Goal: Task Accomplishment & Management: Manage account settings

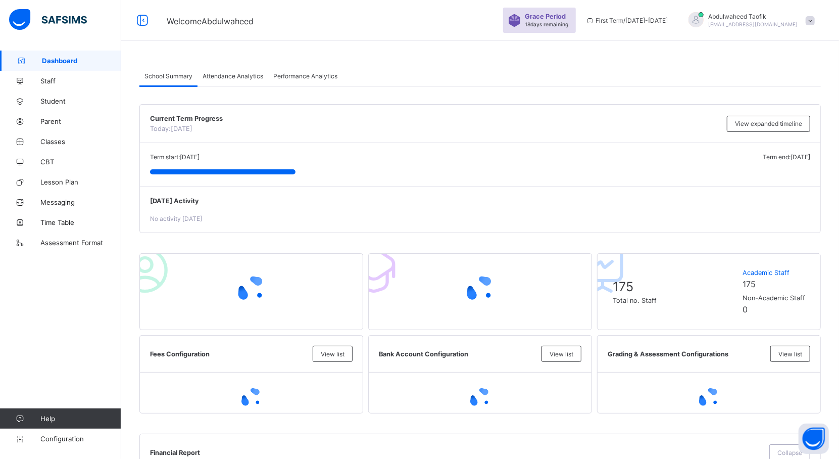
click at [368, 30] on div "Welcome [PERSON_NAME] Period 18 days remaining First Term / [DATE]-[DATE] [PERS…" at bounding box center [419, 20] width 839 height 40
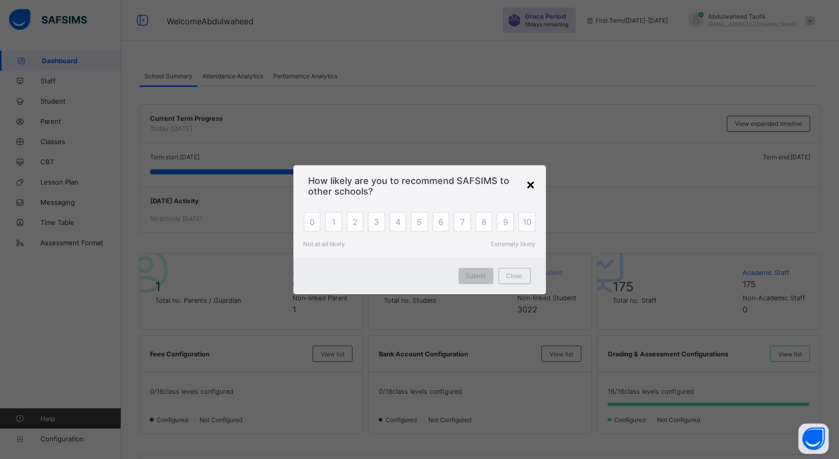
click at [534, 180] on div "×" at bounding box center [531, 183] width 10 height 17
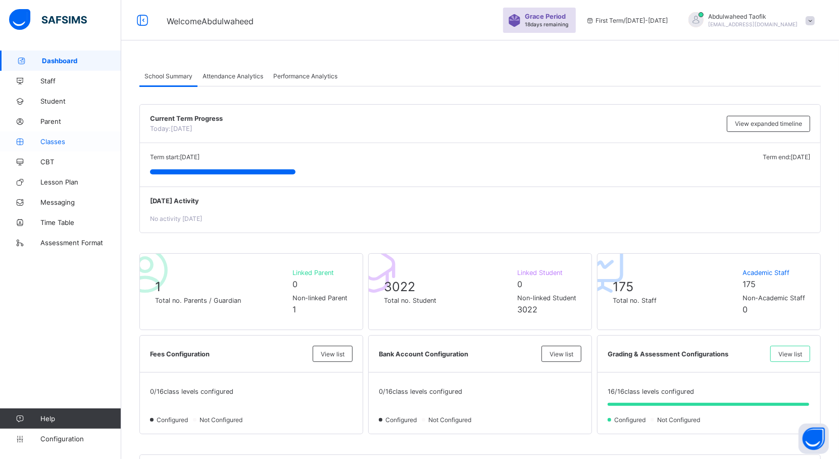
click at [57, 141] on span "Classes" at bounding box center [80, 141] width 81 height 8
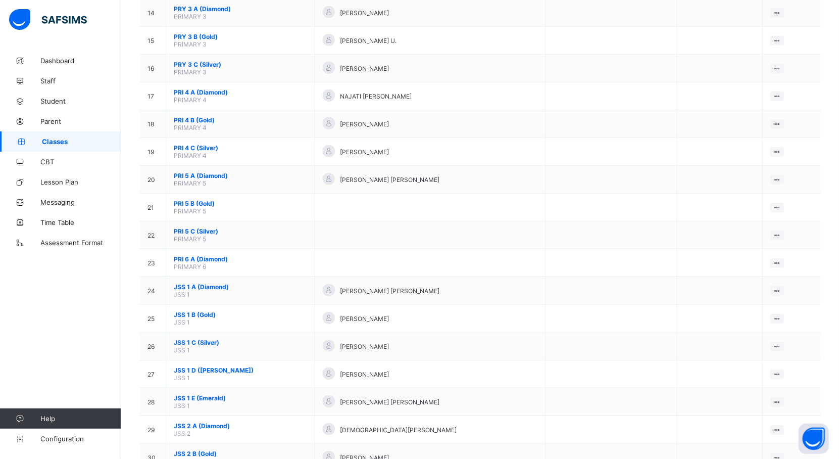
scroll to position [512, 0]
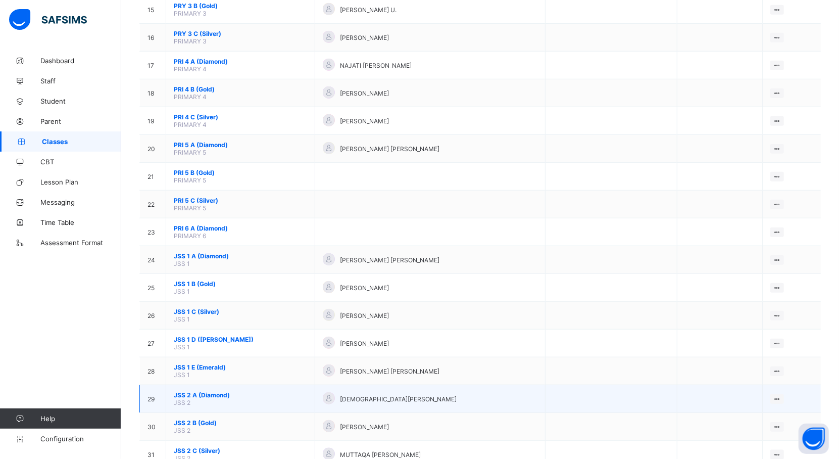
click at [208, 385] on td "JSS 2 A (Diamond) JSS 2" at bounding box center [240, 399] width 149 height 28
click at [205, 394] on td "JSS 2 A (Diamond) JSS 2" at bounding box center [240, 399] width 149 height 28
click at [186, 391] on span "JSS 2 A (Diamond)" at bounding box center [240, 395] width 133 height 8
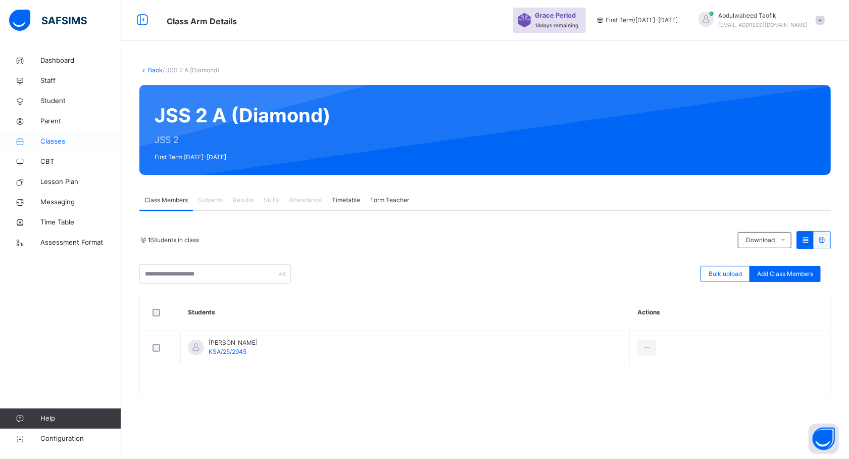
click at [51, 146] on span "Classes" at bounding box center [80, 141] width 81 height 10
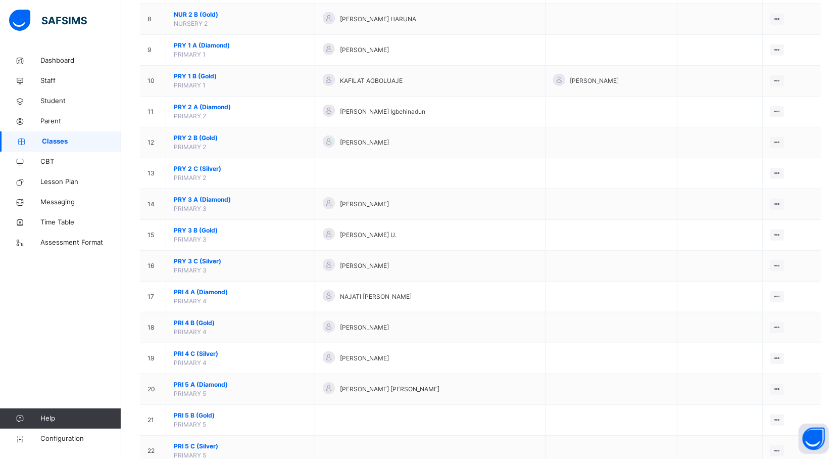
scroll to position [480, 0]
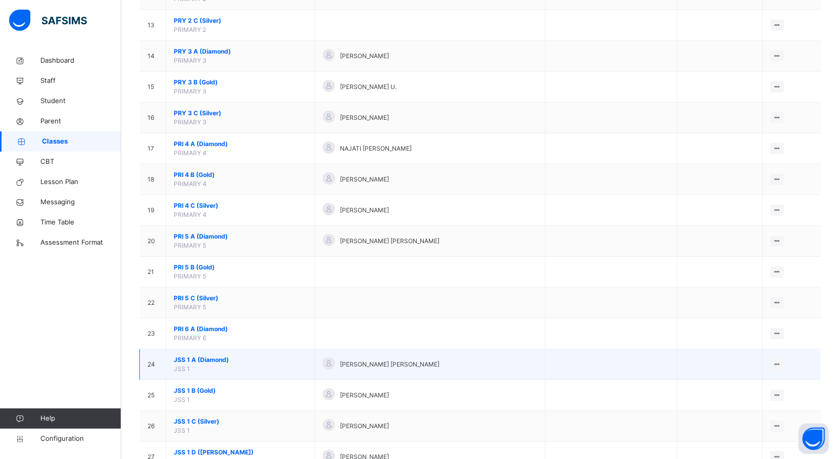
click at [201, 364] on span "JSS 1 A (Diamond)" at bounding box center [240, 359] width 133 height 9
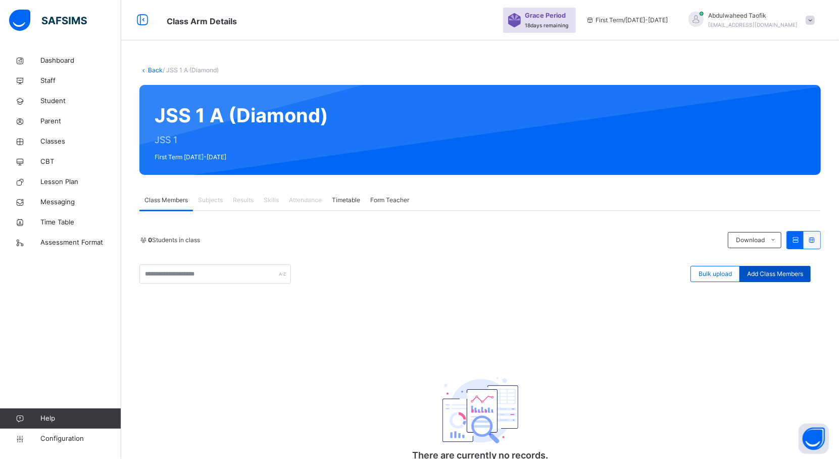
click at [788, 280] on div "Add Class Members" at bounding box center [774, 274] width 71 height 16
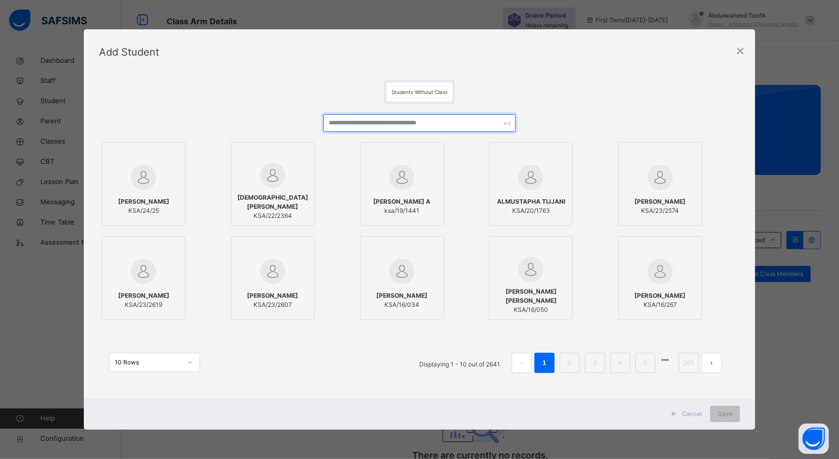
click at [441, 130] on input "text" at bounding box center [419, 123] width 192 height 18
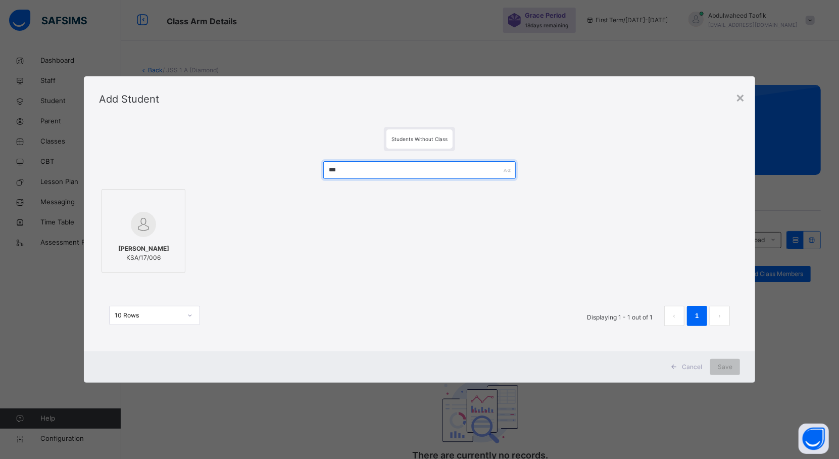
type input "***"
click at [145, 263] on div "[PERSON_NAME] KSA/17/006" at bounding box center [143, 253] width 73 height 28
click at [732, 366] on span "Save" at bounding box center [734, 366] width 15 height 9
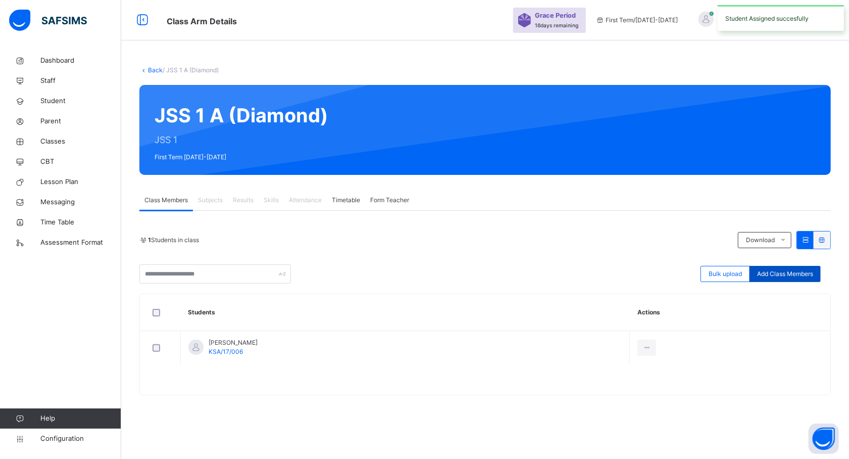
click at [797, 271] on span "Add Class Members" at bounding box center [785, 273] width 56 height 9
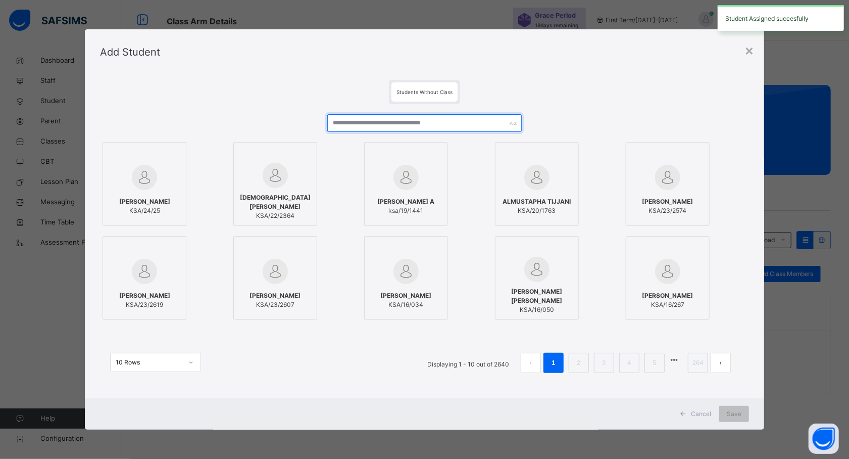
click at [455, 118] on input "text" at bounding box center [424, 123] width 194 height 18
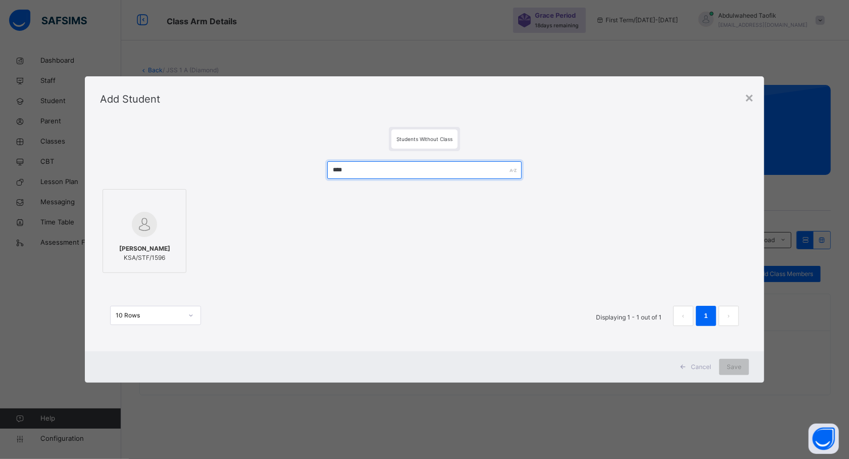
type input "****"
click at [142, 244] on span "[PERSON_NAME]" at bounding box center [144, 248] width 51 height 9
click at [738, 366] on span "Save" at bounding box center [734, 366] width 15 height 9
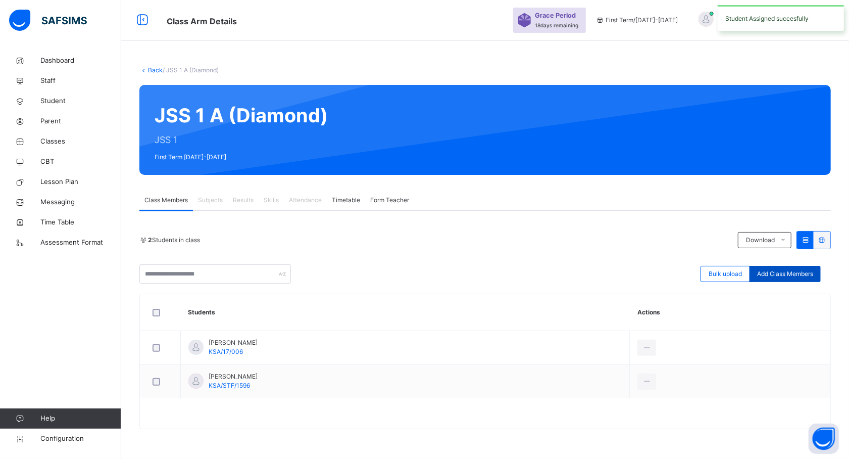
click at [814, 272] on div "Add Class Members" at bounding box center [785, 274] width 71 height 16
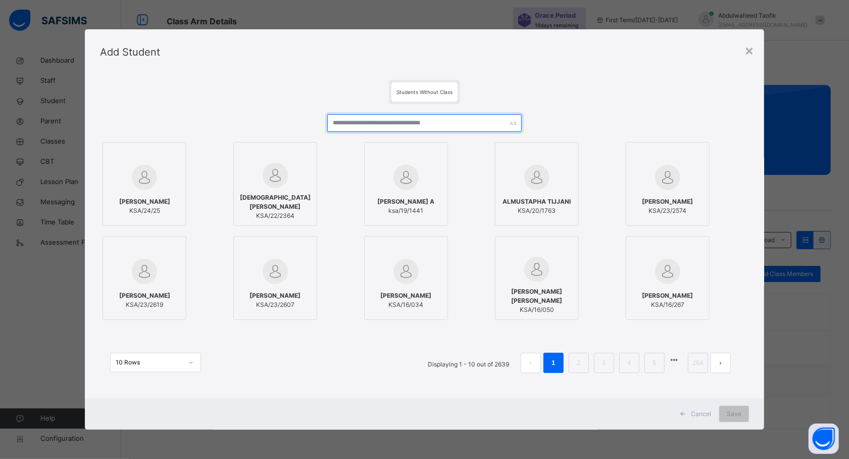
click at [379, 121] on input "text" at bounding box center [424, 123] width 194 height 18
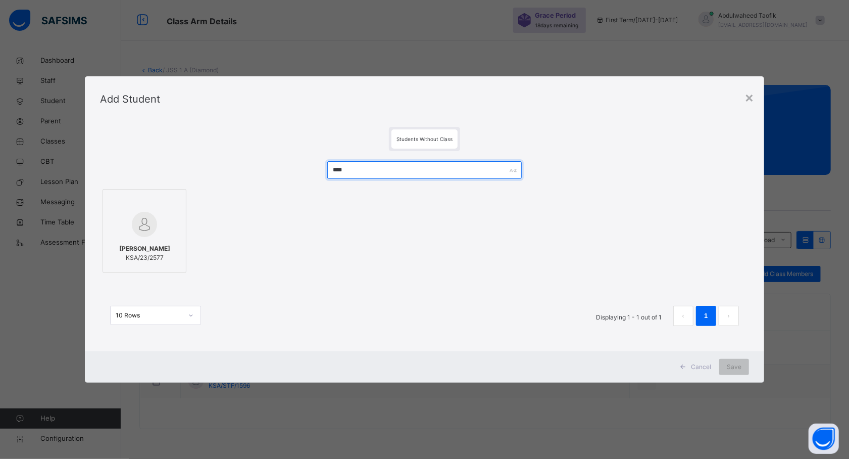
type input "****"
click at [155, 251] on span "[PERSON_NAME]" at bounding box center [144, 248] width 51 height 9
click at [725, 368] on div "Save" at bounding box center [734, 367] width 30 height 16
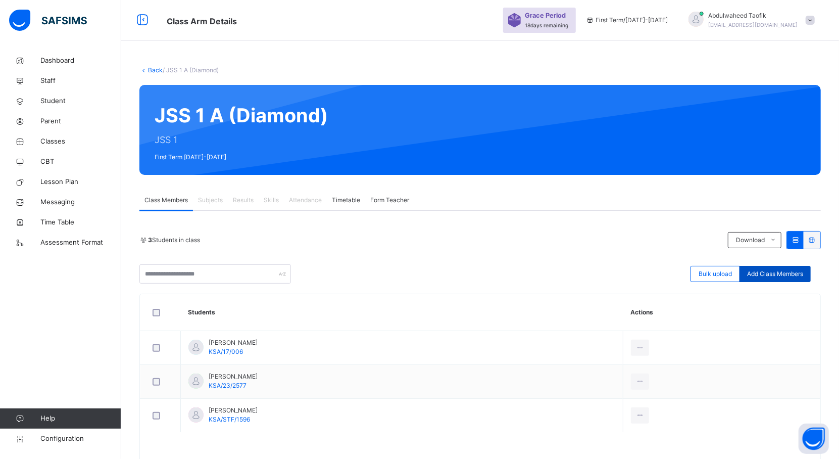
click at [786, 271] on span "Add Class Members" at bounding box center [775, 273] width 56 height 9
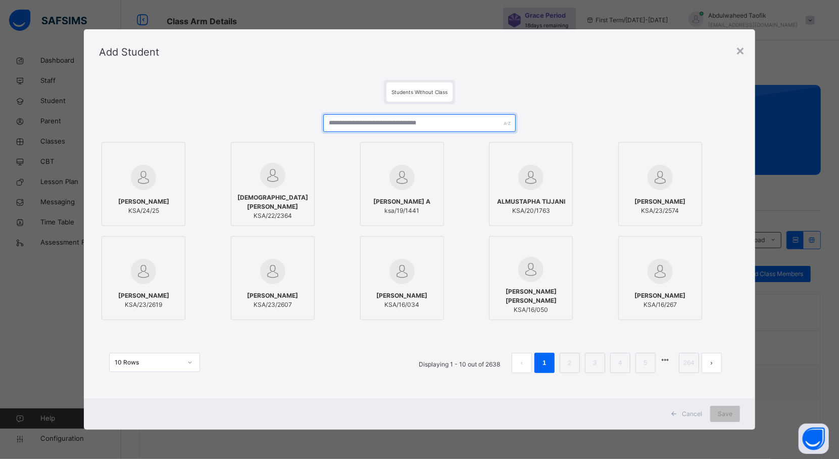
click at [348, 122] on input "text" at bounding box center [419, 123] width 192 height 18
click at [339, 122] on input "text" at bounding box center [419, 123] width 192 height 18
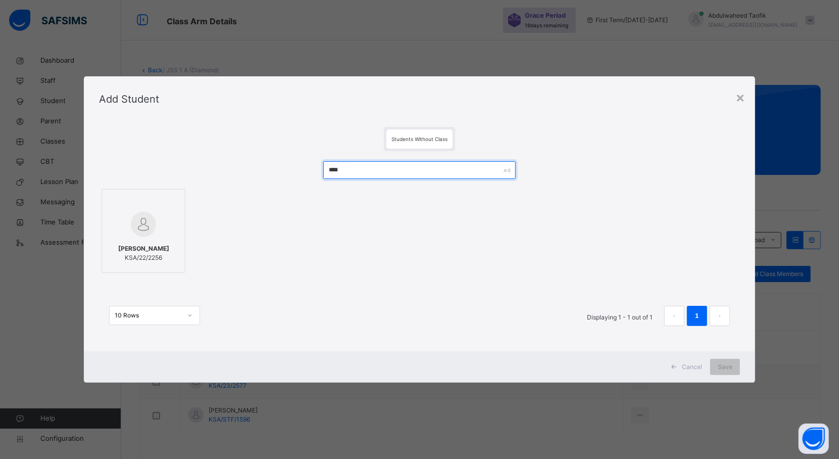
type input "****"
click at [161, 221] on div at bounding box center [143, 224] width 73 height 29
click at [738, 373] on div "Save" at bounding box center [734, 367] width 30 height 16
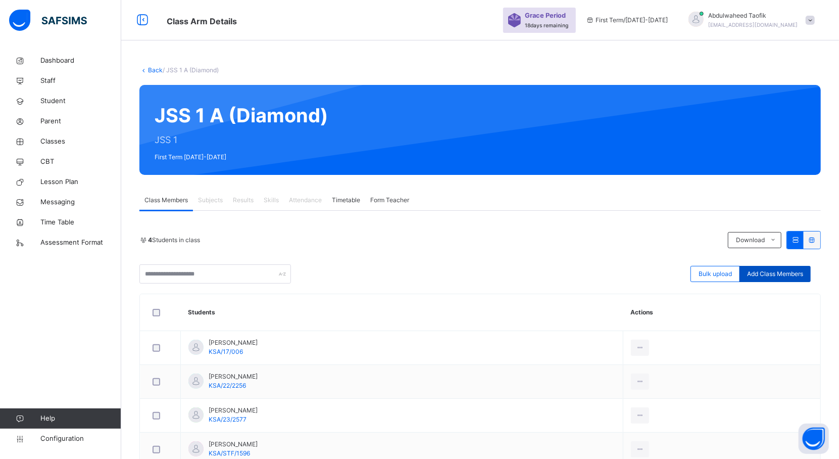
click at [795, 278] on span "Add Class Members" at bounding box center [775, 273] width 56 height 9
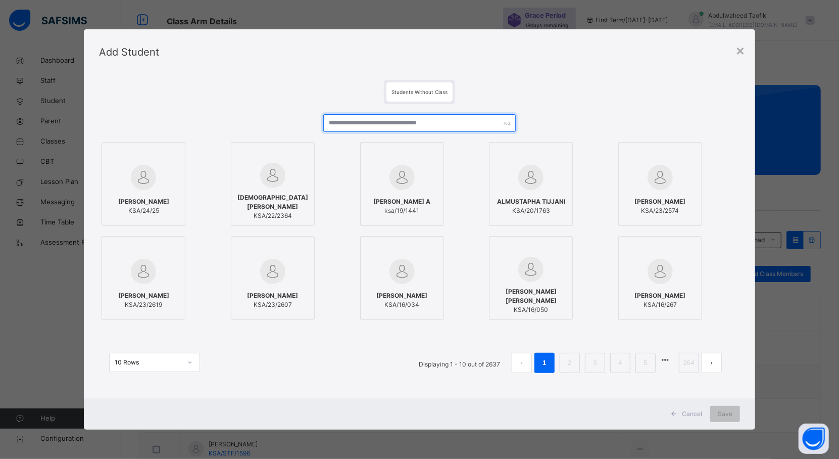
click at [415, 122] on input "text" at bounding box center [419, 123] width 192 height 18
type input "*"
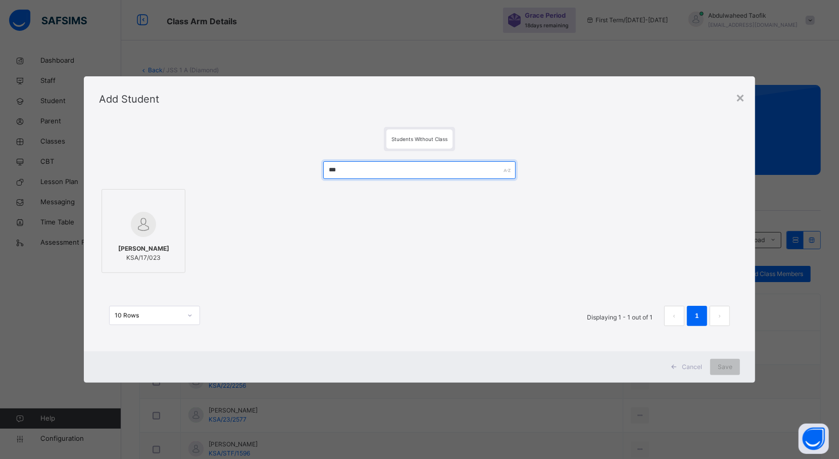
type input "***"
click at [120, 255] on span "KSA/17/023" at bounding box center [143, 257] width 51 height 9
click at [724, 364] on div "Save" at bounding box center [734, 367] width 30 height 16
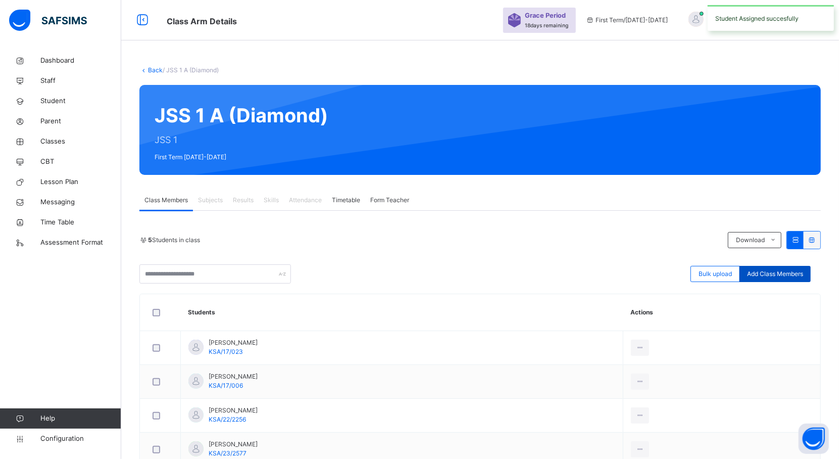
click at [794, 274] on span "Add Class Members" at bounding box center [775, 273] width 56 height 9
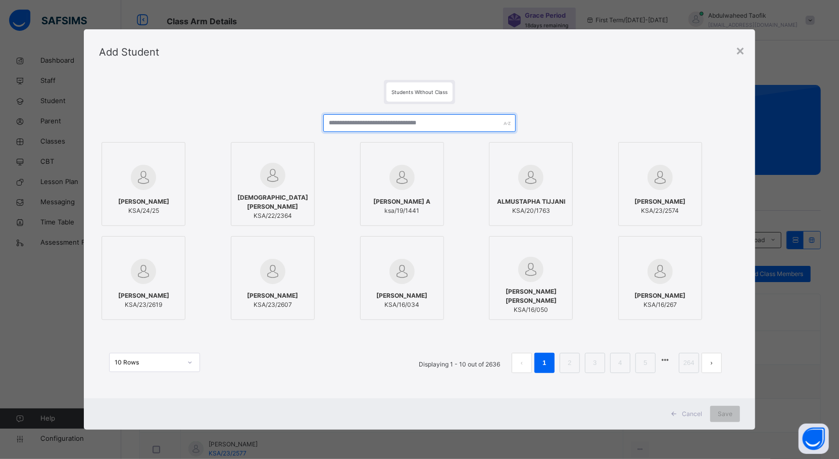
click at [433, 120] on input "text" at bounding box center [419, 123] width 192 height 18
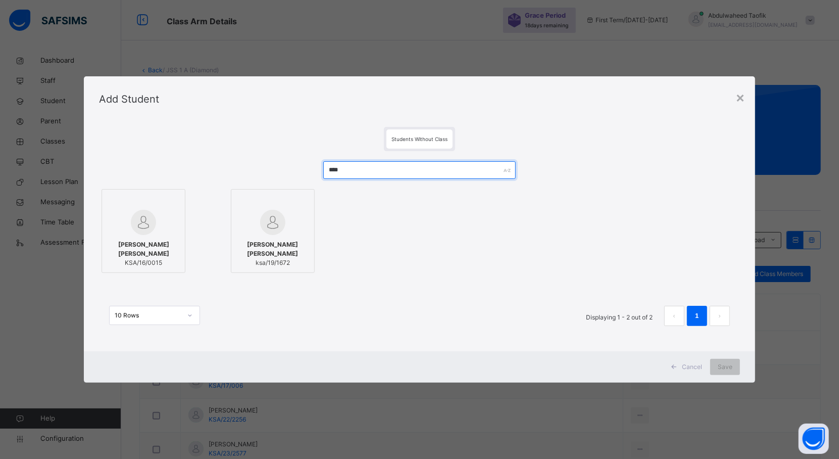
type input "****"
click at [127, 252] on span "[PERSON_NAME] [PERSON_NAME]" at bounding box center [143, 249] width 73 height 18
click at [730, 365] on span "Save" at bounding box center [734, 366] width 15 height 9
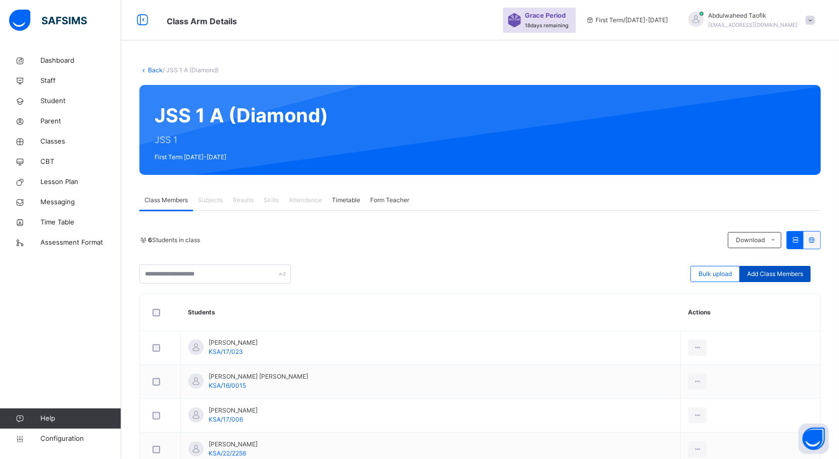
click at [778, 272] on span "Add Class Members" at bounding box center [775, 273] width 56 height 9
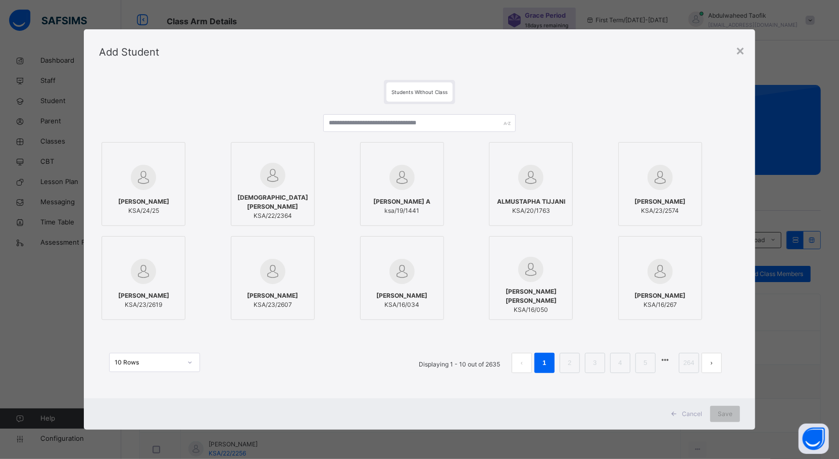
click at [443, 154] on div "[PERSON_NAME] A ksa/19/1441" at bounding box center [419, 184] width 119 height 84
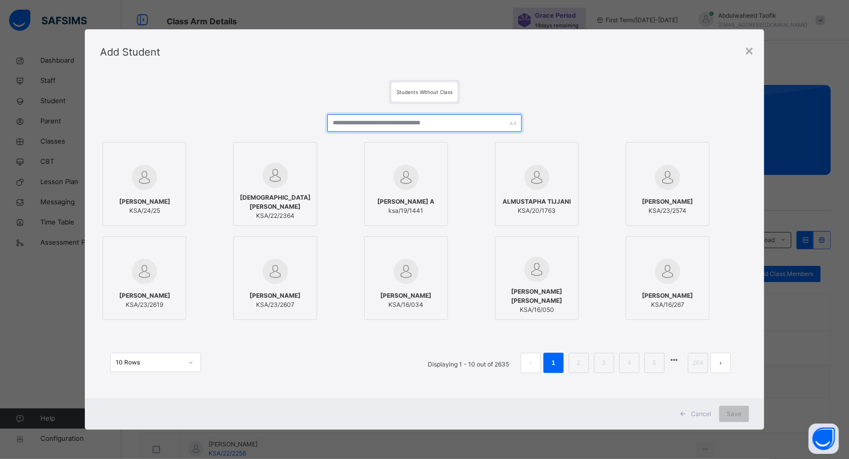
click at [467, 125] on input "text" at bounding box center [424, 123] width 194 height 18
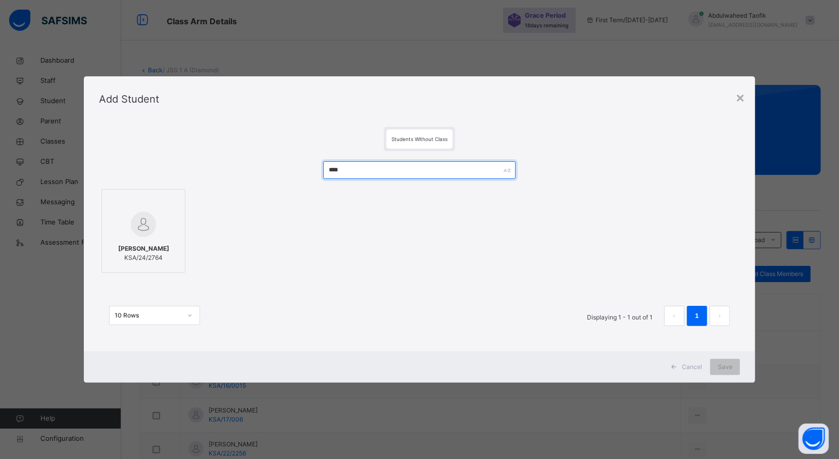
type input "****"
click at [156, 232] on div at bounding box center [143, 224] width 73 height 29
click at [736, 365] on span "Save" at bounding box center [734, 366] width 15 height 9
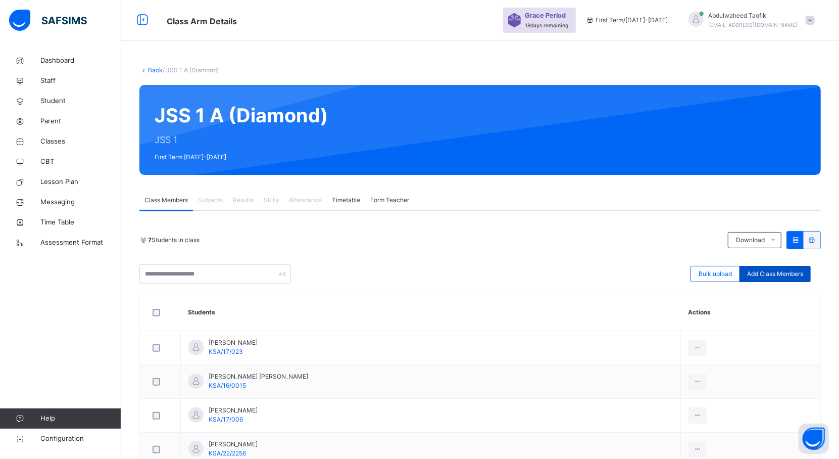
click at [776, 269] on div "Add Class Members" at bounding box center [774, 274] width 71 height 16
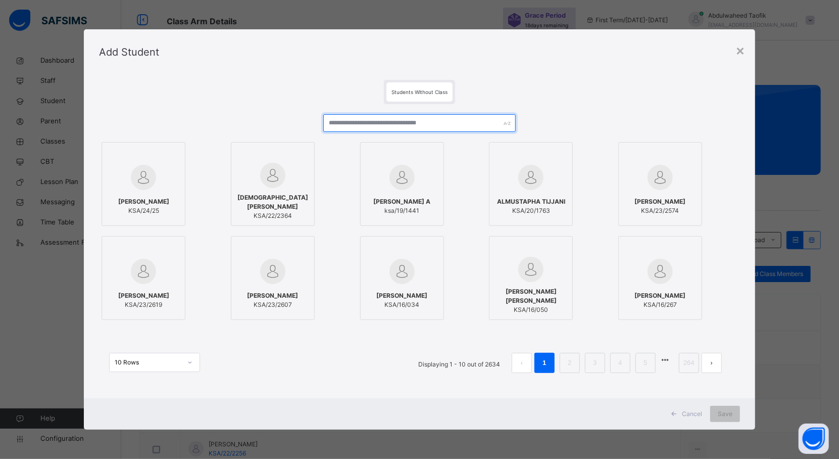
click at [466, 123] on input "text" at bounding box center [419, 123] width 192 height 18
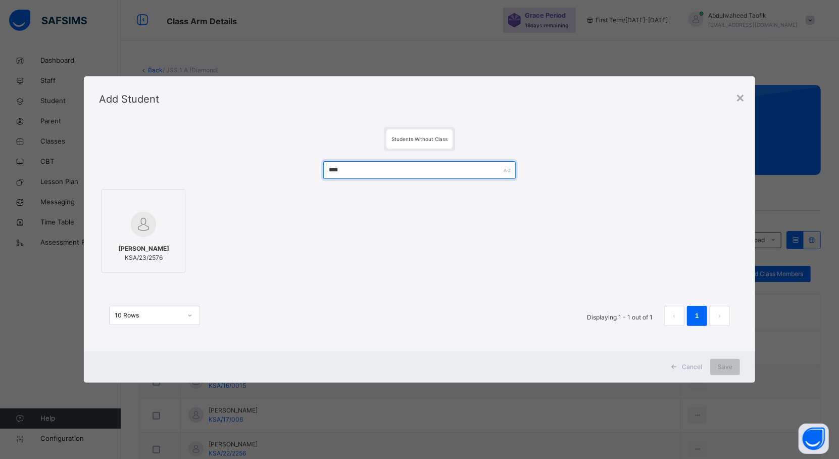
type input "****"
drag, startPoint x: 466, startPoint y: 123, endPoint x: 249, endPoint y: 108, distance: 217.3
click at [249, 108] on div "× Add Student Students Without Class **** [PERSON_NAME] KSA/23/2576 10 Rows Dis…" at bounding box center [419, 229] width 671 height 306
click at [156, 253] on span "KSA/23/2576" at bounding box center [143, 257] width 51 height 9
click at [733, 366] on span "Save" at bounding box center [734, 366] width 15 height 9
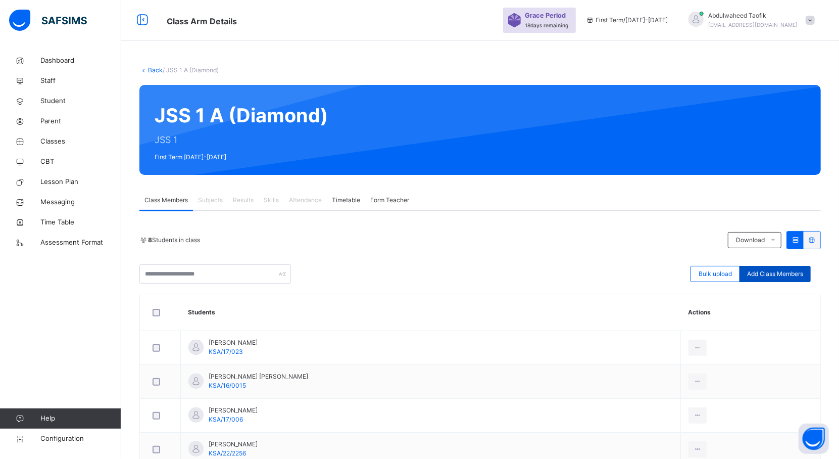
click at [782, 278] on span "Add Class Members" at bounding box center [775, 273] width 56 height 9
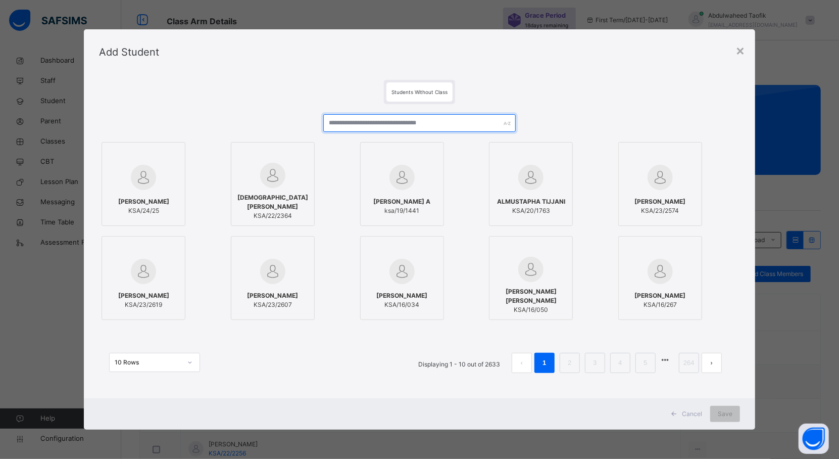
click at [417, 121] on input "text" at bounding box center [419, 123] width 192 height 18
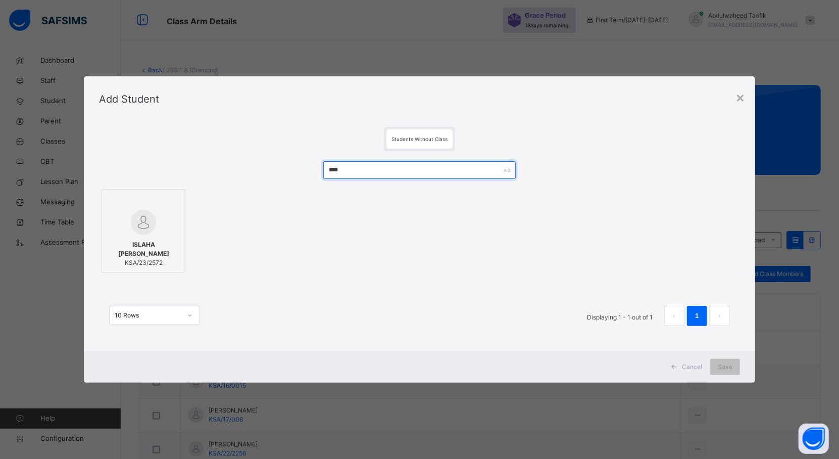
type input "****"
click at [159, 240] on span "ISLAHA [PERSON_NAME]" at bounding box center [143, 249] width 73 height 18
click at [730, 363] on span "Save" at bounding box center [734, 366] width 15 height 9
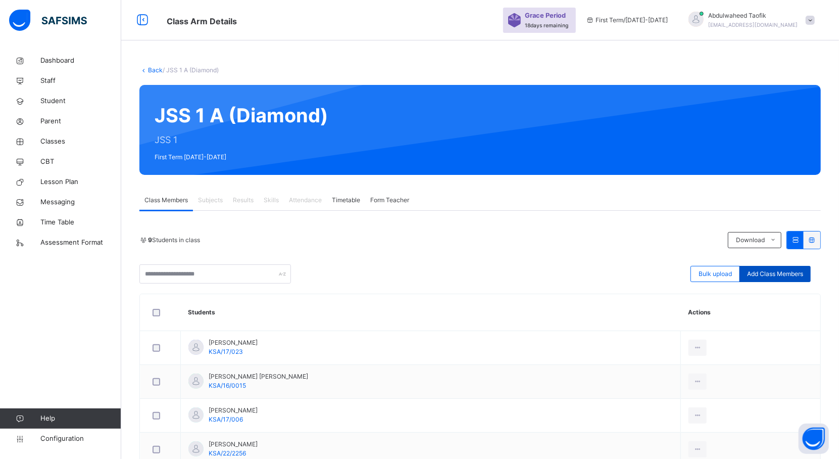
click at [775, 271] on span "Add Class Members" at bounding box center [775, 273] width 56 height 9
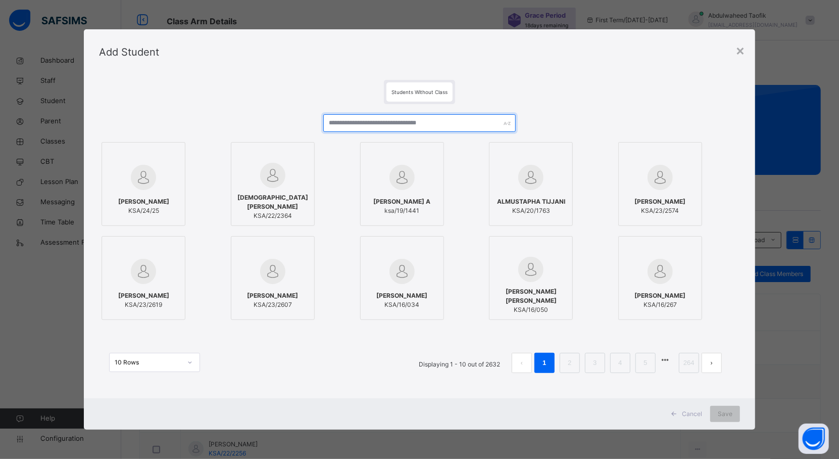
click at [449, 122] on input "text" at bounding box center [419, 123] width 192 height 18
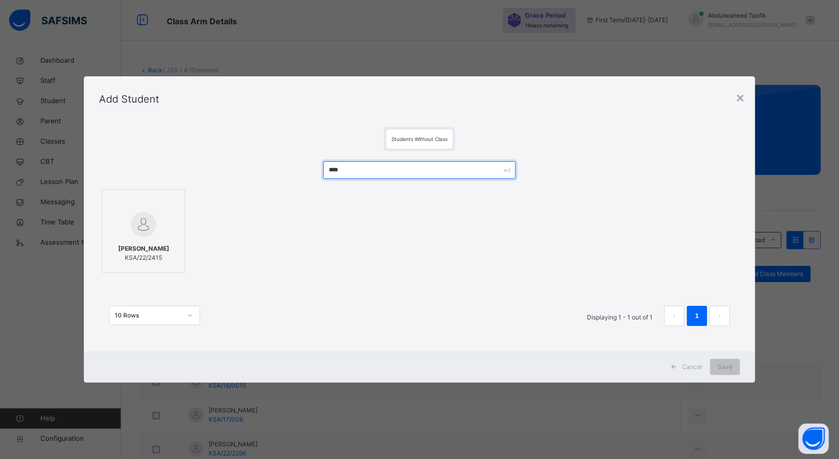
type input "****"
click at [166, 250] on span "[PERSON_NAME]" at bounding box center [143, 248] width 51 height 9
click at [730, 362] on span "Save" at bounding box center [734, 366] width 15 height 9
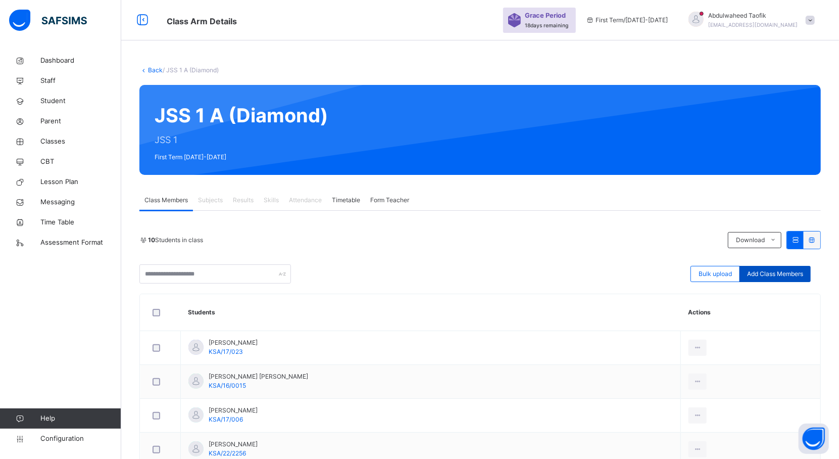
click at [794, 275] on span "Add Class Members" at bounding box center [775, 273] width 56 height 9
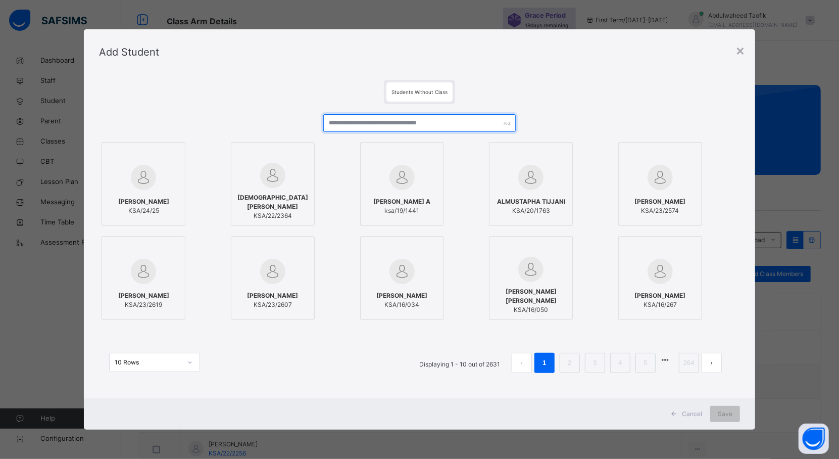
click at [451, 120] on input "text" at bounding box center [419, 123] width 192 height 18
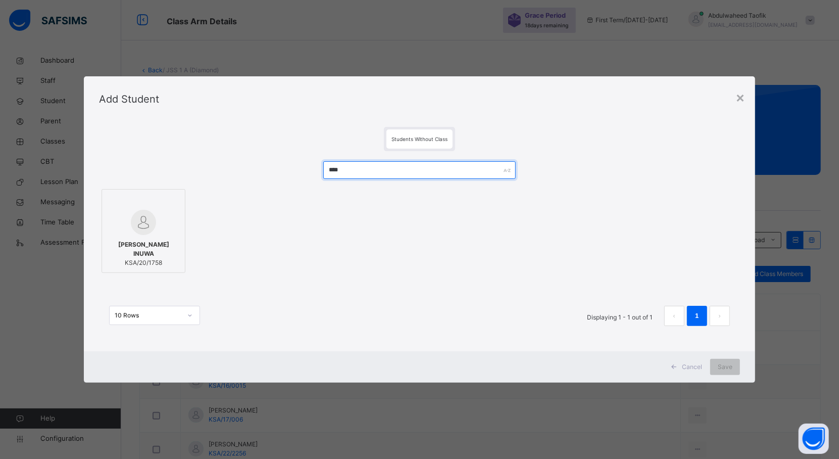
type input "****"
click at [171, 234] on div at bounding box center [143, 222] width 73 height 25
click at [729, 361] on div "Save" at bounding box center [734, 367] width 30 height 16
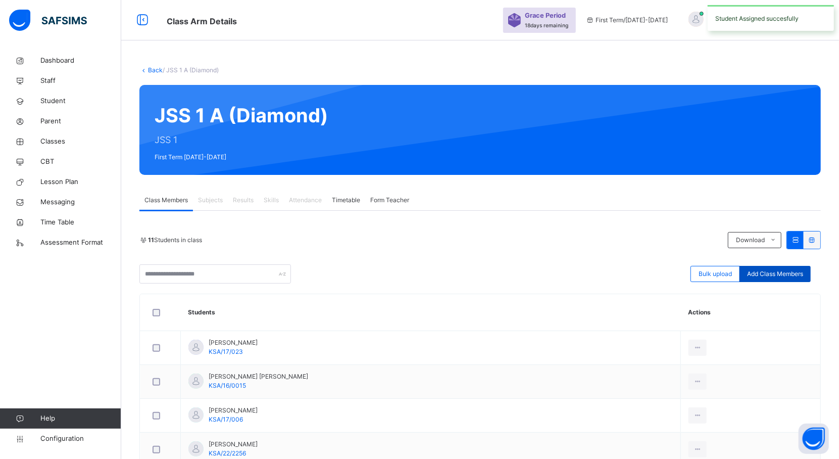
click at [788, 272] on span "Add Class Members" at bounding box center [775, 273] width 56 height 9
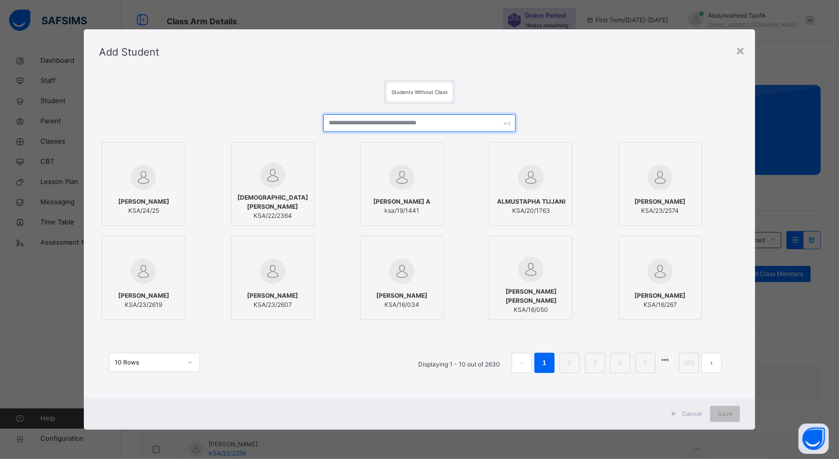
click at [463, 120] on input "text" at bounding box center [419, 123] width 192 height 18
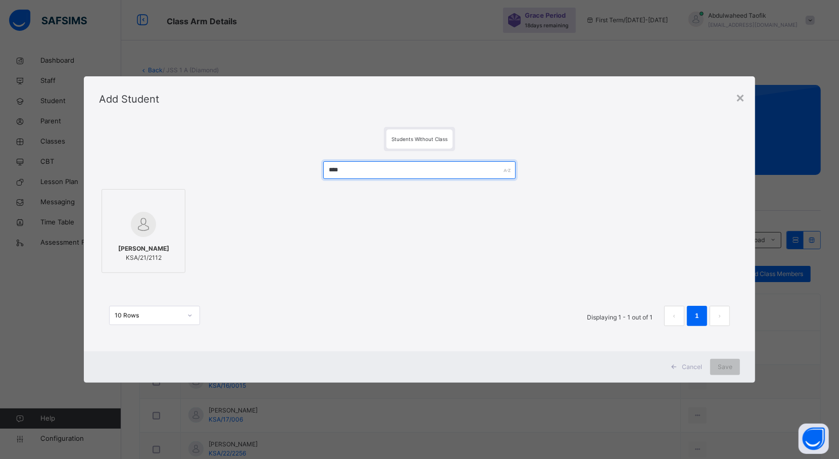
type input "****"
click at [144, 259] on span "KSA/21/2112" at bounding box center [143, 257] width 51 height 9
click at [738, 368] on span "Save" at bounding box center [734, 366] width 15 height 9
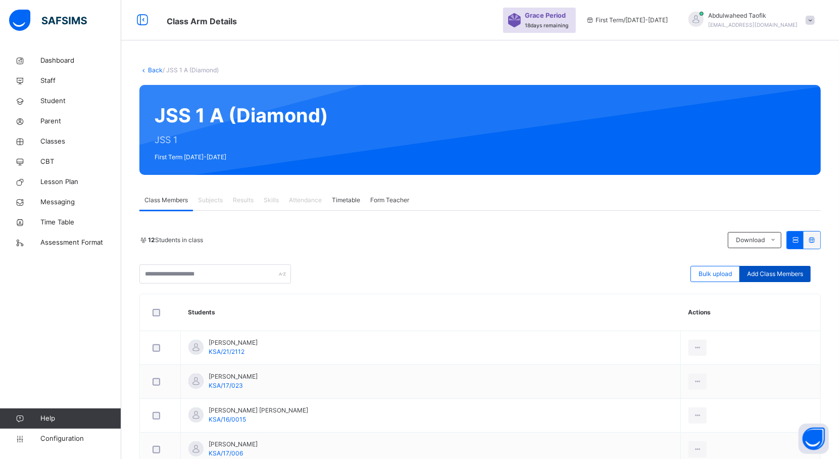
click at [796, 277] on span "Add Class Members" at bounding box center [775, 273] width 56 height 9
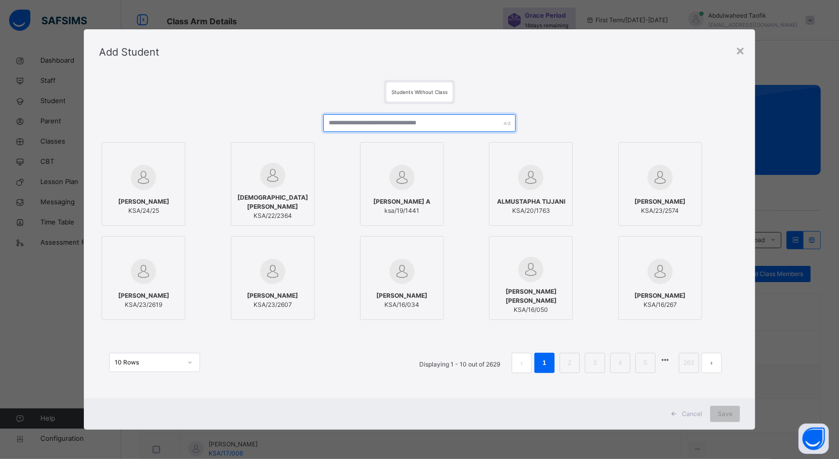
click at [400, 126] on input "text" at bounding box center [419, 123] width 192 height 18
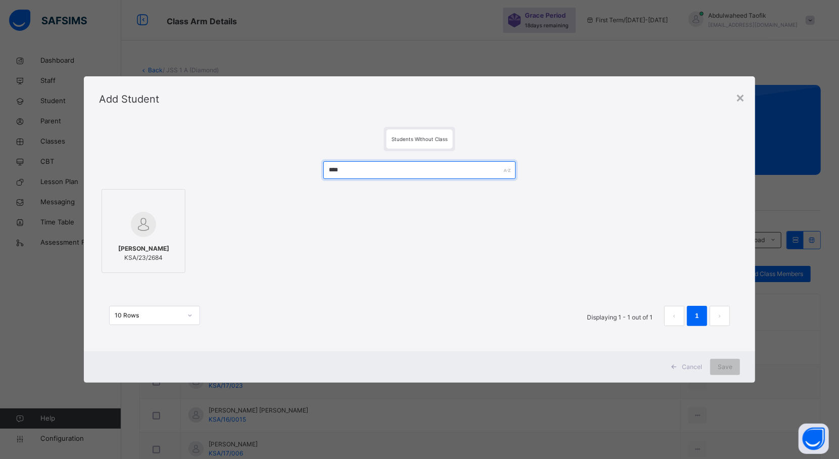
type input "****"
click at [126, 239] on div "[PERSON_NAME] KSA/23/2684" at bounding box center [143, 253] width 73 height 28
click at [734, 361] on div "Save" at bounding box center [734, 367] width 30 height 16
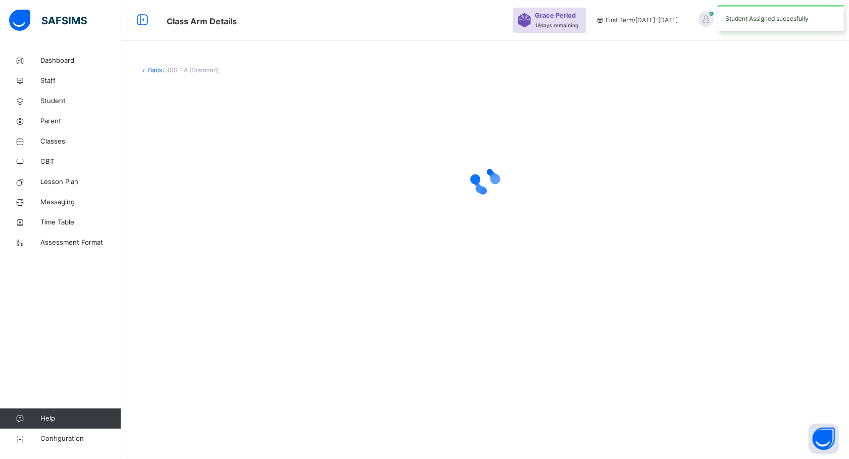
click at [729, 368] on div "Back / JSS 1 A (Diamond)" at bounding box center [485, 229] width 728 height 459
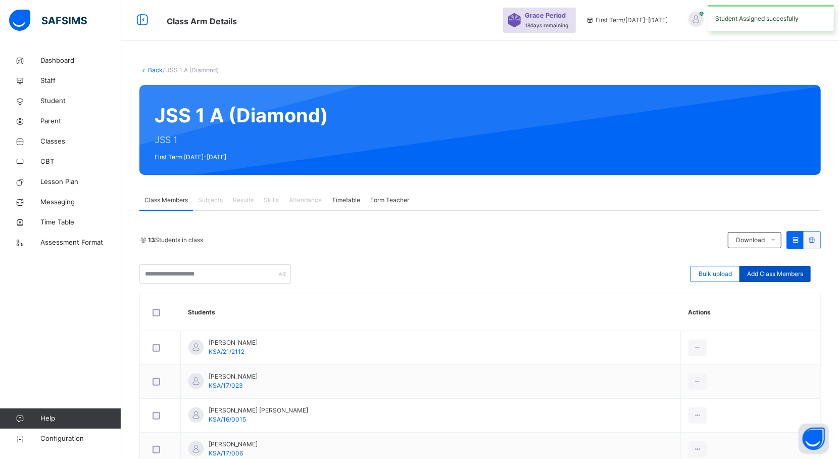
click at [778, 271] on span "Add Class Members" at bounding box center [775, 273] width 56 height 9
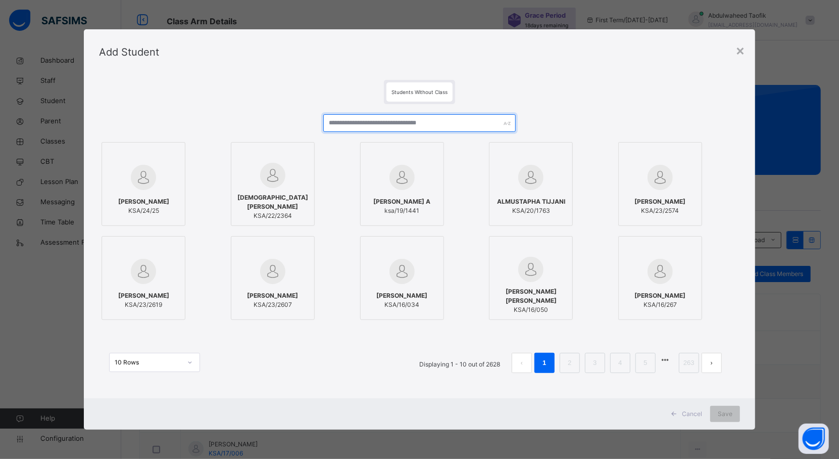
click at [439, 122] on input "text" at bounding box center [419, 123] width 192 height 18
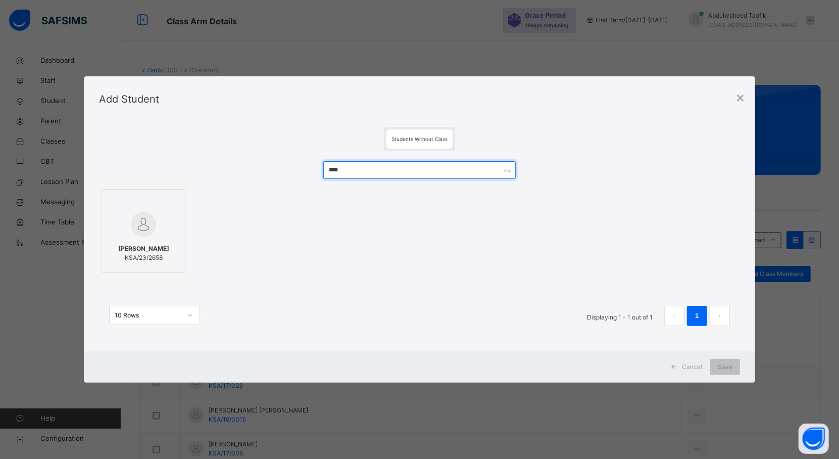
type input "****"
click at [164, 241] on div "[PERSON_NAME] KSA/23/2658" at bounding box center [143, 253] width 73 height 28
click at [742, 362] on div "Save" at bounding box center [734, 367] width 30 height 16
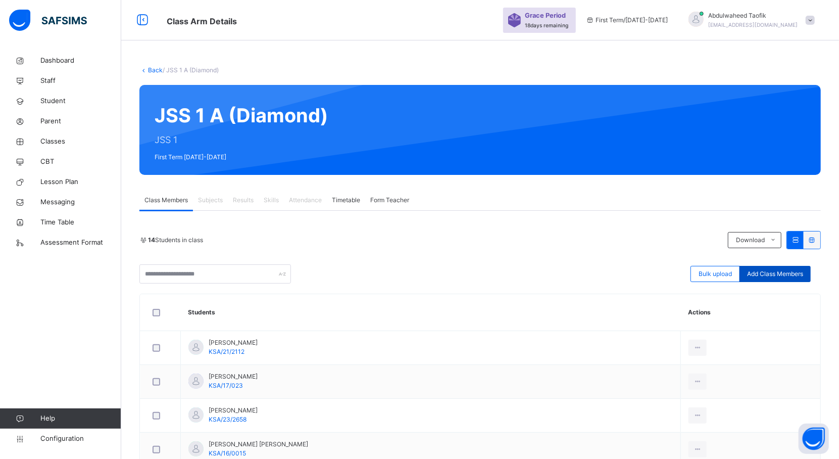
click at [803, 281] on div "Add Class Members" at bounding box center [774, 274] width 71 height 16
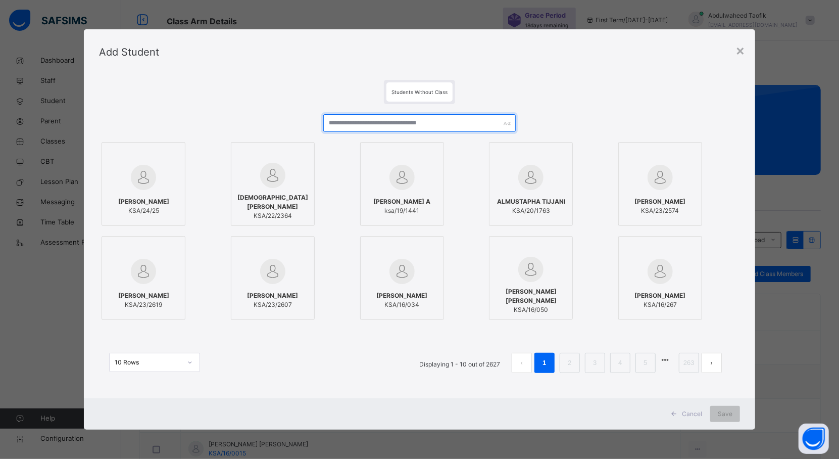
click at [461, 120] on input "text" at bounding box center [419, 123] width 192 height 18
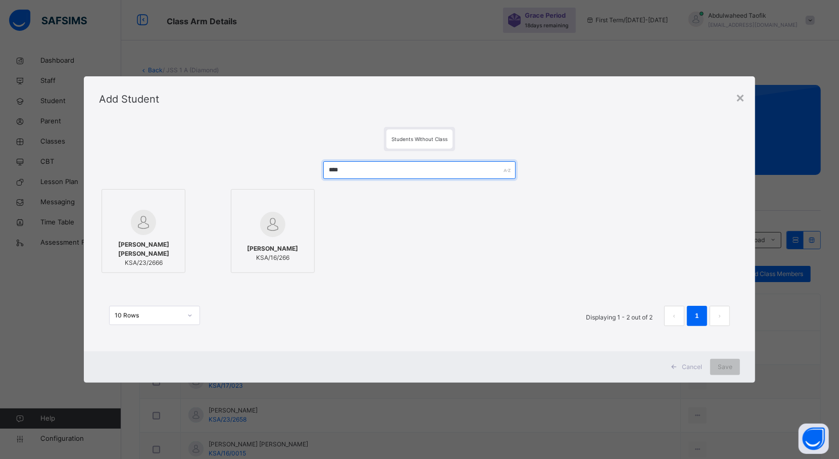
type input "****"
click at [154, 226] on div at bounding box center [143, 222] width 73 height 25
click at [730, 362] on span "Save" at bounding box center [734, 366] width 15 height 9
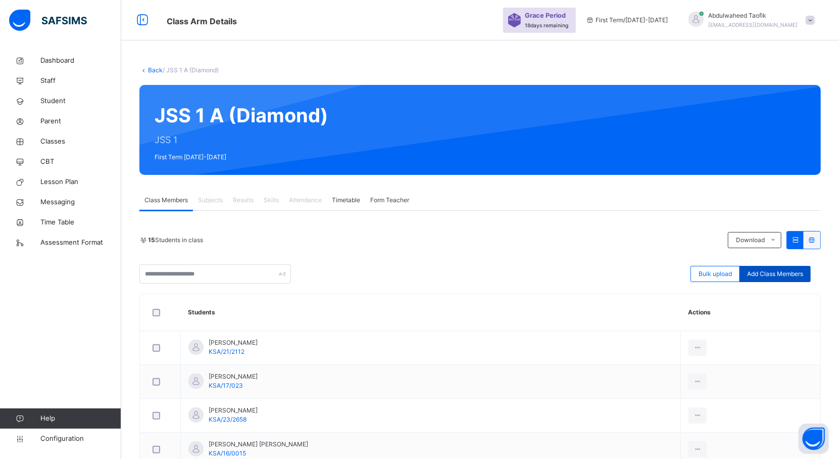
click at [783, 275] on span "Add Class Members" at bounding box center [775, 273] width 56 height 9
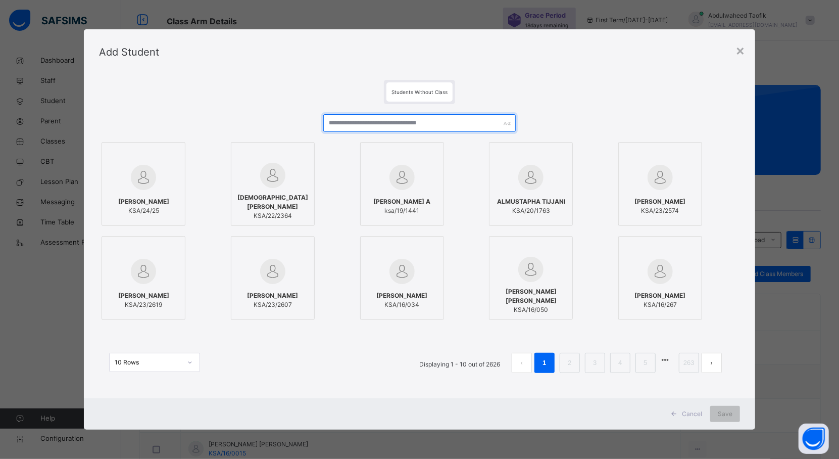
click at [463, 123] on input "text" at bounding box center [419, 123] width 192 height 18
click at [390, 128] on input "text" at bounding box center [419, 123] width 192 height 18
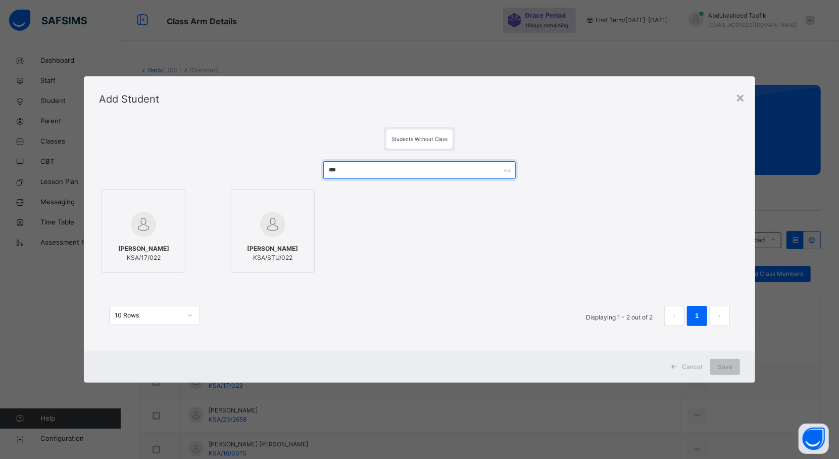
type input "***"
click at [150, 267] on div "[PERSON_NAME] KSA/17/022" at bounding box center [143, 253] width 73 height 28
click at [732, 364] on span "Save" at bounding box center [734, 366] width 15 height 9
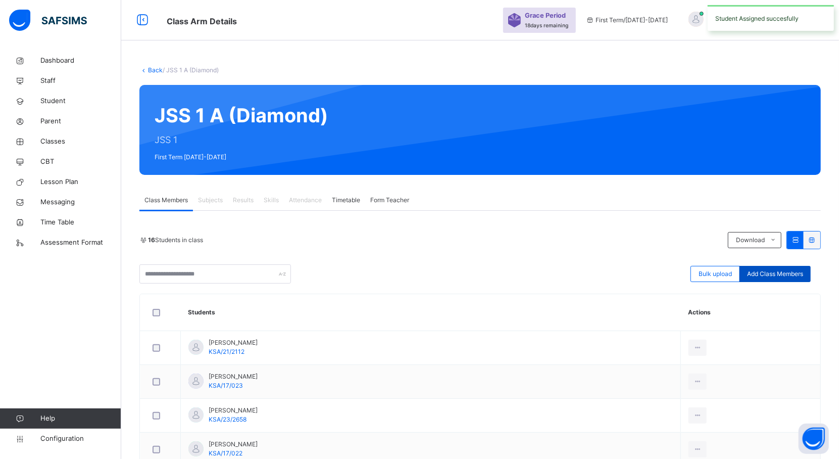
click at [802, 273] on span "Add Class Members" at bounding box center [775, 273] width 56 height 9
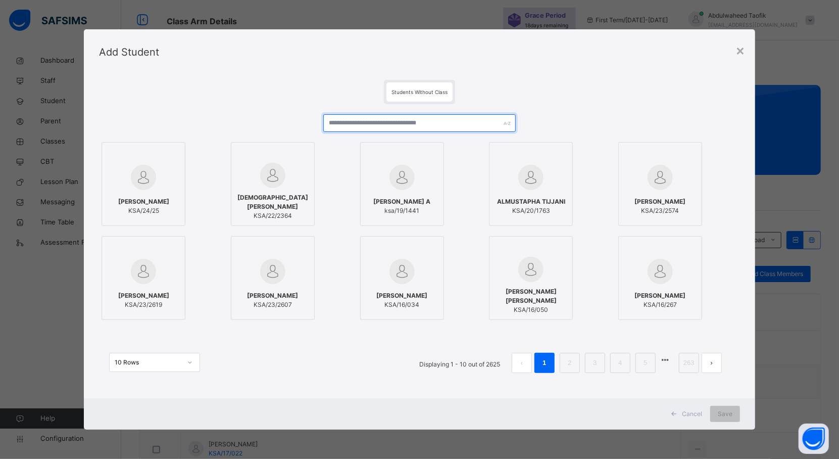
click at [455, 124] on input "text" at bounding box center [419, 123] width 192 height 18
click at [452, 124] on input "text" at bounding box center [419, 123] width 192 height 18
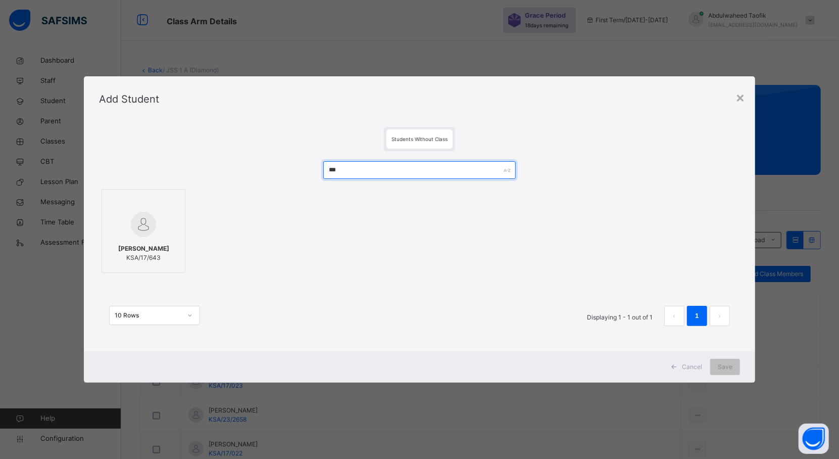
type input "***"
click at [162, 251] on span "[PERSON_NAME]" at bounding box center [143, 248] width 51 height 9
click at [731, 362] on span "Save" at bounding box center [734, 366] width 15 height 9
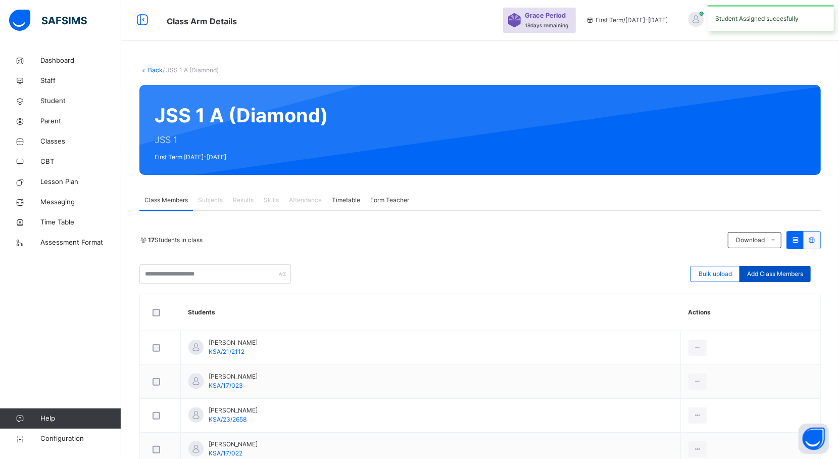
click at [765, 271] on span "Add Class Members" at bounding box center [775, 273] width 56 height 9
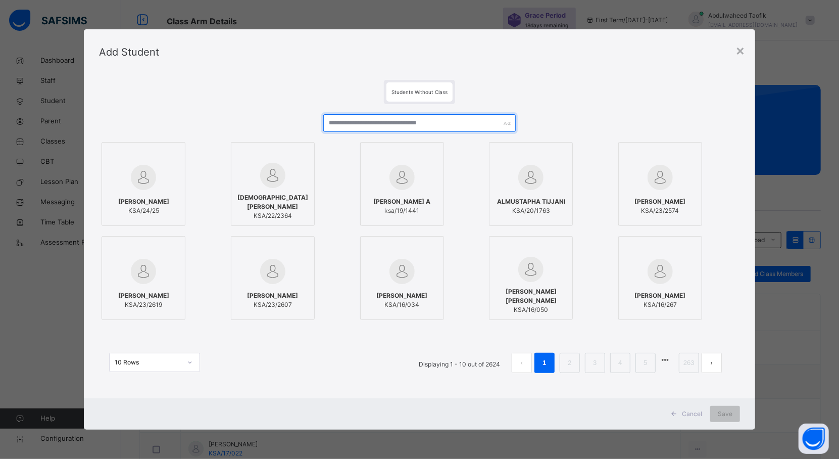
click at [453, 125] on input "text" at bounding box center [419, 123] width 192 height 18
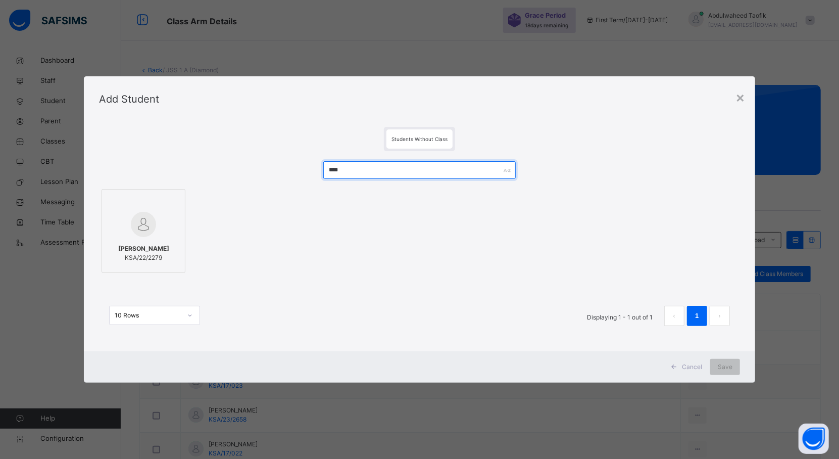
type input "****"
click at [151, 221] on img at bounding box center [143, 224] width 25 height 25
click at [742, 370] on span "Save" at bounding box center [734, 366] width 15 height 9
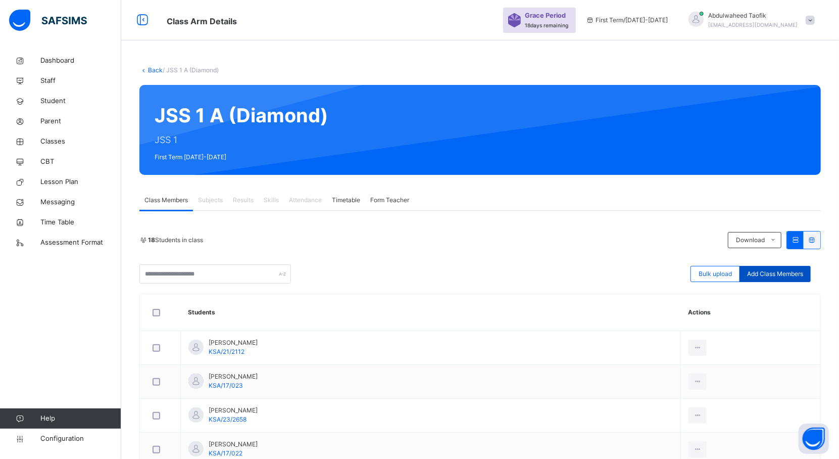
click at [786, 281] on div "Add Class Members" at bounding box center [774, 274] width 71 height 16
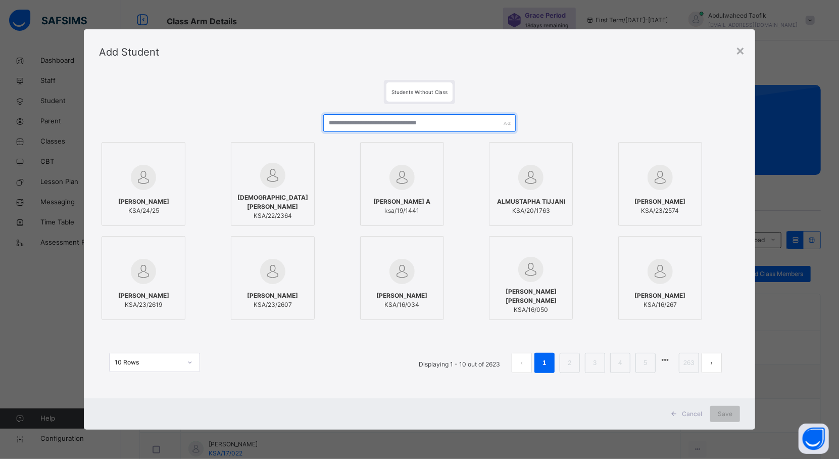
click at [439, 122] on input "text" at bounding box center [419, 123] width 192 height 18
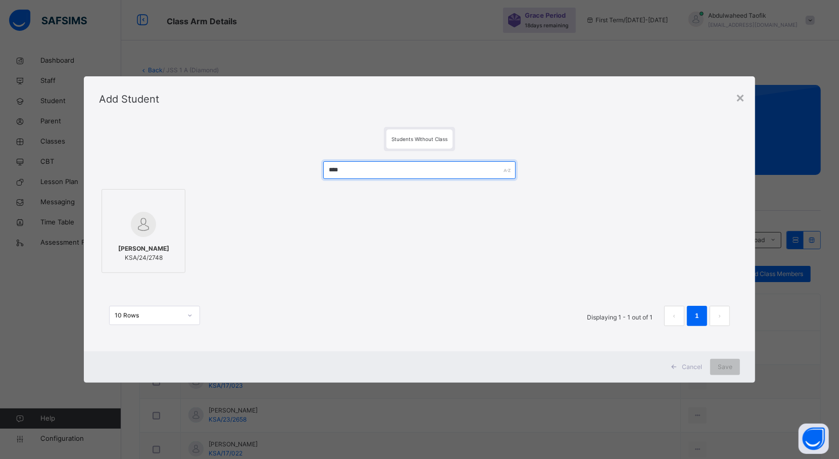
type input "****"
click at [138, 253] on span "[PERSON_NAME]" at bounding box center [143, 248] width 51 height 9
click at [730, 361] on div "Save" at bounding box center [734, 367] width 30 height 16
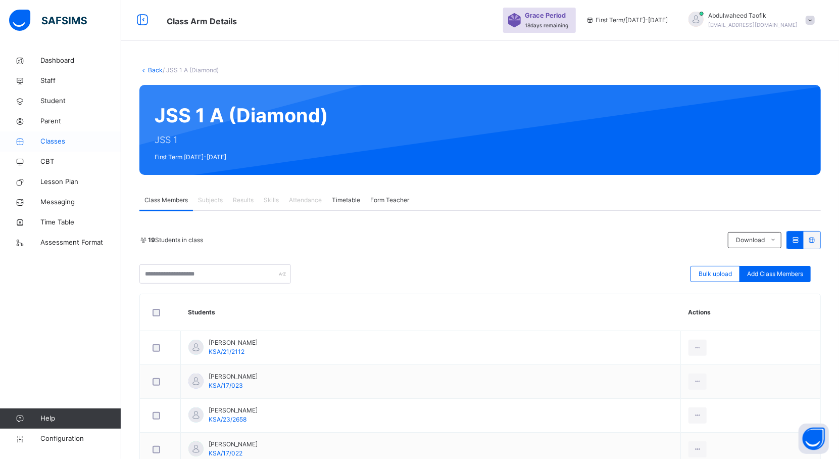
click at [57, 142] on span "Classes" at bounding box center [80, 141] width 81 height 10
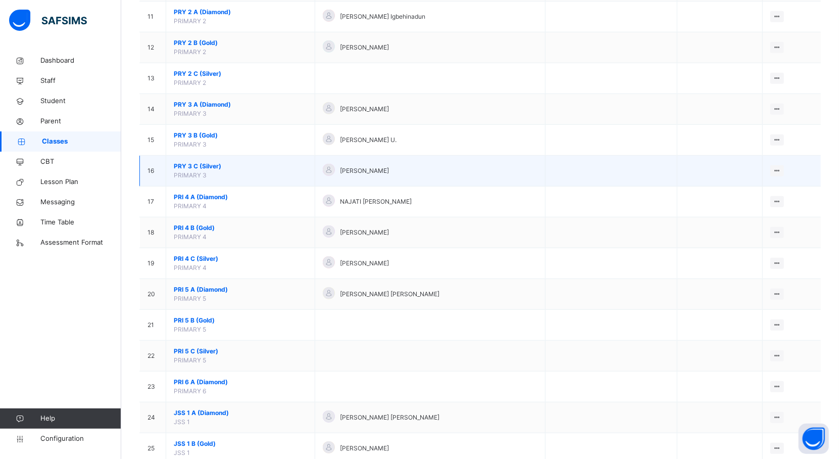
scroll to position [431, 0]
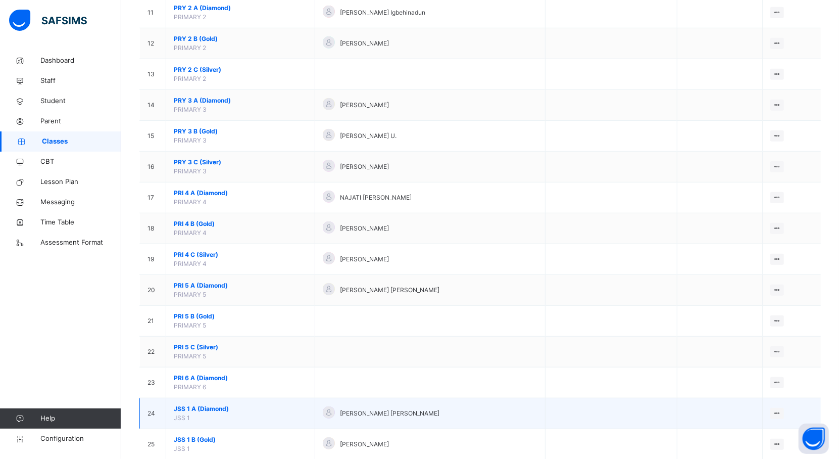
click at [203, 411] on span "JSS 1 A (Diamond)" at bounding box center [240, 408] width 133 height 9
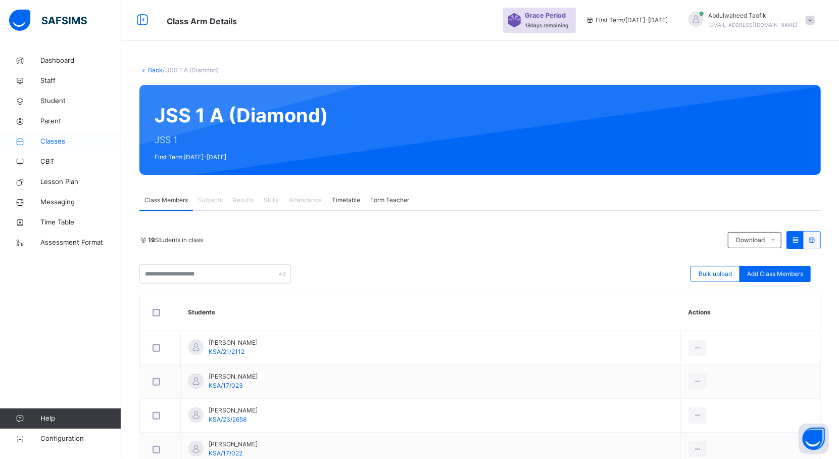
click at [63, 138] on span "Classes" at bounding box center [80, 141] width 81 height 10
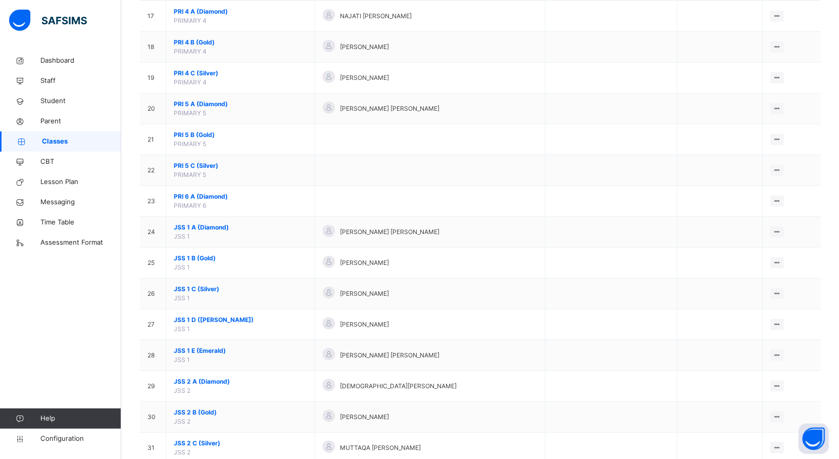
scroll to position [629, 0]
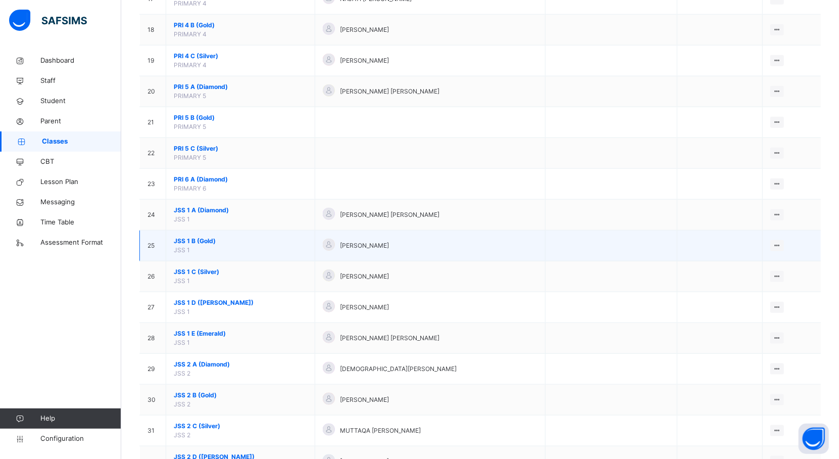
click at [198, 245] on span "JSS 1 B (Gold)" at bounding box center [240, 240] width 133 height 9
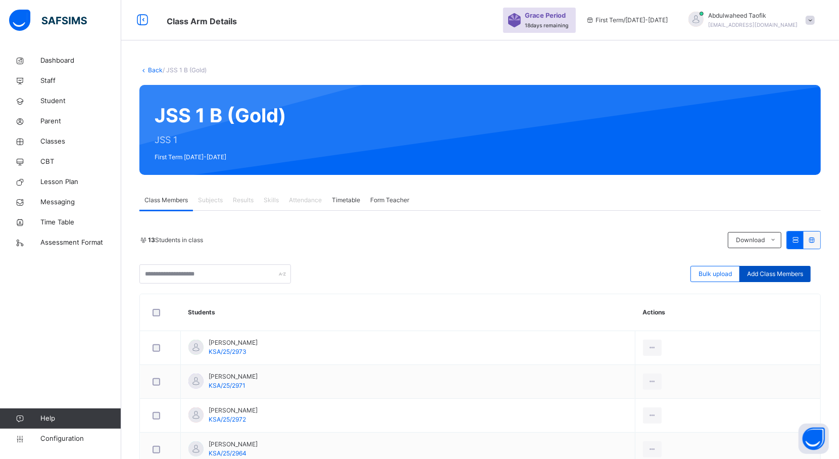
click at [789, 275] on span "Add Class Members" at bounding box center [775, 273] width 56 height 9
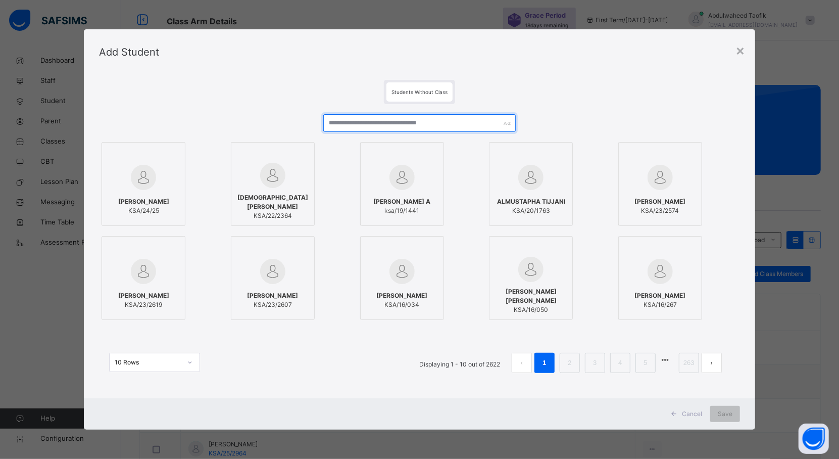
click at [443, 121] on input "text" at bounding box center [419, 123] width 192 height 18
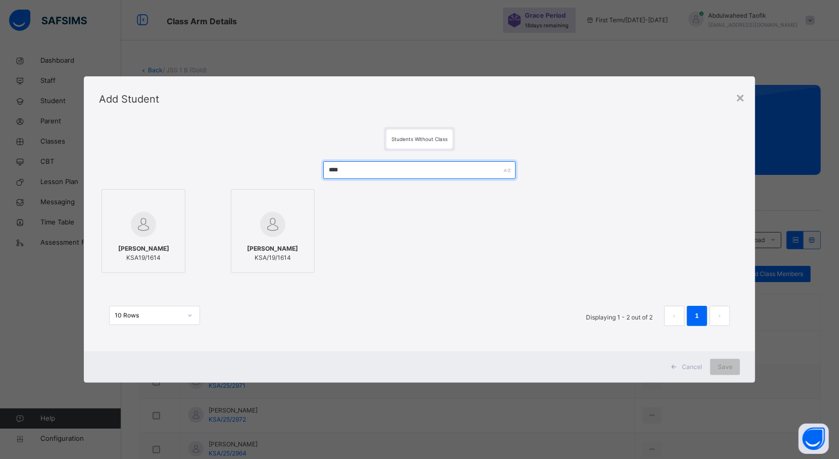
type input "****"
click at [262, 245] on span "[PERSON_NAME]" at bounding box center [272, 248] width 51 height 9
click at [745, 364] on div "Save" at bounding box center [734, 367] width 30 height 16
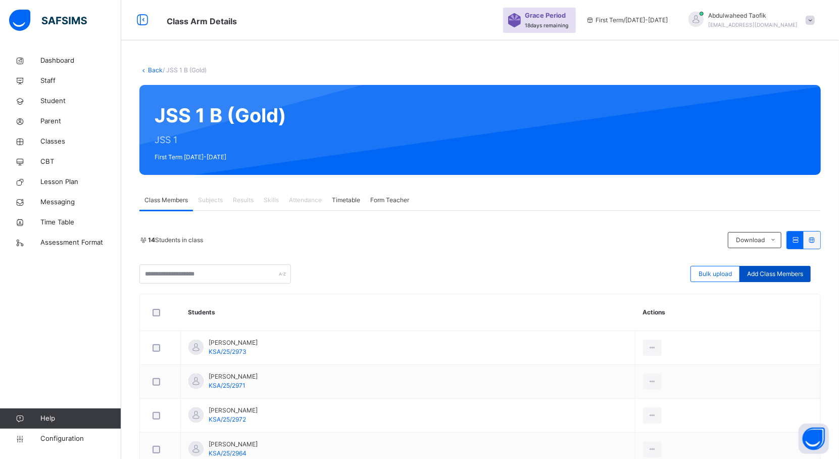
click at [803, 270] on span "Add Class Members" at bounding box center [775, 273] width 56 height 9
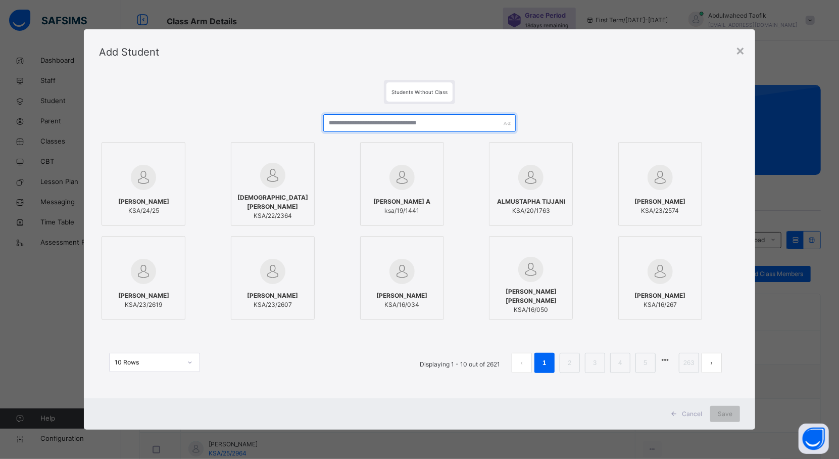
click at [447, 126] on input "text" at bounding box center [419, 123] width 192 height 18
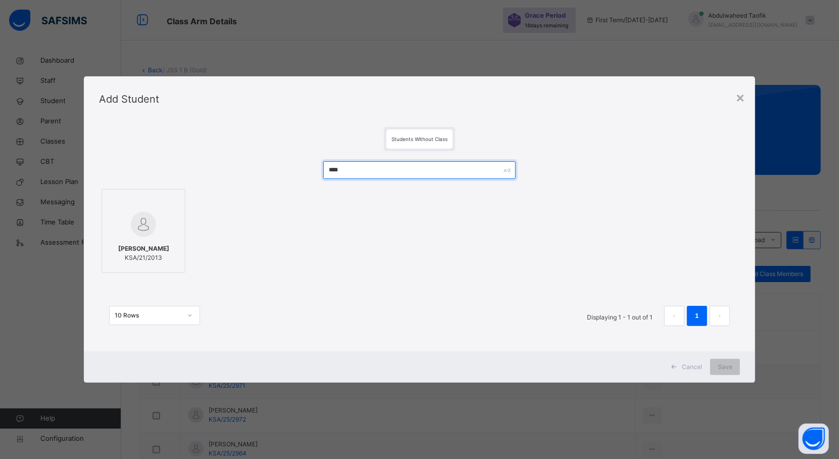
type input "****"
click at [155, 219] on div at bounding box center [143, 224] width 73 height 29
click at [730, 364] on span "Save" at bounding box center [734, 366] width 15 height 9
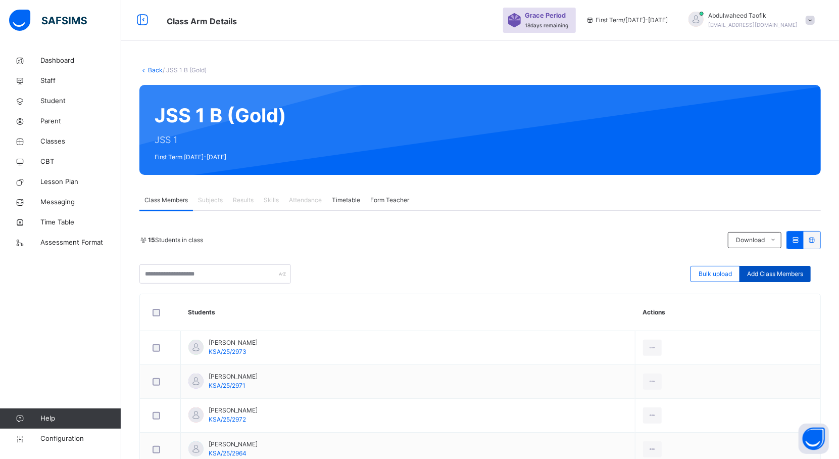
click at [803, 277] on span "Add Class Members" at bounding box center [775, 273] width 56 height 9
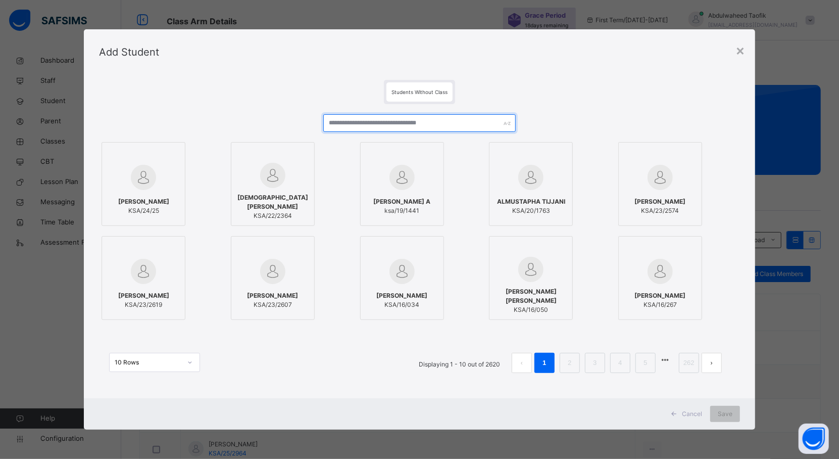
click at [451, 122] on input "text" at bounding box center [419, 123] width 192 height 18
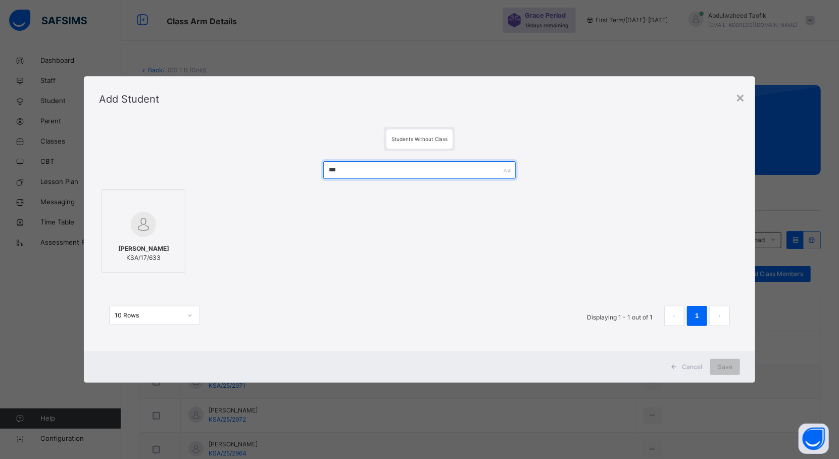
type input "***"
click at [150, 225] on img at bounding box center [143, 224] width 25 height 25
click at [731, 364] on span "Save" at bounding box center [734, 366] width 15 height 9
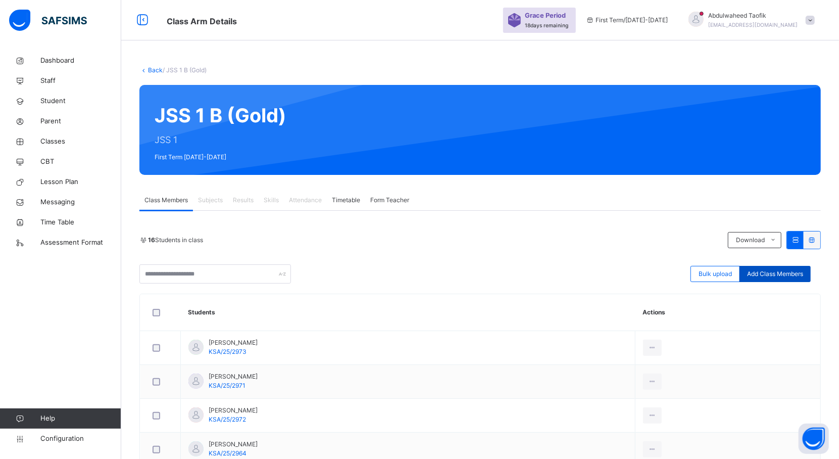
click at [795, 272] on span "Add Class Members" at bounding box center [775, 273] width 56 height 9
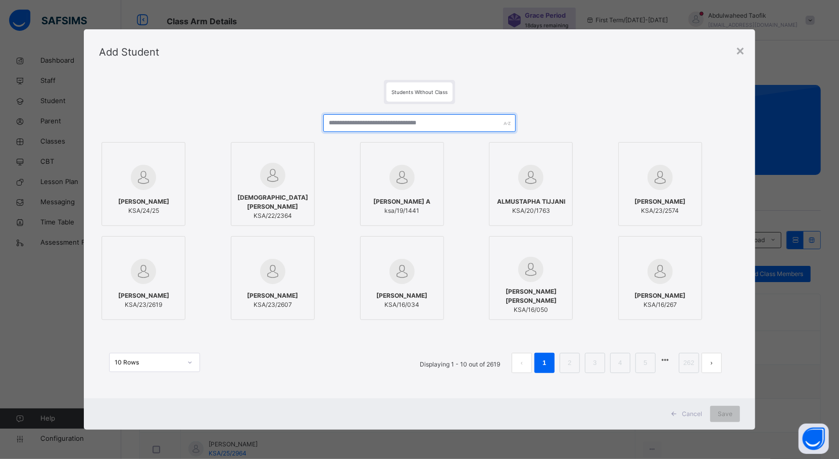
click at [427, 114] on input "text" at bounding box center [419, 123] width 192 height 18
click at [376, 118] on input "text" at bounding box center [419, 123] width 192 height 18
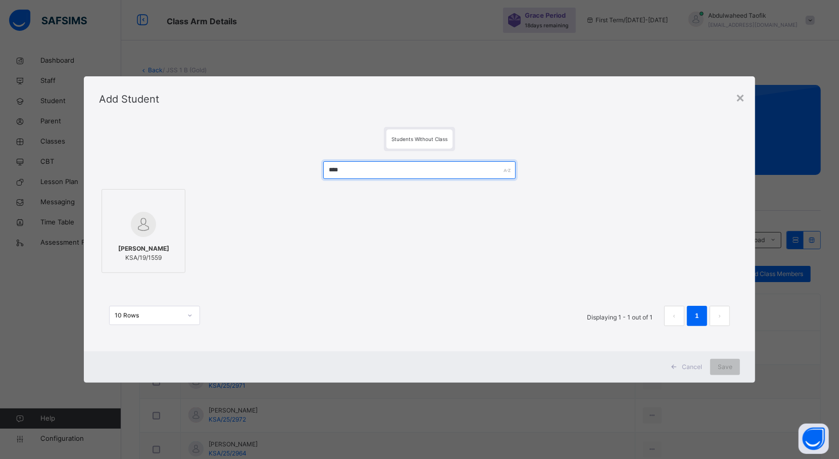
type input "****"
click at [151, 267] on div "[PERSON_NAME] KSA/19/1559" at bounding box center [143, 253] width 73 height 28
click at [738, 366] on span "Save" at bounding box center [734, 366] width 15 height 9
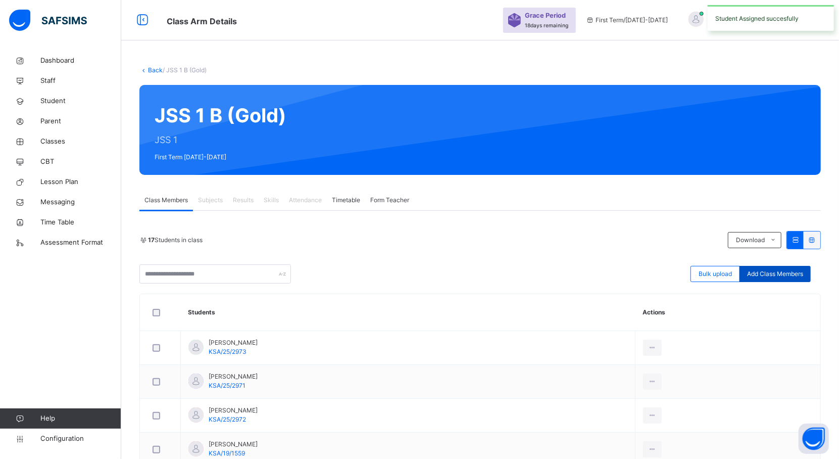
click at [800, 271] on span "Add Class Members" at bounding box center [775, 273] width 56 height 9
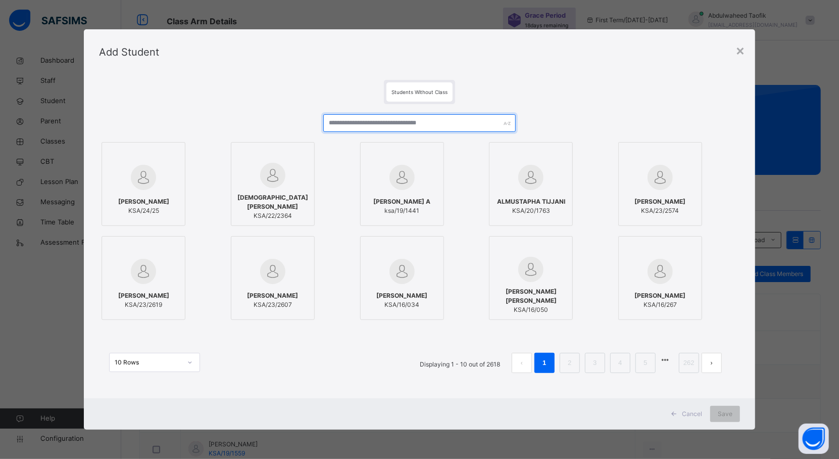
click at [448, 118] on input "text" at bounding box center [419, 123] width 192 height 18
click at [421, 125] on input "text" at bounding box center [419, 123] width 192 height 18
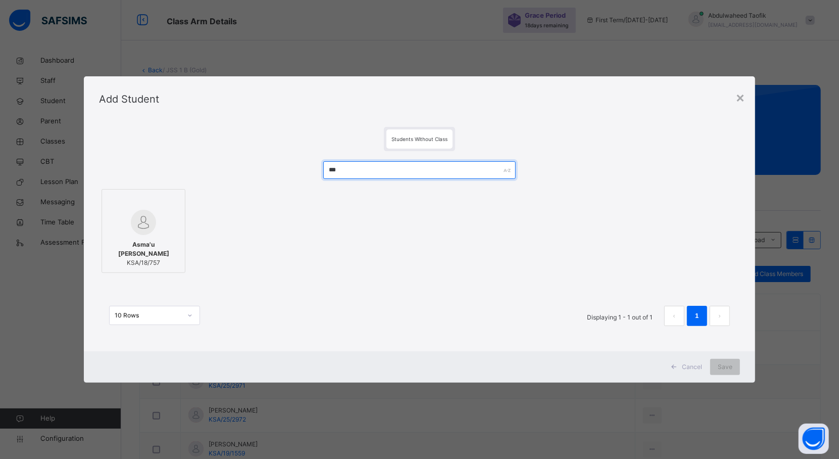
type input "***"
click at [142, 227] on img at bounding box center [143, 222] width 25 height 25
click at [732, 365] on span "Save" at bounding box center [734, 366] width 15 height 9
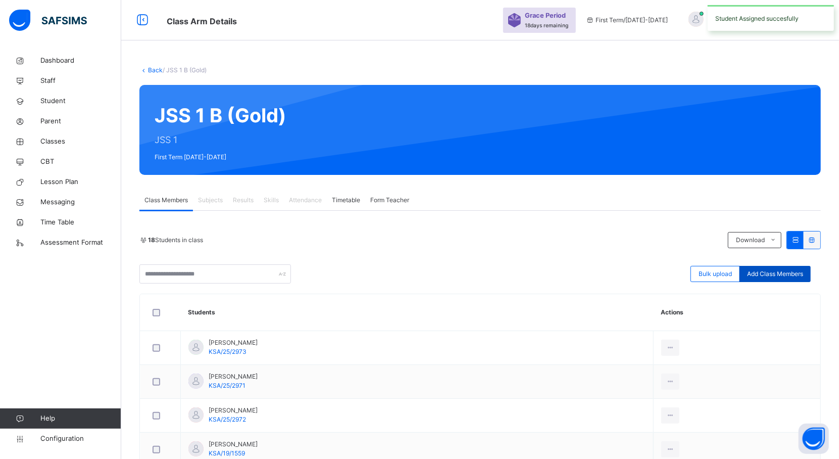
click at [783, 269] on span "Add Class Members" at bounding box center [775, 273] width 56 height 9
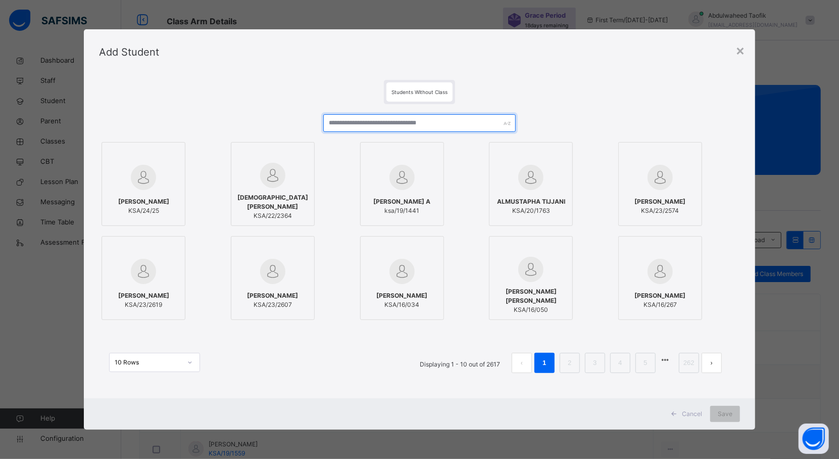
click at [437, 120] on input "text" at bounding box center [419, 123] width 192 height 18
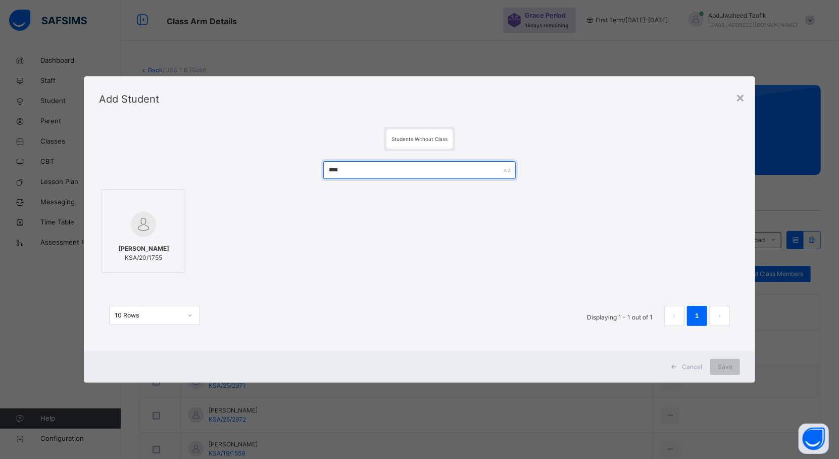
type input "****"
click at [138, 228] on img at bounding box center [143, 224] width 25 height 25
click at [734, 368] on span "Save" at bounding box center [734, 366] width 15 height 9
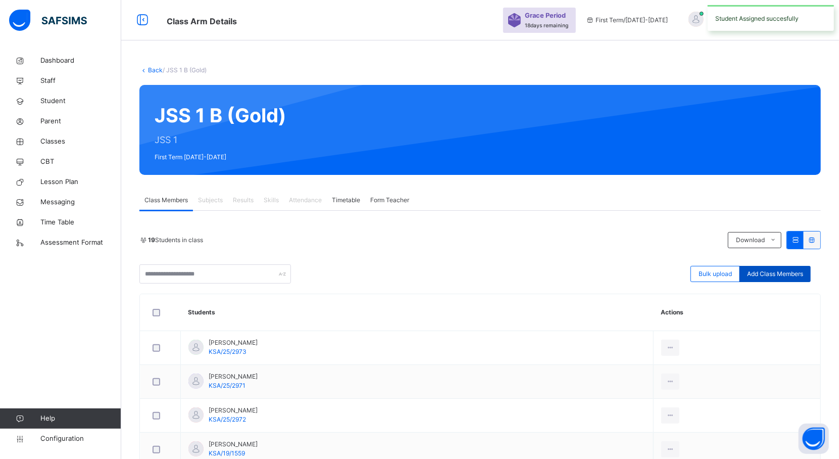
click at [774, 271] on span "Add Class Members" at bounding box center [775, 273] width 56 height 9
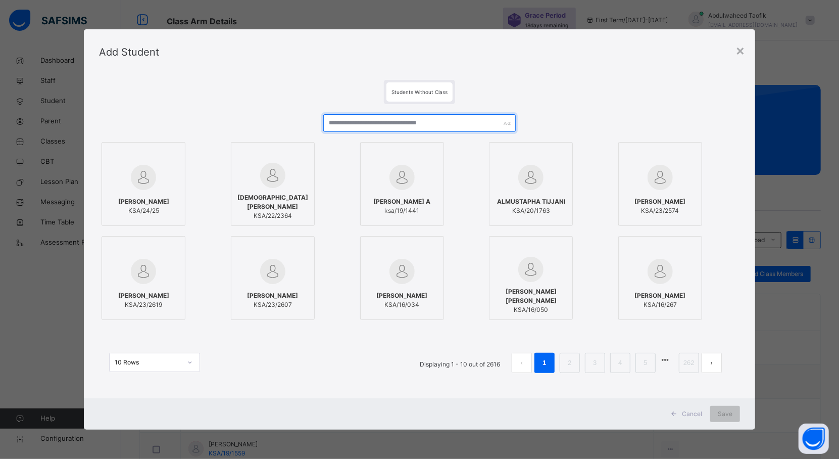
click at [457, 122] on input "text" at bounding box center [419, 123] width 192 height 18
click at [414, 126] on input "text" at bounding box center [419, 123] width 192 height 18
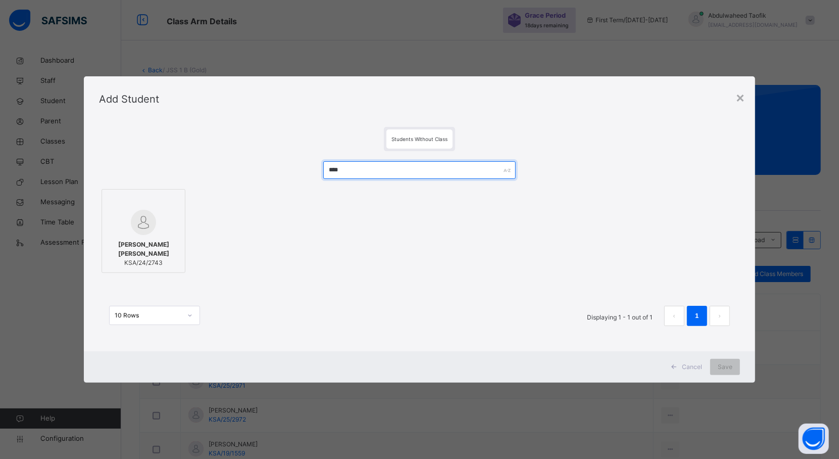
type input "****"
click at [141, 259] on span "KSA/24/2743" at bounding box center [143, 262] width 73 height 9
click at [738, 367] on span "Save" at bounding box center [734, 366] width 15 height 9
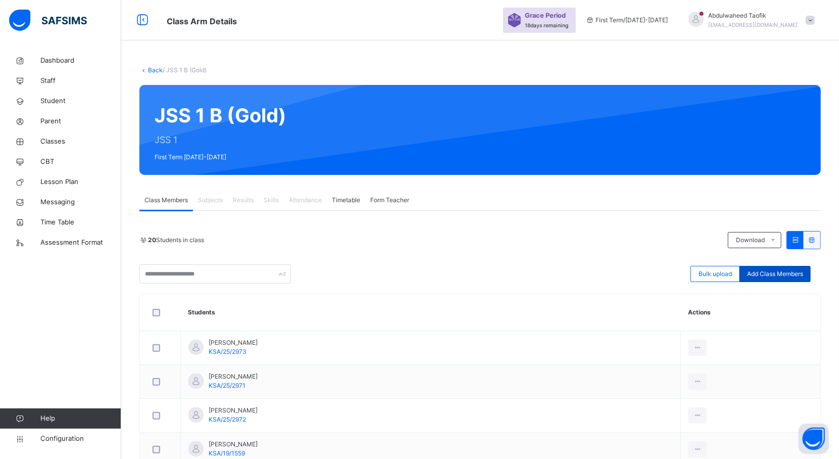
click at [797, 271] on span "Add Class Members" at bounding box center [775, 273] width 56 height 9
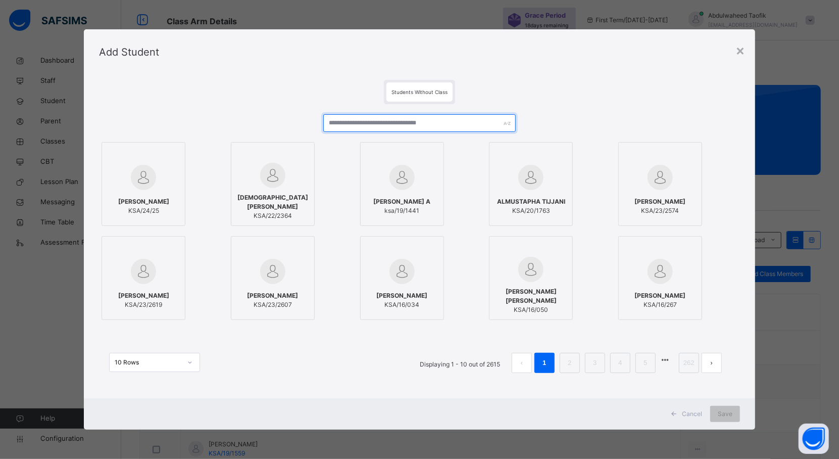
click at [467, 120] on input "text" at bounding box center [419, 123] width 192 height 18
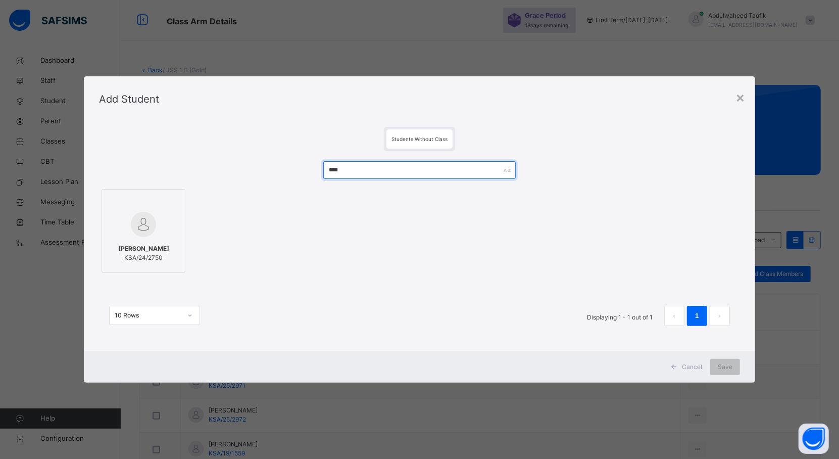
type input "****"
click at [140, 262] on span "KSA/24/2750" at bounding box center [143, 257] width 51 height 9
click at [720, 368] on div "Save" at bounding box center [734, 367] width 30 height 16
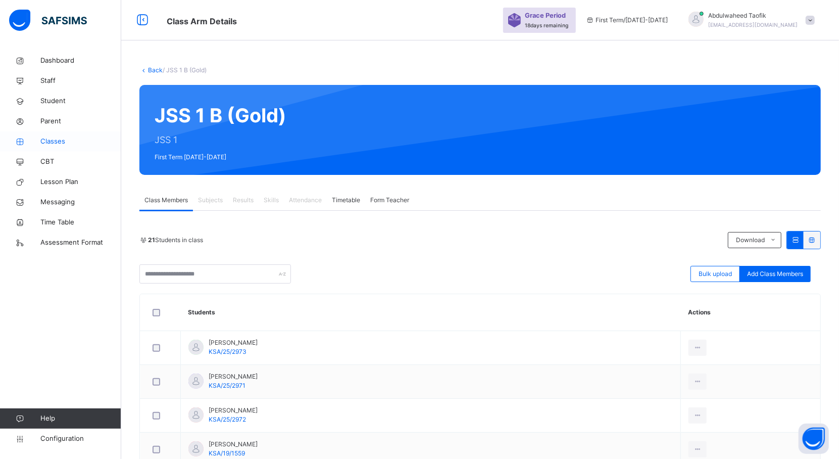
click at [58, 138] on span "Classes" at bounding box center [80, 141] width 81 height 10
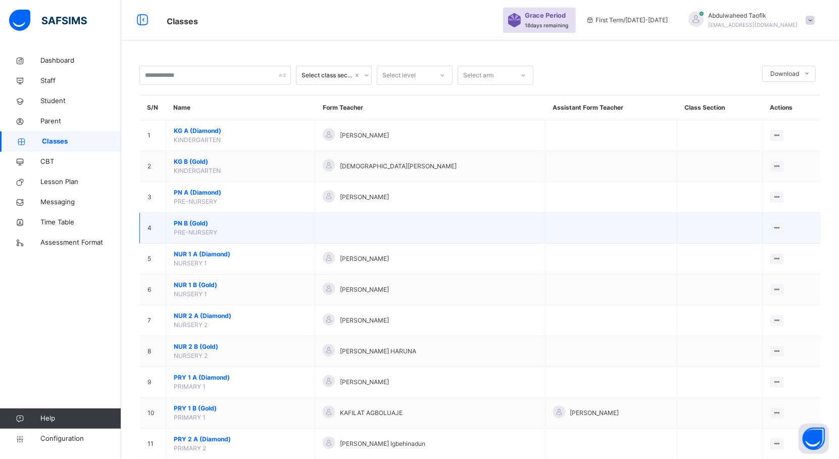
click at [670, 222] on td at bounding box center [611, 228] width 132 height 31
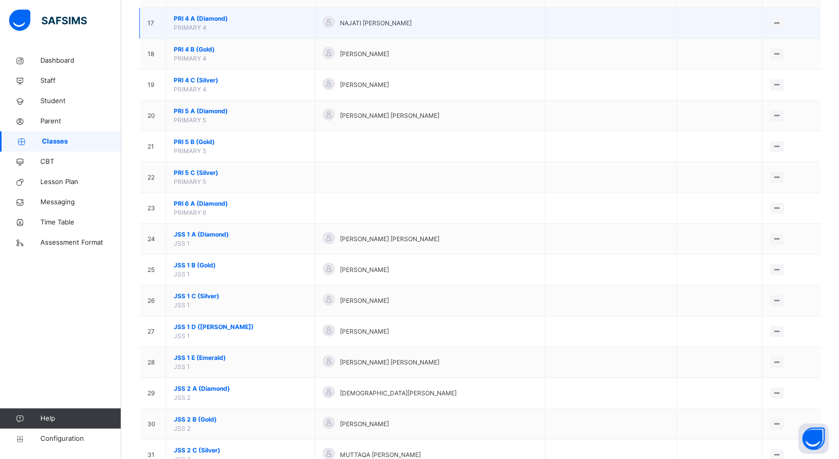
scroll to position [609, 0]
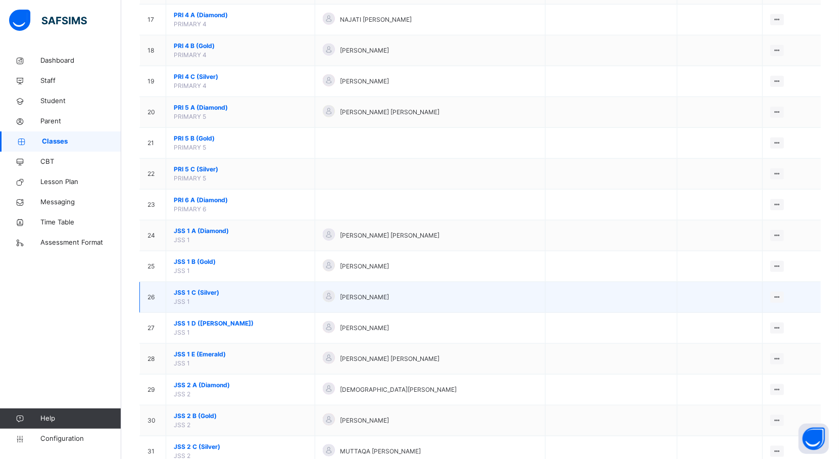
click at [196, 297] on span "JSS 1 C (Silver)" at bounding box center [240, 292] width 133 height 9
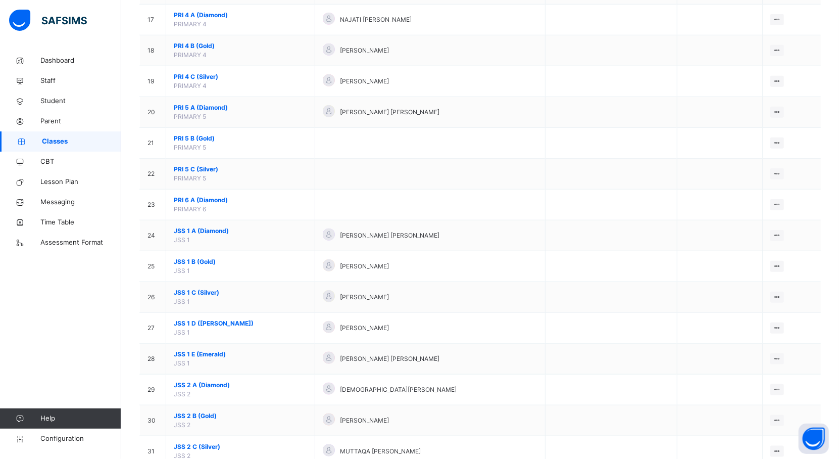
click at [196, 298] on div "Select class section Select level Select arm Download Pdf Report Excel Report S…" at bounding box center [480, 265] width 718 height 1748
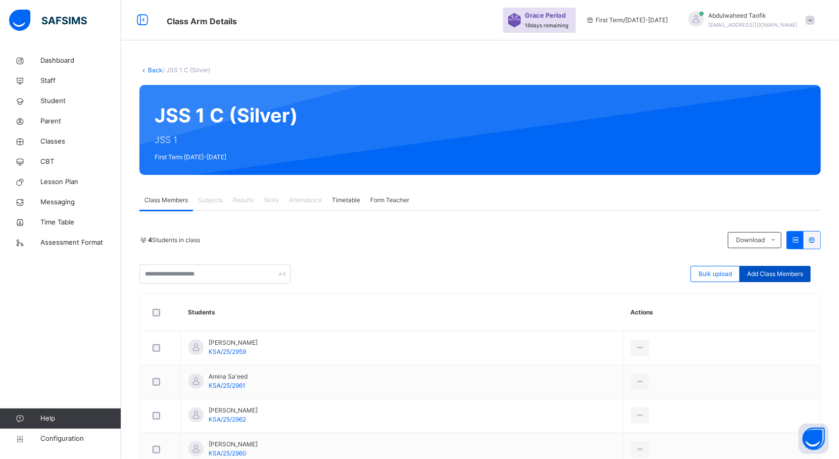
click at [786, 272] on span "Add Class Members" at bounding box center [775, 273] width 56 height 9
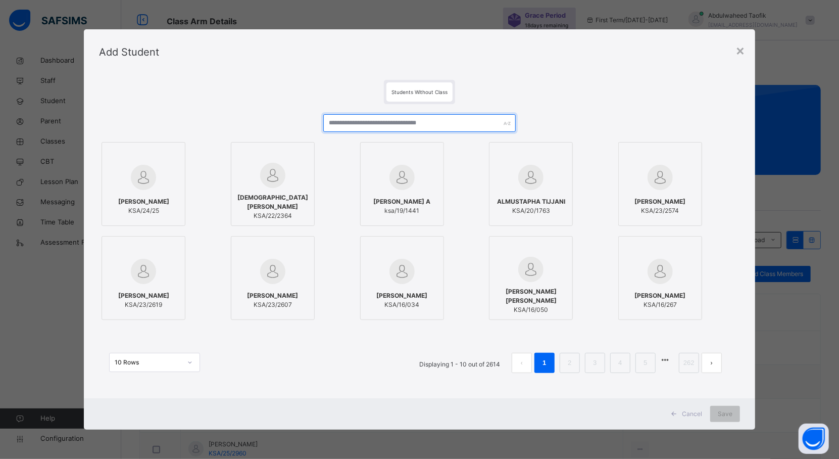
click at [447, 120] on input "text" at bounding box center [419, 123] width 192 height 18
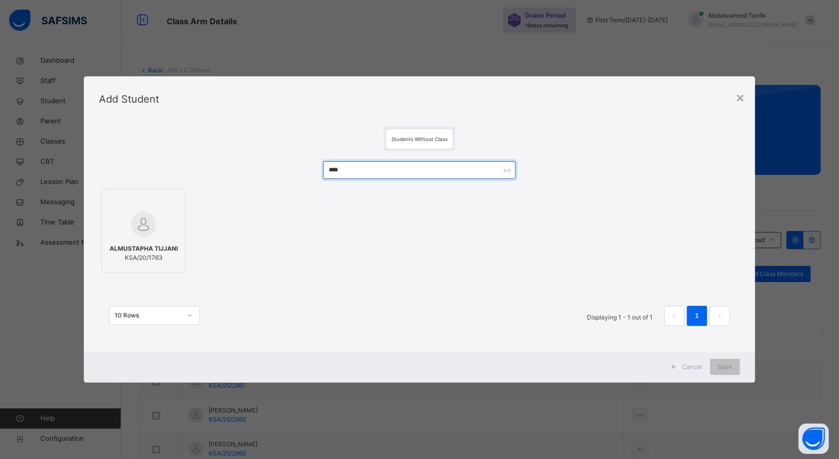
type input "****"
click at [162, 223] on div at bounding box center [143, 224] width 73 height 29
click at [728, 369] on span "Save" at bounding box center [734, 366] width 15 height 9
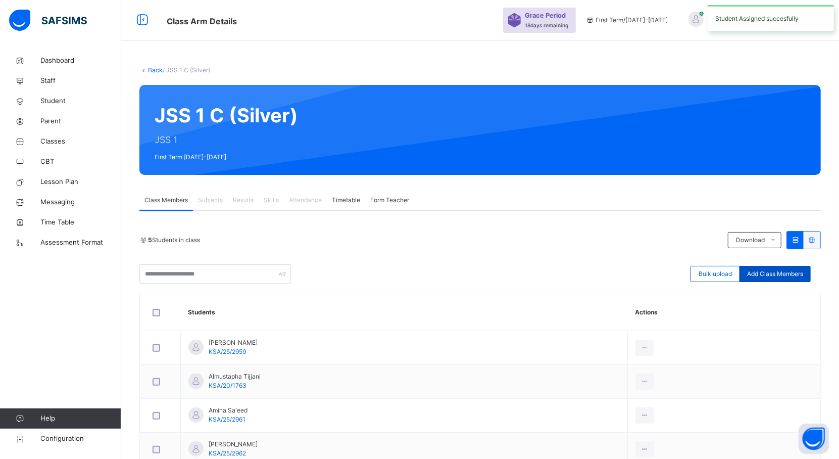
click at [799, 269] on div "Add Class Members" at bounding box center [774, 274] width 71 height 16
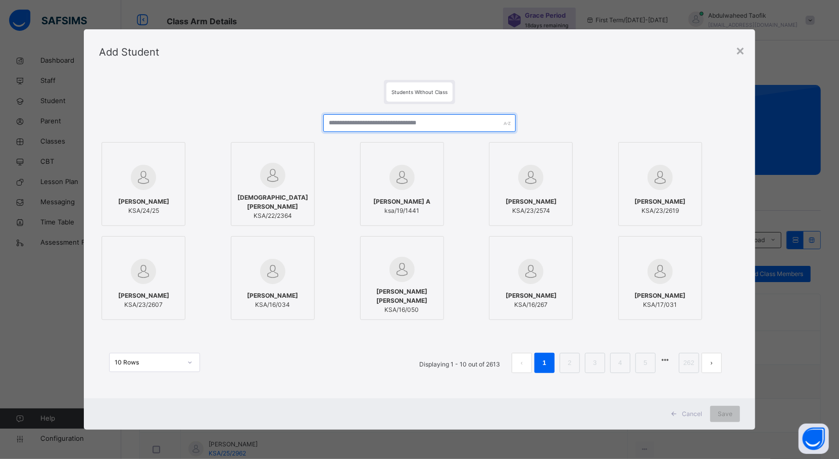
click at [466, 124] on input "text" at bounding box center [419, 123] width 192 height 18
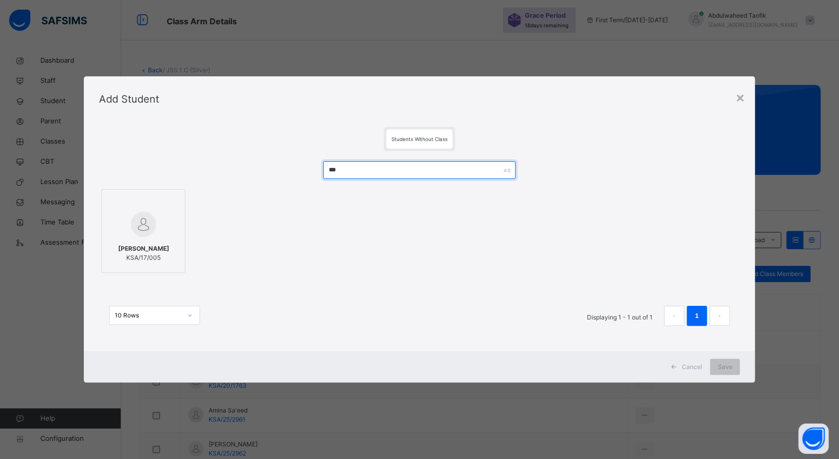
type input "***"
click at [158, 229] on div at bounding box center [143, 224] width 73 height 29
click at [733, 361] on div "Save" at bounding box center [734, 367] width 30 height 16
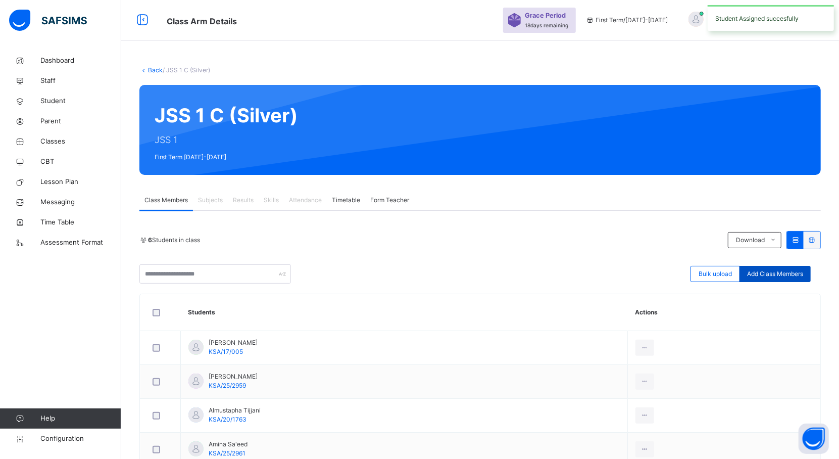
click at [784, 275] on span "Add Class Members" at bounding box center [775, 273] width 56 height 9
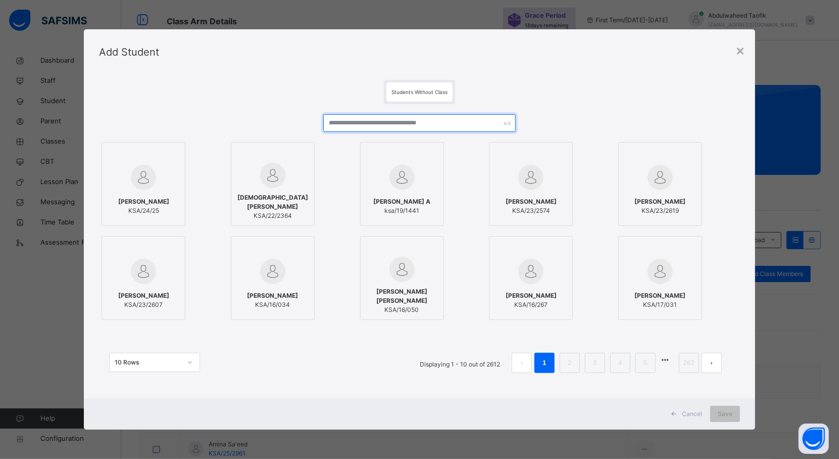
click at [461, 122] on input "text" at bounding box center [419, 123] width 192 height 18
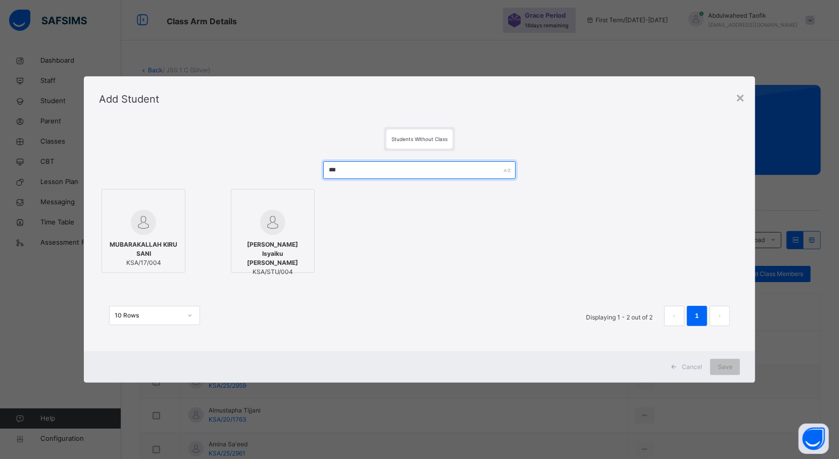
type input "***"
click at [156, 240] on span "MUBARAKALLAH KIRU SANI" at bounding box center [143, 249] width 73 height 18
click at [730, 366] on span "Save" at bounding box center [734, 366] width 15 height 9
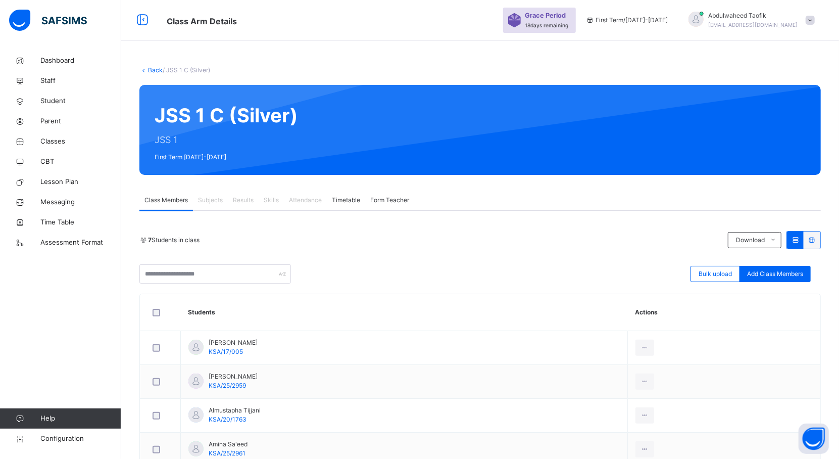
click at [795, 265] on div "Bulk upload Add Class Members" at bounding box center [479, 273] width 681 height 19
click at [781, 277] on span "Add Class Members" at bounding box center [775, 273] width 56 height 9
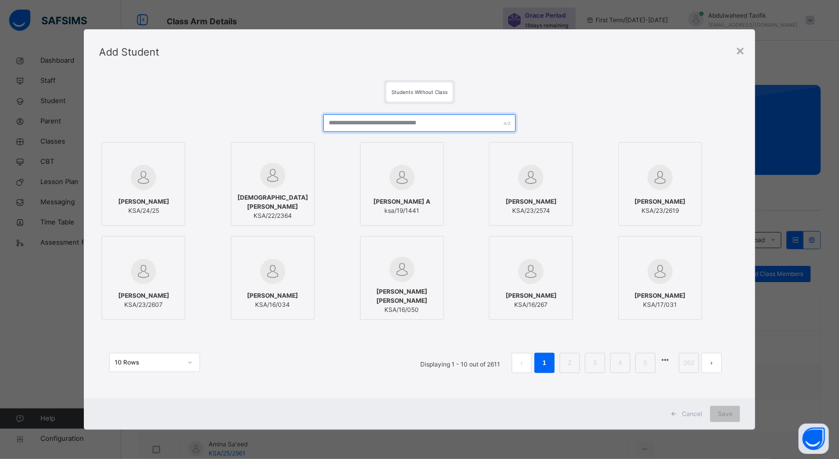
click at [457, 129] on input "text" at bounding box center [419, 123] width 192 height 18
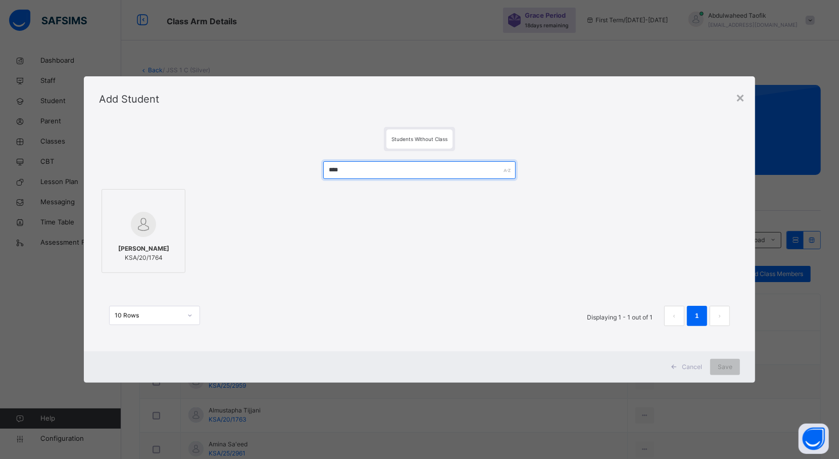
type input "****"
click at [160, 246] on span "[PERSON_NAME]" at bounding box center [143, 248] width 51 height 9
click at [739, 365] on span "Save" at bounding box center [734, 366] width 15 height 9
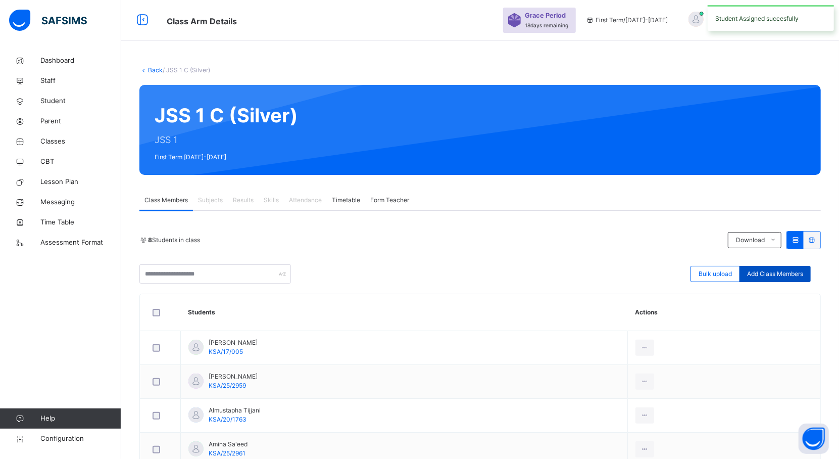
click at [774, 276] on span "Add Class Members" at bounding box center [775, 273] width 56 height 9
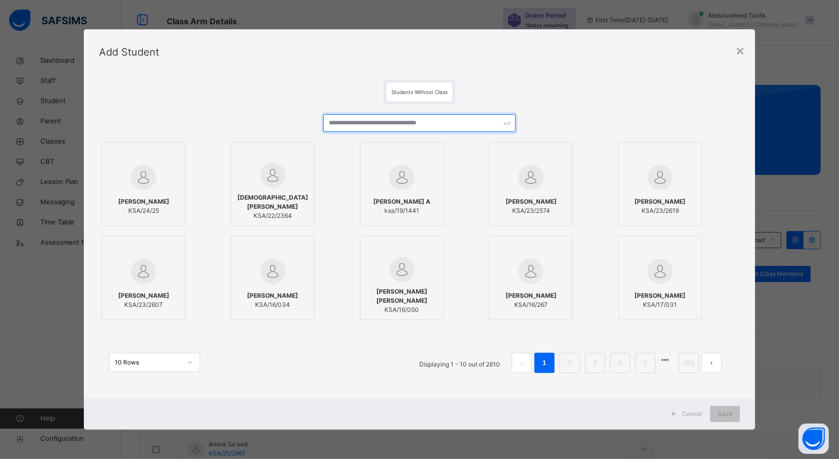
click at [437, 124] on input "text" at bounding box center [419, 123] width 192 height 18
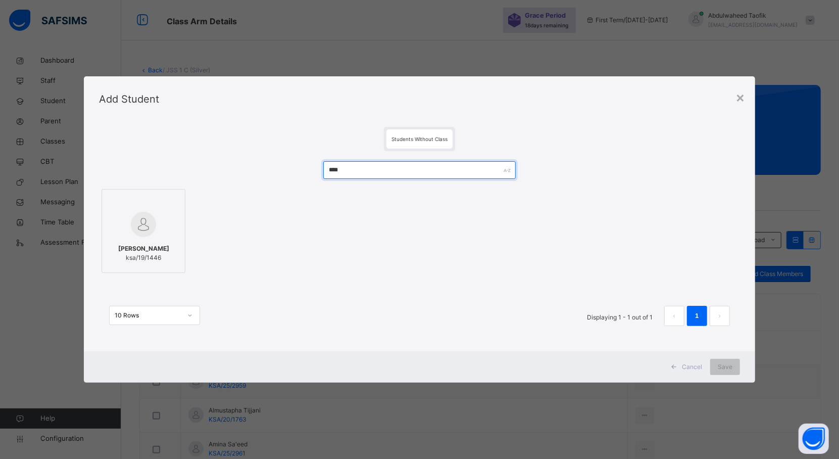
type input "****"
click at [159, 239] on div "[PERSON_NAME] ksa/19/1446" at bounding box center [143, 253] width 73 height 28
click at [734, 365] on span "Save" at bounding box center [734, 366] width 15 height 9
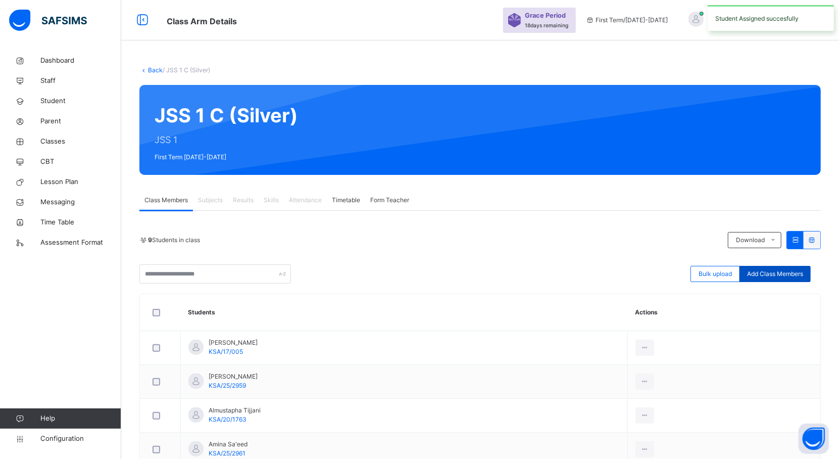
click at [783, 267] on div "Add Class Members" at bounding box center [774, 274] width 71 height 16
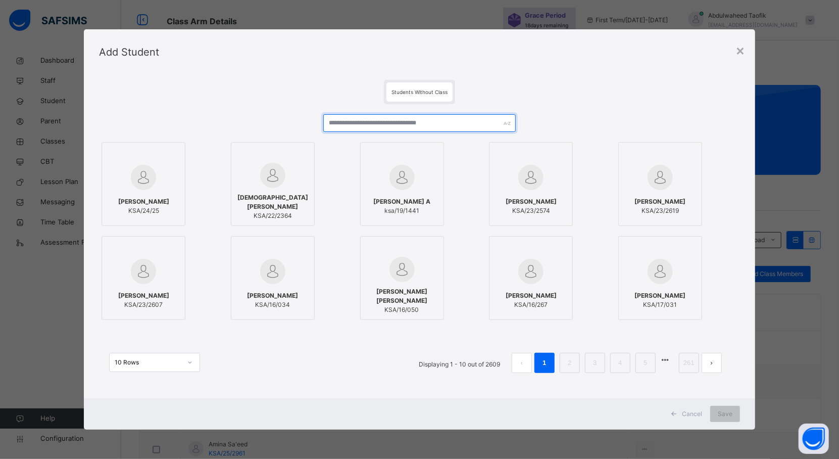
click at [479, 127] on input "text" at bounding box center [419, 123] width 192 height 18
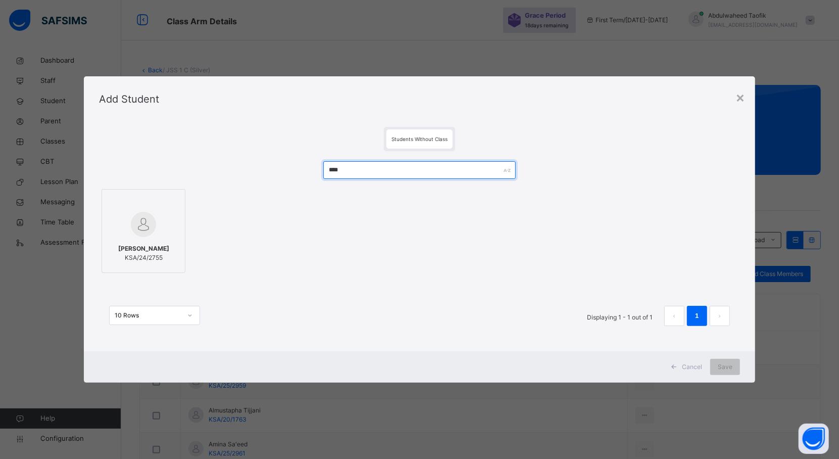
type input "****"
click at [167, 244] on span "[PERSON_NAME]" at bounding box center [143, 248] width 51 height 9
click at [734, 366] on span "Save" at bounding box center [734, 366] width 15 height 9
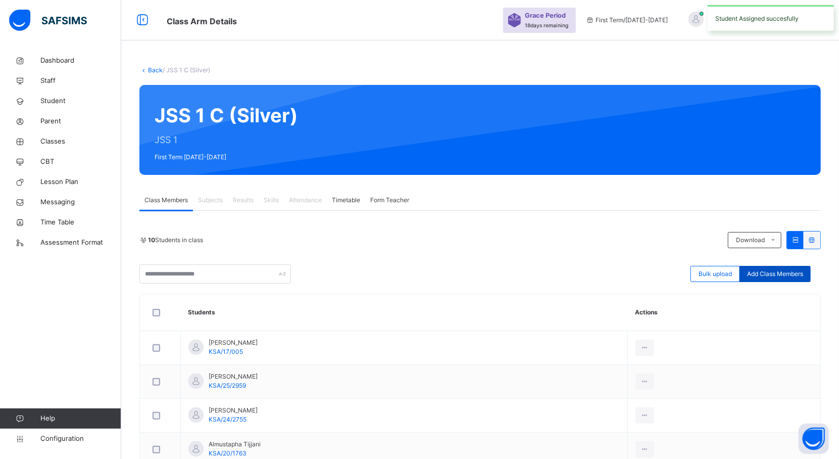
click at [760, 278] on span "Add Class Members" at bounding box center [775, 273] width 56 height 9
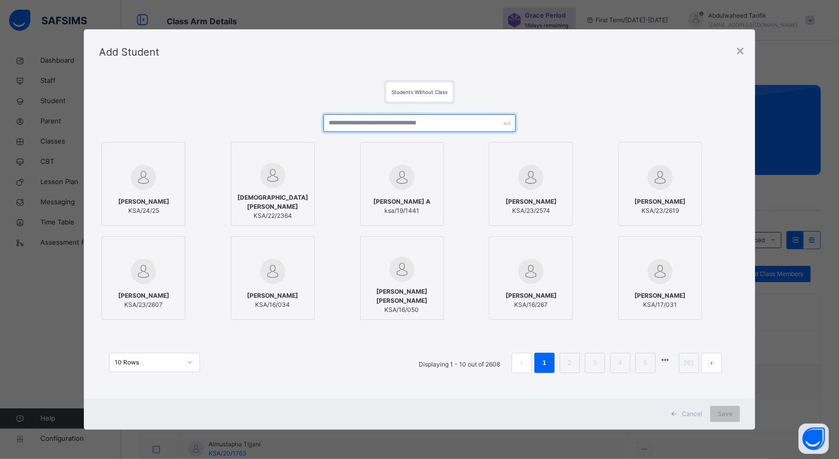
click at [479, 124] on input "text" at bounding box center [419, 123] width 192 height 18
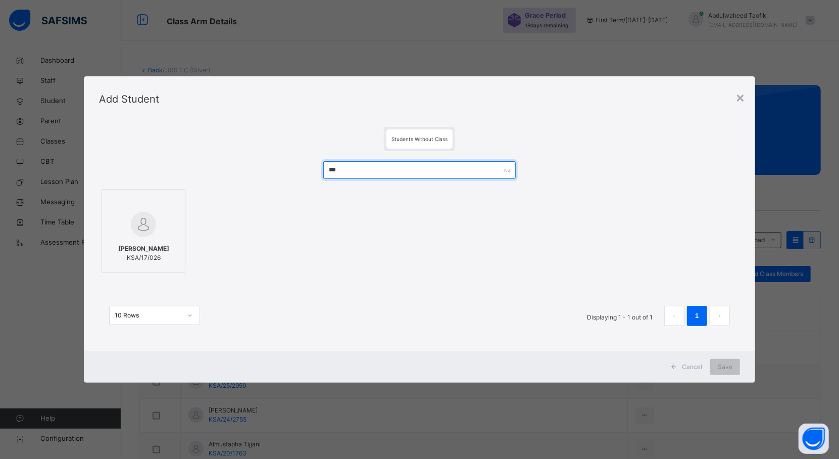
type input "***"
click at [142, 253] on span "[PERSON_NAME]" at bounding box center [143, 248] width 51 height 9
click at [738, 362] on span "Save" at bounding box center [734, 366] width 15 height 9
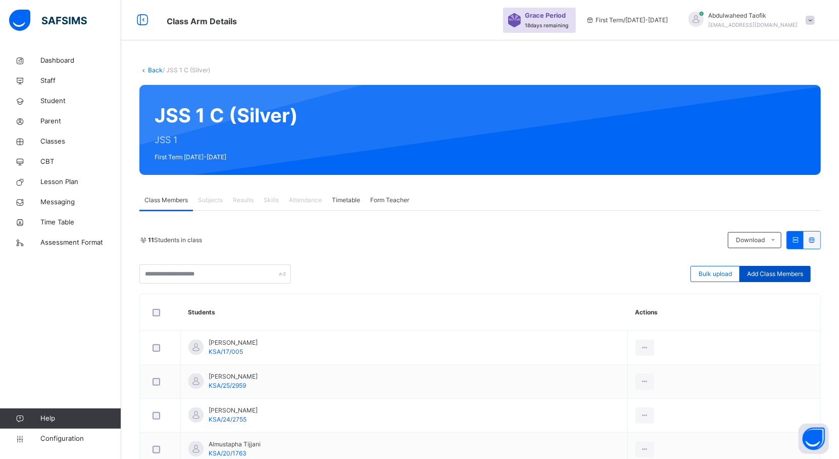
click at [799, 272] on span "Add Class Members" at bounding box center [775, 273] width 56 height 9
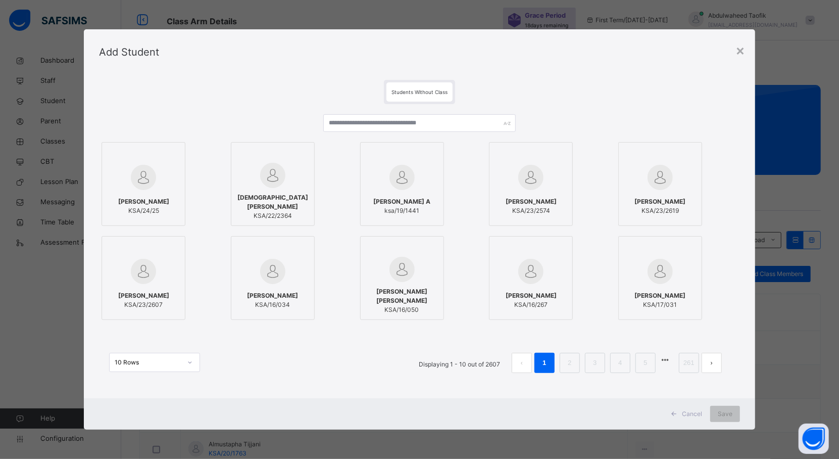
click at [482, 153] on div "[PERSON_NAME] KSA/24/25 [PERSON_NAME] KSA/22/2364 [PERSON_NAME] A ksa/19/1441 […" at bounding box center [419, 230] width 641 height 183
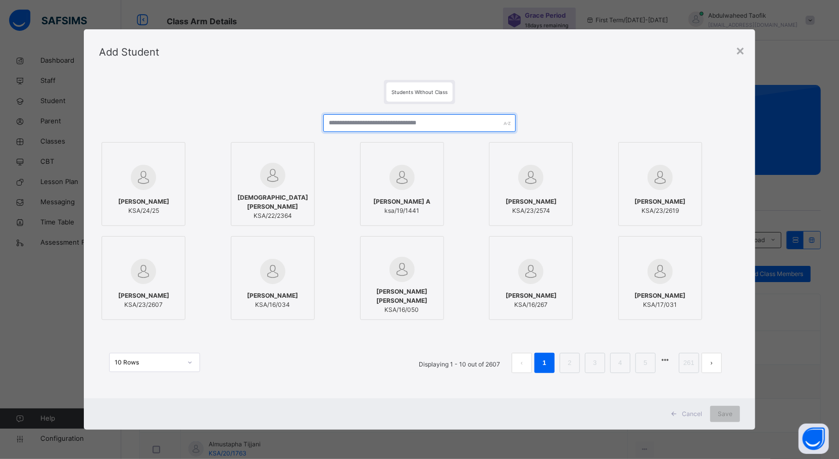
click at [460, 128] on input "text" at bounding box center [419, 123] width 192 height 18
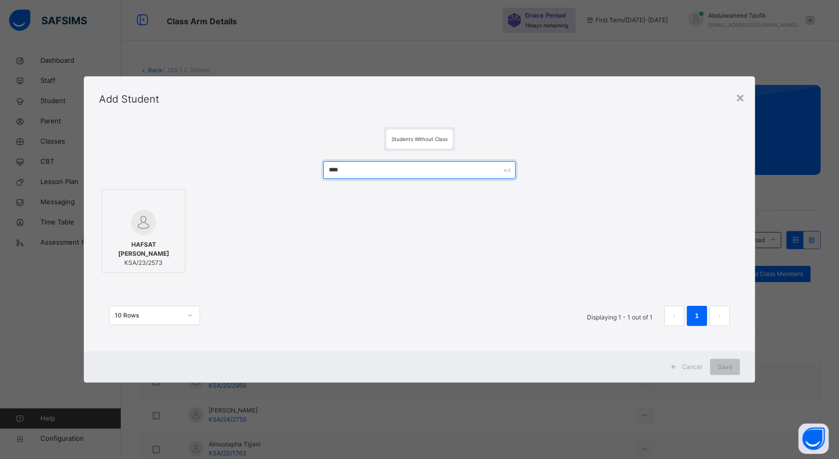
type input "****"
click at [172, 242] on span "HAFSAT [PERSON_NAME]" at bounding box center [143, 249] width 73 height 18
click at [738, 364] on span "Save" at bounding box center [734, 366] width 15 height 9
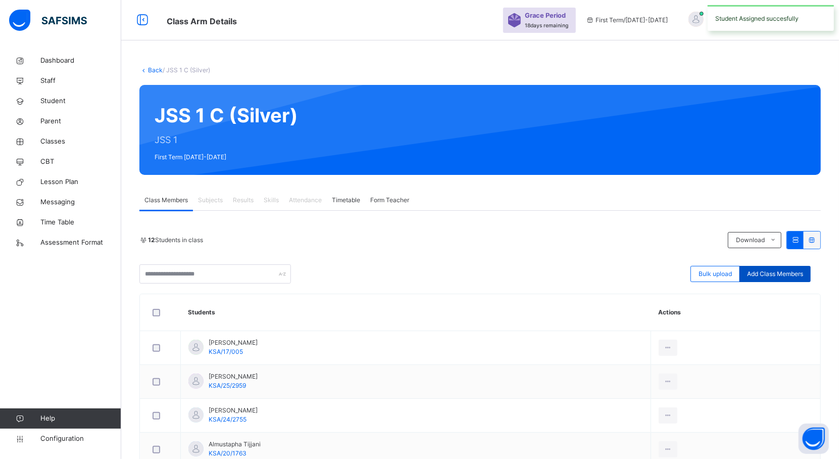
click at [793, 272] on span "Add Class Members" at bounding box center [775, 273] width 56 height 9
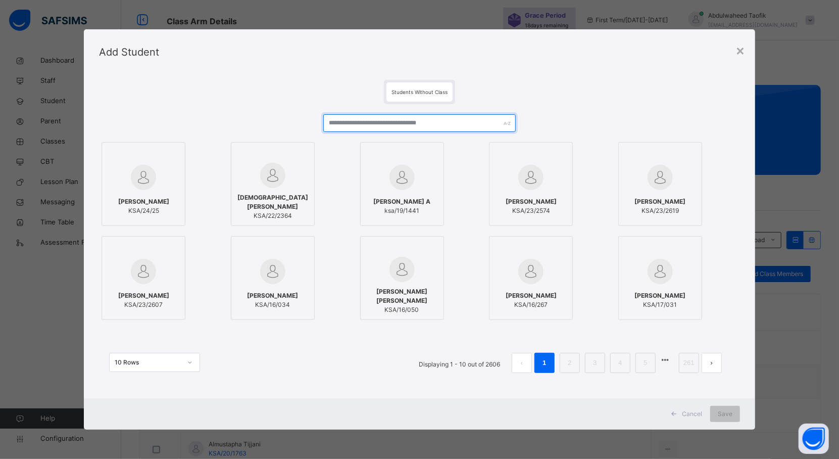
click at [479, 121] on input "text" at bounding box center [419, 123] width 192 height 18
click at [405, 129] on input "text" at bounding box center [419, 123] width 192 height 18
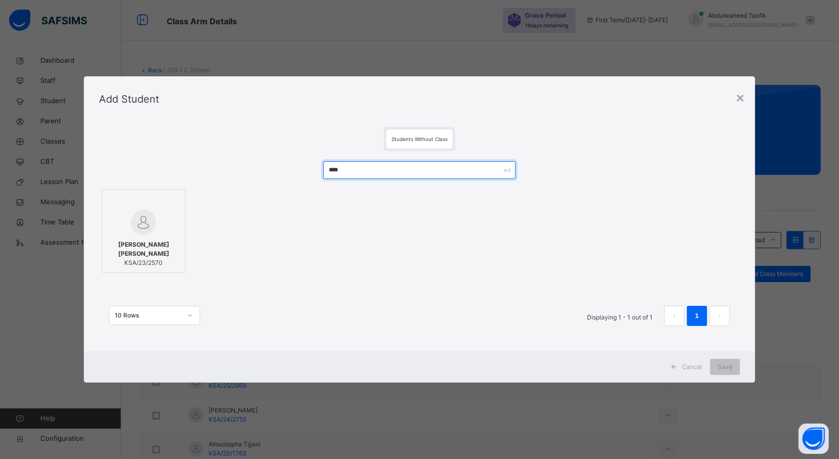
type input "****"
click at [165, 249] on span "[PERSON_NAME] [PERSON_NAME]" at bounding box center [143, 249] width 73 height 18
click at [742, 363] on div "Save" at bounding box center [734, 367] width 30 height 16
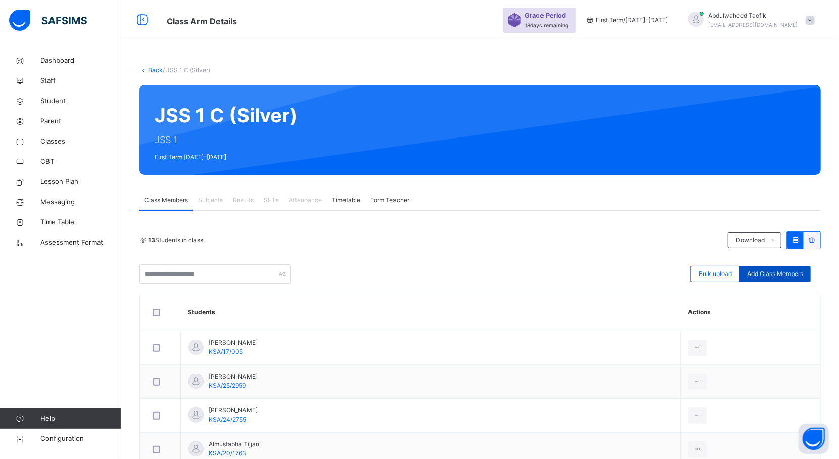
click at [774, 275] on span "Add Class Members" at bounding box center [775, 273] width 56 height 9
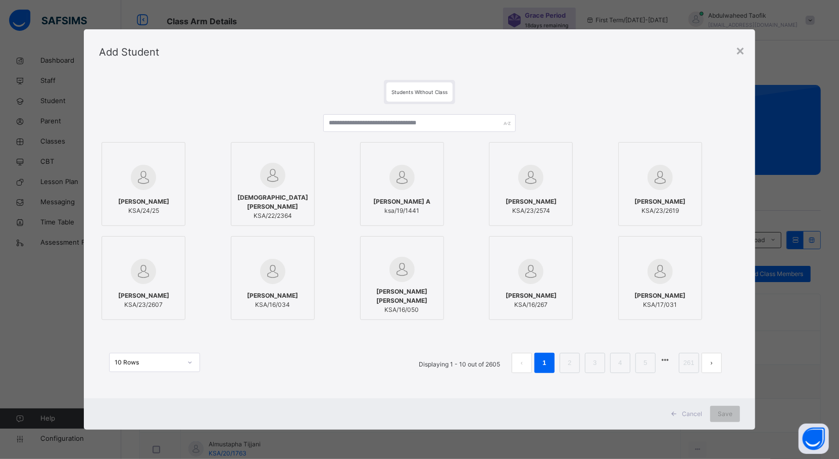
click at [448, 151] on div "[PERSON_NAME] A ksa/19/1441" at bounding box center [419, 184] width 119 height 84
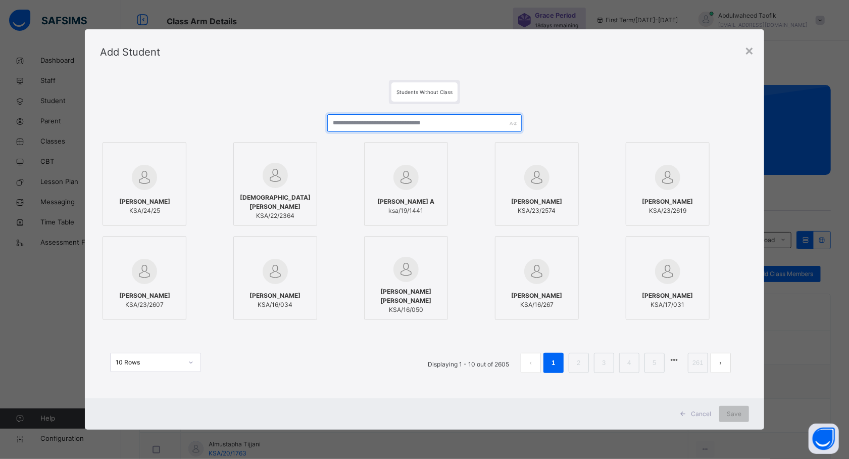
click at [493, 125] on input "text" at bounding box center [424, 123] width 194 height 18
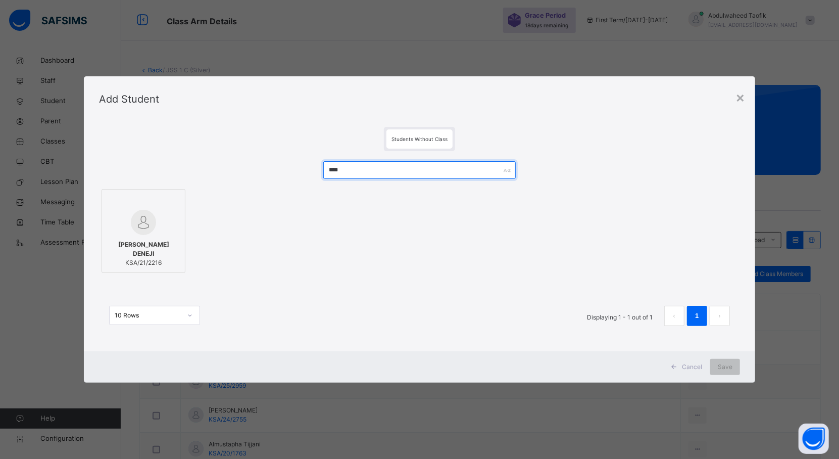
type input "****"
click at [158, 232] on div at bounding box center [143, 222] width 73 height 25
click at [747, 362] on div "Save" at bounding box center [734, 367] width 30 height 16
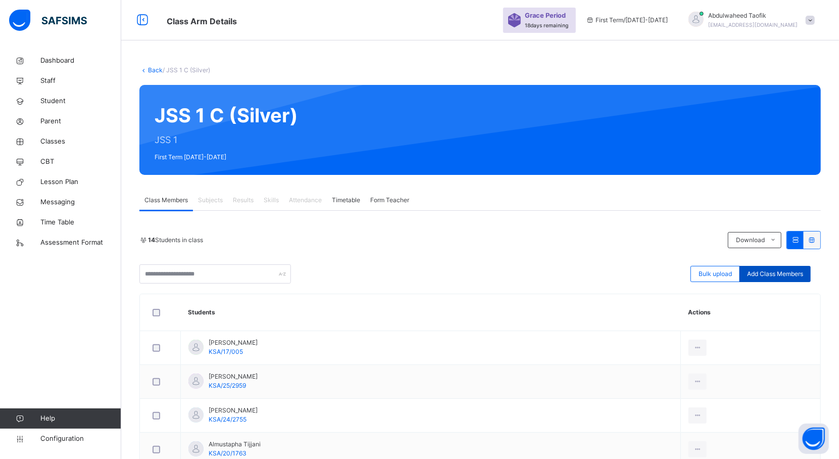
click at [803, 272] on span "Add Class Members" at bounding box center [775, 273] width 56 height 9
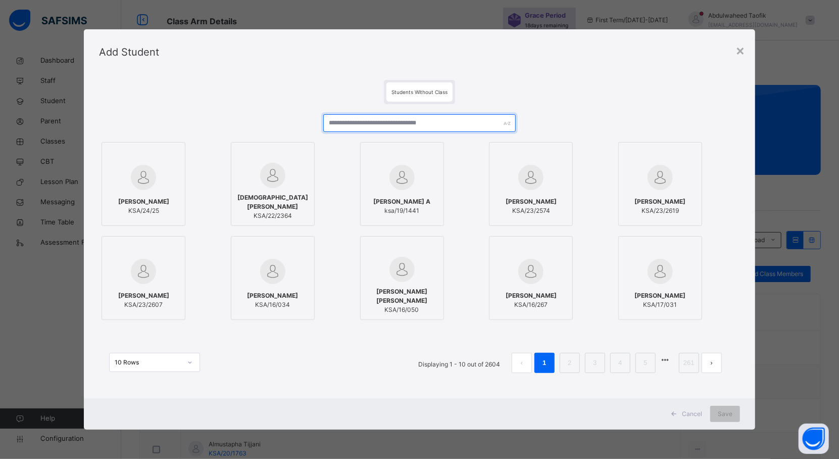
click at [467, 120] on input "text" at bounding box center [419, 123] width 192 height 18
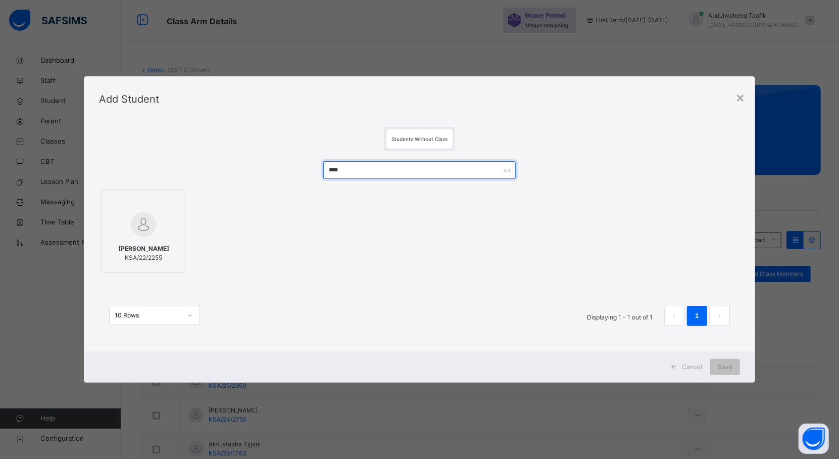
type input "****"
click at [140, 233] on img at bounding box center [143, 224] width 25 height 25
click at [736, 362] on span "Save" at bounding box center [734, 366] width 15 height 9
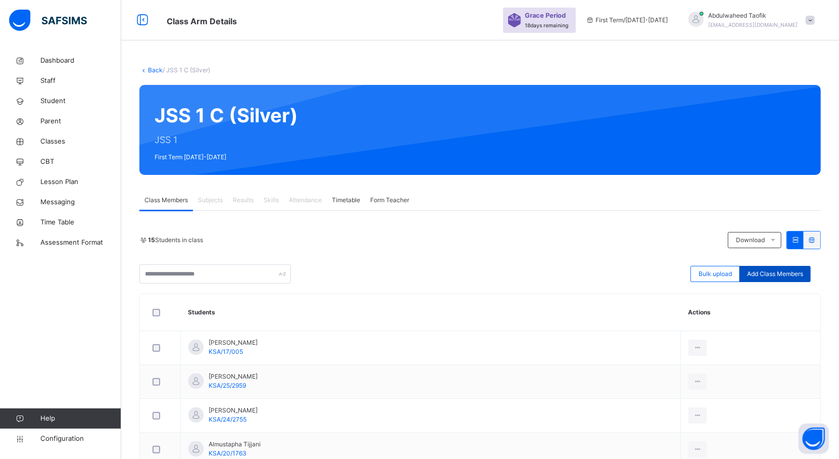
click at [793, 275] on span "Add Class Members" at bounding box center [775, 273] width 56 height 9
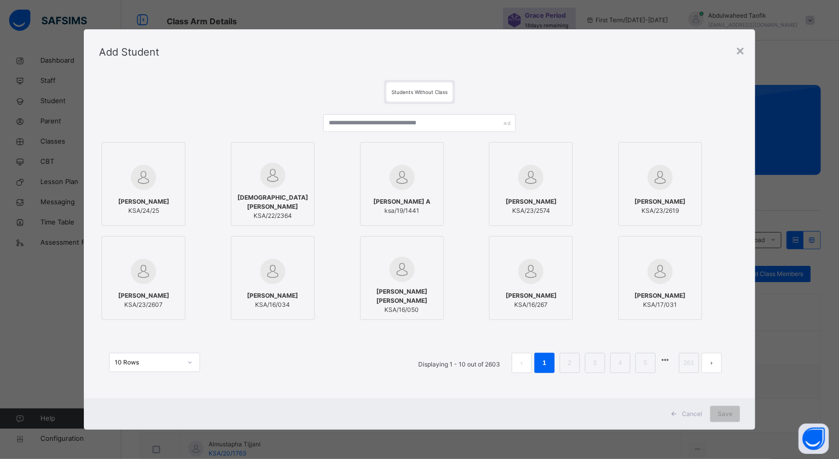
click at [477, 155] on div "[PERSON_NAME] A ksa/19/1441" at bounding box center [419, 184] width 119 height 84
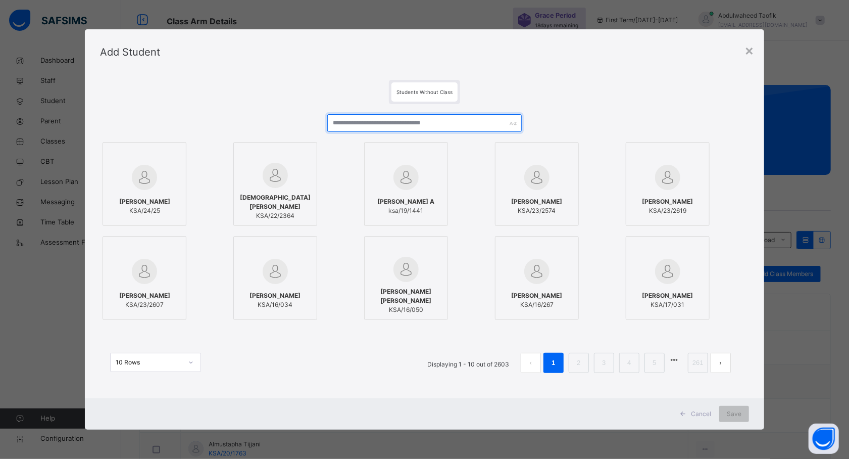
click at [451, 125] on input "text" at bounding box center [424, 123] width 194 height 18
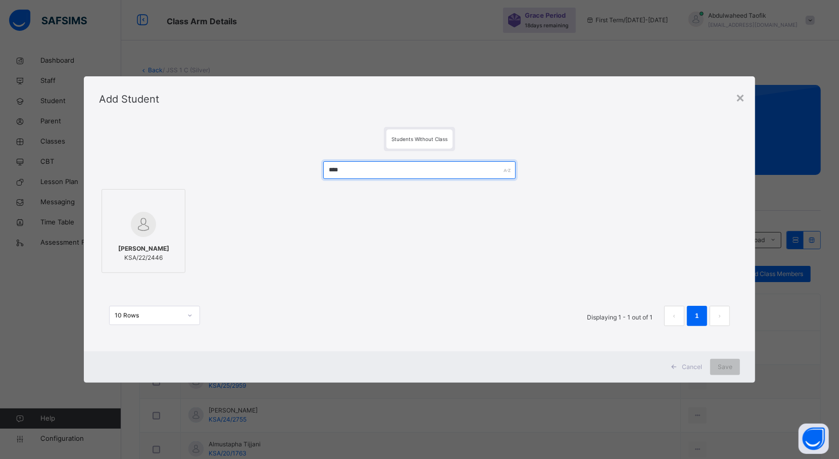
type input "****"
click at [164, 228] on div at bounding box center [143, 224] width 73 height 29
click at [733, 364] on span "Save" at bounding box center [734, 366] width 15 height 9
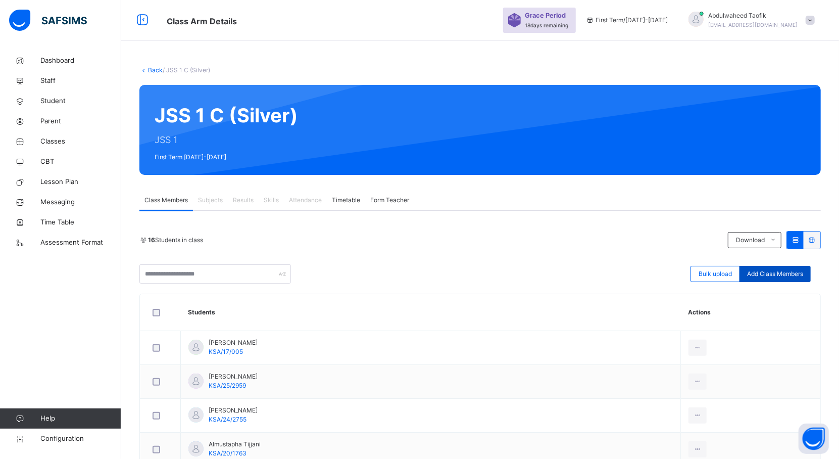
click at [782, 271] on span "Add Class Members" at bounding box center [775, 273] width 56 height 9
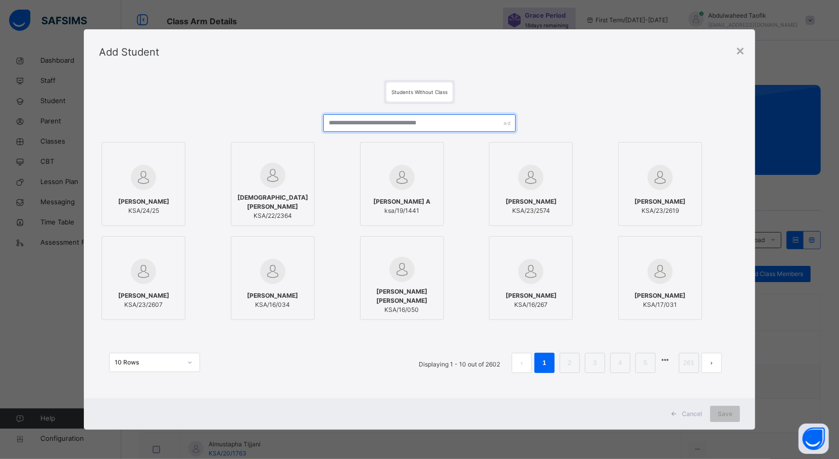
click at [404, 118] on input "text" at bounding box center [419, 123] width 192 height 18
click at [374, 122] on input "text" at bounding box center [419, 123] width 192 height 18
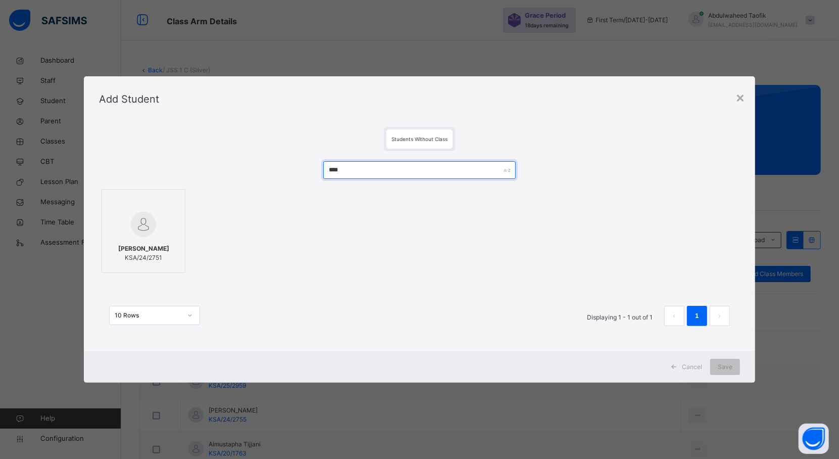
type input "****"
click at [152, 241] on div "[PERSON_NAME] KSA/24/2751" at bounding box center [143, 253] width 73 height 28
click at [734, 356] on div "Cancel Save" at bounding box center [424, 366] width 679 height 31
click at [732, 363] on span "Save" at bounding box center [734, 366] width 15 height 9
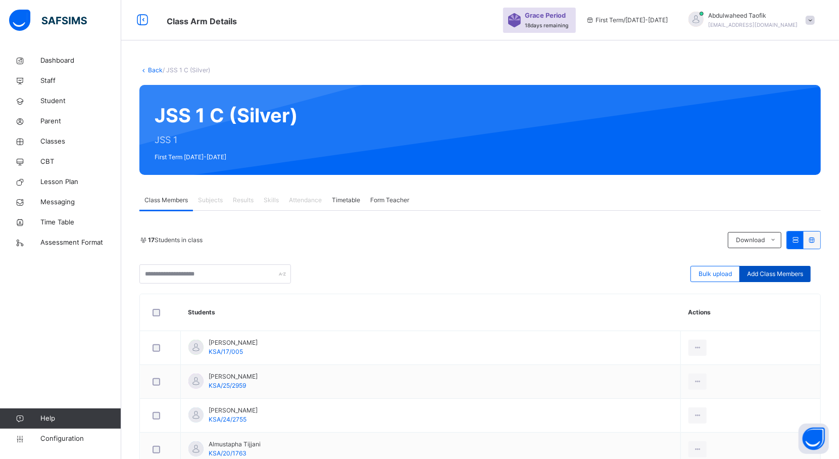
click at [803, 275] on span "Add Class Members" at bounding box center [775, 273] width 56 height 9
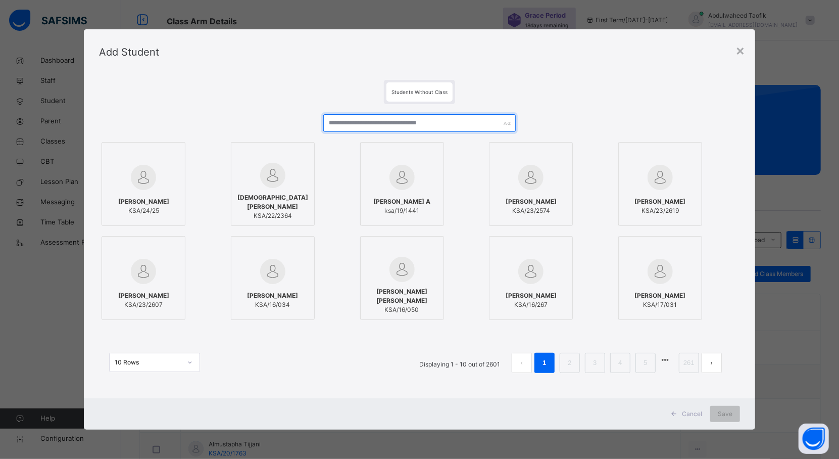
click at [477, 122] on input "text" at bounding box center [419, 123] width 192 height 18
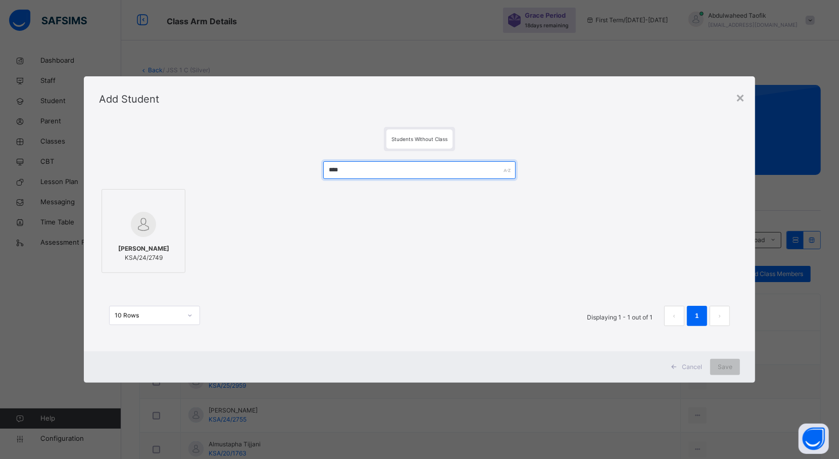
type input "****"
click at [155, 208] on div at bounding box center [143, 201] width 73 height 15
click at [736, 364] on span "Save" at bounding box center [734, 366] width 15 height 9
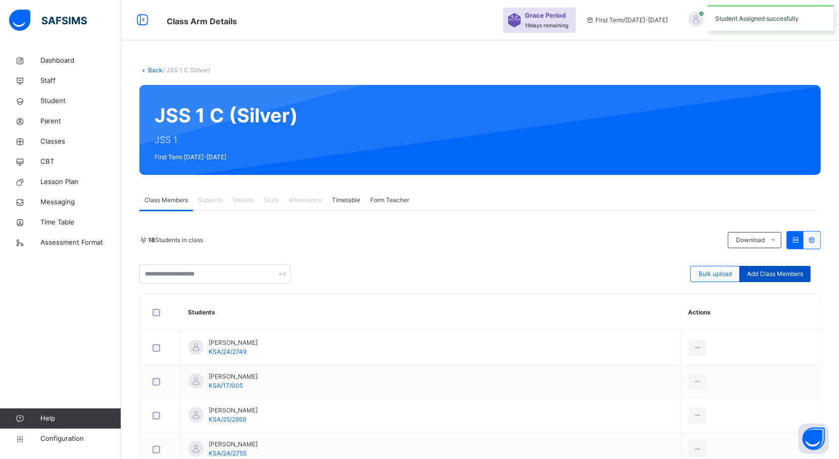
click at [788, 273] on span "Add Class Members" at bounding box center [775, 273] width 56 height 9
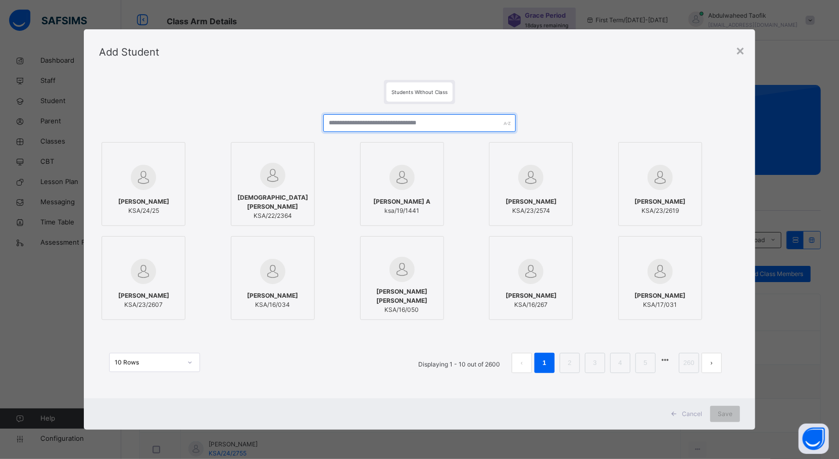
click at [465, 120] on input "text" at bounding box center [419, 123] width 192 height 18
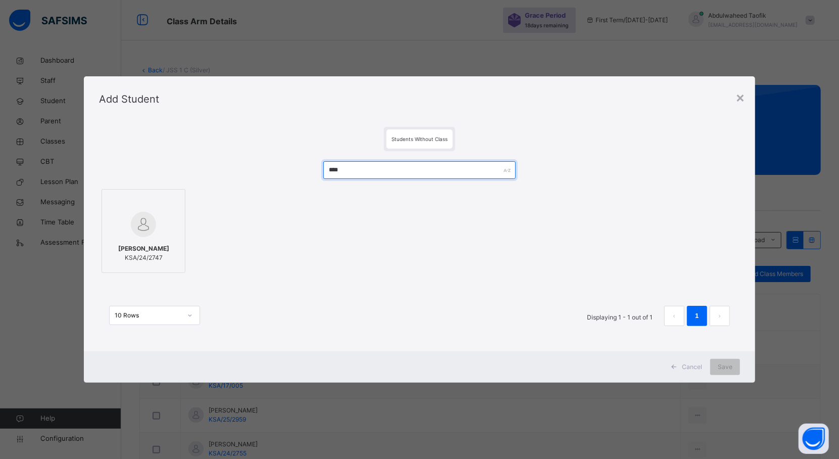
type input "****"
click at [157, 222] on div at bounding box center [143, 224] width 73 height 29
click at [727, 358] on div "Cancel Save" at bounding box center [424, 366] width 679 height 31
click at [730, 367] on span "Save" at bounding box center [734, 366] width 15 height 9
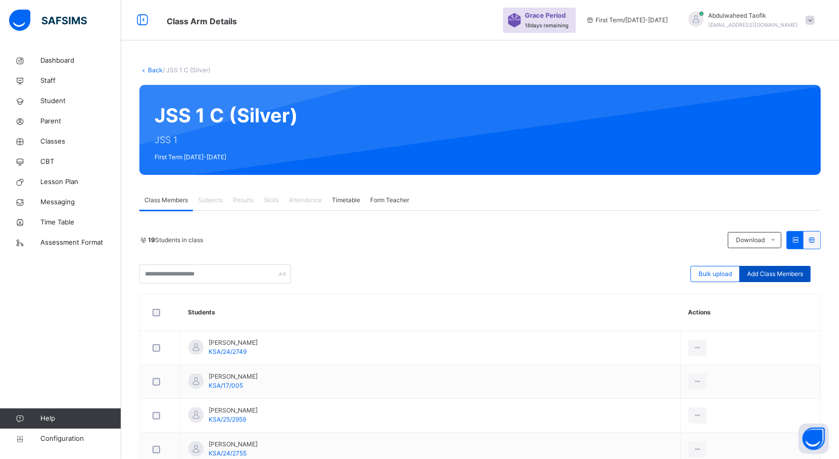
click at [779, 277] on span "Add Class Members" at bounding box center [775, 273] width 56 height 9
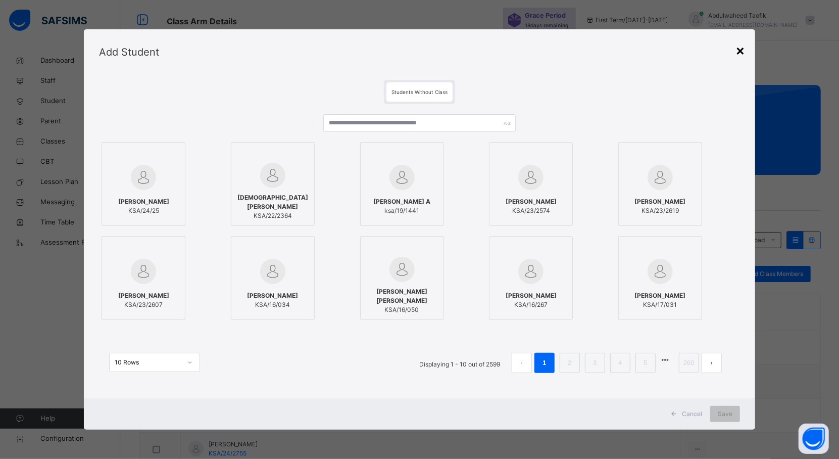
click at [745, 51] on div "×" at bounding box center [740, 49] width 10 height 21
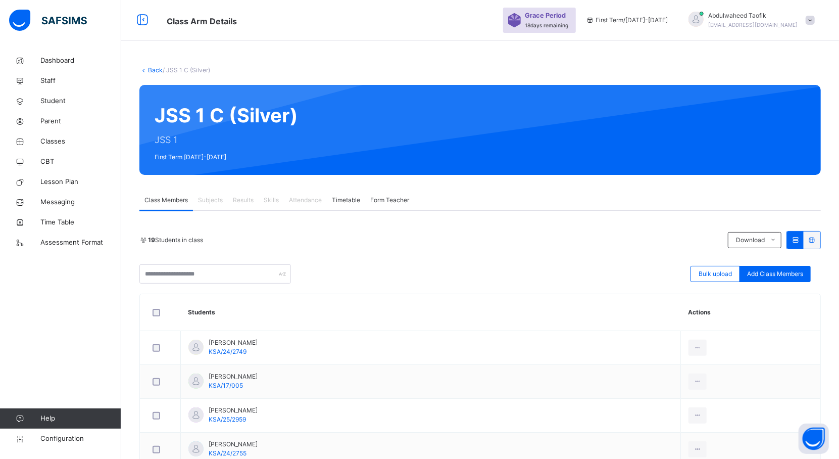
click at [256, 328] on th "Students" at bounding box center [431, 312] width 500 height 37
click at [65, 138] on span "Classes" at bounding box center [80, 141] width 81 height 10
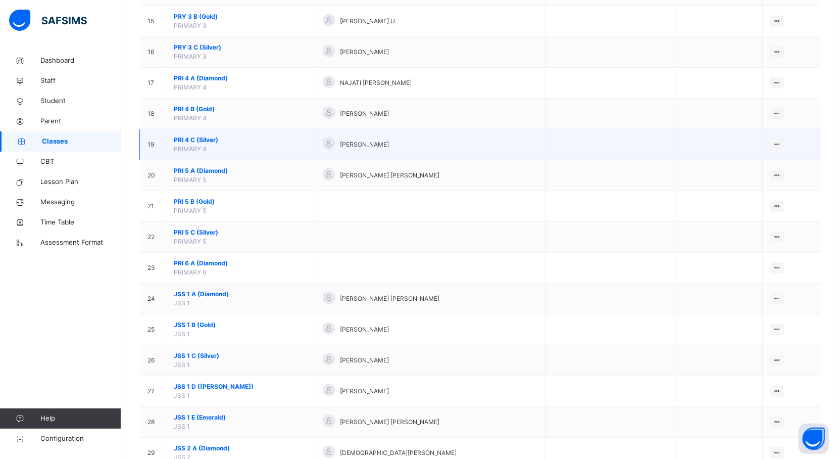
scroll to position [639, 0]
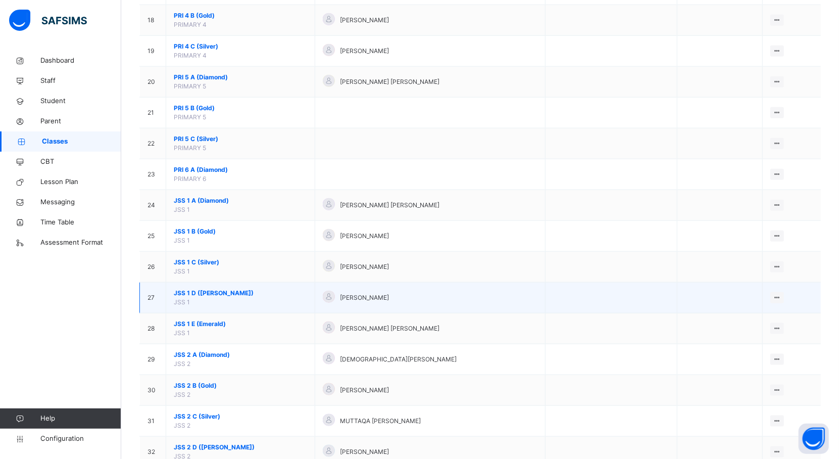
click at [214, 298] on span "JSS 1 D (Ruby)" at bounding box center [240, 292] width 133 height 9
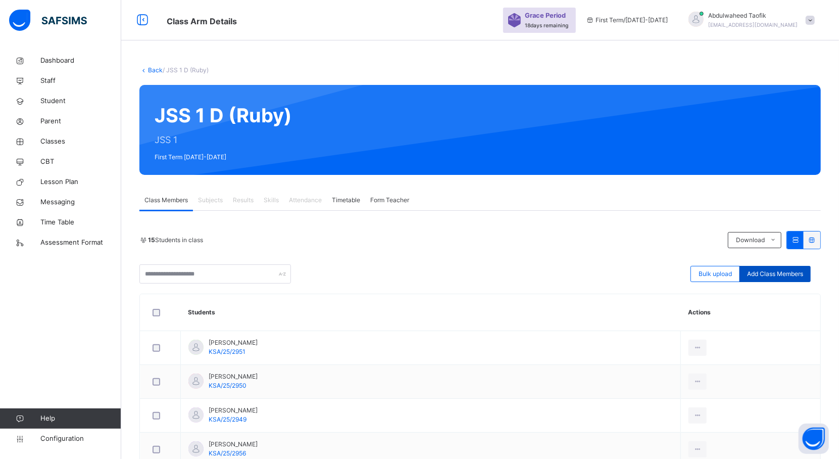
click at [792, 275] on span "Add Class Members" at bounding box center [775, 273] width 56 height 9
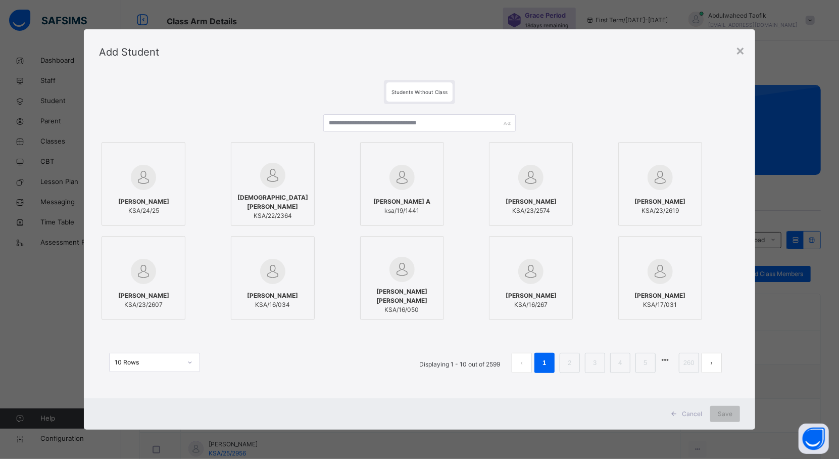
click at [463, 142] on div "[PERSON_NAME] A ksa/19/1441" at bounding box center [419, 184] width 119 height 84
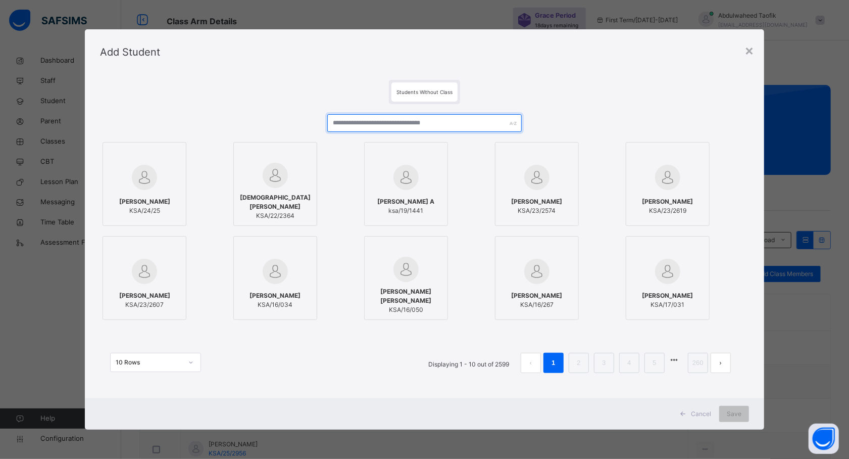
click at [473, 122] on input "text" at bounding box center [424, 123] width 194 height 18
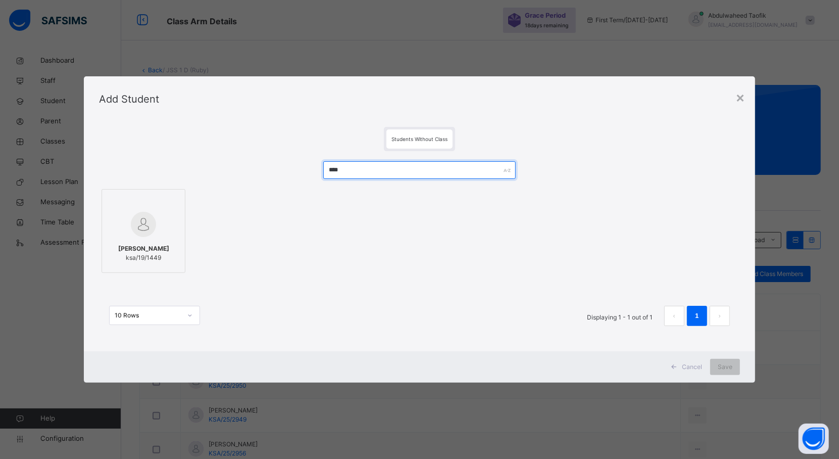
type input "****"
click at [172, 245] on div "[PERSON_NAME] ksa/19/1449" at bounding box center [143, 253] width 73 height 28
click at [734, 368] on span "Save" at bounding box center [734, 366] width 15 height 9
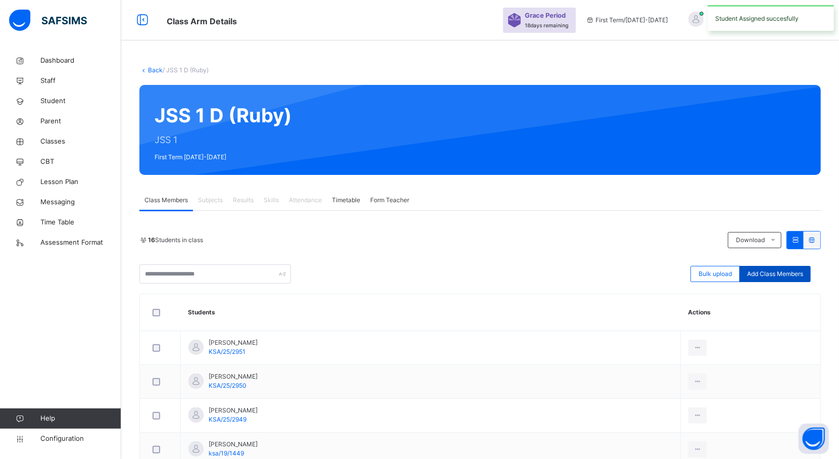
click at [799, 275] on span "Add Class Members" at bounding box center [775, 273] width 56 height 9
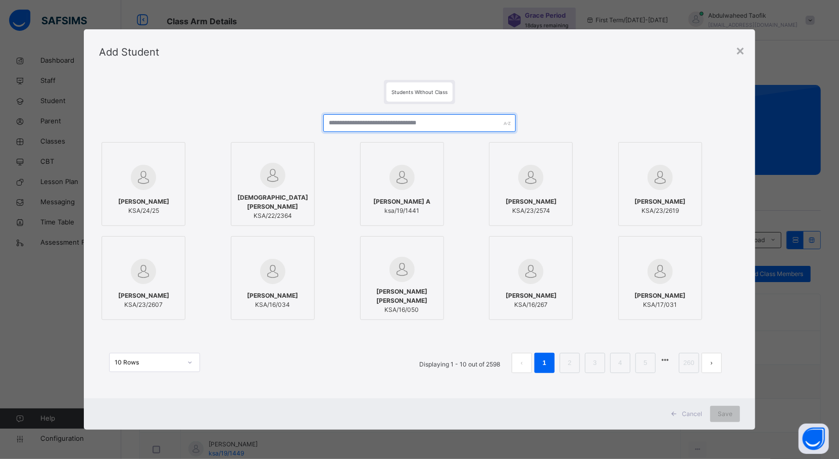
click at [441, 122] on input "text" at bounding box center [419, 123] width 192 height 18
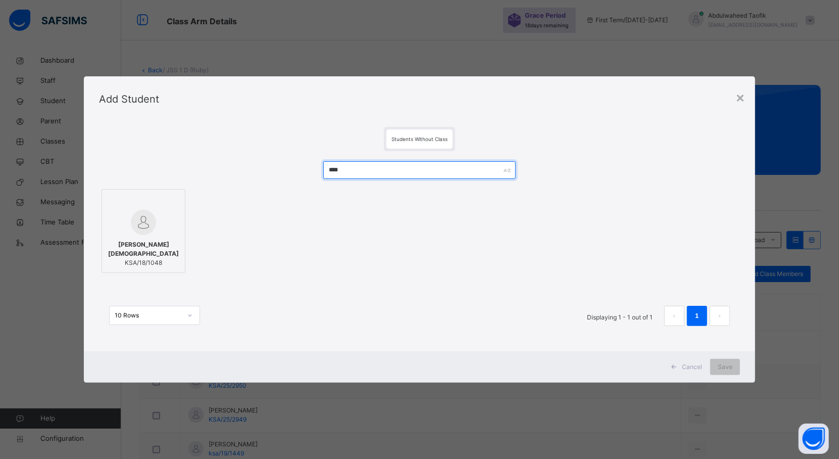
type input "****"
click at [136, 240] on span "[PERSON_NAME][DEMOGRAPHIC_DATA]" at bounding box center [143, 249] width 73 height 18
click at [736, 359] on div "Save" at bounding box center [734, 367] width 30 height 16
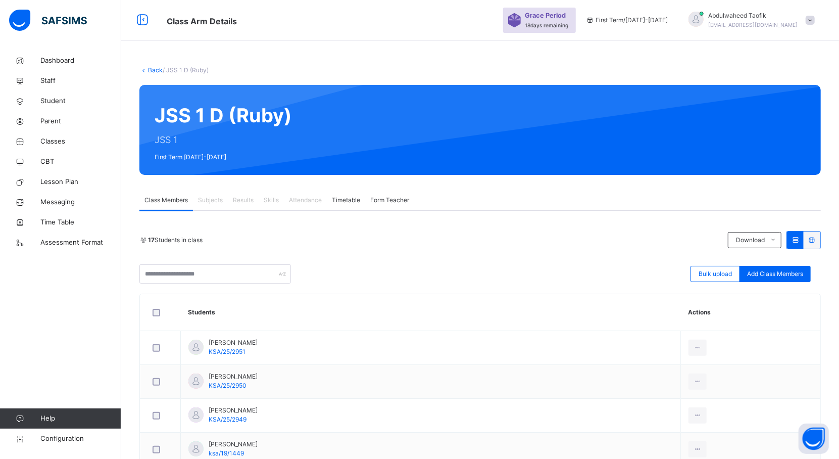
click at [441, 122] on div "JSS 1 D (Ruby) JSS 1 First Term [DATE]-[DATE]" at bounding box center [479, 130] width 681 height 90
click at [785, 269] on div "Add Class Members" at bounding box center [774, 274] width 71 height 16
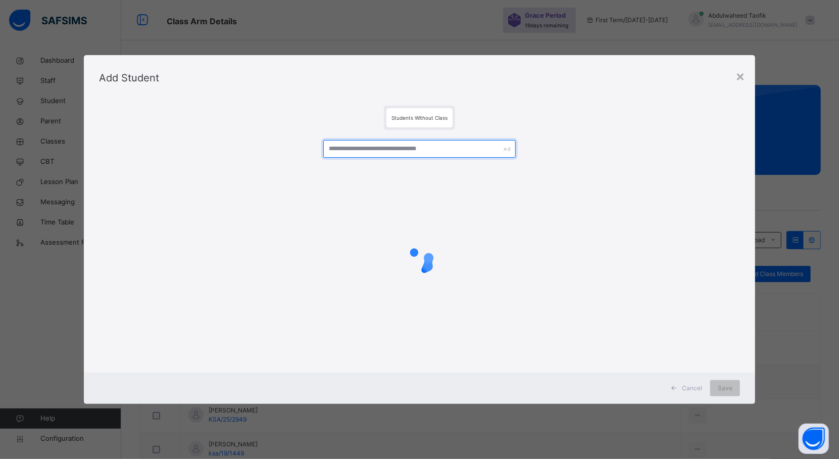
click at [404, 150] on input "text" at bounding box center [419, 149] width 192 height 18
type input "*"
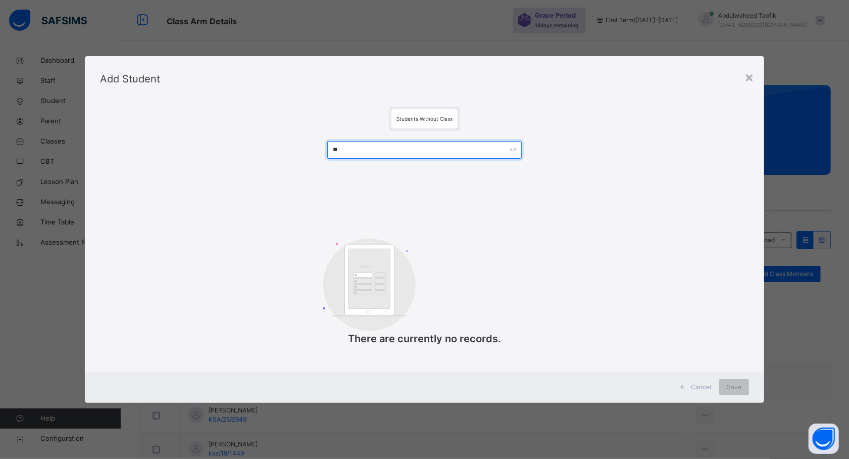
type input "*"
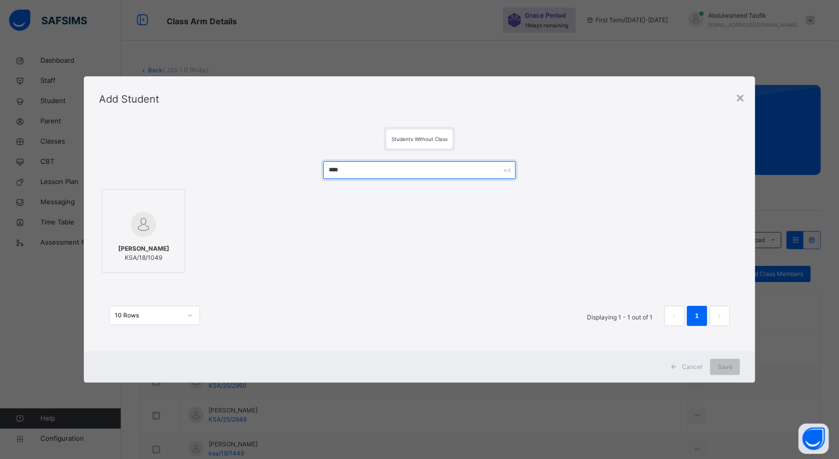
type input "****"
click at [152, 244] on span "[PERSON_NAME]" at bounding box center [143, 248] width 51 height 9
click at [734, 361] on div "Save" at bounding box center [734, 367] width 30 height 16
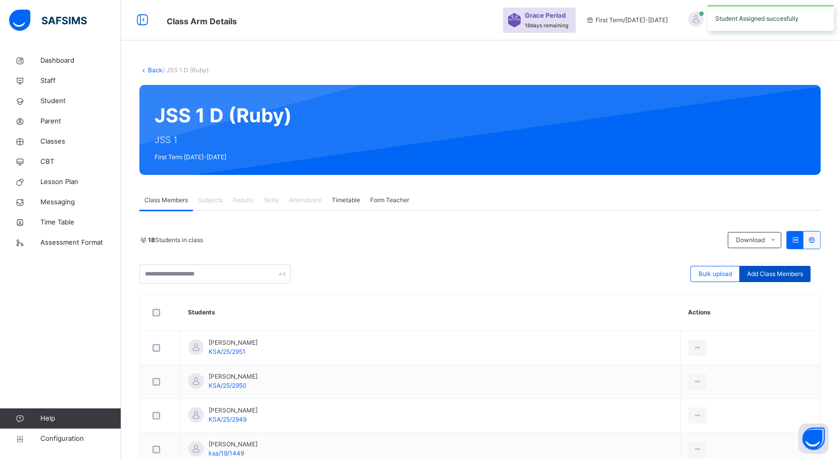
click at [779, 272] on span "Add Class Members" at bounding box center [775, 273] width 56 height 9
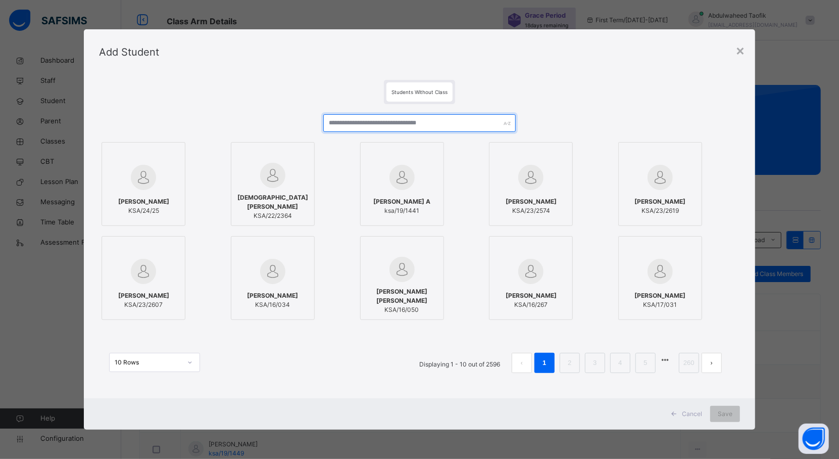
click at [433, 127] on input "text" at bounding box center [419, 123] width 192 height 18
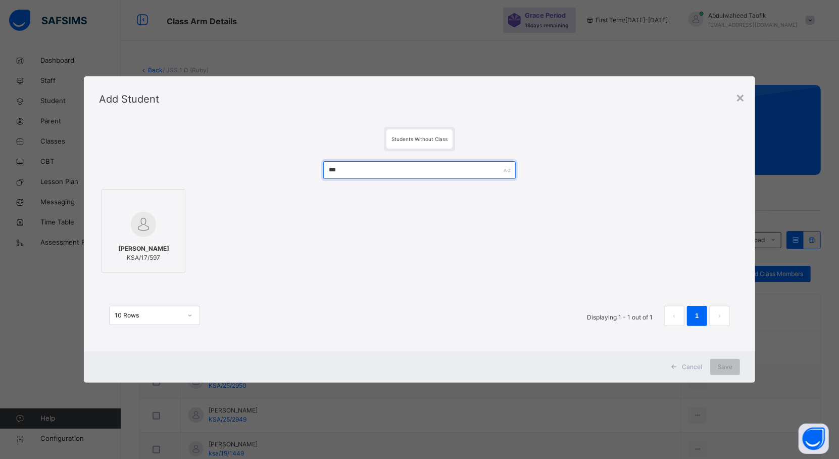
type input "***"
click at [125, 231] on div at bounding box center [143, 224] width 73 height 29
click at [732, 367] on span "Save" at bounding box center [734, 366] width 15 height 9
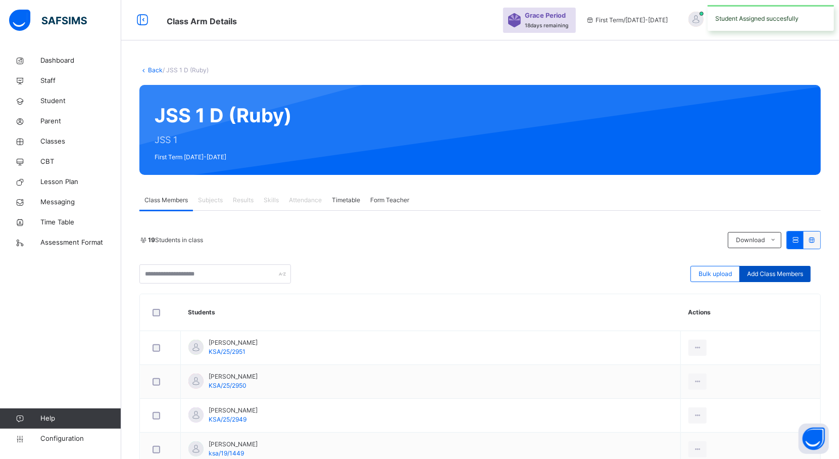
click at [794, 274] on span "Add Class Members" at bounding box center [775, 273] width 56 height 9
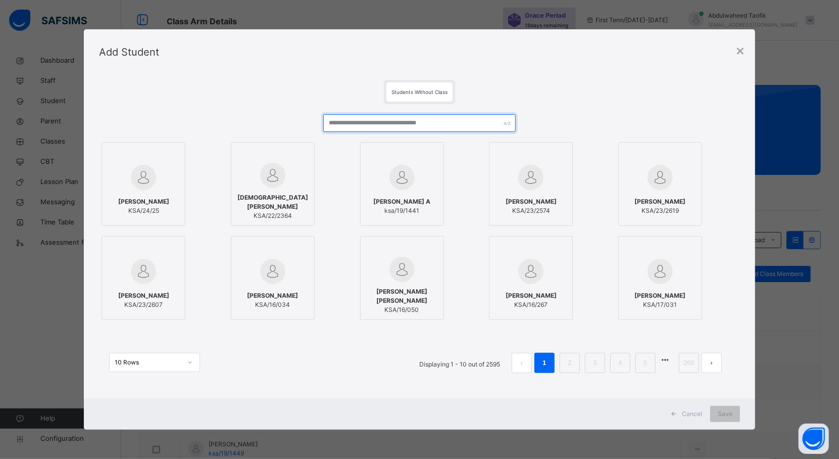
click at [446, 124] on input "text" at bounding box center [419, 123] width 192 height 18
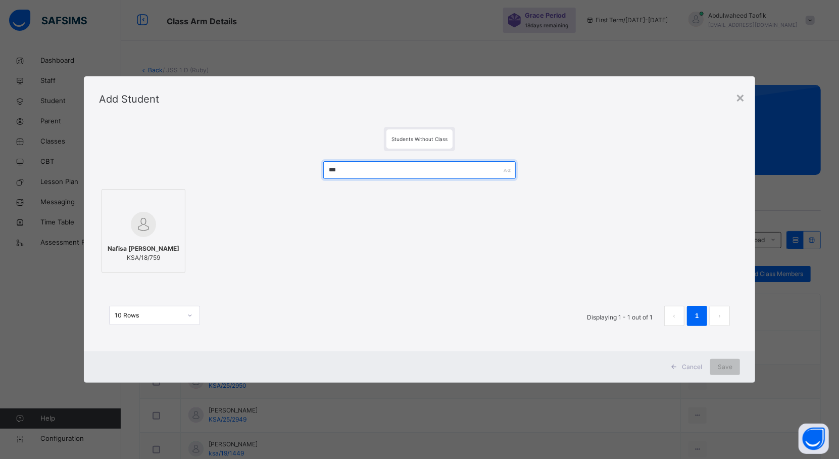
type input "***"
click at [158, 251] on span "Nafisa [PERSON_NAME]" at bounding box center [144, 248] width 72 height 9
click at [735, 362] on span "Save" at bounding box center [734, 366] width 15 height 9
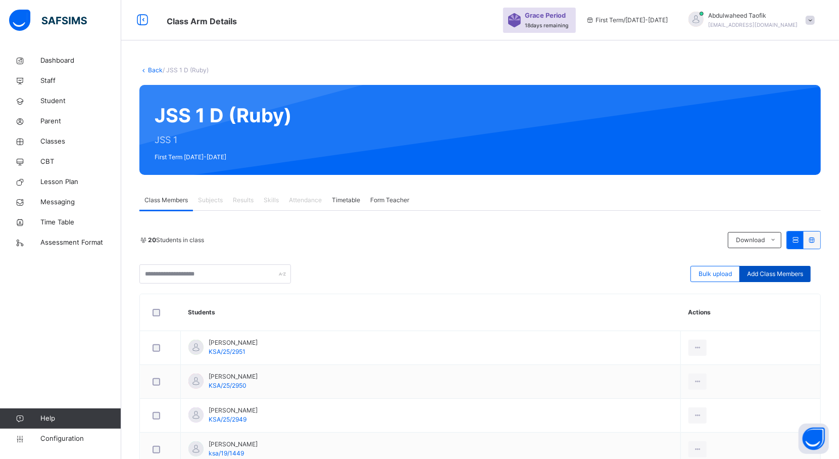
click at [799, 269] on span "Add Class Members" at bounding box center [775, 273] width 56 height 9
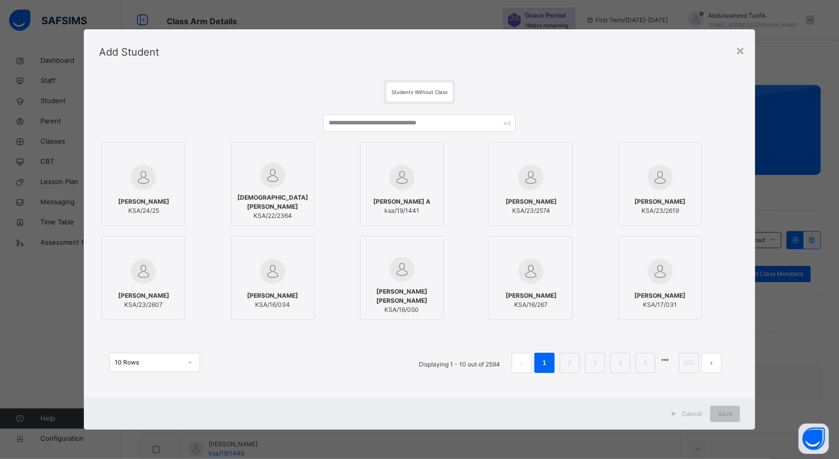
click at [399, 149] on div at bounding box center [402, 154] width 73 height 15
click at [405, 143] on label "[PERSON_NAME] A ksa/19/1441" at bounding box center [406, 184] width 84 height 84
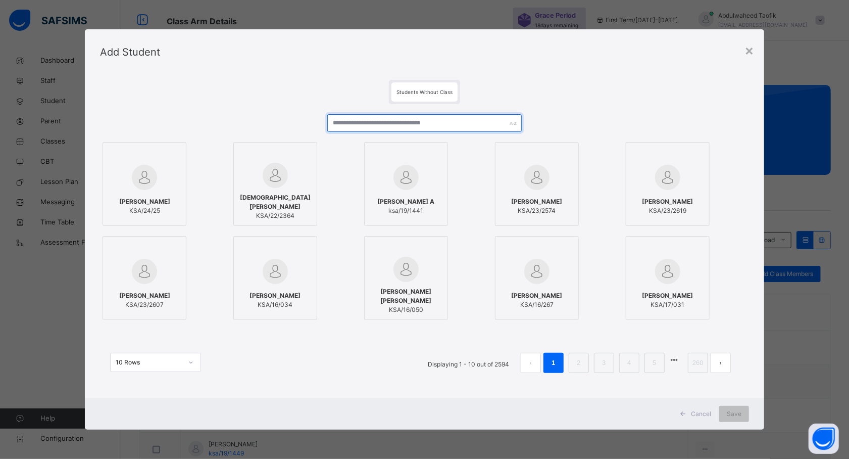
click at [421, 124] on input "text" at bounding box center [424, 123] width 194 height 18
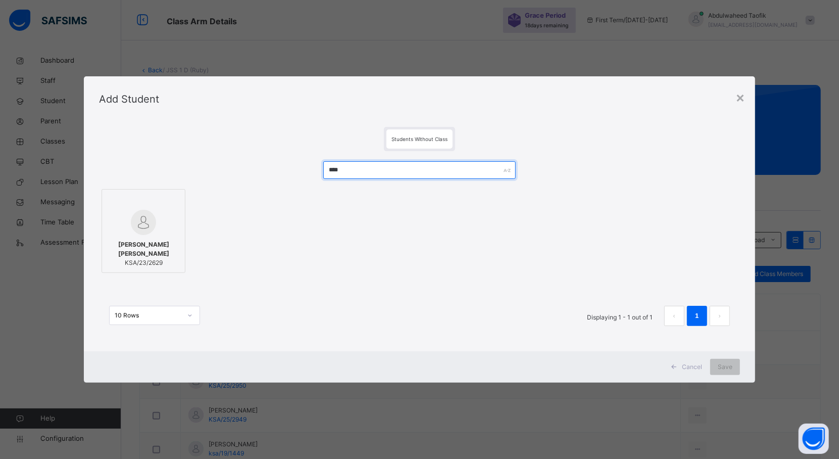
type input "****"
click at [136, 224] on img at bounding box center [143, 222] width 25 height 25
click at [735, 370] on span "Save" at bounding box center [734, 366] width 15 height 9
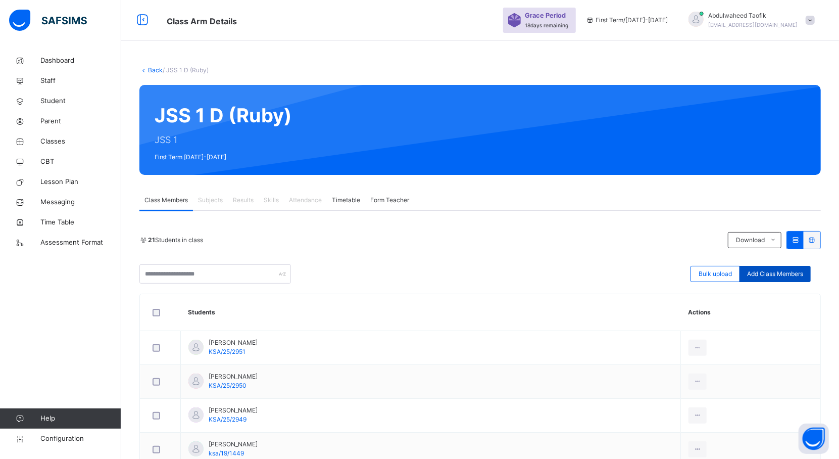
click at [786, 272] on span "Add Class Members" at bounding box center [775, 273] width 56 height 9
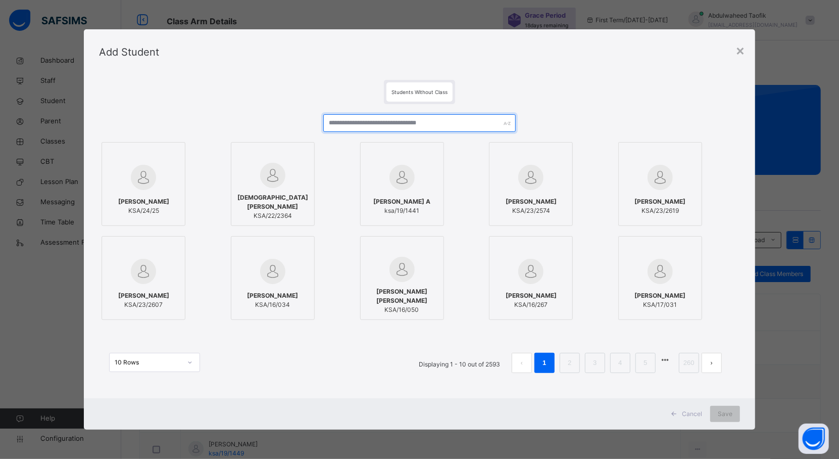
click at [468, 129] on input "text" at bounding box center [419, 123] width 192 height 18
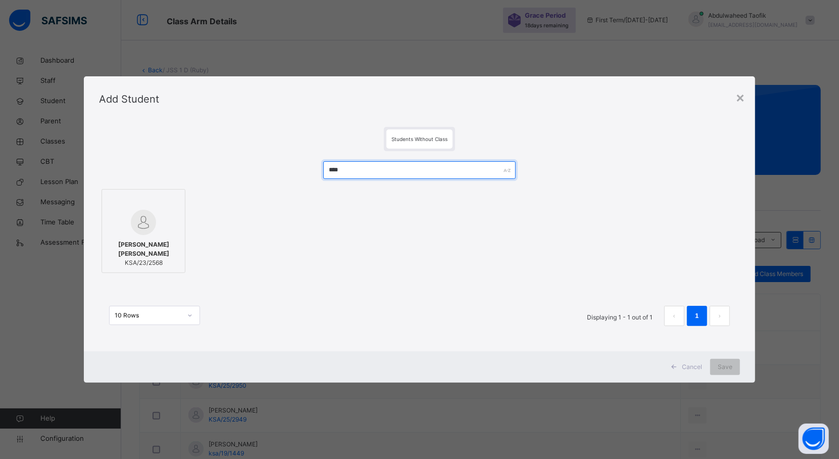
type input "****"
click at [159, 219] on div at bounding box center [143, 222] width 73 height 25
click at [724, 366] on div "Save" at bounding box center [734, 367] width 30 height 16
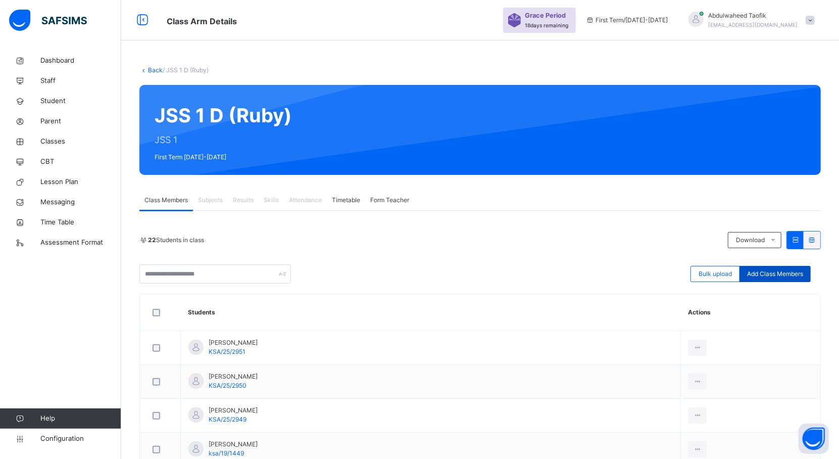
click at [791, 277] on span "Add Class Members" at bounding box center [775, 273] width 56 height 9
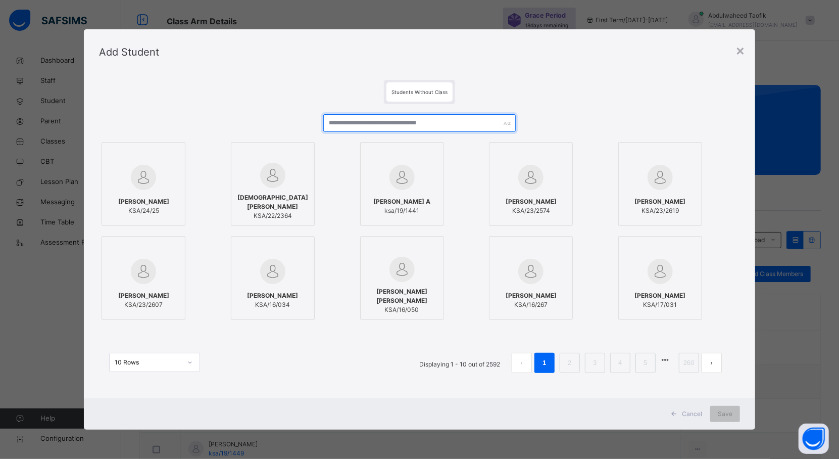
click at [472, 121] on input "text" at bounding box center [419, 123] width 192 height 18
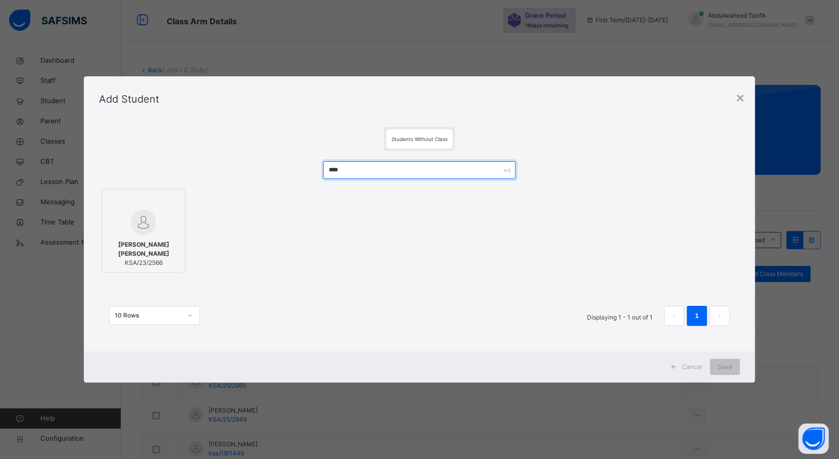
type input "****"
click at [165, 253] on span "[PERSON_NAME] [PERSON_NAME]" at bounding box center [143, 249] width 73 height 18
click at [736, 367] on span "Save" at bounding box center [734, 366] width 15 height 9
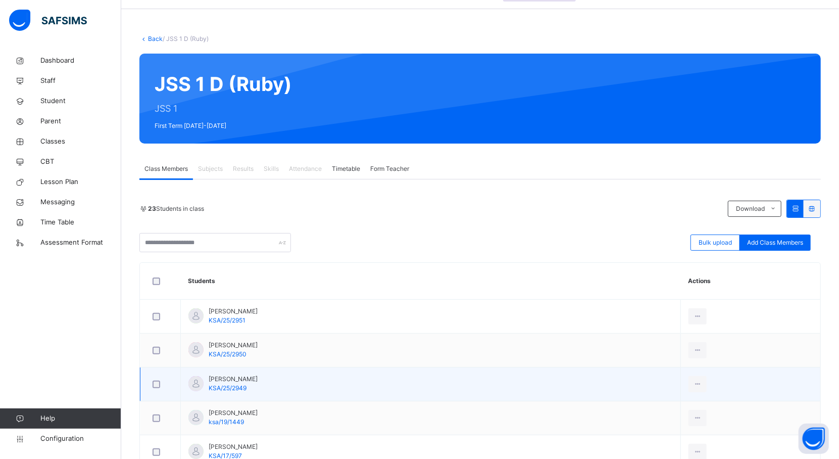
scroll to position [30, 0]
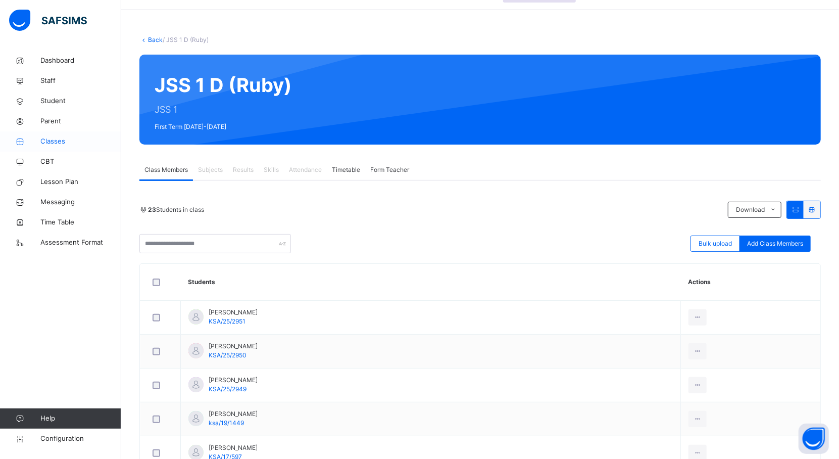
click at [57, 139] on span "Classes" at bounding box center [80, 141] width 81 height 10
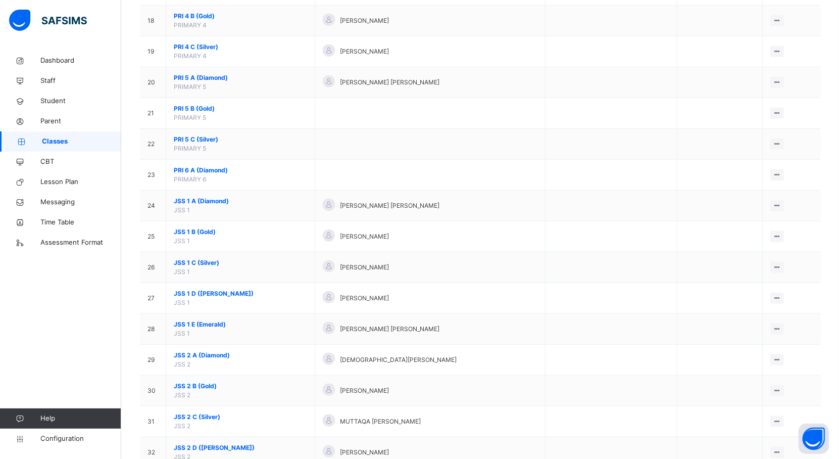
scroll to position [636, 0]
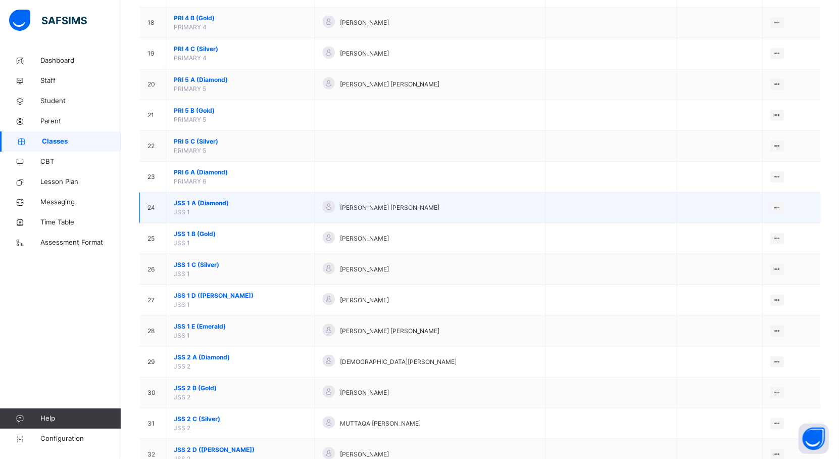
click at [201, 205] on span "JSS 1 A (Diamond)" at bounding box center [240, 203] width 133 height 9
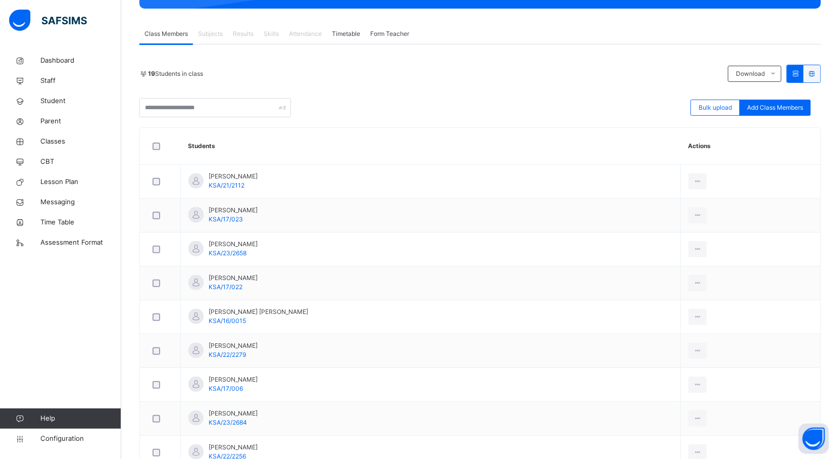
scroll to position [170, 0]
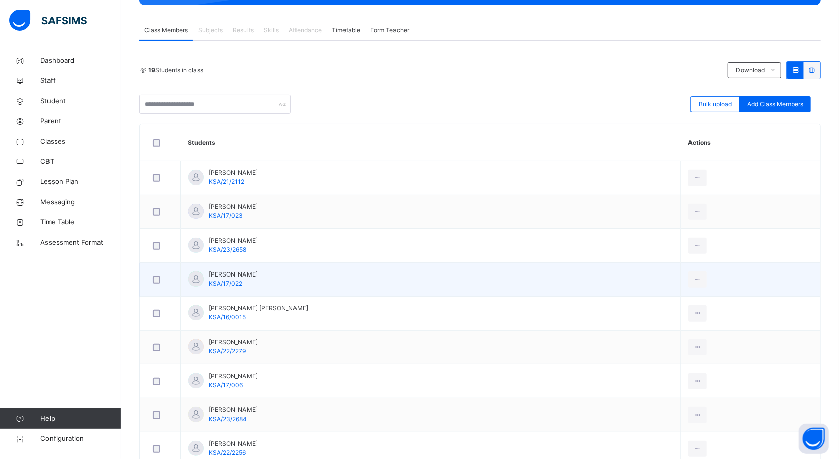
click at [817, 280] on td "View Profile Remove from Class Transfer Student" at bounding box center [750, 280] width 140 height 34
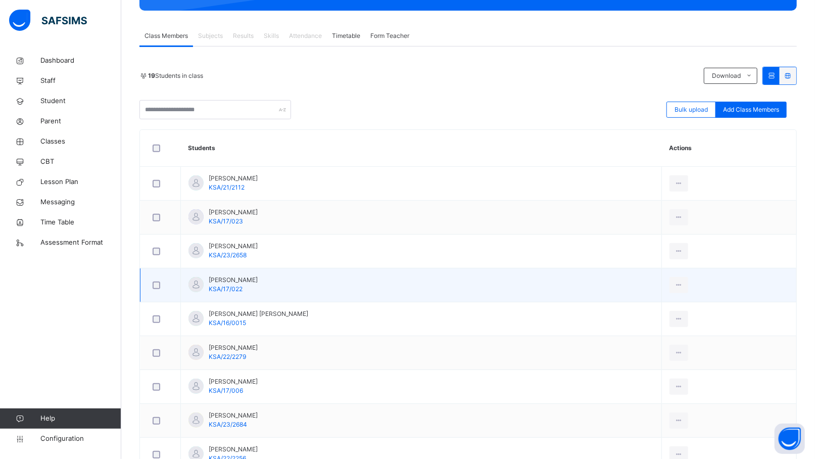
scroll to position [0, 0]
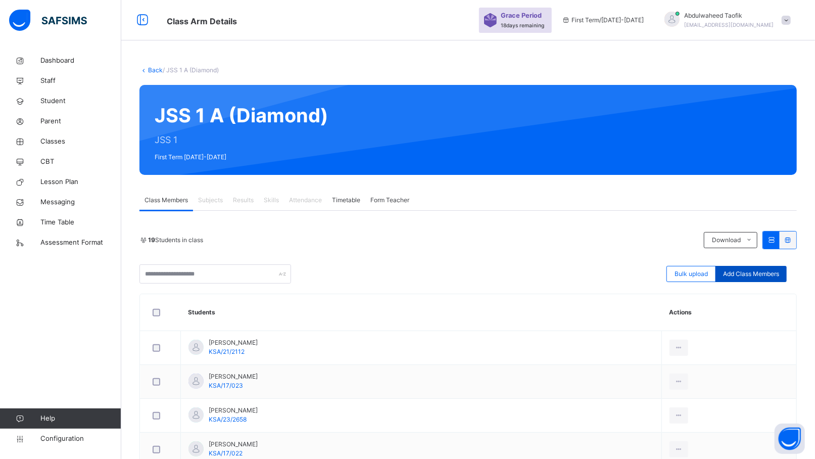
click at [768, 279] on div "Add Class Members" at bounding box center [750, 274] width 71 height 16
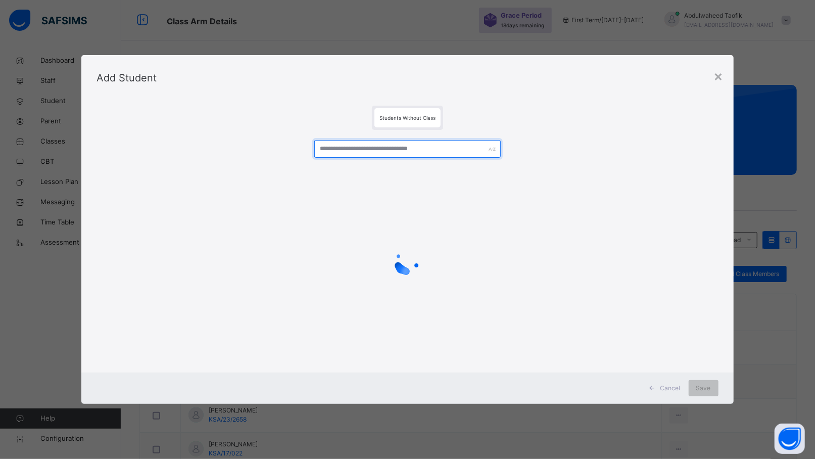
click at [463, 146] on input "text" at bounding box center [407, 149] width 186 height 18
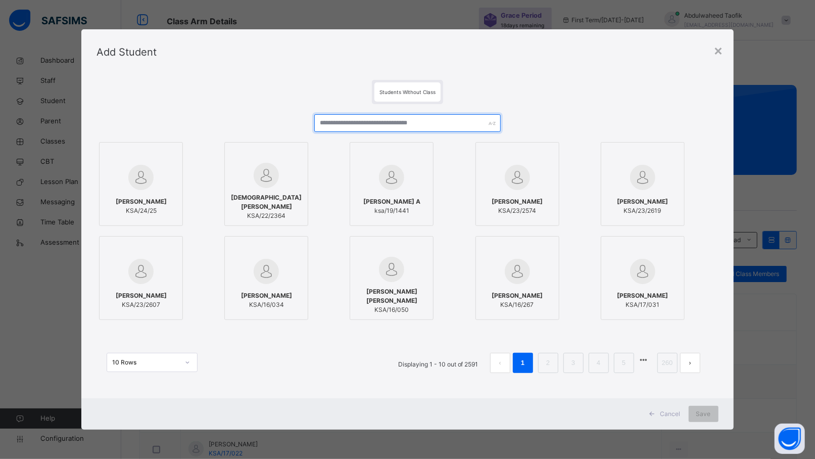
click at [418, 127] on input "text" at bounding box center [407, 123] width 186 height 18
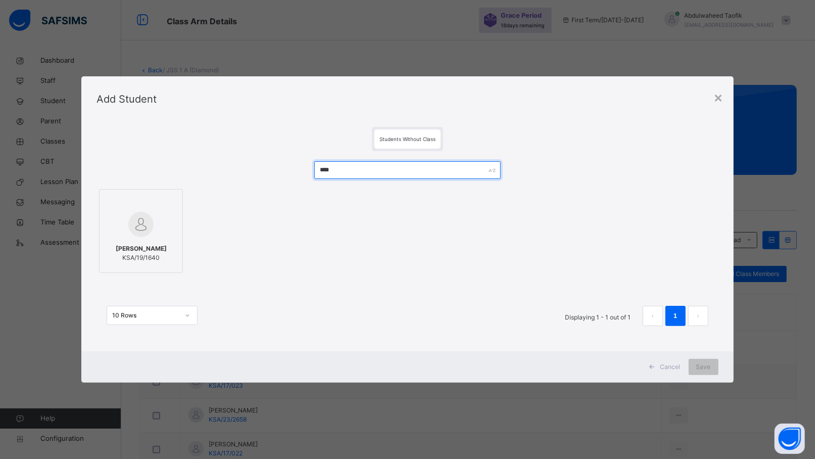
type input "****"
click at [167, 251] on span "[PERSON_NAME]" at bounding box center [141, 248] width 51 height 9
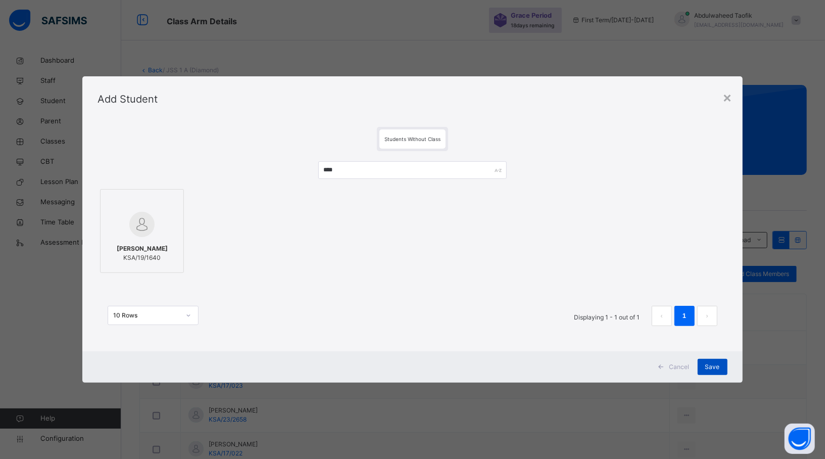
click at [712, 364] on span "Save" at bounding box center [712, 366] width 15 height 9
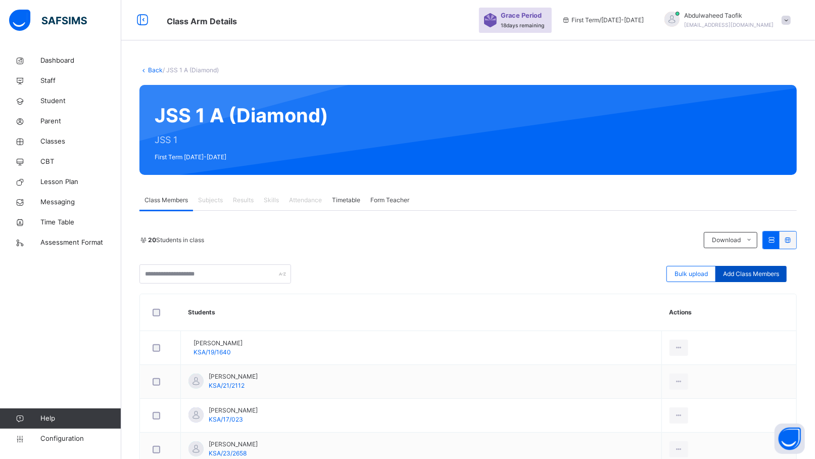
click at [774, 273] on span "Add Class Members" at bounding box center [751, 273] width 56 height 9
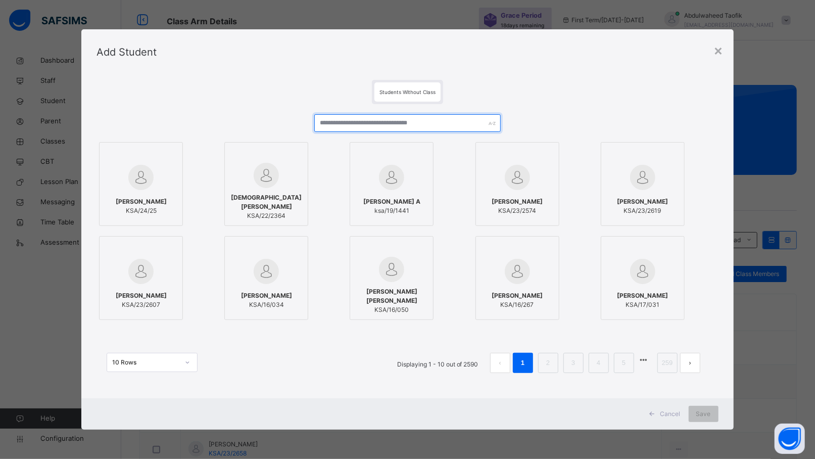
click at [351, 117] on input "text" at bounding box center [407, 123] width 186 height 18
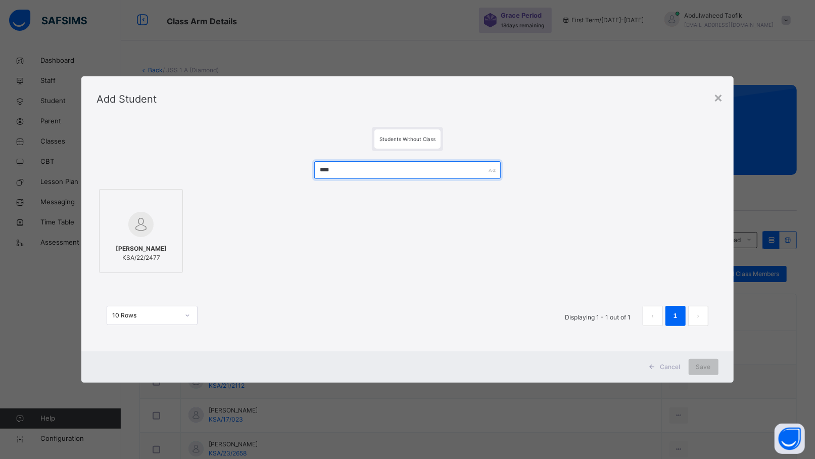
type input "****"
click at [156, 248] on span "[PERSON_NAME]" at bounding box center [141, 248] width 51 height 9
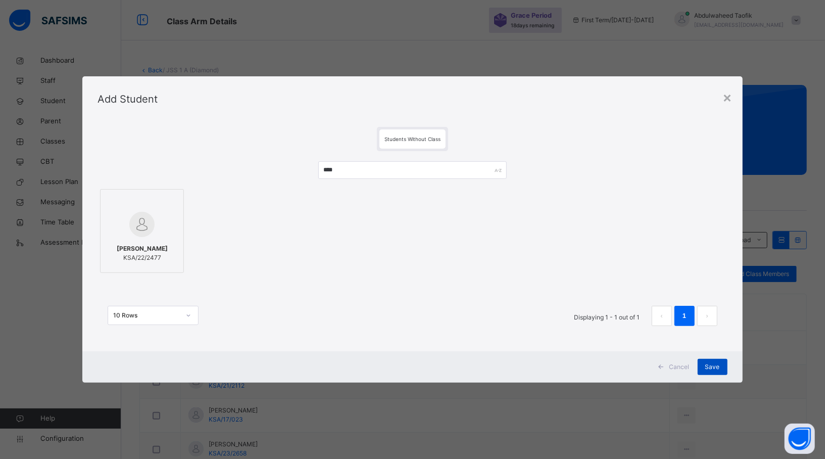
click at [712, 366] on span "Save" at bounding box center [712, 366] width 15 height 9
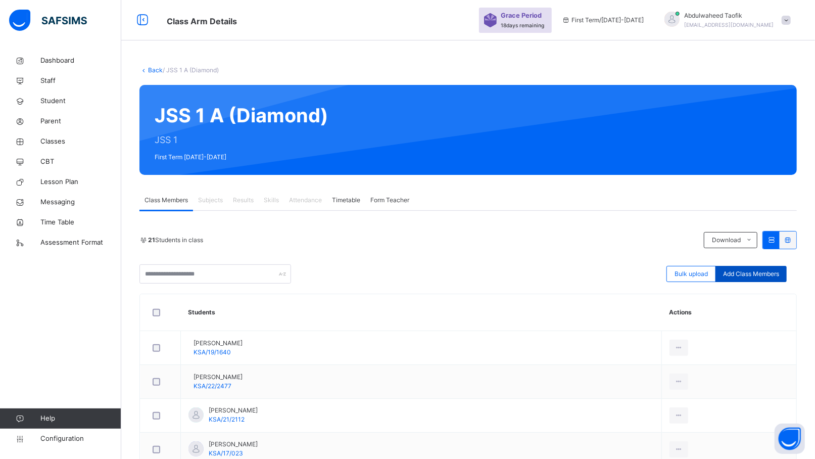
click at [769, 277] on span "Add Class Members" at bounding box center [751, 273] width 56 height 9
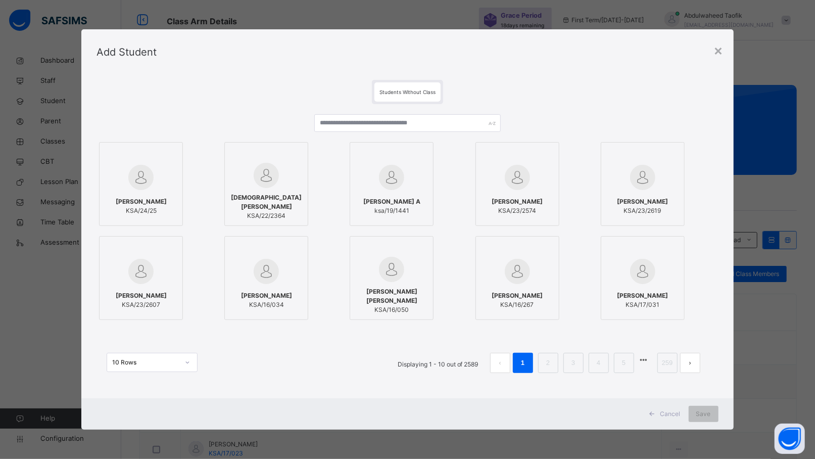
click at [455, 151] on div "[PERSON_NAME] A ksa/19/1441" at bounding box center [407, 184] width 115 height 84
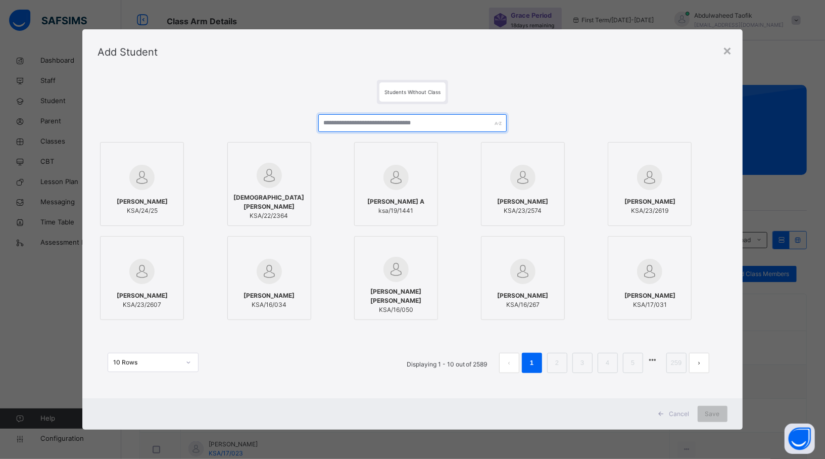
click at [457, 124] on input "text" at bounding box center [412, 123] width 189 height 18
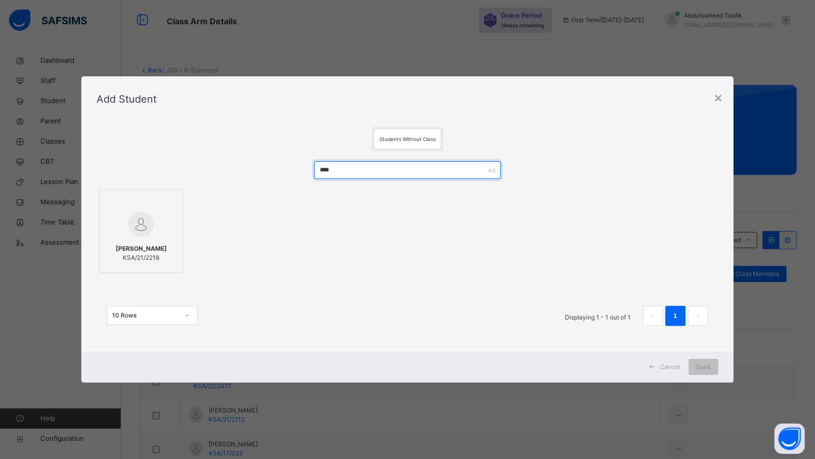
type input "****"
click at [166, 257] on div "[PERSON_NAME] KSA/21/2218" at bounding box center [141, 253] width 73 height 28
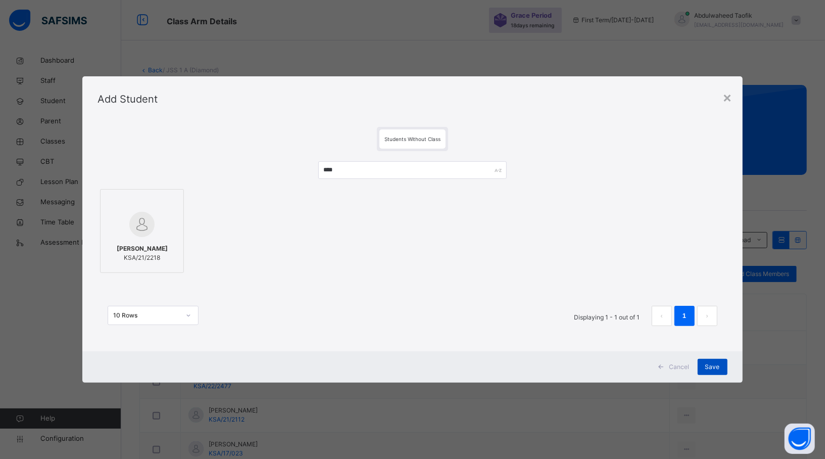
click at [721, 365] on div "Save" at bounding box center [713, 367] width 30 height 16
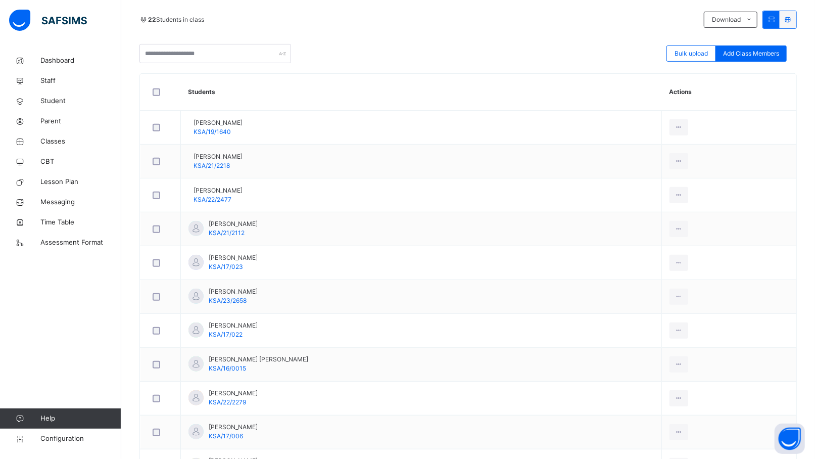
scroll to position [223, 0]
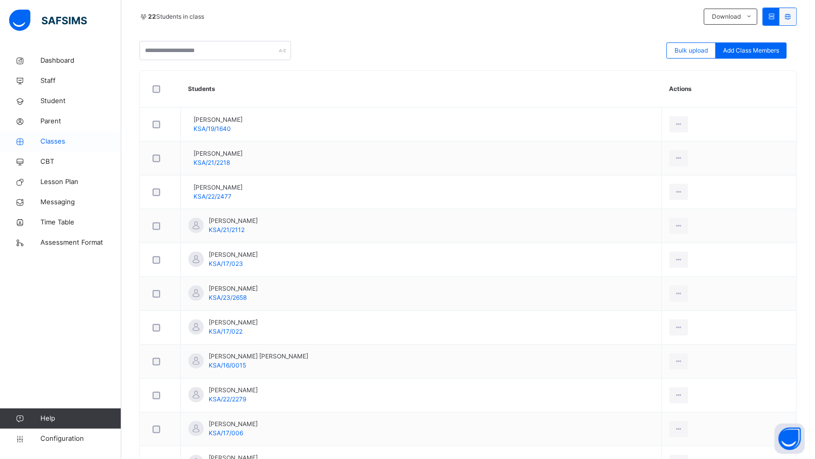
click at [79, 138] on span "Classes" at bounding box center [80, 141] width 81 height 10
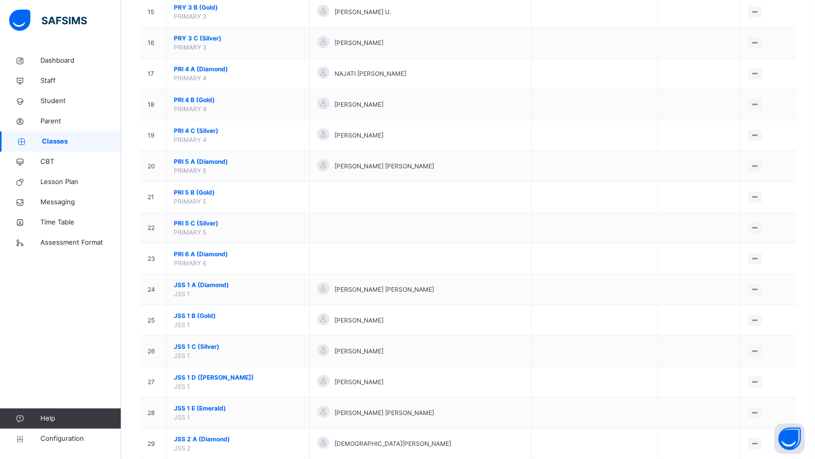
scroll to position [556, 0]
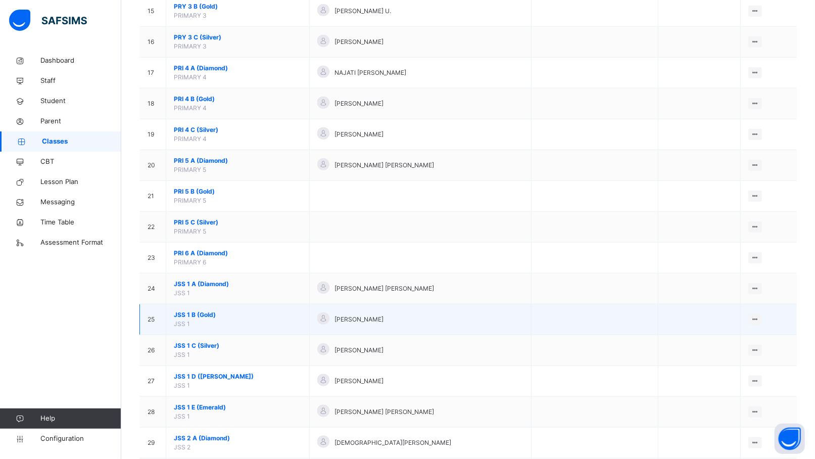
click at [196, 318] on span "JSS 1 B (Gold)" at bounding box center [238, 314] width 128 height 9
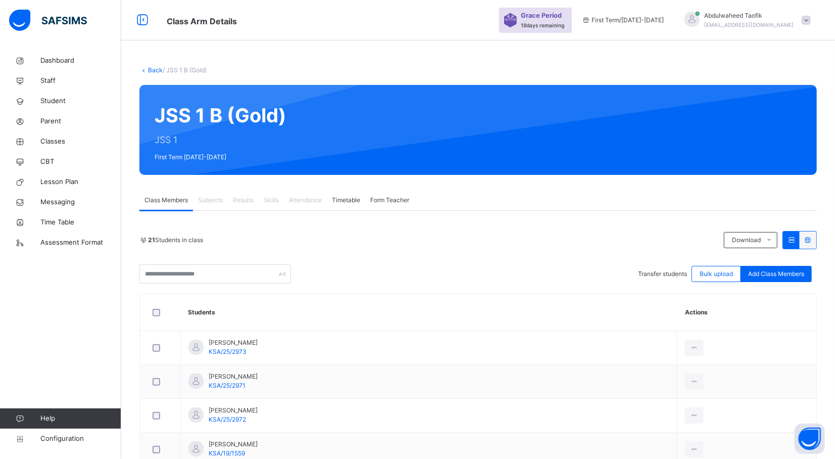
click at [659, 274] on span "Transfer students" at bounding box center [662, 274] width 49 height 8
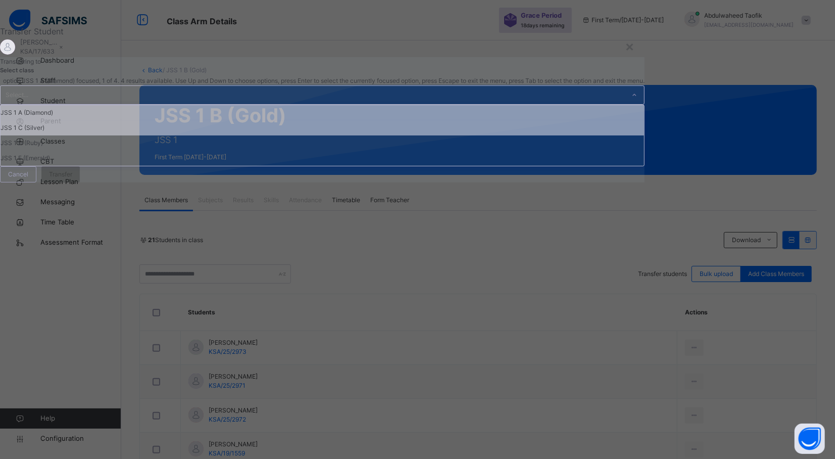
click at [362, 135] on div "JSS 1 C (Silver)" at bounding box center [323, 127] width 644 height 15
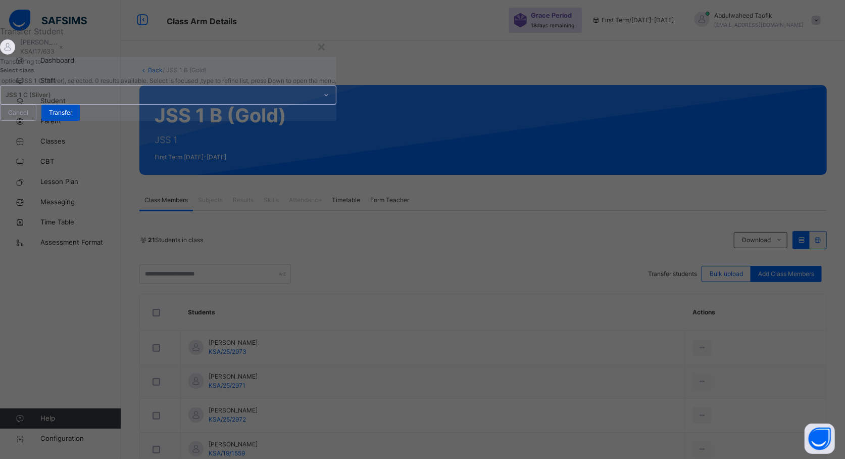
click at [80, 121] on div "Transfer" at bounding box center [60, 113] width 38 height 16
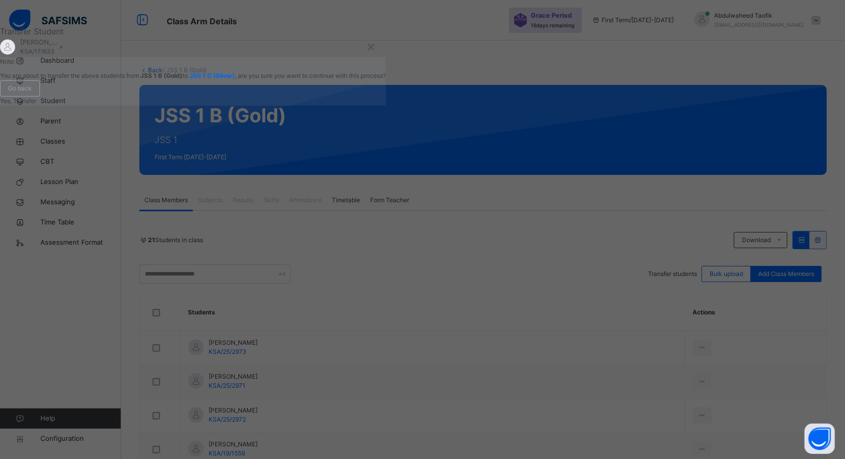
click at [36, 105] on span "Yes, Transfer" at bounding box center [18, 101] width 36 height 8
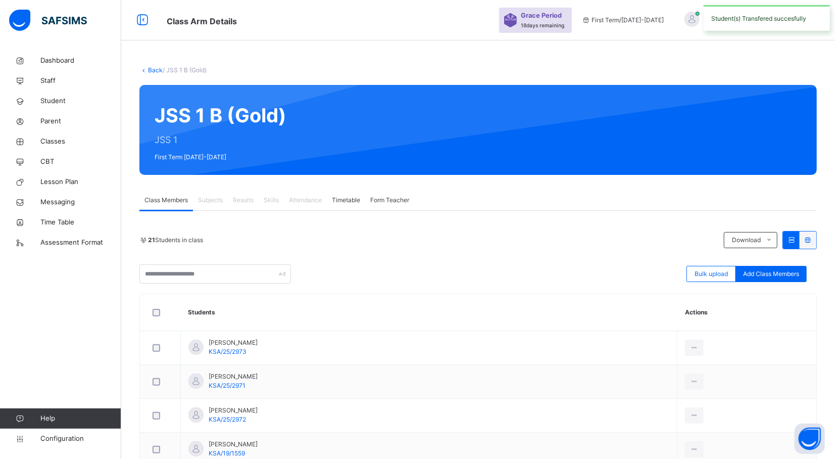
click at [587, 304] on th "Students" at bounding box center [429, 312] width 497 height 37
click at [61, 145] on span "Classes" at bounding box center [80, 141] width 81 height 10
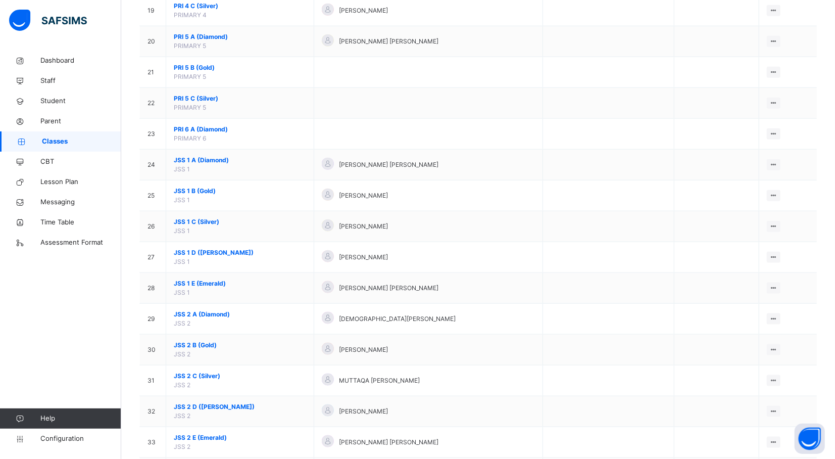
scroll to position [696, 0]
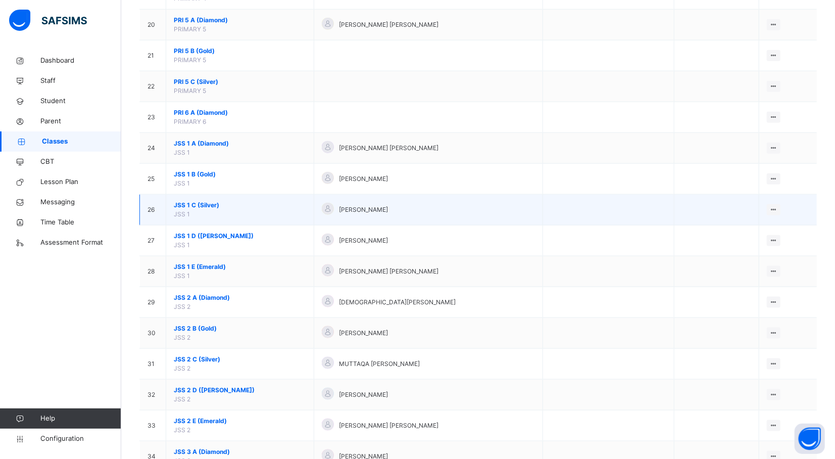
click at [215, 210] on span "JSS 1 C (Silver)" at bounding box center [240, 205] width 132 height 9
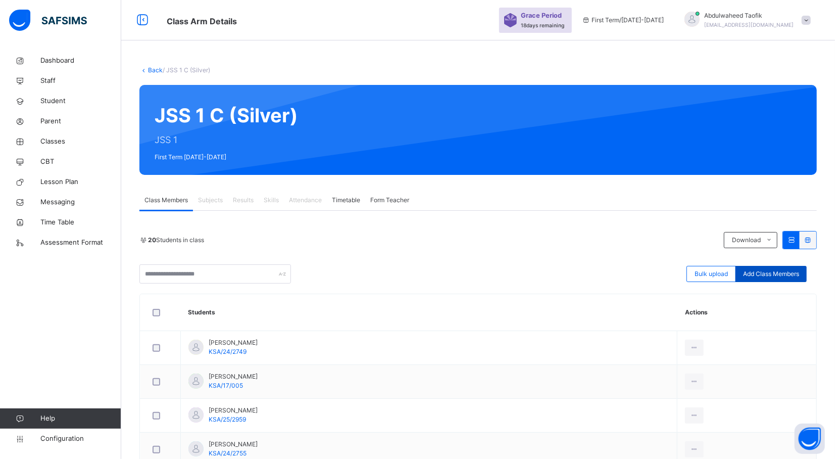
click at [779, 277] on span "Add Class Members" at bounding box center [771, 273] width 56 height 9
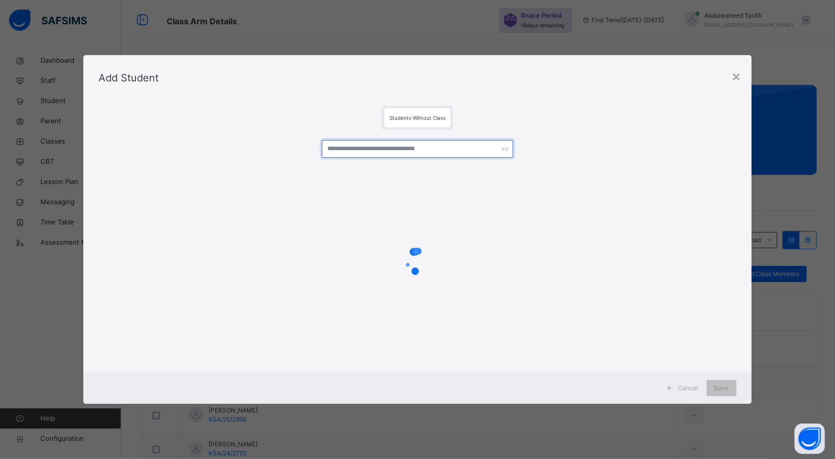
click at [459, 146] on input "text" at bounding box center [417, 149] width 191 height 18
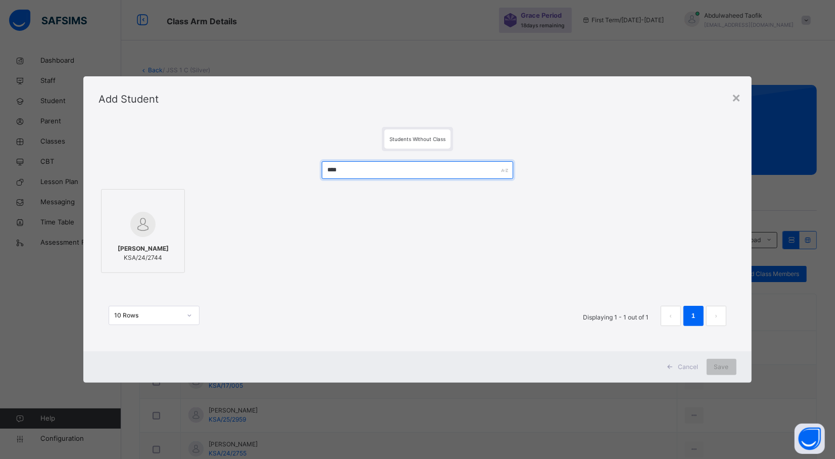
type input "****"
click at [136, 227] on img at bounding box center [142, 224] width 25 height 25
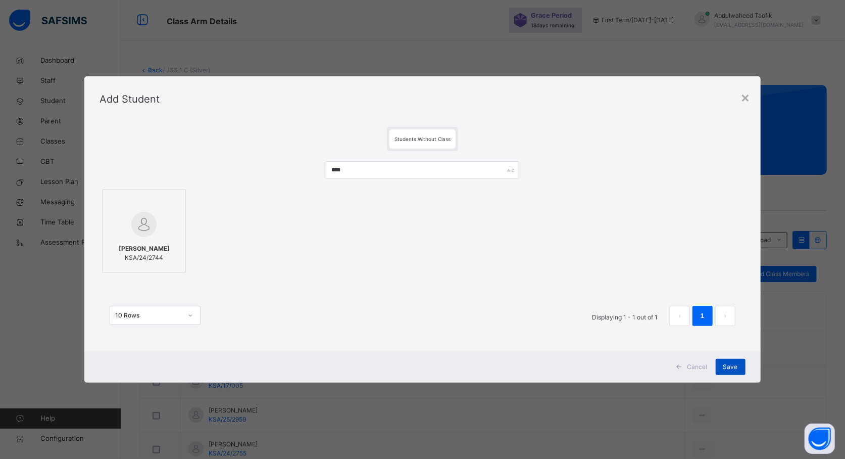
click at [731, 366] on span "Save" at bounding box center [730, 366] width 15 height 9
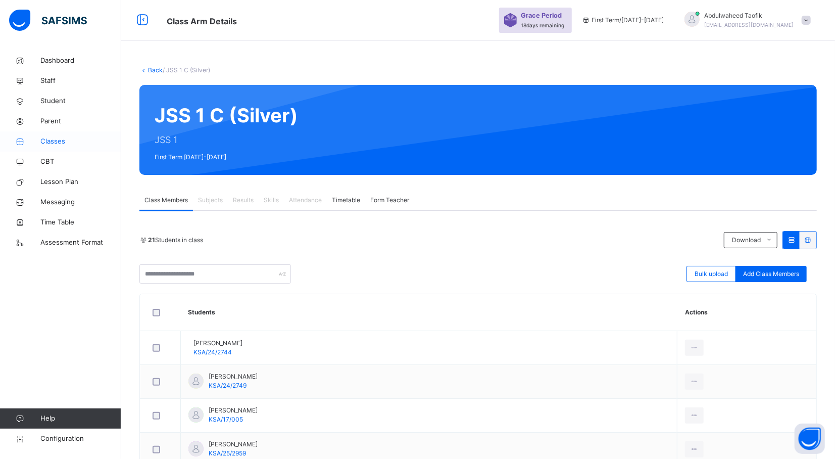
click at [66, 138] on span "Classes" at bounding box center [80, 141] width 81 height 10
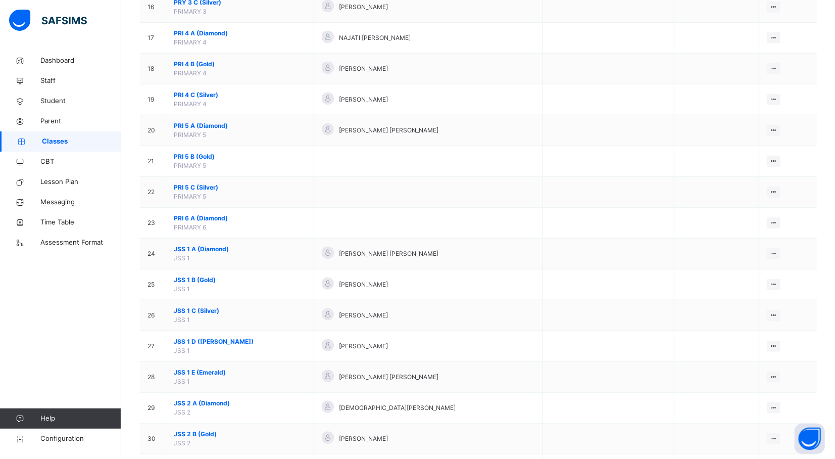
scroll to position [599, 0]
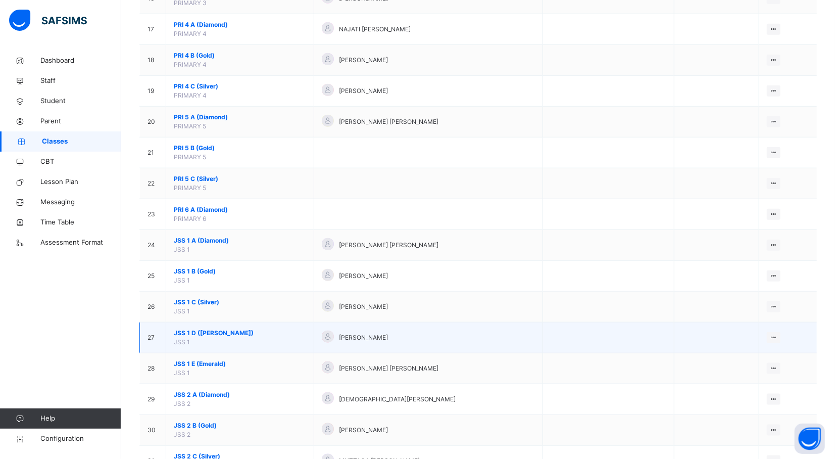
click at [203, 334] on span "JSS 1 D (Ruby)" at bounding box center [240, 332] width 132 height 9
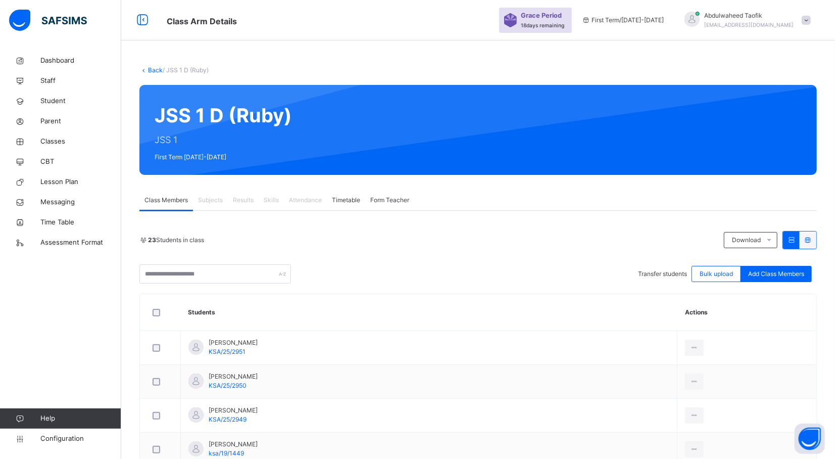
click at [657, 269] on div "Transfer students" at bounding box center [662, 273] width 49 height 9
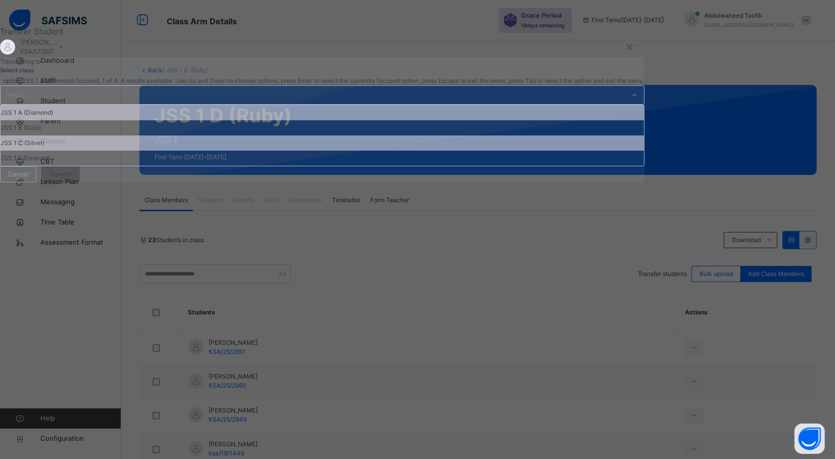
click at [295, 151] on div "JSS 1 C (Silver)" at bounding box center [323, 142] width 644 height 15
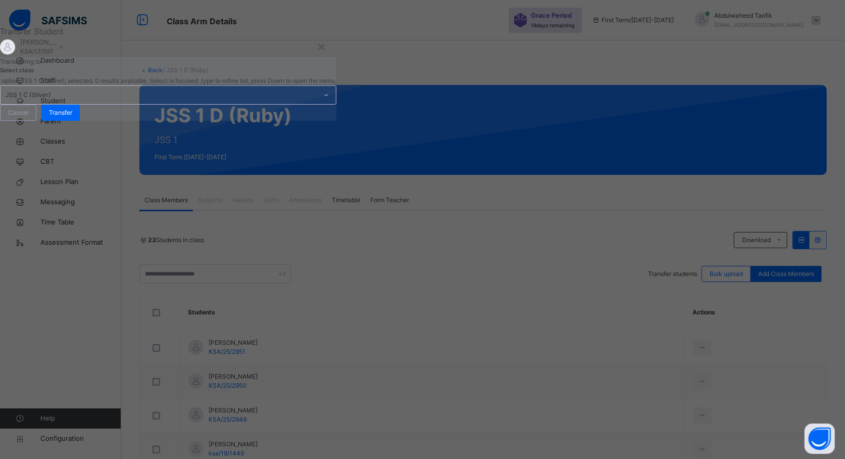
click at [336, 121] on div "Select class option JSS 1 C (Silver), selected. 0 results available. Select is …" at bounding box center [168, 93] width 336 height 55
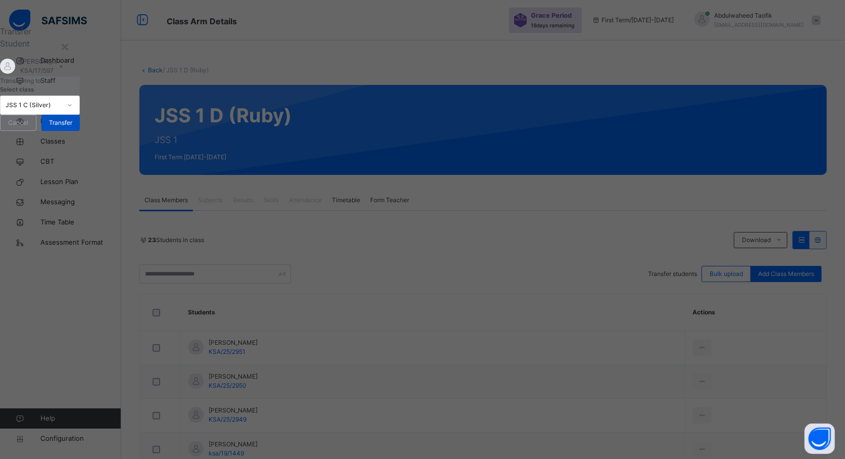
click at [80, 131] on div "Transfer" at bounding box center [60, 123] width 38 height 16
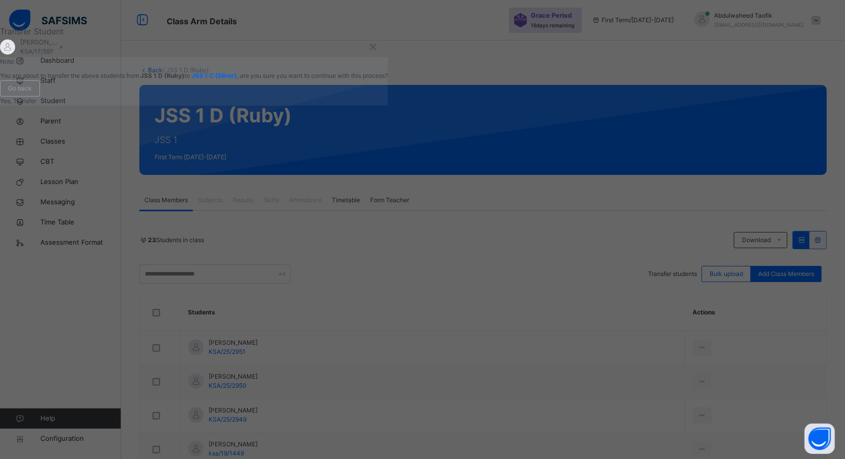
click at [36, 105] on span "Yes, Transfer" at bounding box center [18, 101] width 36 height 8
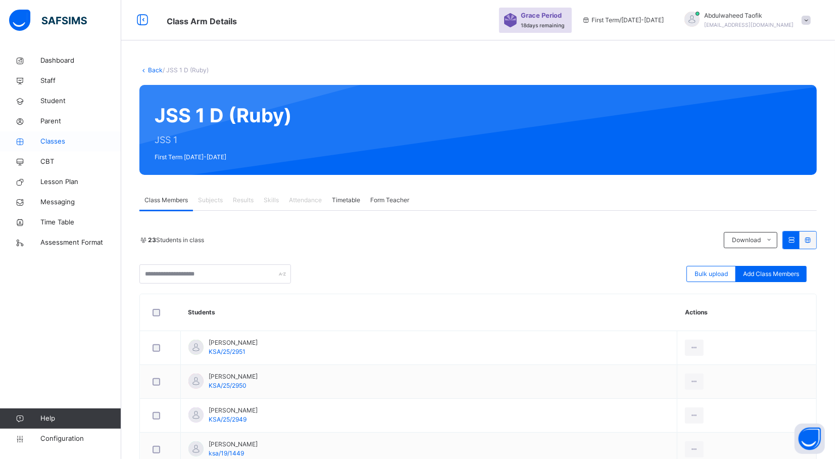
click at [65, 141] on span "Classes" at bounding box center [80, 141] width 81 height 10
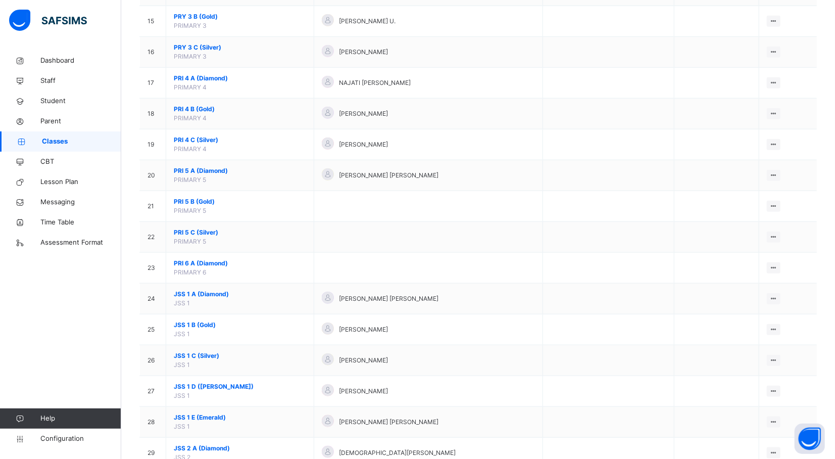
scroll to position [550, 0]
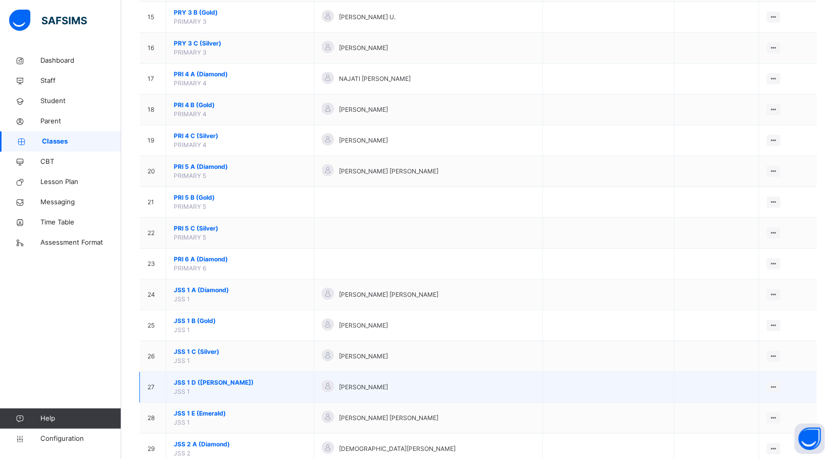
click at [202, 386] on span "JSS 1 D (Ruby)" at bounding box center [240, 382] width 132 height 9
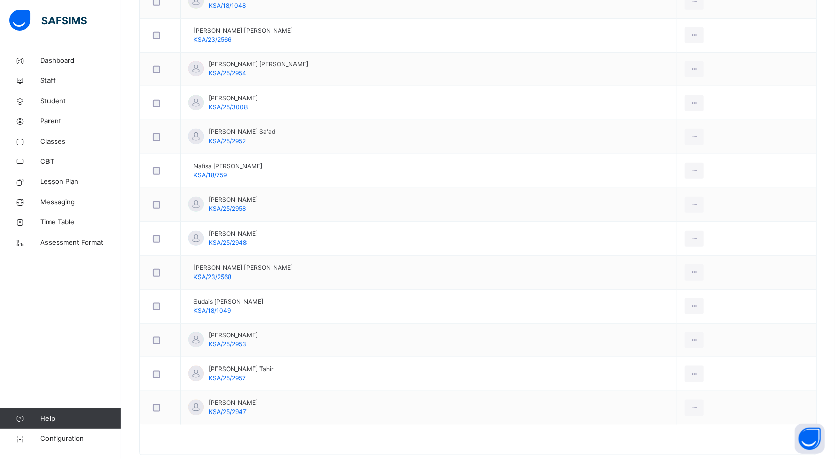
scroll to position [657, 0]
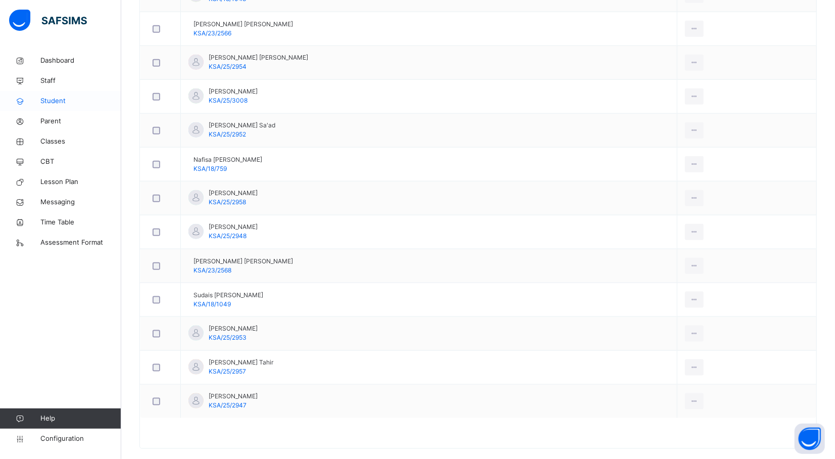
click at [55, 103] on span "Student" at bounding box center [80, 101] width 81 height 10
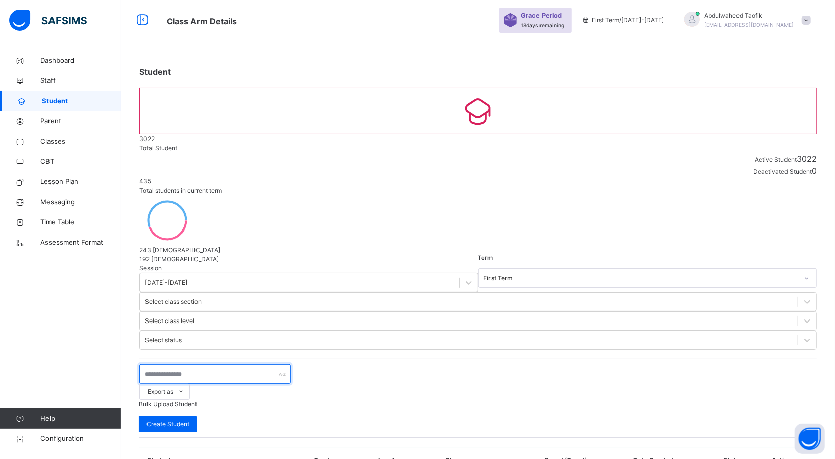
click at [194, 364] on input "text" at bounding box center [215, 373] width 152 height 19
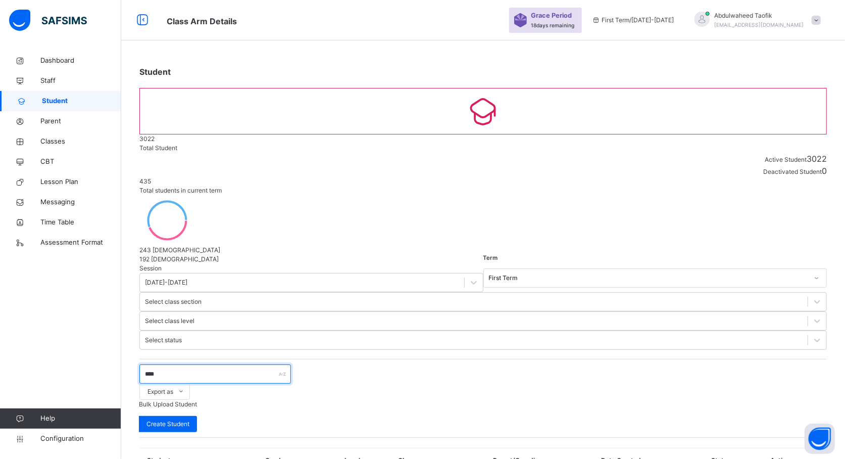
type input "****"
select select "**"
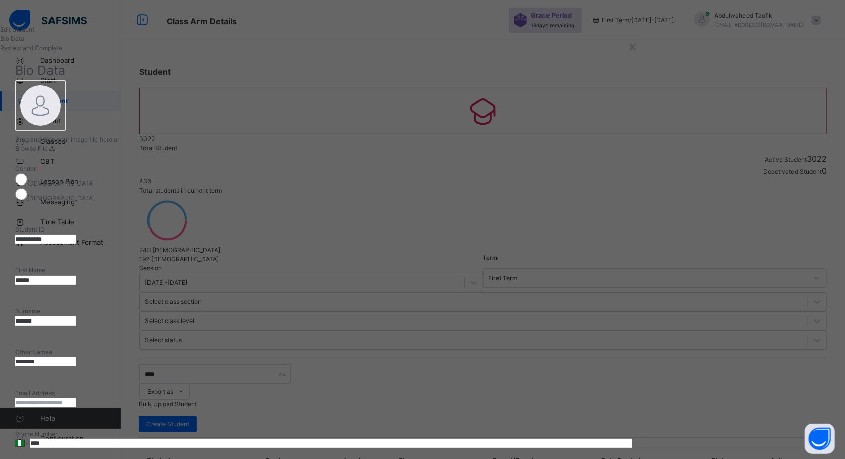
click at [76, 275] on input "******" at bounding box center [45, 279] width 61 height 9
type input "******"
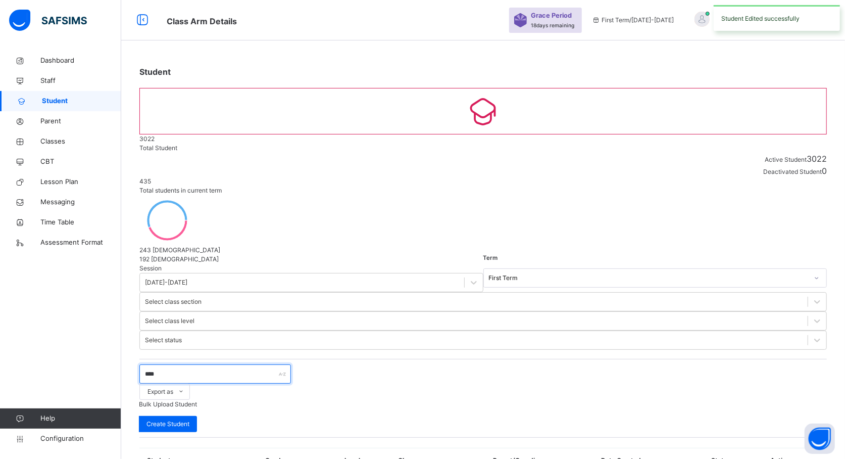
click at [211, 364] on input "****" at bounding box center [215, 373] width 152 height 19
click at [165, 364] on input "****" at bounding box center [215, 373] width 152 height 19
click at [177, 364] on input "****" at bounding box center [215, 373] width 152 height 19
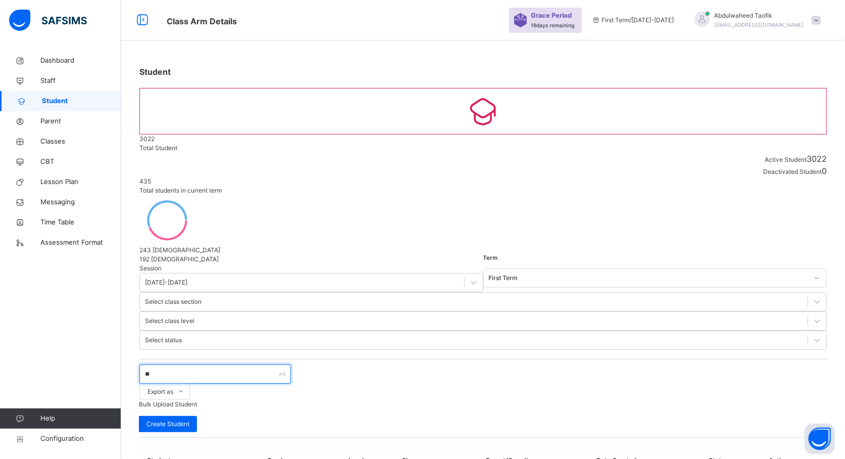
type input "*"
type input "****"
select select "**"
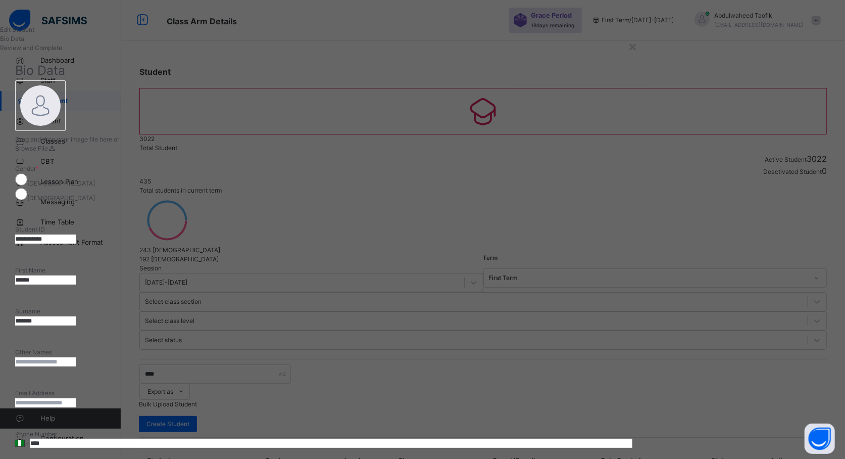
click at [76, 275] on input "******" at bounding box center [45, 279] width 61 height 9
type input "******"
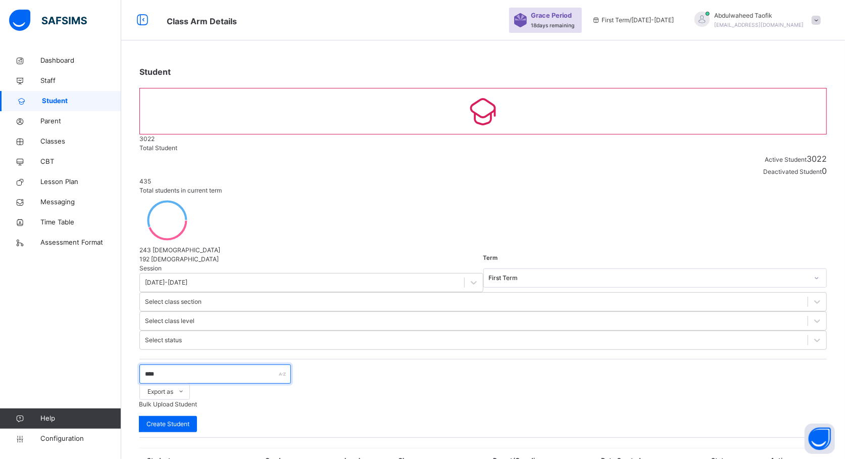
click at [205, 364] on input "****" at bounding box center [215, 373] width 152 height 19
click at [171, 364] on input "****" at bounding box center [215, 373] width 152 height 19
click at [169, 364] on input "****" at bounding box center [215, 373] width 152 height 19
type input "****"
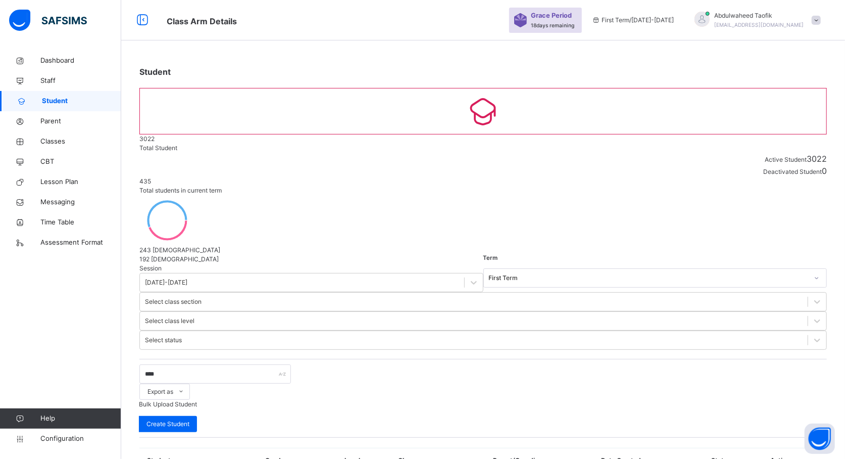
select select "**"
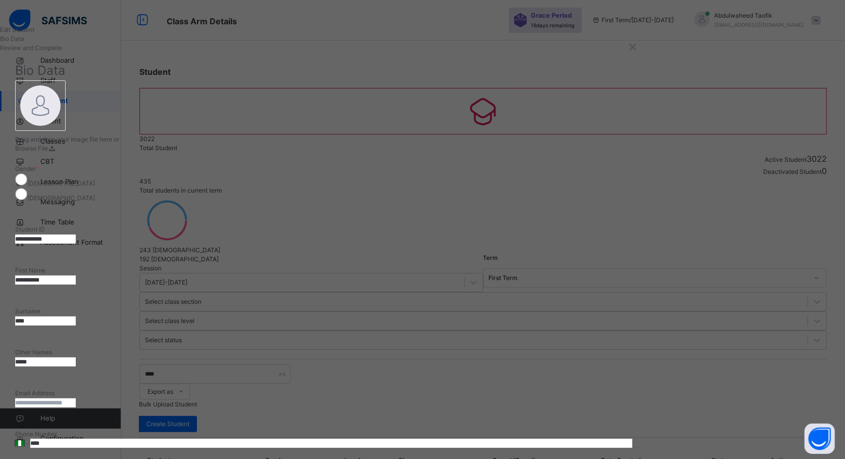
click at [76, 357] on input "*****" at bounding box center [45, 361] width 61 height 9
type input "*****"
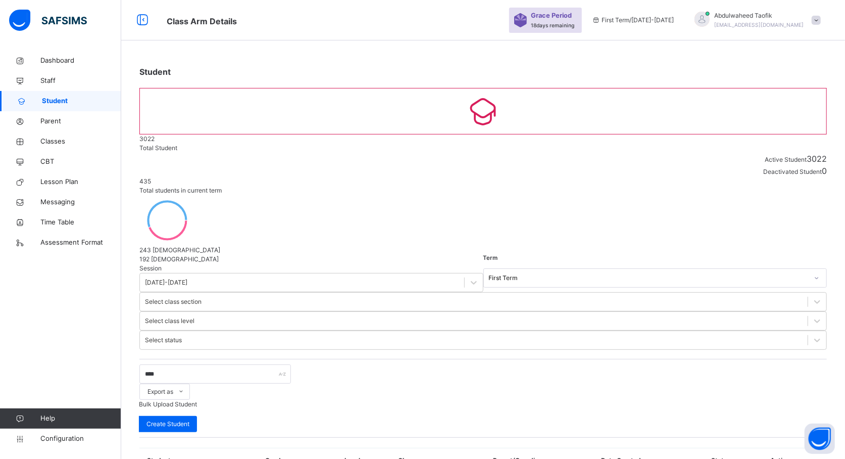
click at [653, 374] on div "Student 3022 Total Student Active Student 3022 Deactivated Student 0 435 Total …" at bounding box center [483, 262] width 724 height 524
drag, startPoint x: 653, startPoint y: 374, endPoint x: 570, endPoint y: 378, distance: 83.4
click at [653, 374] on div "Student 3022 Total Student Active Student 3022 Deactivated Student 0 435 Total …" at bounding box center [483, 262] width 724 height 524
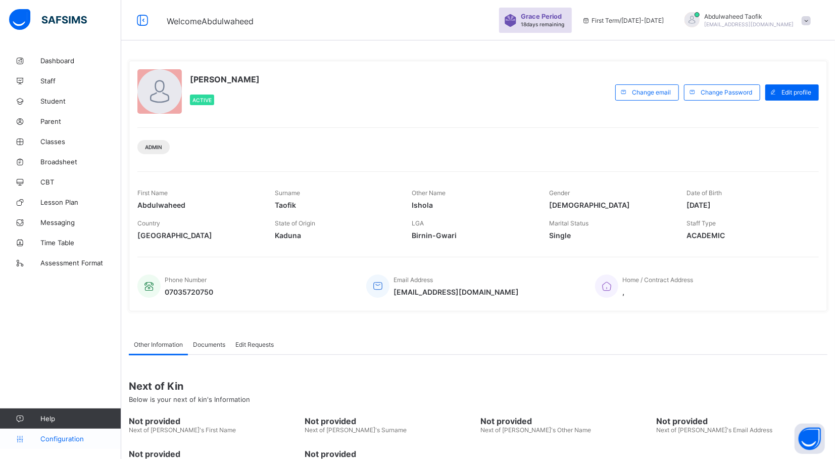
click at [75, 435] on span "Configuration" at bounding box center [80, 438] width 80 height 8
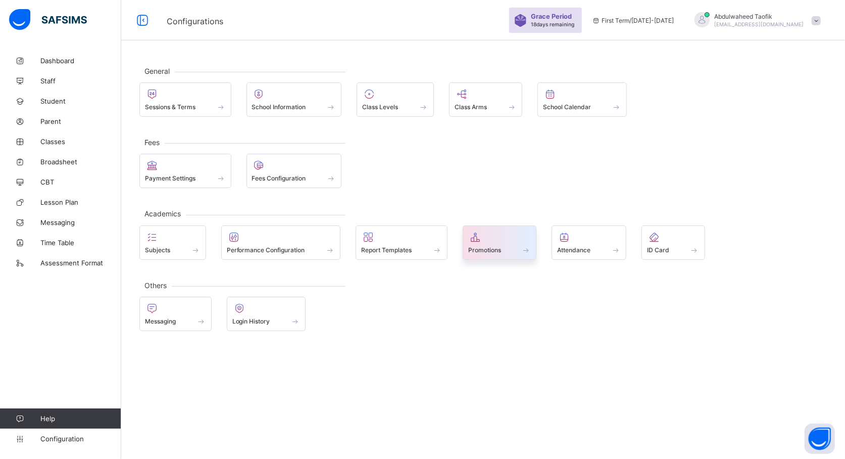
click at [482, 242] on icon at bounding box center [475, 237] width 14 height 12
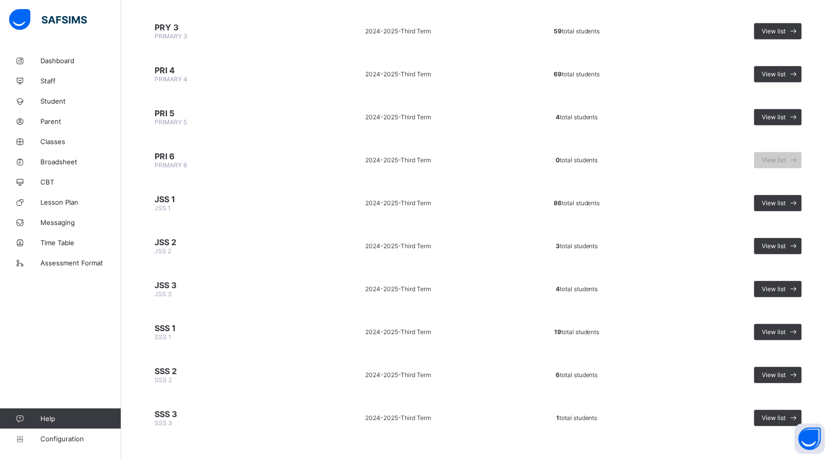
scroll to position [379, 0]
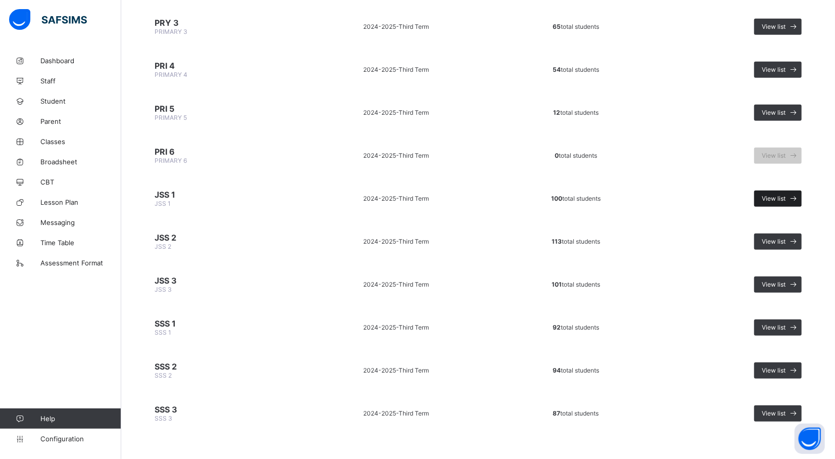
click at [780, 190] on div "View list" at bounding box center [777, 198] width 47 height 16
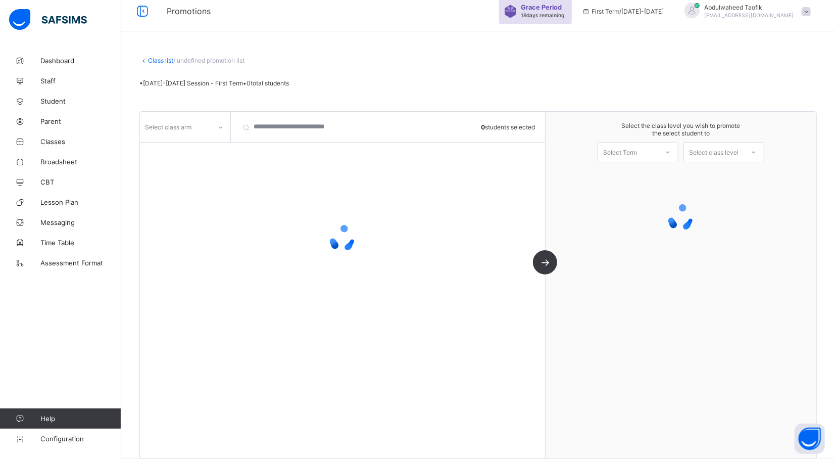
scroll to position [9, 0]
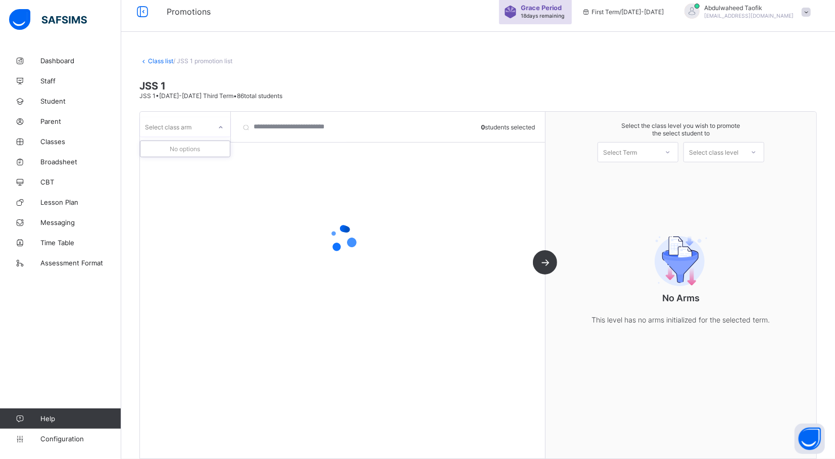
click at [223, 130] on icon at bounding box center [221, 127] width 6 height 10
click at [221, 124] on icon at bounding box center [221, 127] width 6 height 10
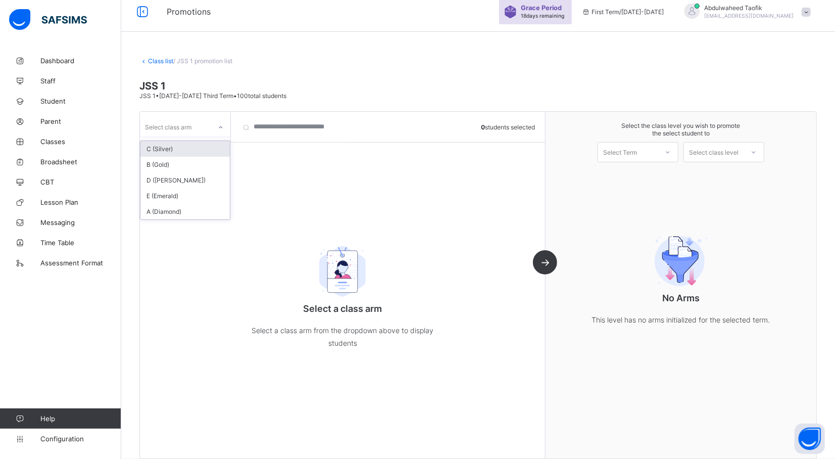
click at [221, 124] on icon at bounding box center [221, 127] width 6 height 10
click at [174, 213] on div "A (Diamond)" at bounding box center [184, 212] width 89 height 16
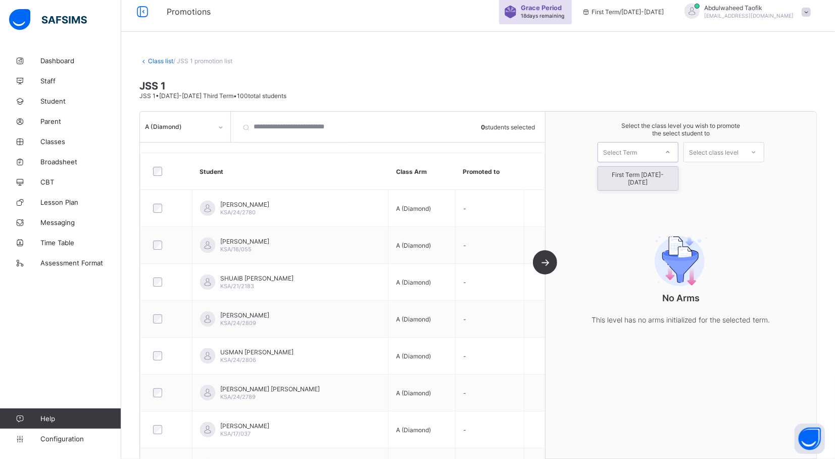
click at [671, 150] on icon at bounding box center [668, 152] width 6 height 10
click at [663, 174] on div "First Term [DATE]-[DATE]" at bounding box center [638, 178] width 80 height 23
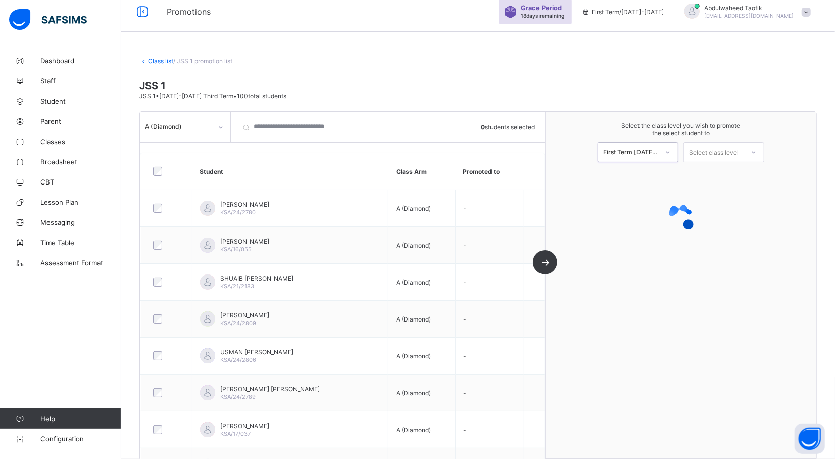
click at [757, 150] on icon at bounding box center [754, 152] width 6 height 10
click at [733, 178] on div "JSS 2" at bounding box center [724, 175] width 80 height 16
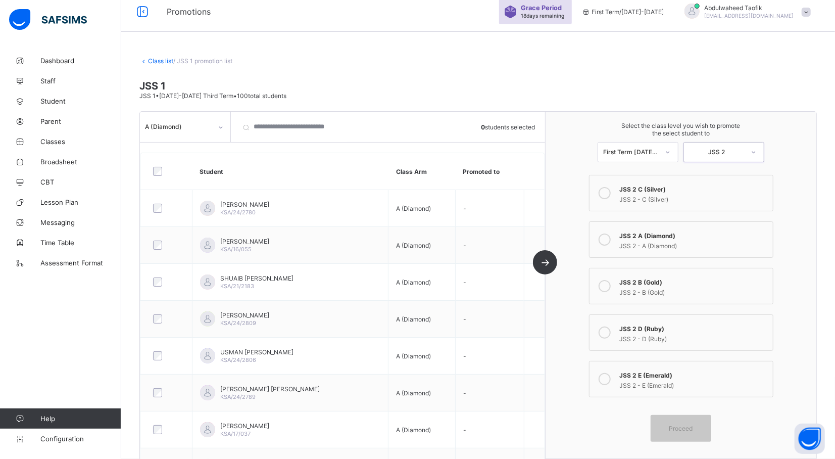
click at [679, 231] on div "JSS 2 A (Diamond)" at bounding box center [694, 234] width 148 height 10
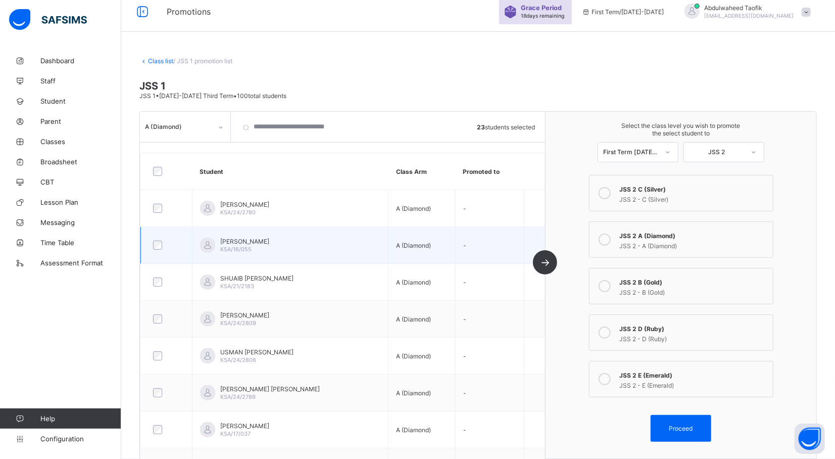
click at [279, 227] on td "Bilkisu Suleiman KSA/16/055" at bounding box center [290, 245] width 196 height 37
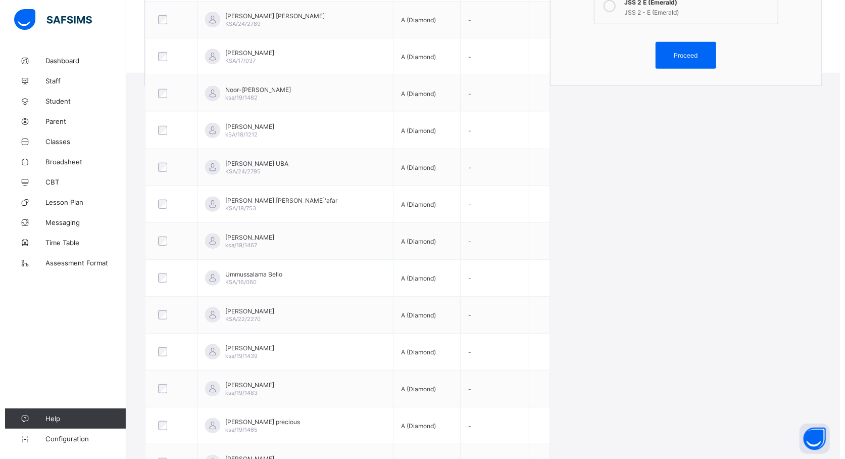
scroll to position [174, 0]
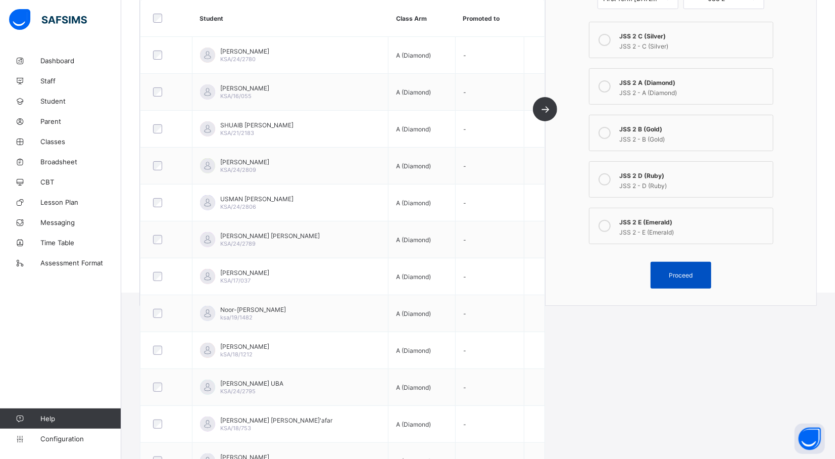
click at [704, 274] on span "Proceed" at bounding box center [680, 275] width 45 height 8
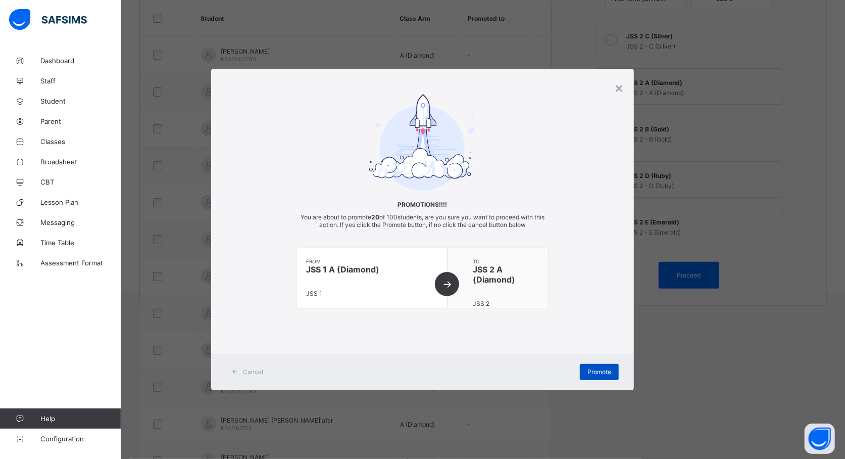
click at [603, 370] on span "Promote" at bounding box center [599, 372] width 24 height 8
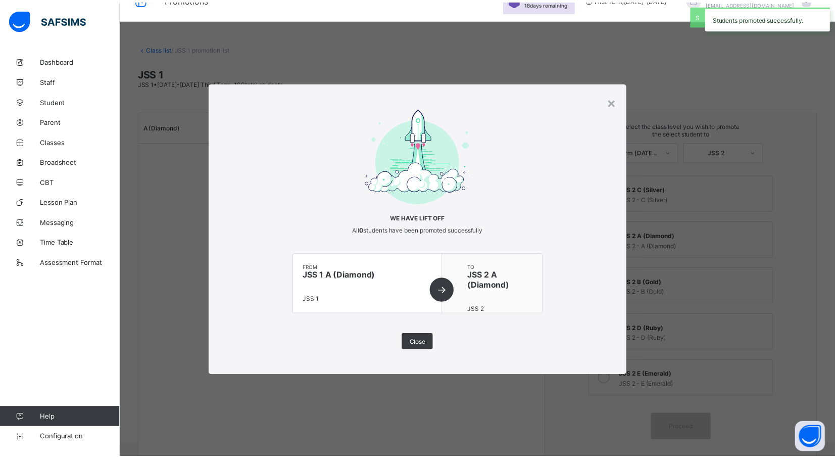
scroll to position [21, 0]
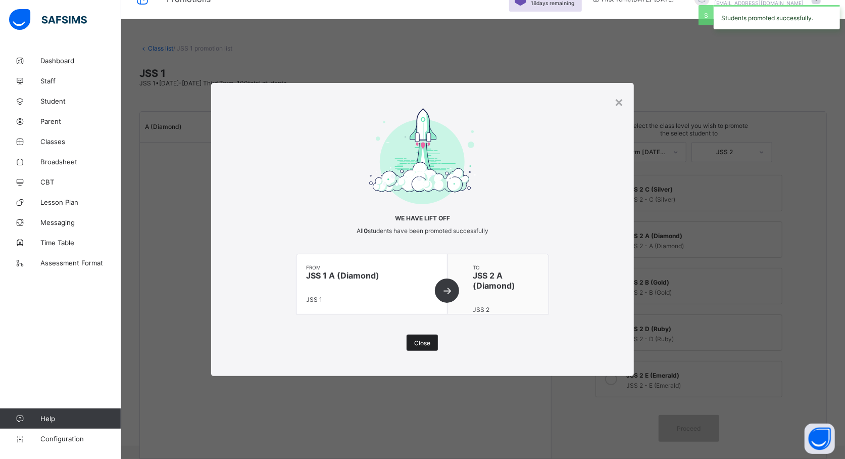
click at [415, 340] on span "Close" at bounding box center [422, 343] width 16 height 8
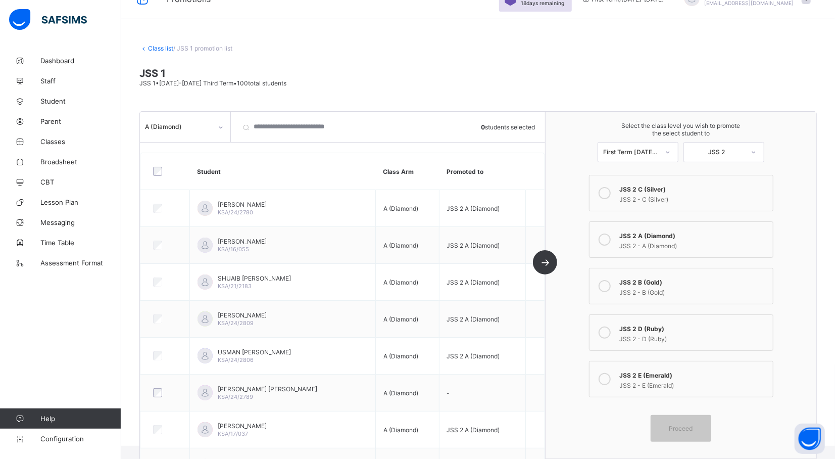
scroll to position [174, 0]
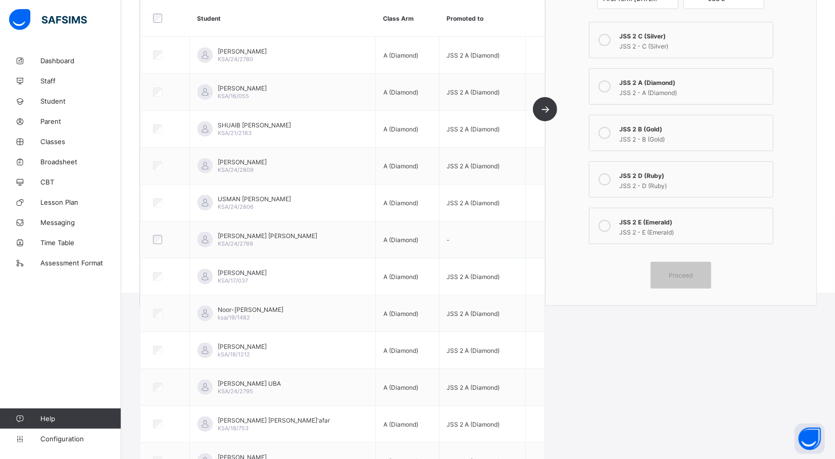
click at [676, 138] on div "JSS 2 - B (Gold)" at bounding box center [694, 138] width 148 height 10
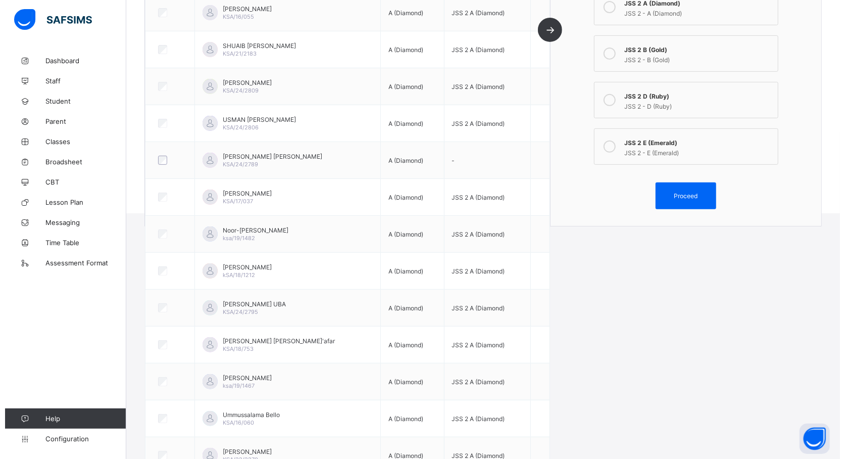
scroll to position [120, 0]
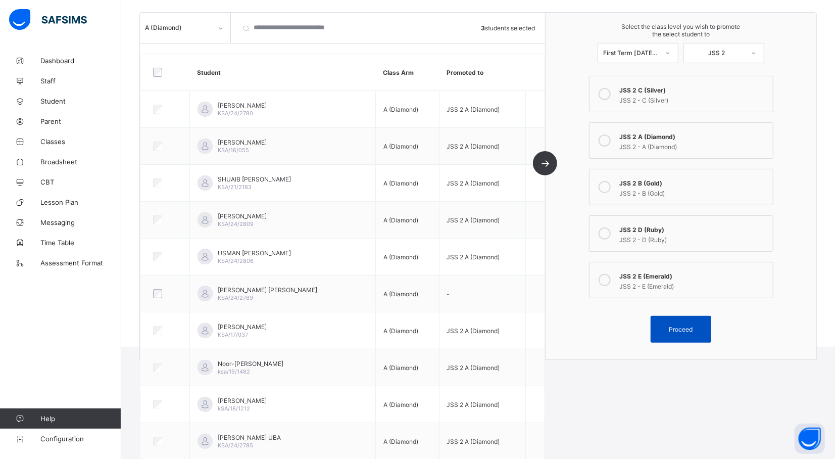
click at [675, 326] on span "Proceed" at bounding box center [680, 329] width 45 height 8
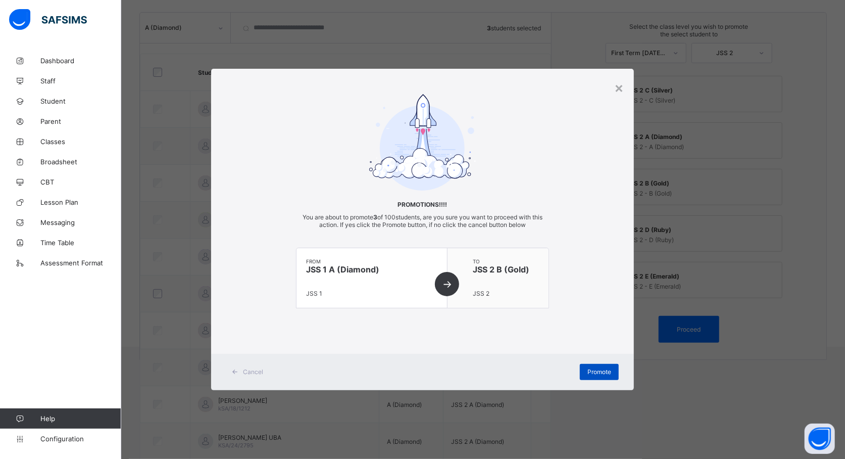
click at [609, 372] on span "Promote" at bounding box center [599, 372] width 24 height 8
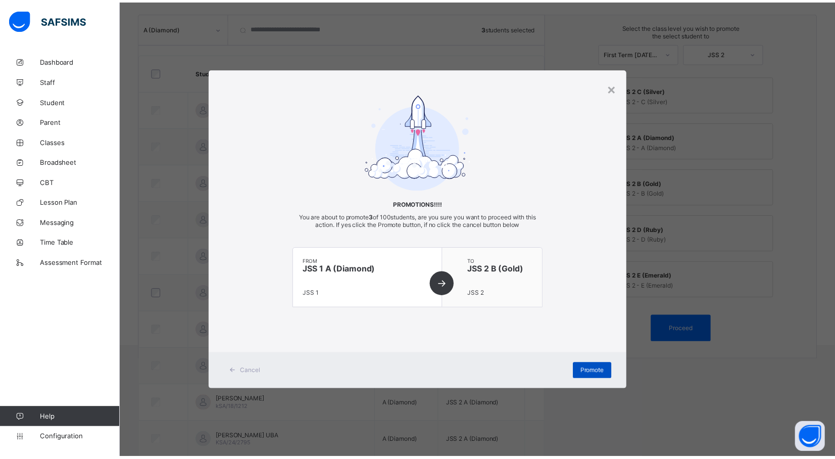
scroll to position [21, 0]
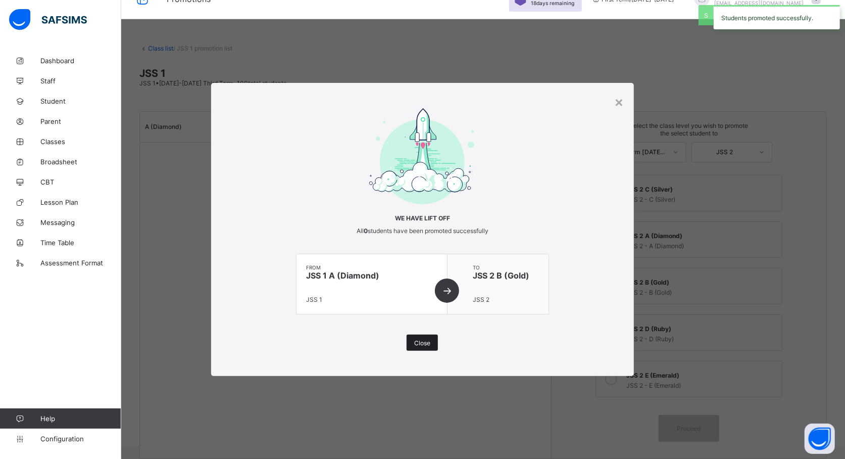
click at [416, 339] on span "Close" at bounding box center [422, 343] width 16 height 8
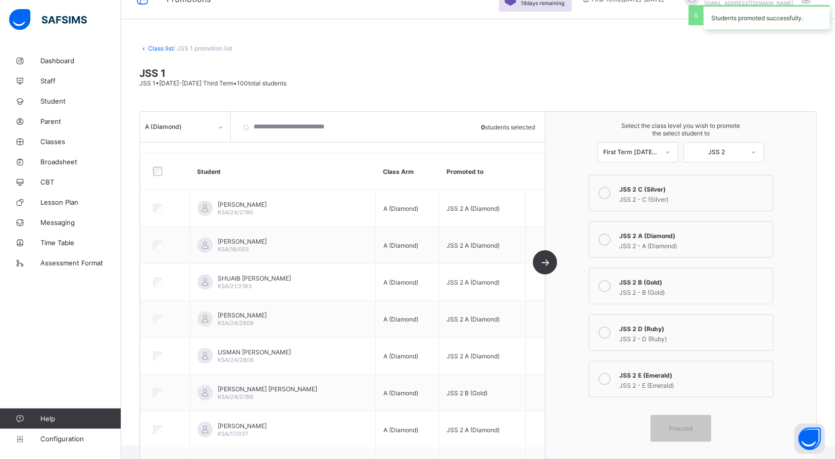
scroll to position [120, 0]
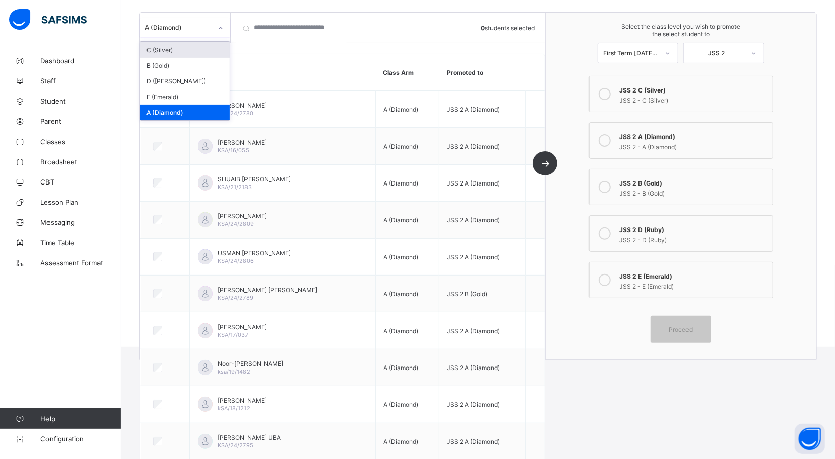
click at [217, 22] on div at bounding box center [220, 28] width 17 height 16
click at [192, 63] on div "B (Gold)" at bounding box center [184, 66] width 89 height 16
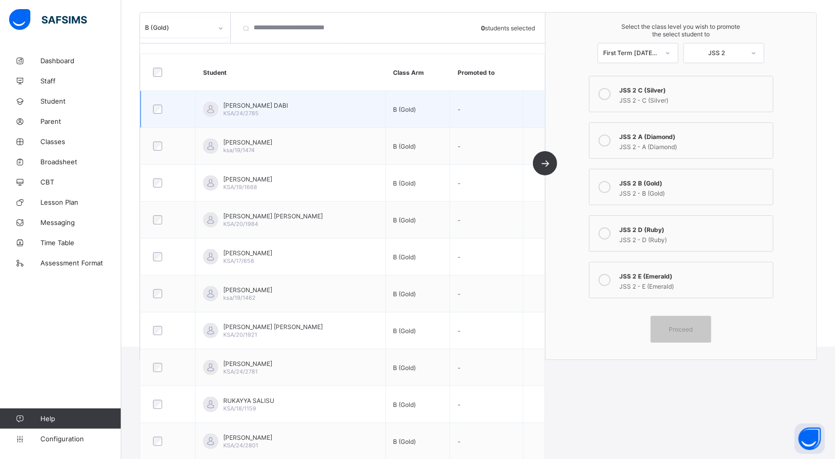
click at [281, 126] on td "LAWAL MUNIR DABI KSA/24/2785" at bounding box center [290, 109] width 190 height 37
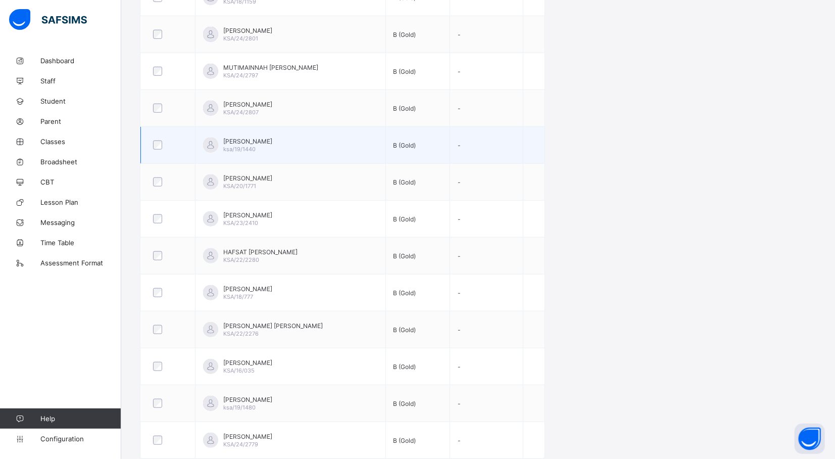
scroll to position [531, 0]
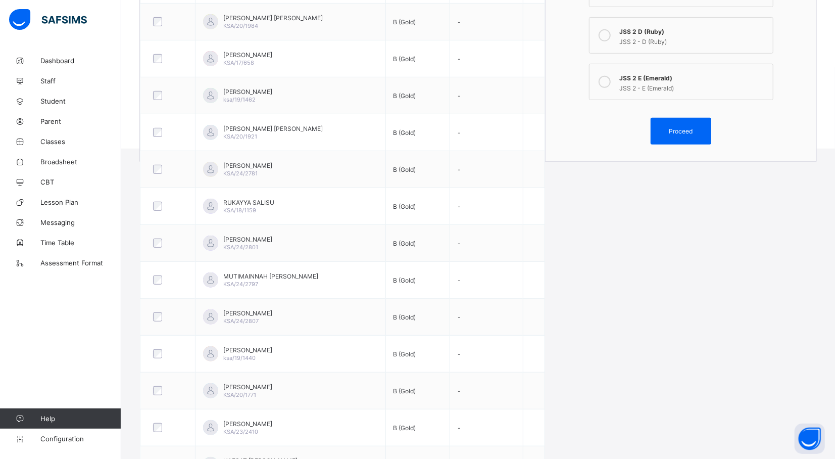
scroll to position [316, 0]
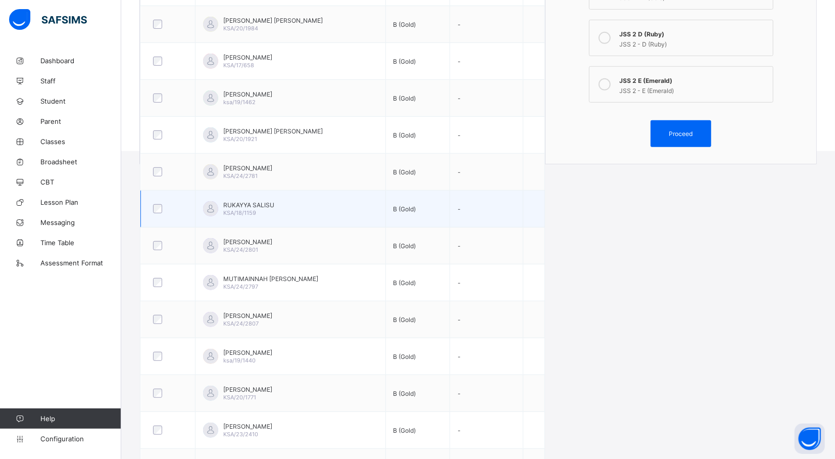
click at [495, 221] on td "-" at bounding box center [486, 208] width 73 height 37
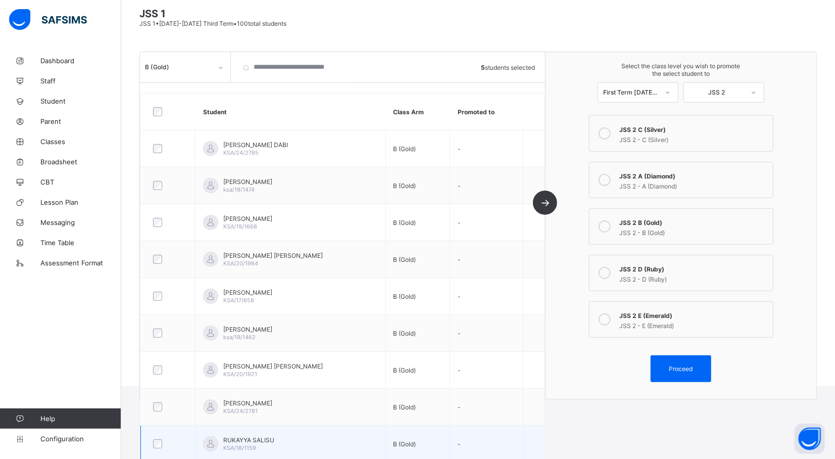
scroll to position [73, 0]
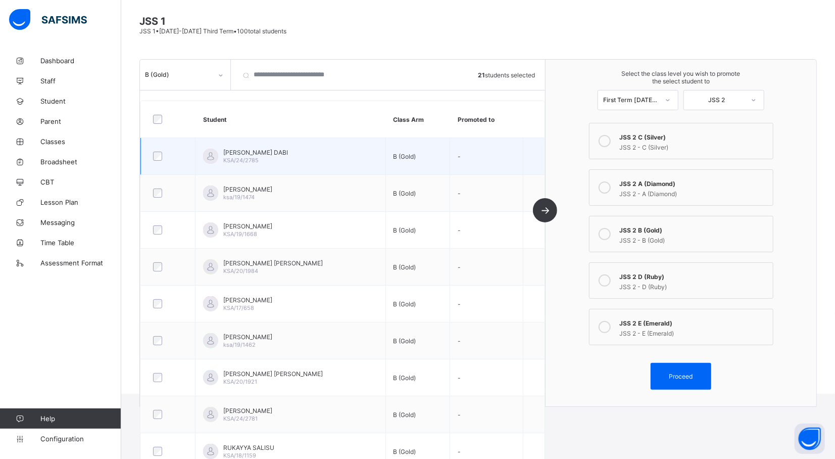
click at [155, 162] on div at bounding box center [168, 155] width 39 height 21
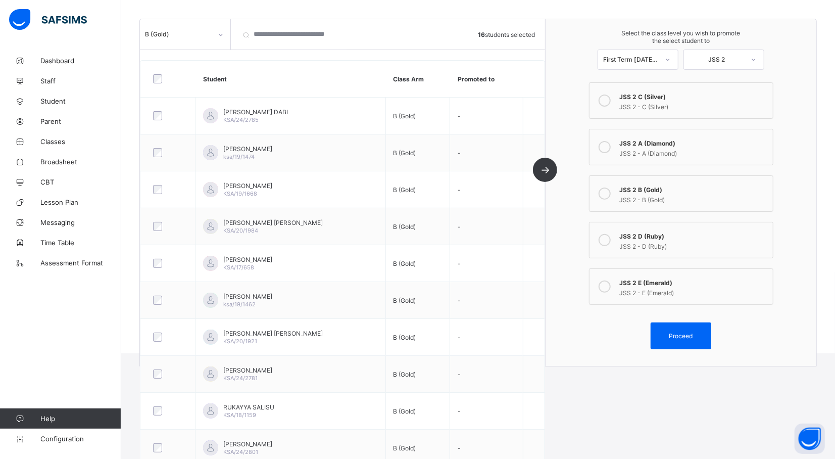
scroll to position [0, 0]
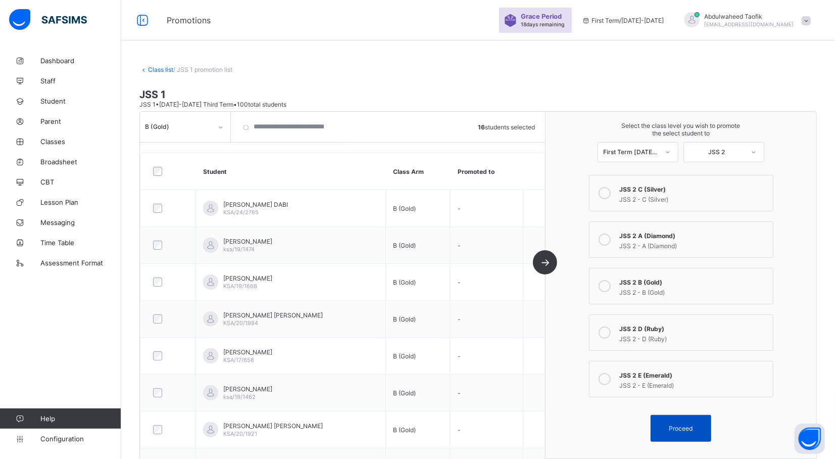
click at [683, 436] on div "Proceed" at bounding box center [681, 428] width 61 height 27
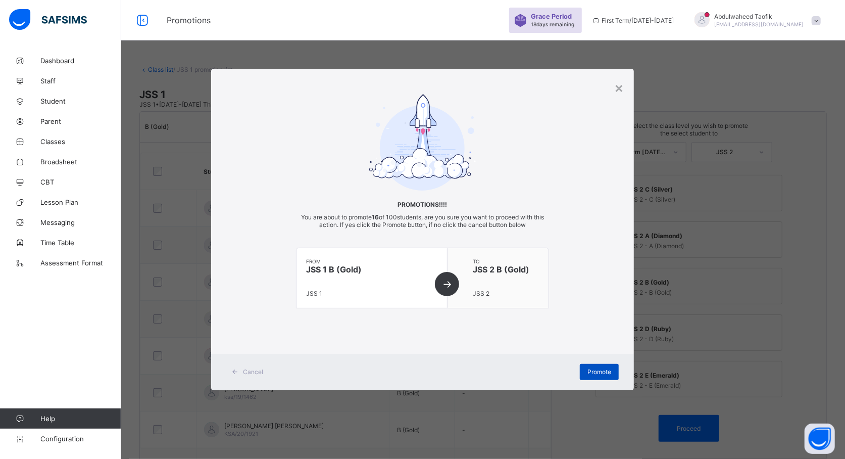
click at [599, 376] on div "Promote" at bounding box center [599, 372] width 39 height 16
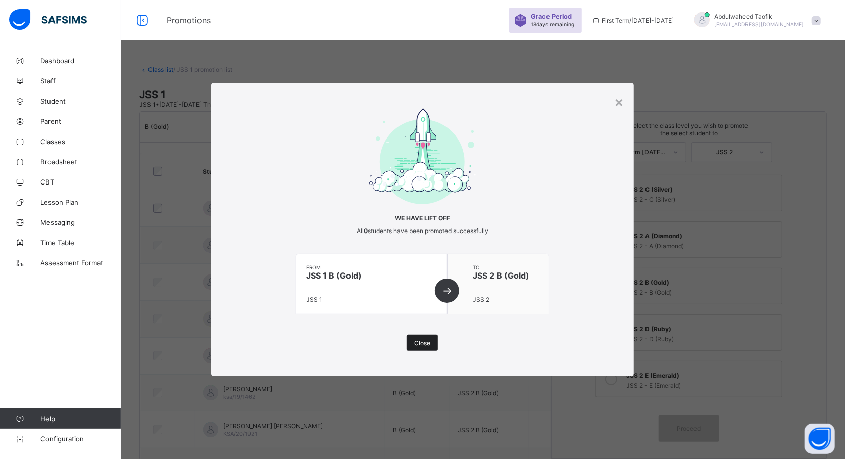
click at [423, 340] on span "Close" at bounding box center [422, 343] width 16 height 8
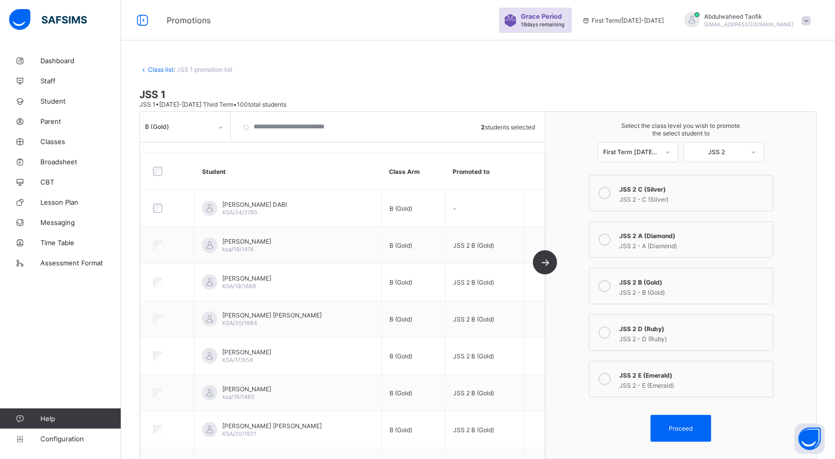
click at [637, 226] on label "JSS 2 A (Diamond) JSS 2 - A (Diamond)" at bounding box center [681, 239] width 184 height 36
click at [683, 428] on span "Proceed" at bounding box center [681, 428] width 24 height 8
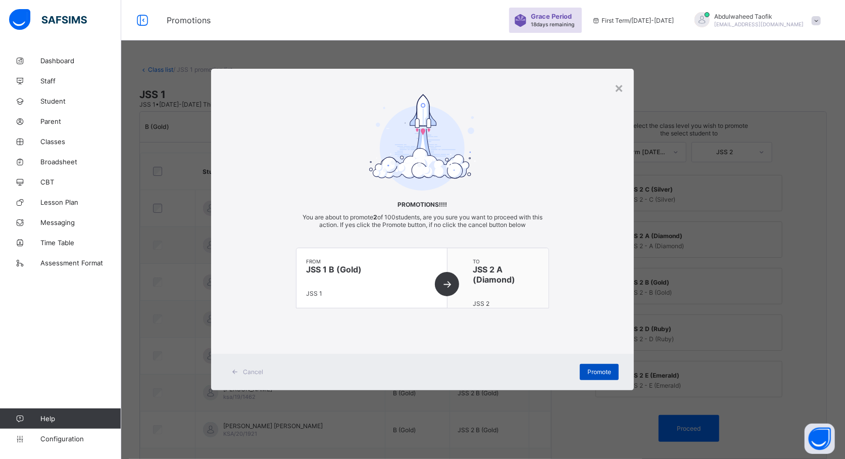
click at [602, 370] on span "Promote" at bounding box center [599, 372] width 24 height 8
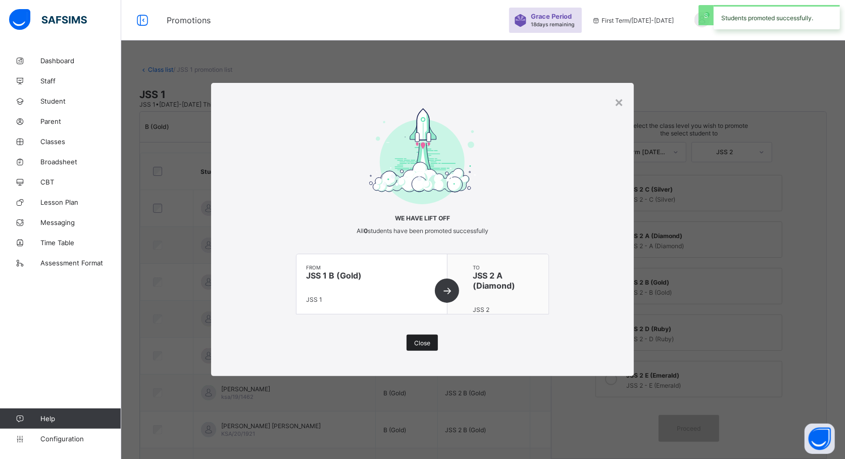
click at [425, 342] on span "Close" at bounding box center [422, 343] width 16 height 8
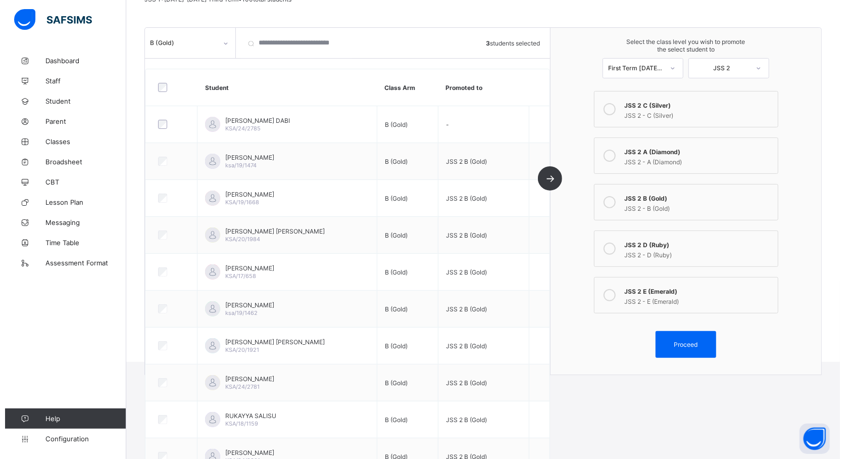
scroll to position [100, 0]
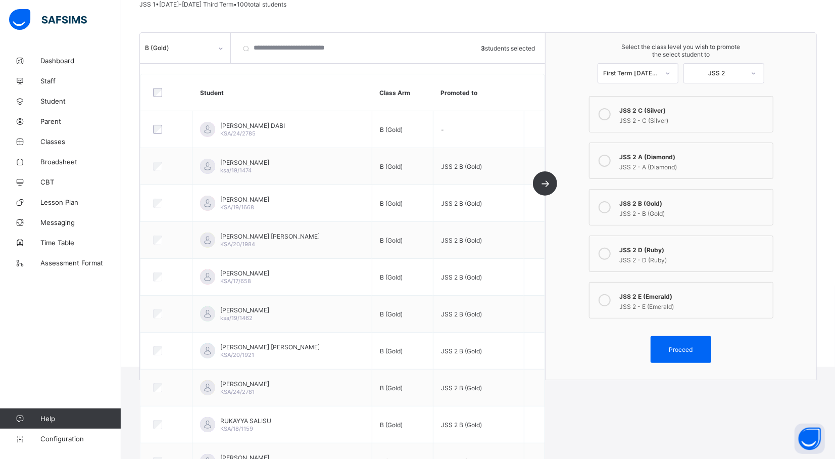
click at [722, 112] on div "JSS 2 C (Silver)" at bounding box center [694, 109] width 148 height 10
click at [702, 343] on div "Proceed" at bounding box center [681, 349] width 61 height 27
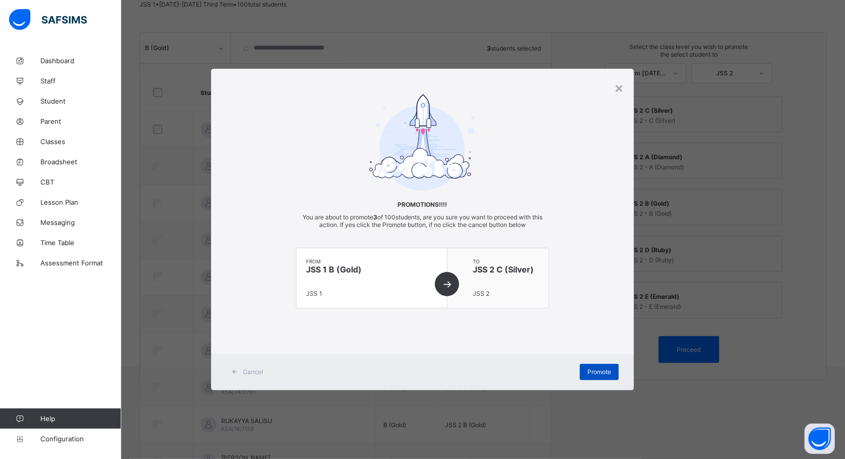
click at [604, 374] on span "Promote" at bounding box center [599, 372] width 24 height 8
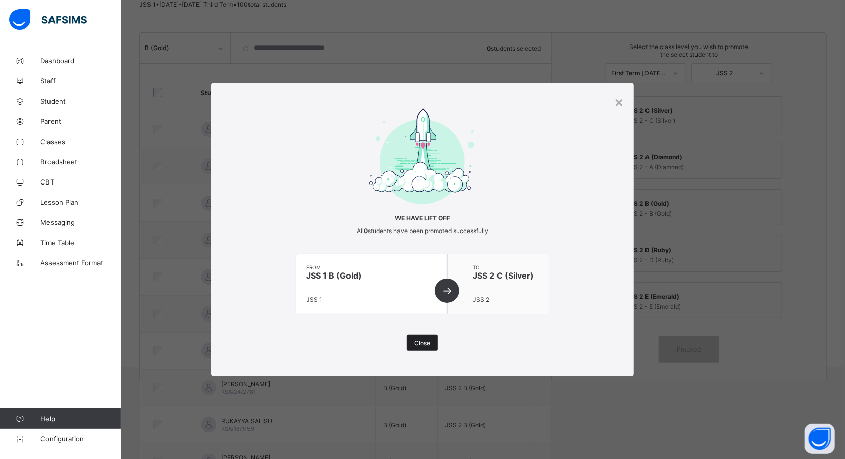
click at [418, 344] on span "Close" at bounding box center [422, 343] width 16 height 8
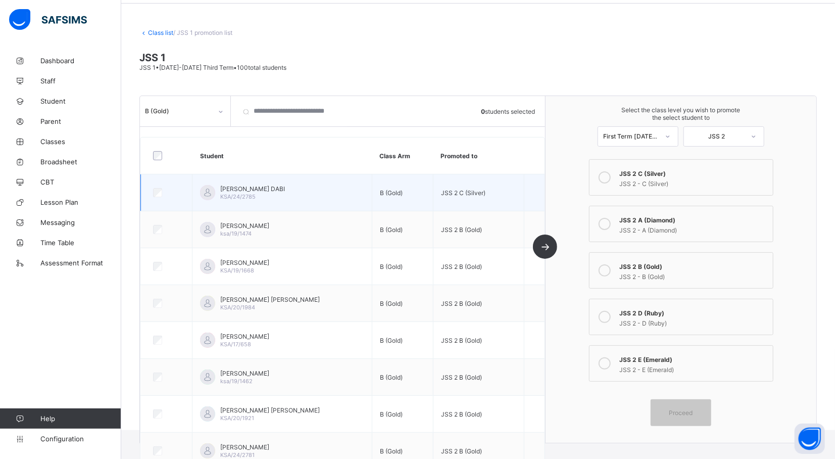
scroll to position [0, 0]
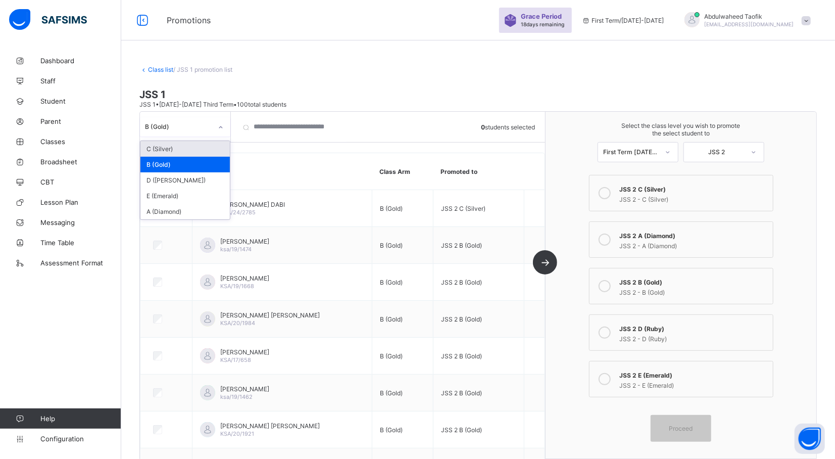
click at [224, 125] on div at bounding box center [220, 127] width 17 height 16
click at [198, 147] on div "C (Silver)" at bounding box center [184, 149] width 89 height 16
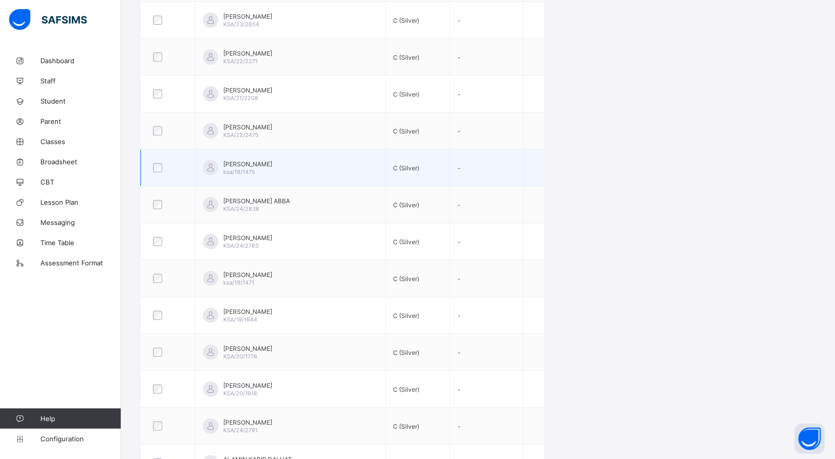
scroll to position [531, 0]
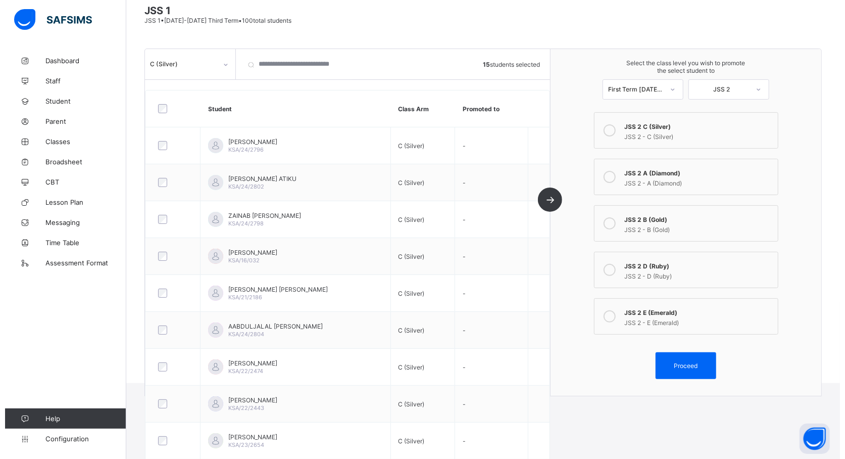
scroll to position [73, 0]
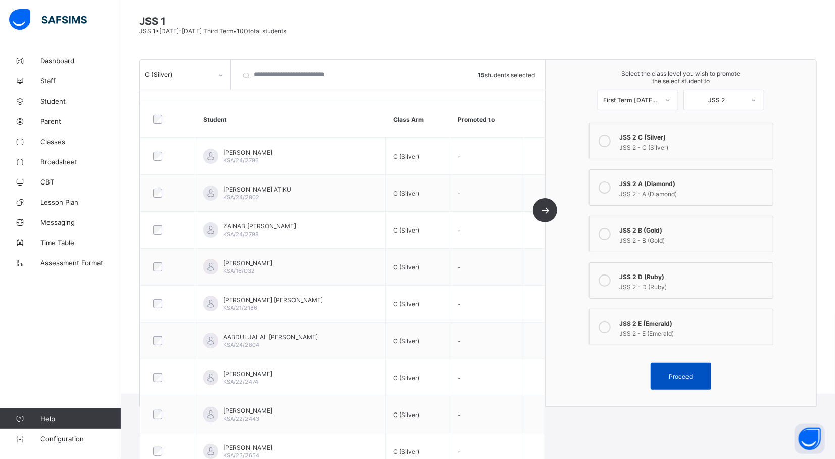
click at [675, 372] on span "Proceed" at bounding box center [680, 376] width 45 height 8
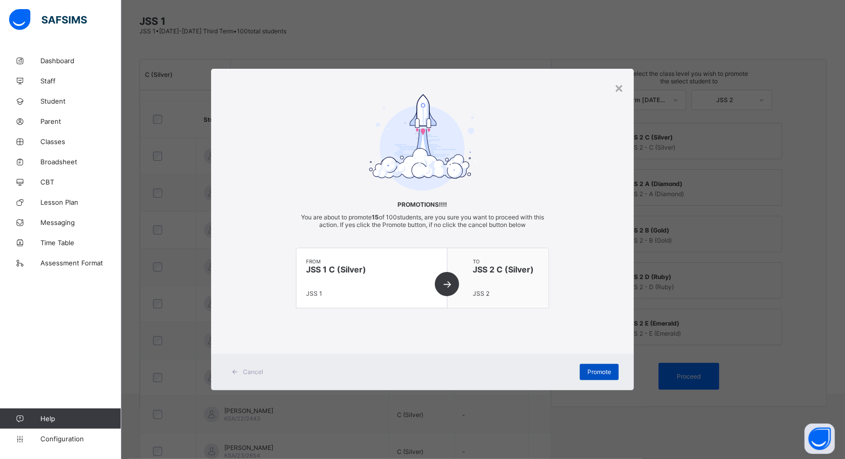
click at [584, 370] on div "Promote" at bounding box center [599, 372] width 39 height 16
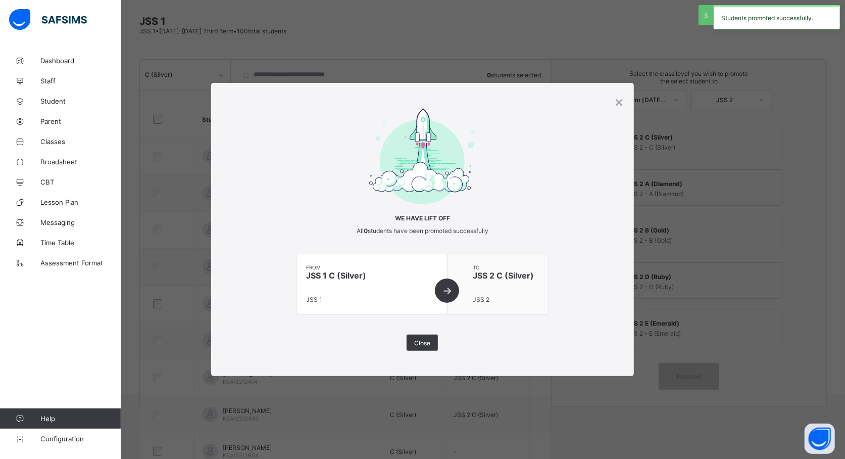
click at [799, 236] on div "× We have lift off All 0 students have been promoted successfully from JSS 1 C …" at bounding box center [422, 229] width 845 height 459
click at [424, 341] on span "Close" at bounding box center [422, 343] width 16 height 8
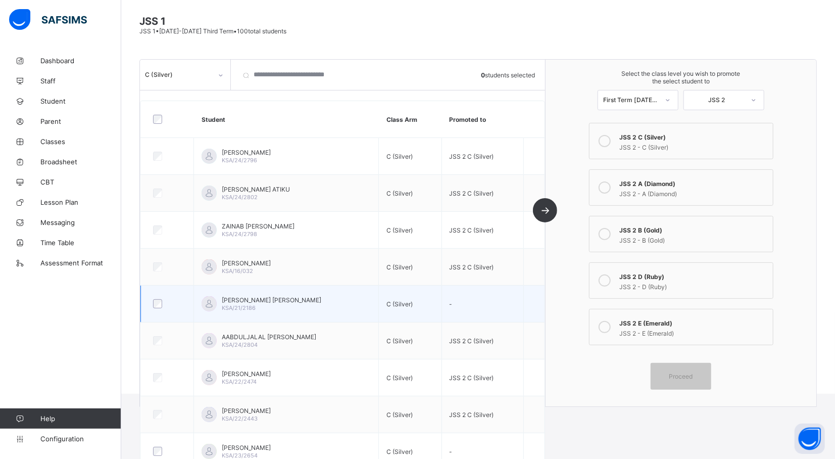
click at [162, 310] on div at bounding box center [167, 303] width 37 height 21
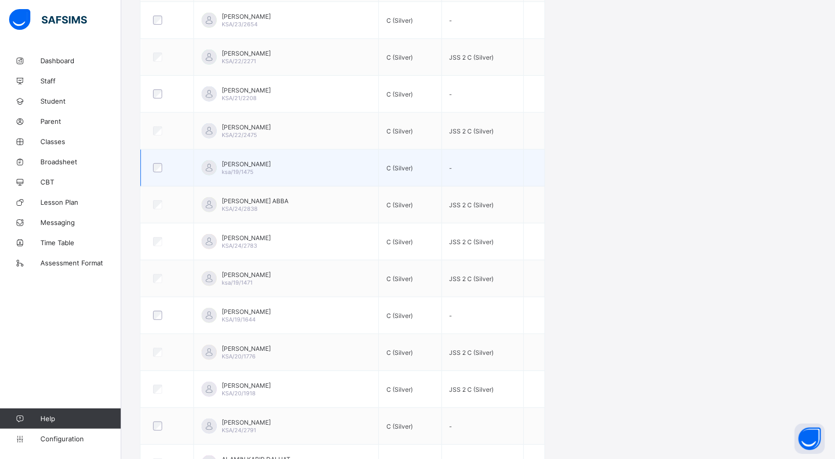
scroll to position [531, 0]
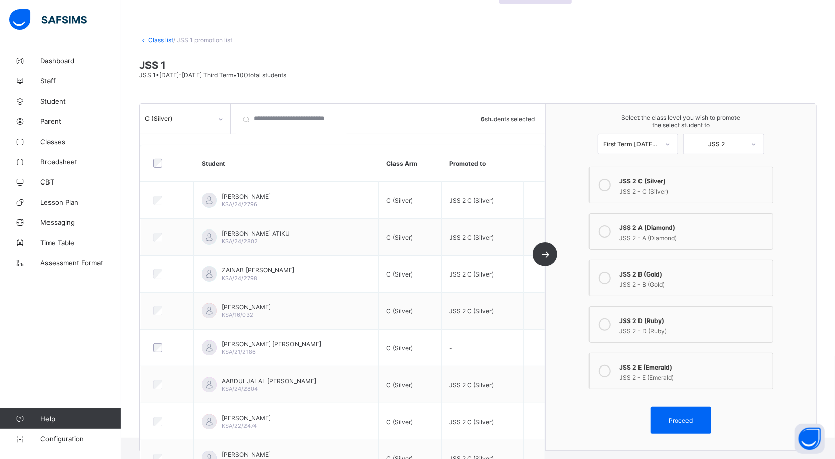
scroll to position [19, 0]
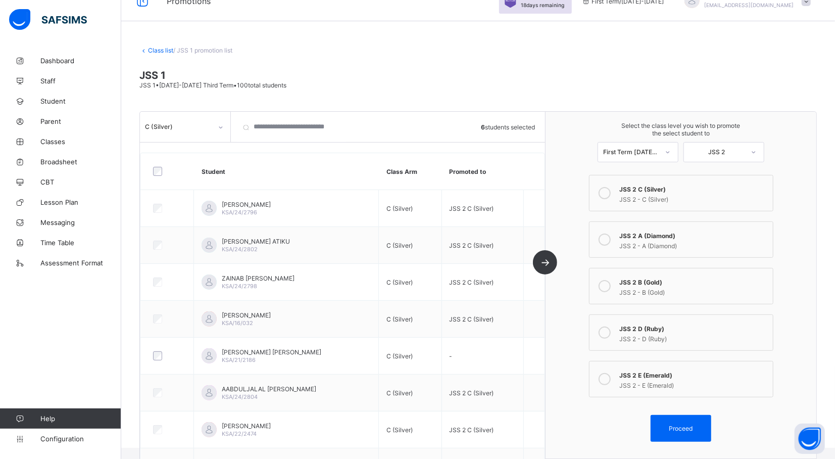
click at [658, 342] on label "JSS 2 D (Ruby) JSS 2 - D (Ruby)" at bounding box center [681, 332] width 184 height 36
click at [676, 436] on div "Proceed" at bounding box center [681, 428] width 61 height 27
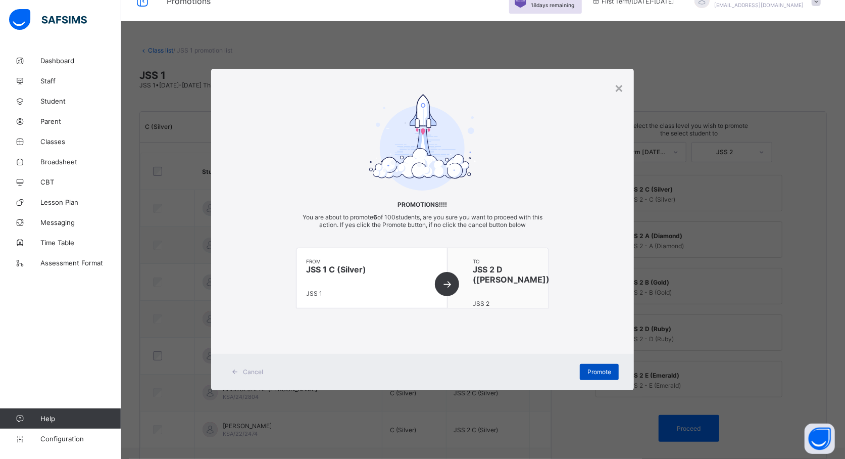
click at [595, 366] on div "Promote" at bounding box center [599, 372] width 39 height 16
click at [592, 373] on div "Promote" at bounding box center [599, 372] width 39 height 16
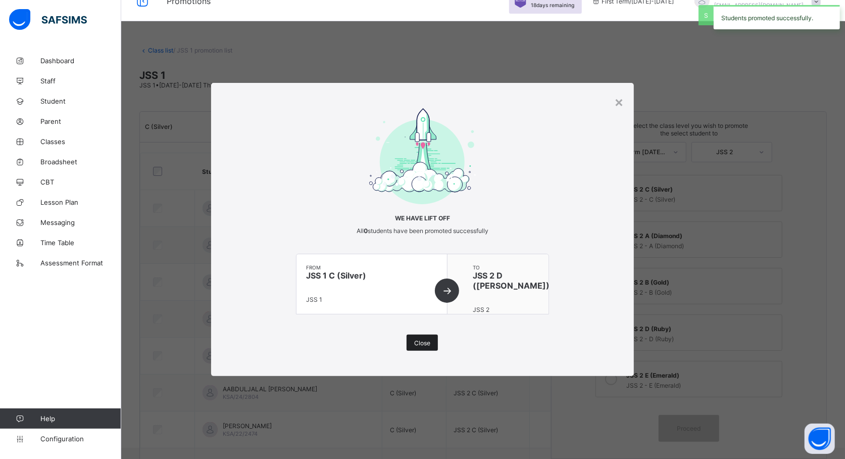
click at [423, 344] on span "Close" at bounding box center [422, 343] width 16 height 8
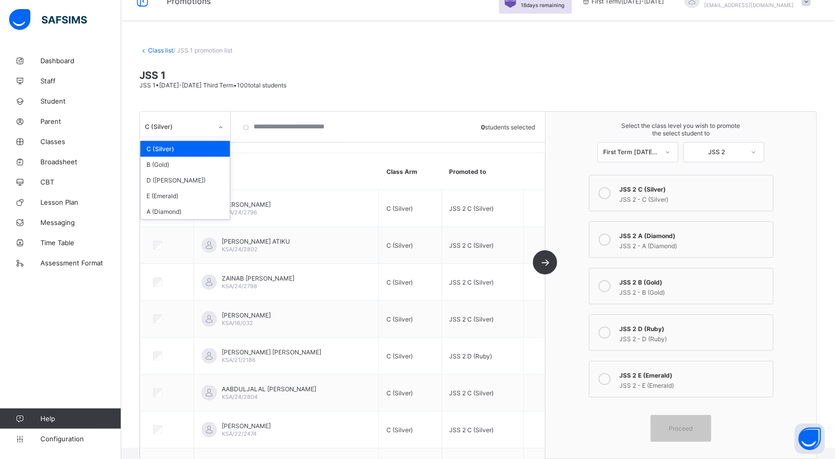
click at [218, 128] on icon at bounding box center [221, 127] width 6 height 10
click at [200, 181] on div "D ([PERSON_NAME])" at bounding box center [184, 180] width 89 height 16
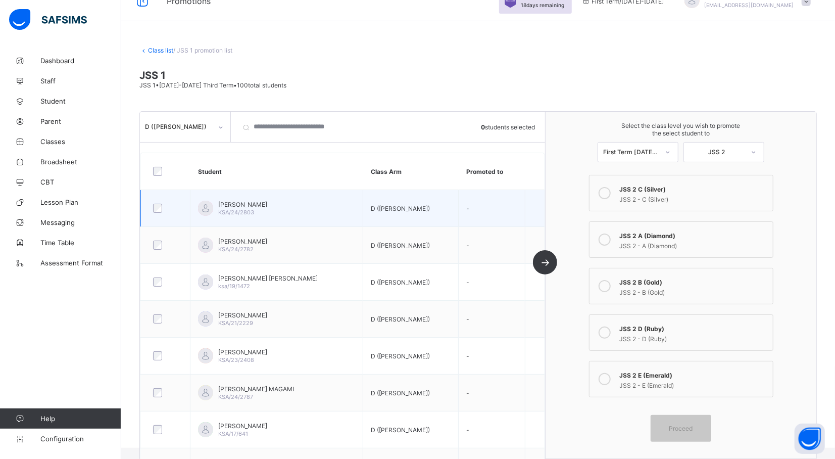
click at [277, 198] on td "FATIMA MANSUR KSA/24/2803" at bounding box center [276, 208] width 173 height 37
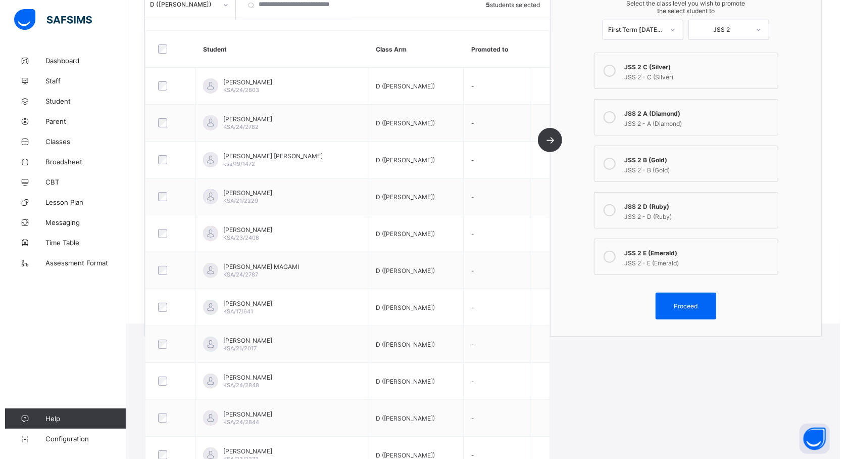
scroll to position [124, 0]
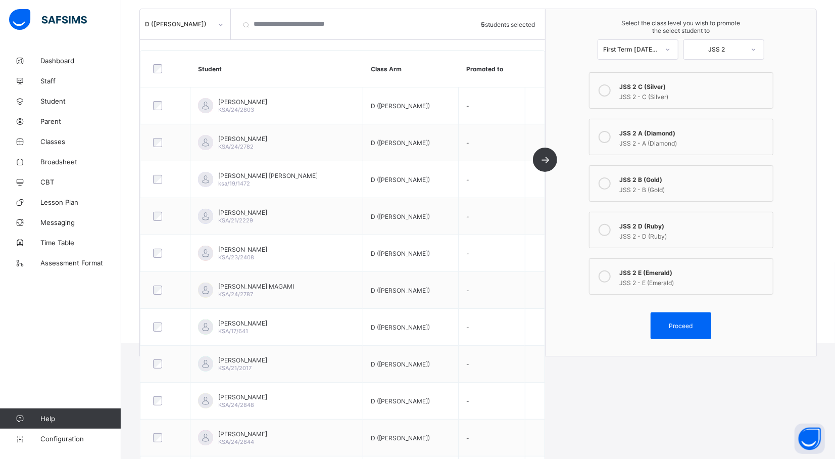
click at [691, 91] on div "JSS 2 - C (Silver)" at bounding box center [694, 95] width 148 height 10
click at [671, 323] on span "Proceed" at bounding box center [680, 326] width 45 height 8
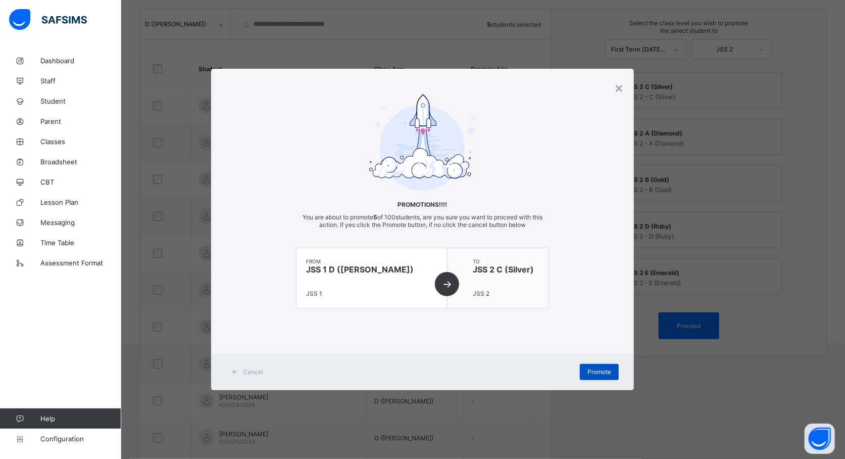
click at [597, 374] on span "Promote" at bounding box center [599, 372] width 24 height 8
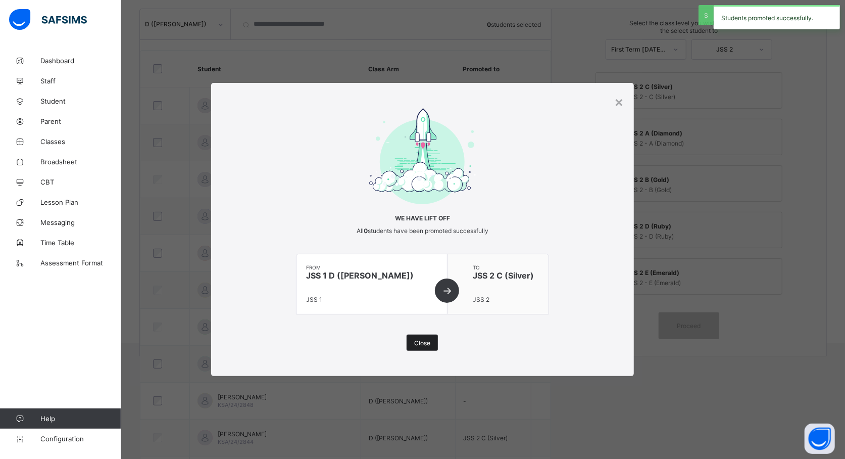
click at [419, 340] on span "Close" at bounding box center [422, 343] width 16 height 8
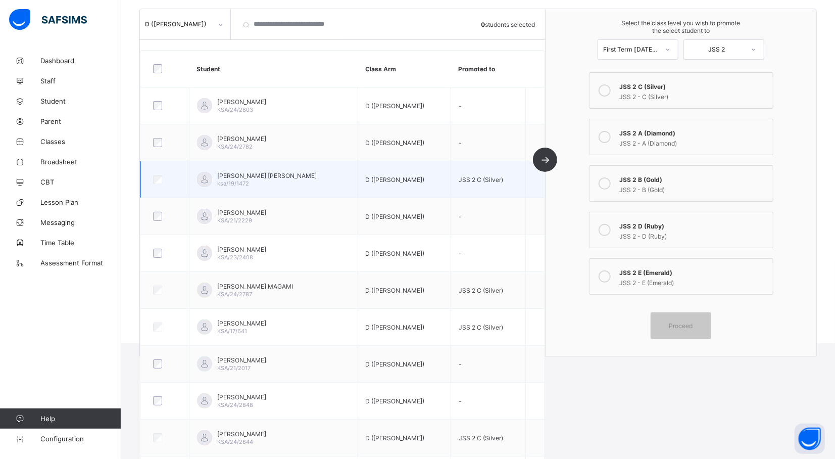
click at [345, 175] on div "safiyan Nura ksa/19/1472" at bounding box center [273, 179] width 153 height 15
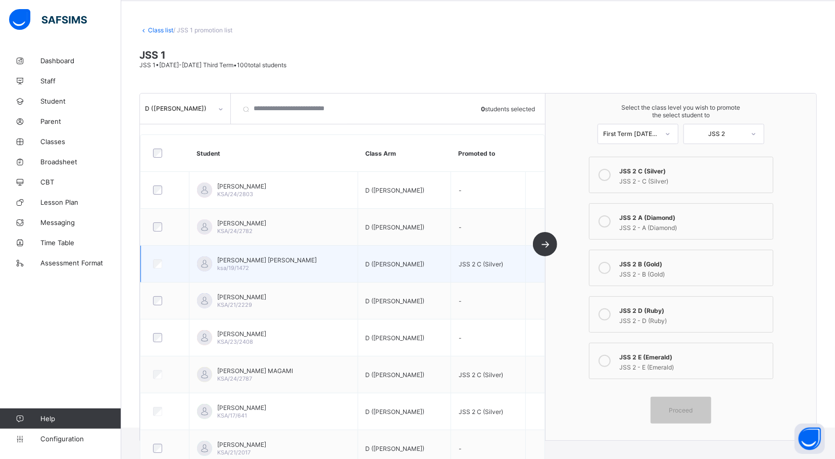
scroll to position [0, 0]
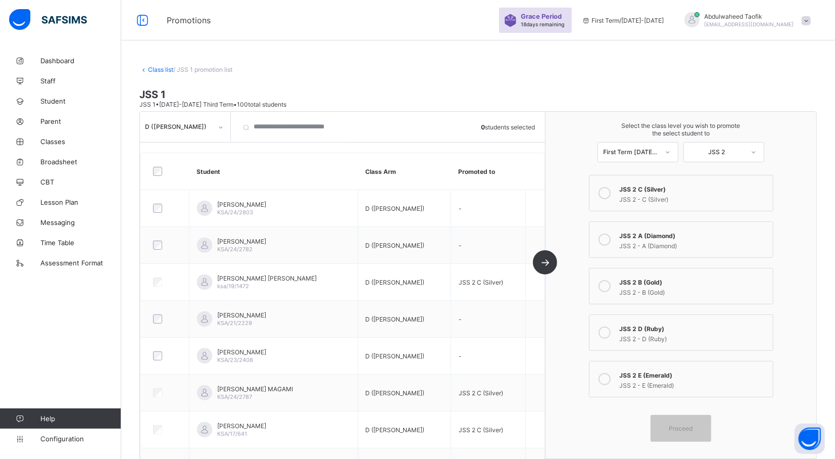
click at [669, 377] on div "JSS 2 E (Emerald)" at bounding box center [694, 374] width 148 height 10
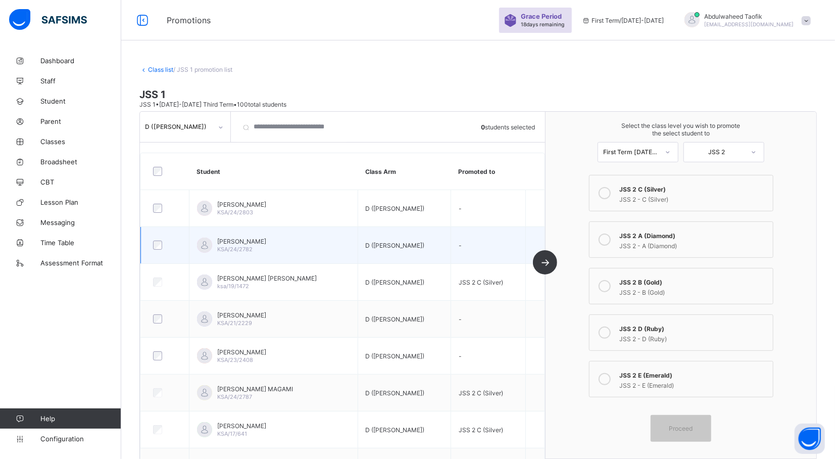
click at [266, 250] on div "ABUBAKAR ABUBAKAR SADIQ KSA/24/2782" at bounding box center [241, 244] width 49 height 15
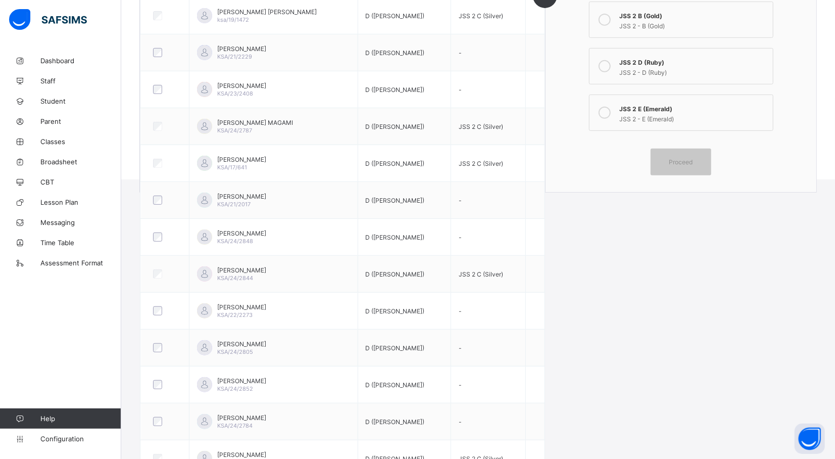
scroll to position [285, 0]
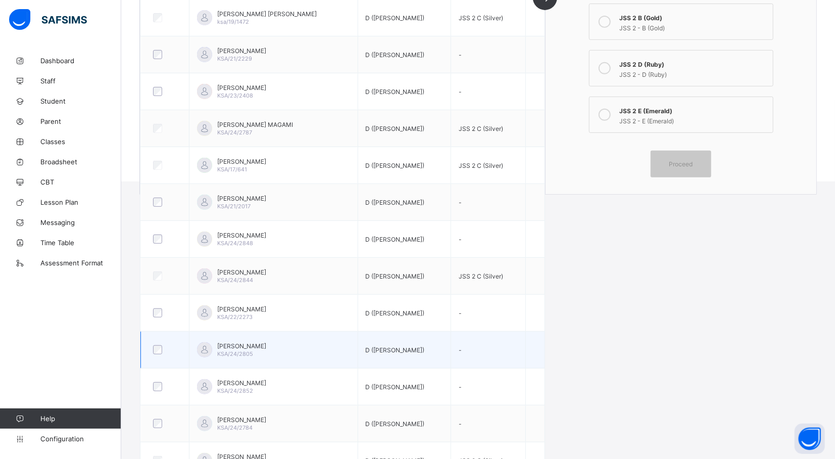
click at [158, 358] on div at bounding box center [165, 349] width 33 height 21
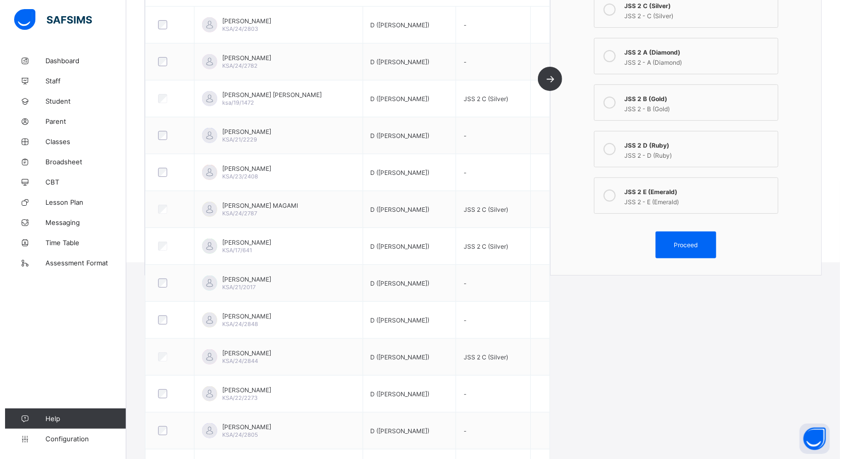
scroll to position [178, 0]
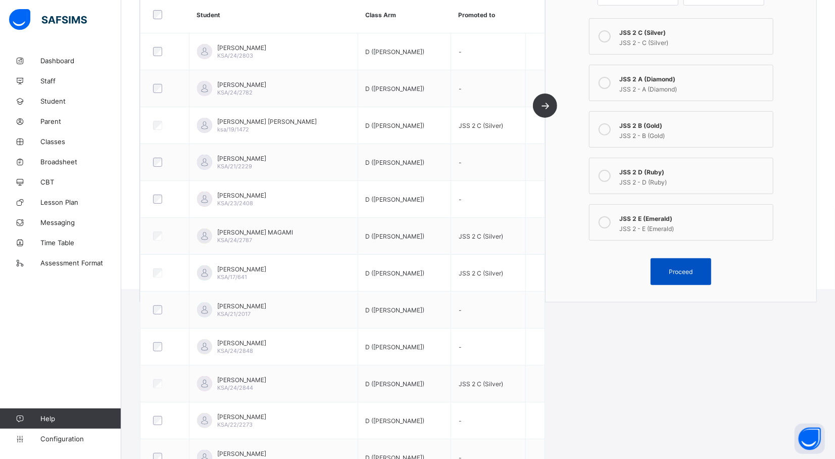
click at [681, 268] on span "Proceed" at bounding box center [681, 272] width 24 height 8
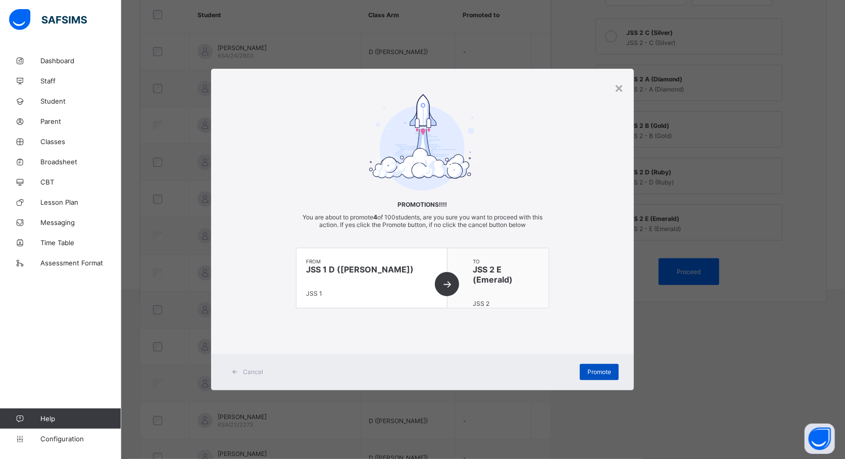
click at [597, 373] on span "Promote" at bounding box center [599, 372] width 24 height 8
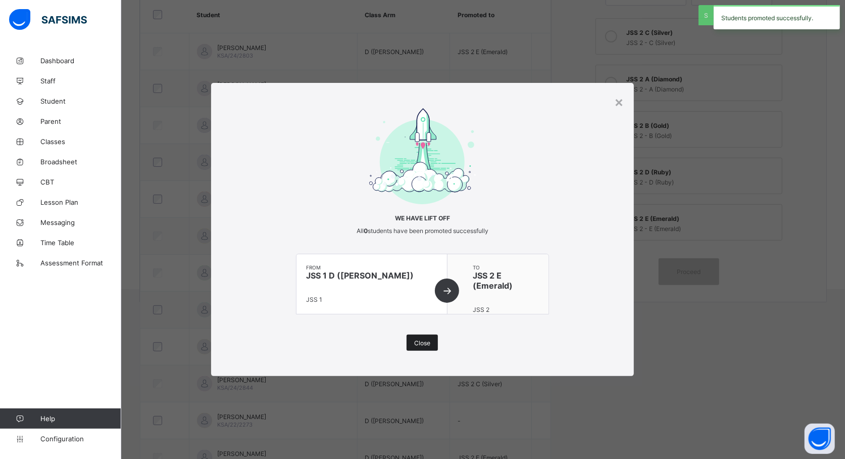
click at [421, 344] on span "Close" at bounding box center [422, 343] width 16 height 8
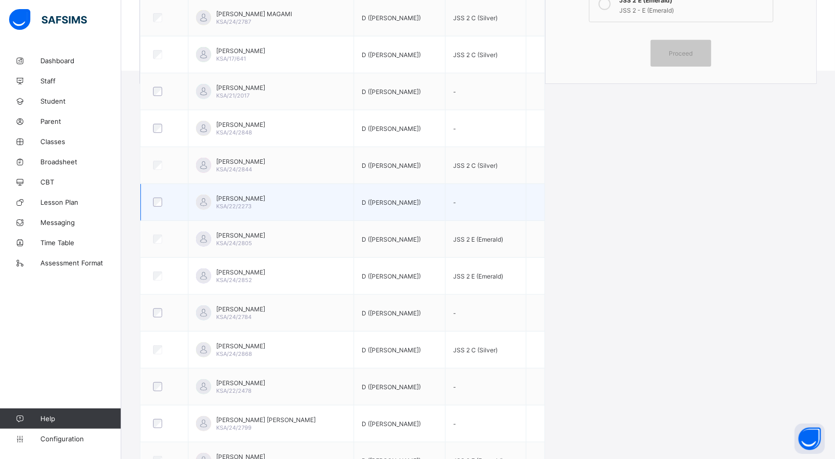
scroll to position [420, 0]
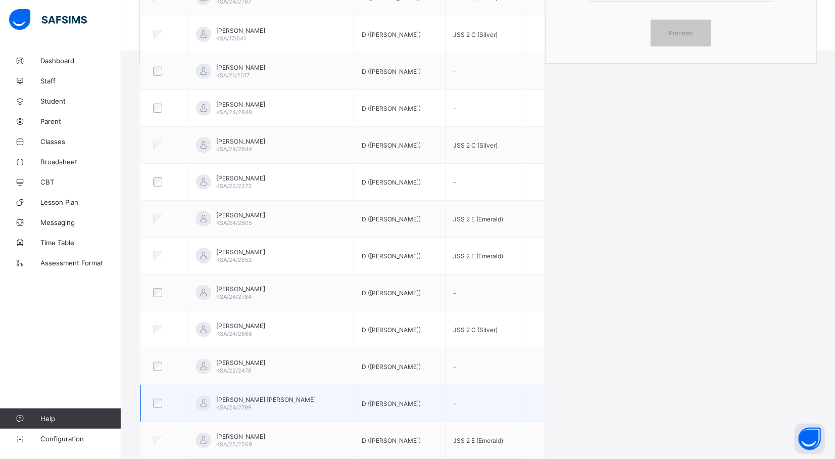
click at [158, 407] on div at bounding box center [165, 402] width 32 height 21
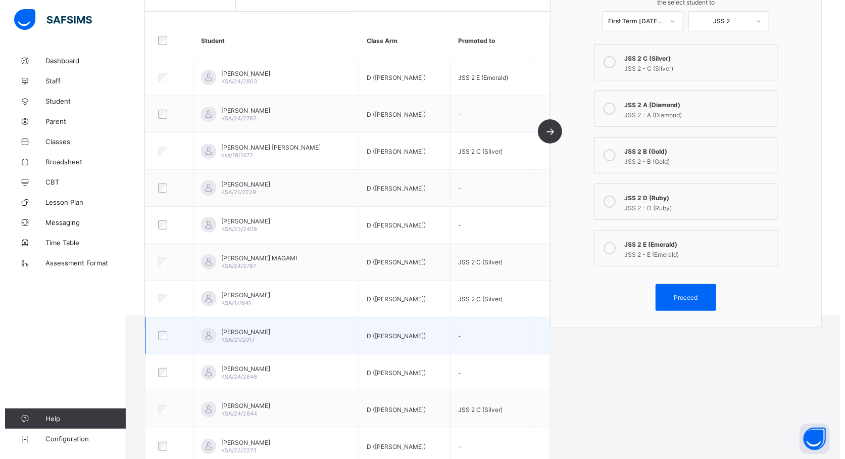
scroll to position [155, 0]
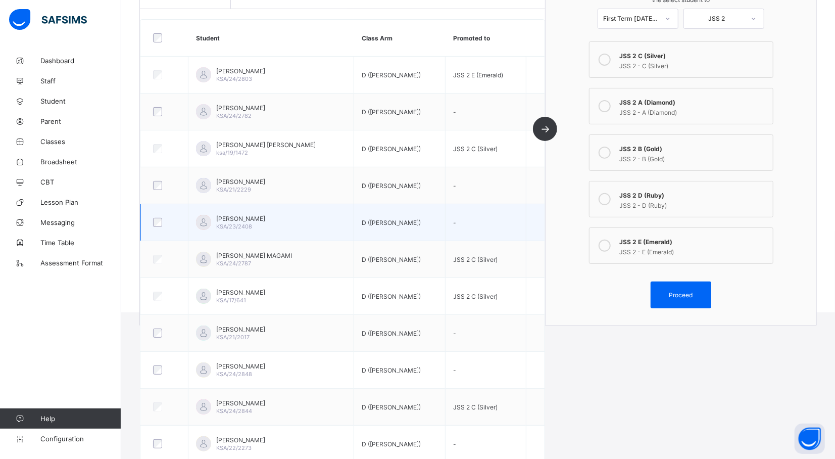
click at [156, 228] on div at bounding box center [165, 222] width 32 height 21
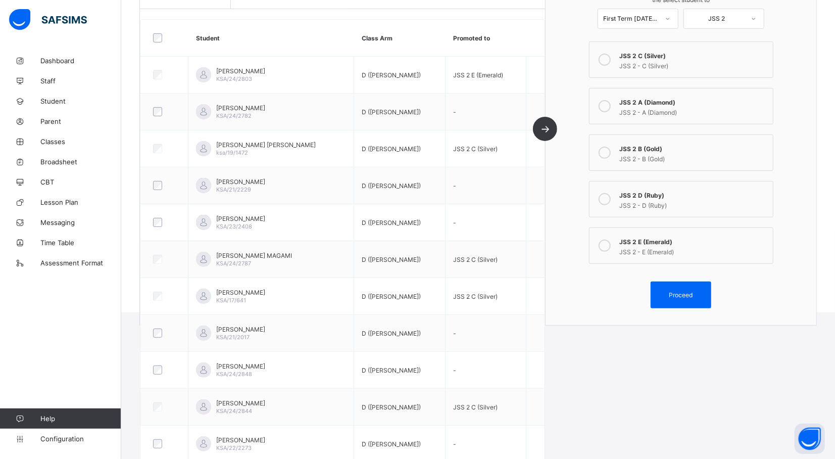
click at [621, 197] on label "JSS 2 D (Ruby) JSS 2 - D (Ruby)" at bounding box center [681, 199] width 184 height 36
click at [675, 293] on span "Proceed" at bounding box center [680, 295] width 45 height 8
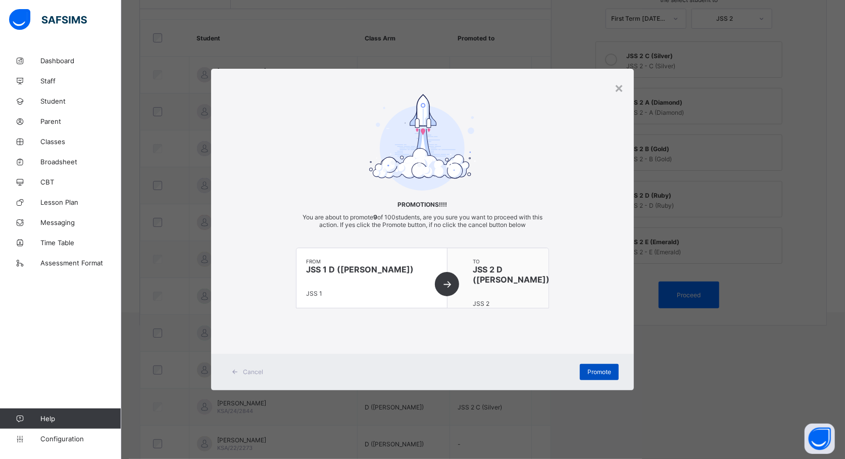
click at [585, 366] on div "Promote" at bounding box center [599, 372] width 39 height 16
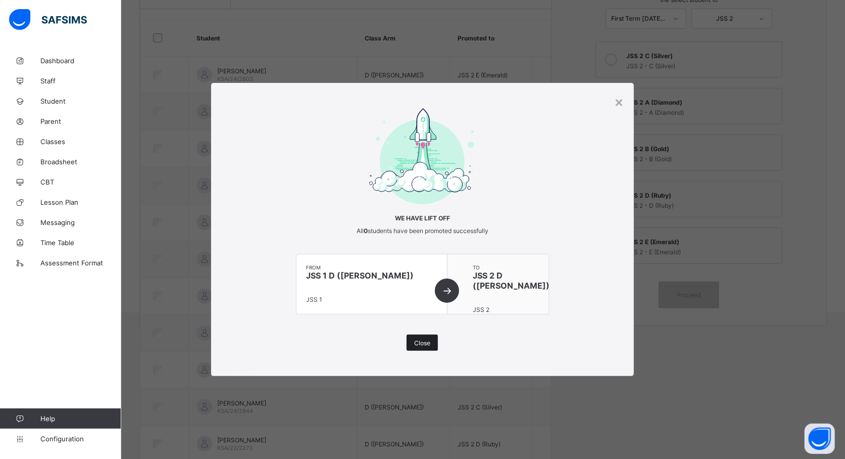
click at [415, 344] on span "Close" at bounding box center [422, 343] width 16 height 8
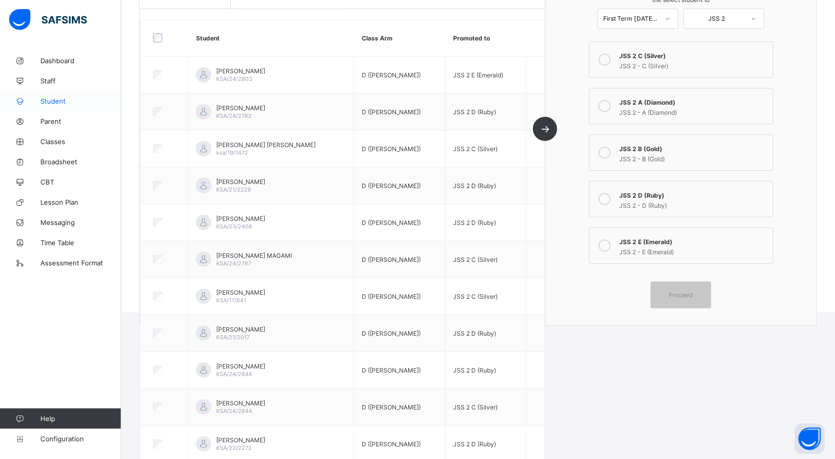
click at [61, 97] on span "Student" at bounding box center [80, 101] width 81 height 8
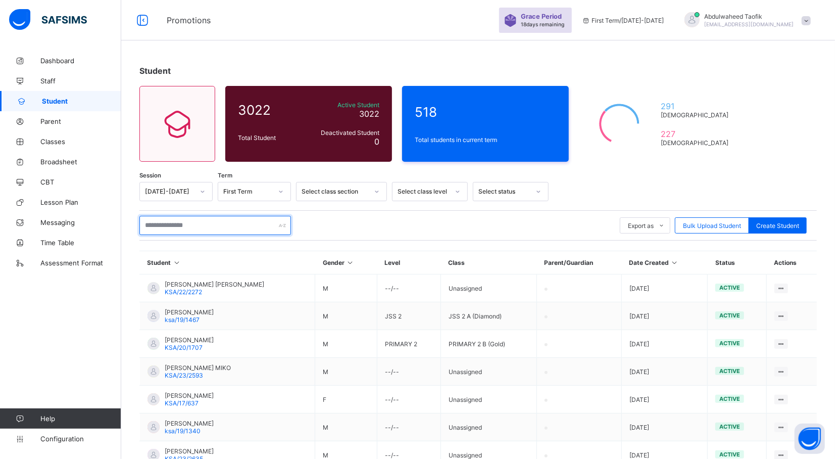
click at [182, 230] on input "text" at bounding box center [215, 225] width 152 height 19
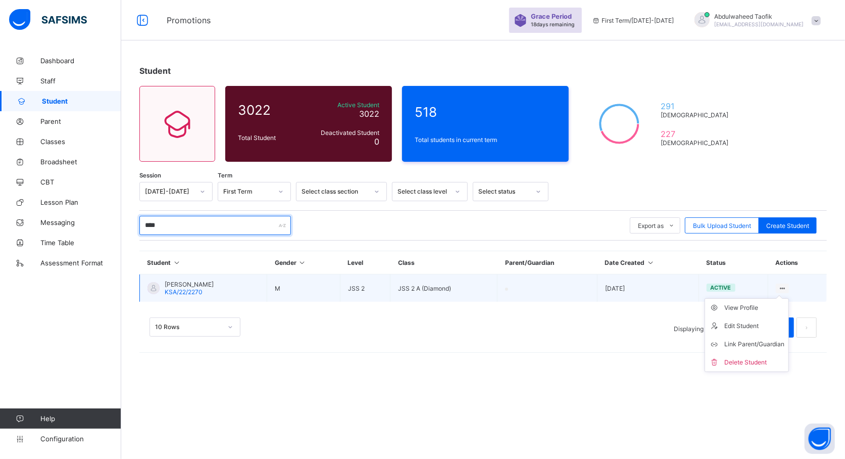
type input "****"
click at [776, 298] on ul "View Profile Edit Student Link Parent/Guardian Delete Student" at bounding box center [747, 335] width 84 height 74
click at [746, 323] on div "Edit Student" at bounding box center [754, 326] width 60 height 10
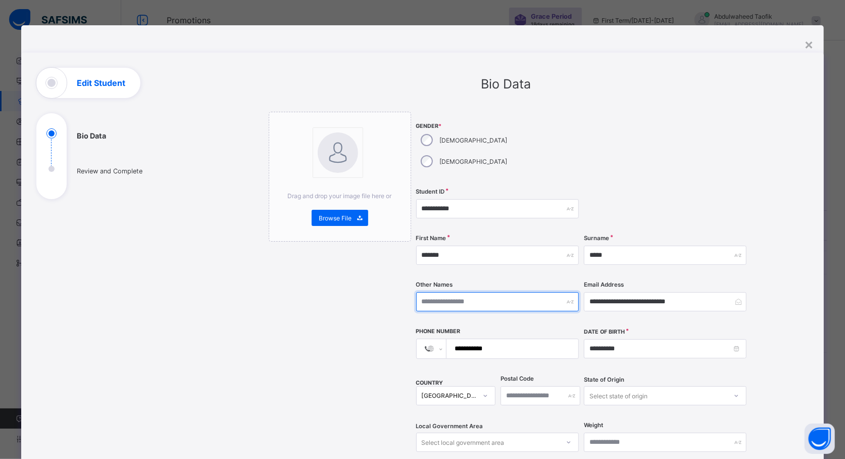
click at [521, 292] on input "text" at bounding box center [497, 301] width 163 height 19
type input "******"
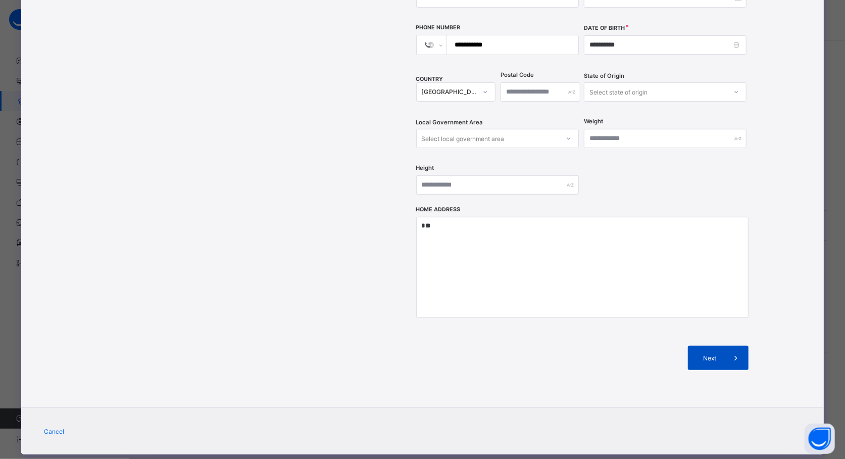
click at [733, 345] on span at bounding box center [736, 357] width 24 height 24
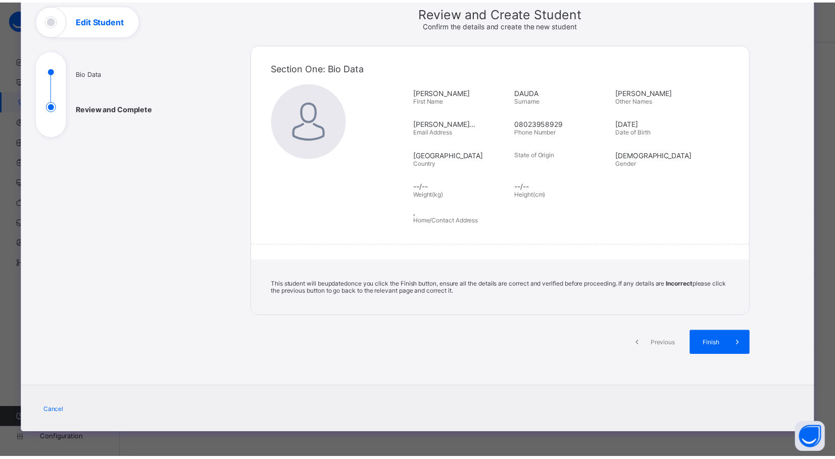
scroll to position [64, 0]
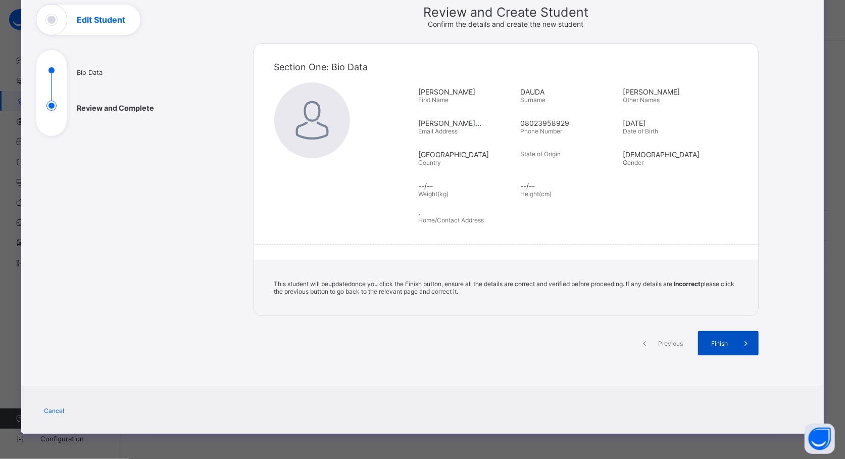
click at [739, 334] on span at bounding box center [746, 343] width 24 height 24
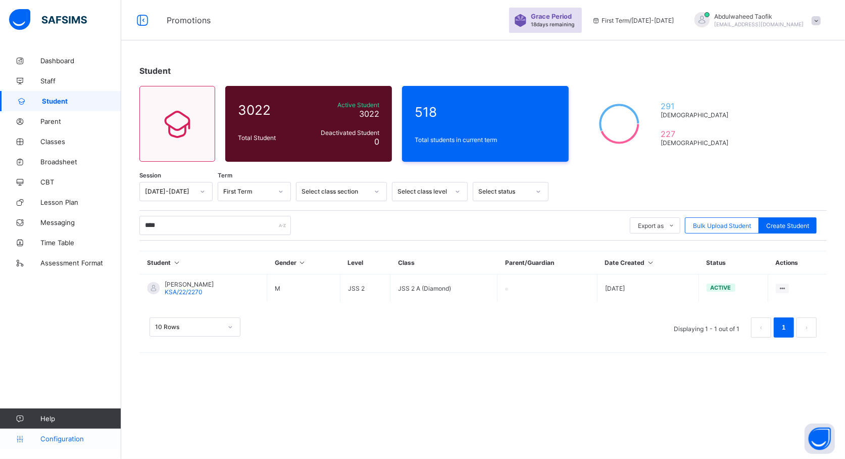
click at [83, 437] on span "Configuration" at bounding box center [80, 438] width 80 height 8
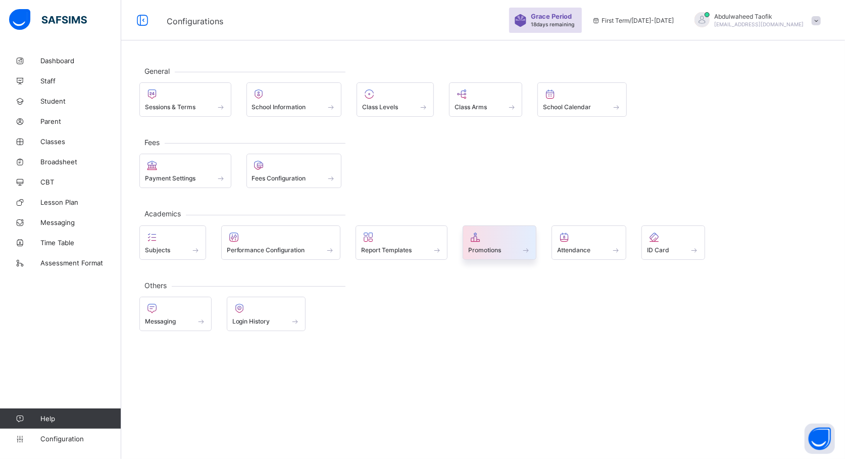
click at [499, 251] on span "Promotions" at bounding box center [484, 250] width 33 height 8
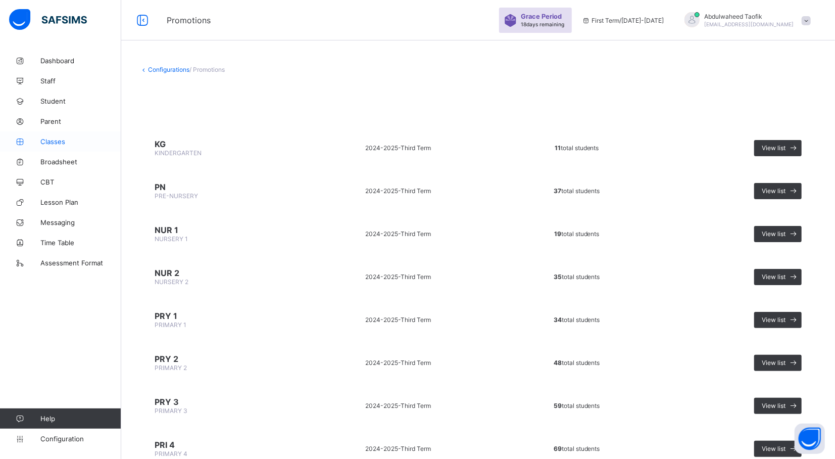
click at [54, 142] on span "Classes" at bounding box center [80, 141] width 81 height 8
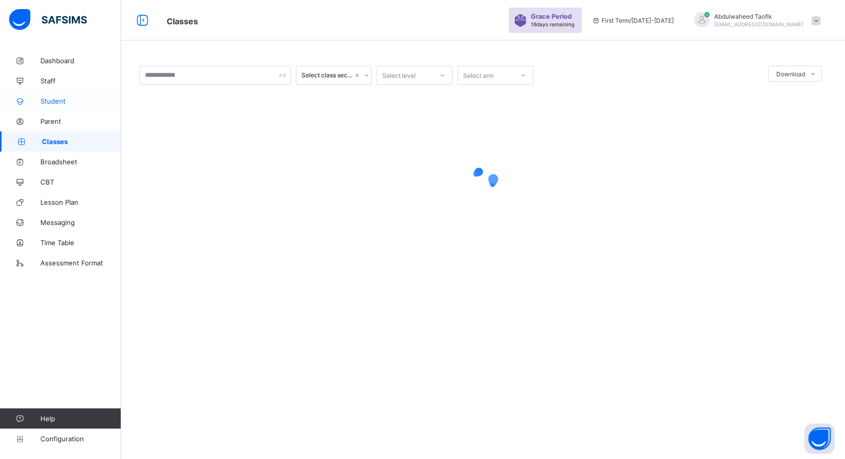
click at [55, 103] on span "Student" at bounding box center [80, 101] width 81 height 8
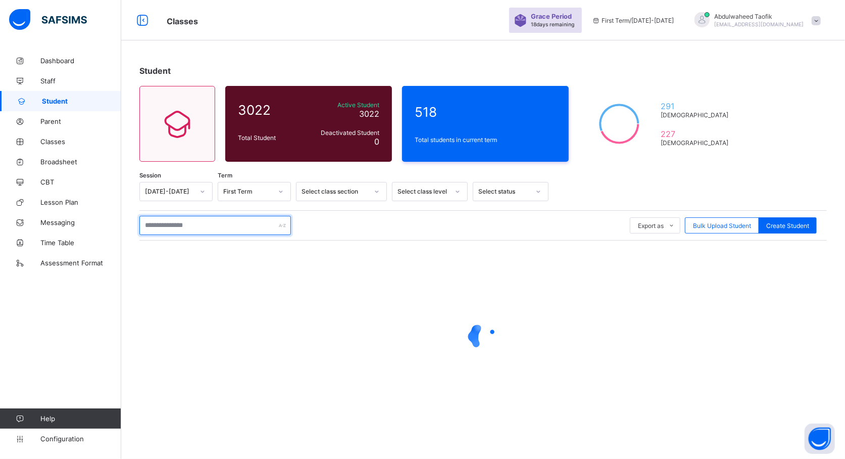
click at [186, 224] on input "text" at bounding box center [215, 225] width 152 height 19
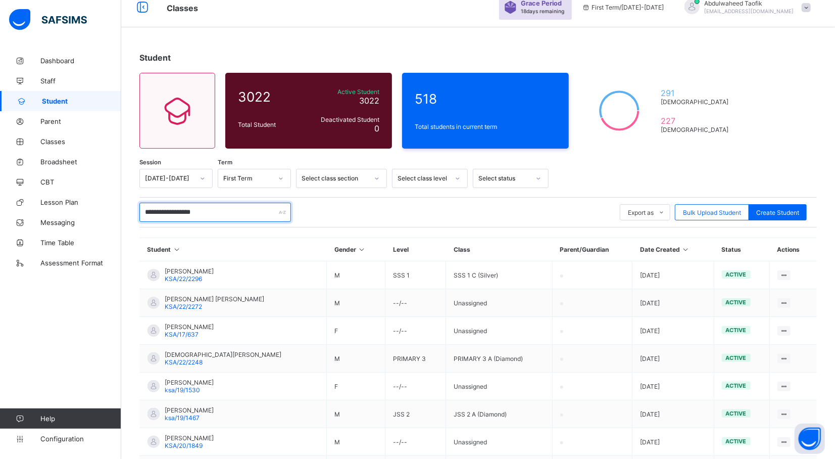
scroll to position [13, 0]
click at [241, 212] on input "**********" at bounding box center [215, 212] width 152 height 19
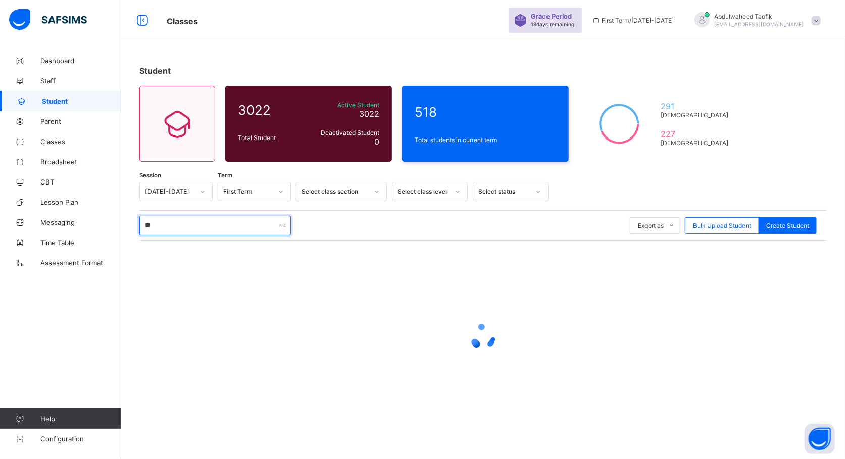
type input "*"
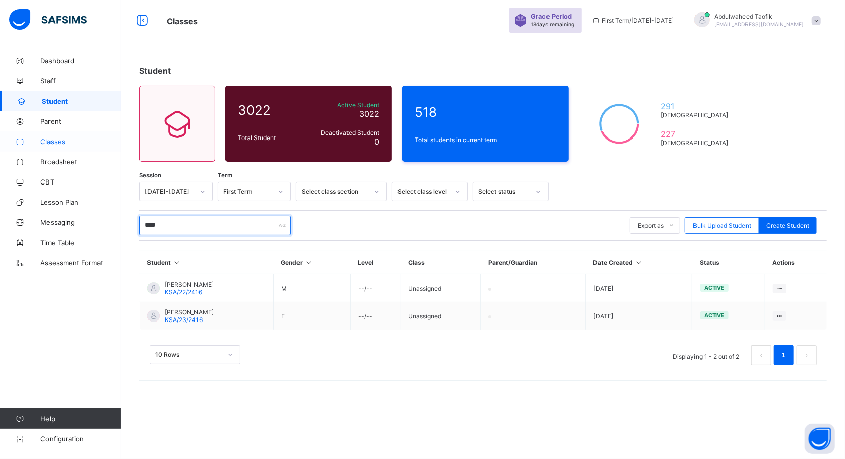
type input "****"
click at [54, 147] on link "Classes" at bounding box center [60, 141] width 121 height 20
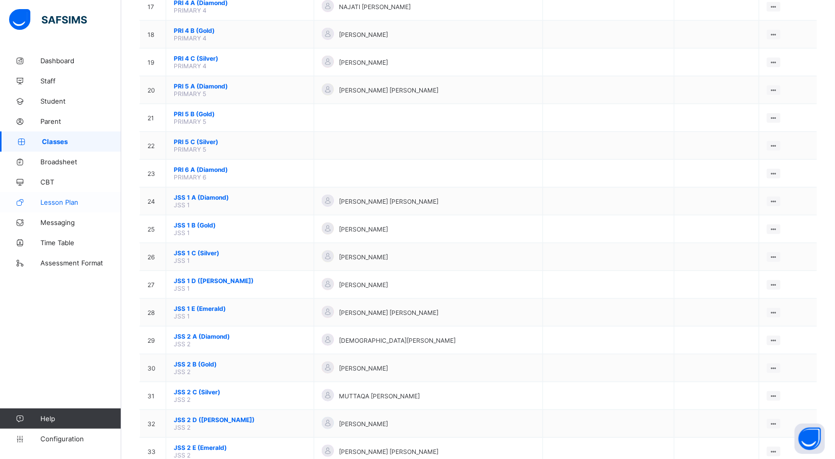
scroll to position [570, 0]
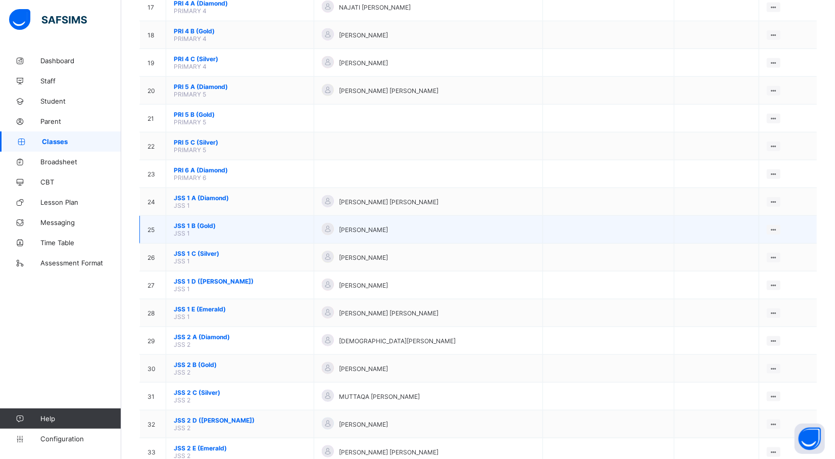
click at [190, 222] on span "JSS 1 B (Gold)" at bounding box center [240, 226] width 132 height 8
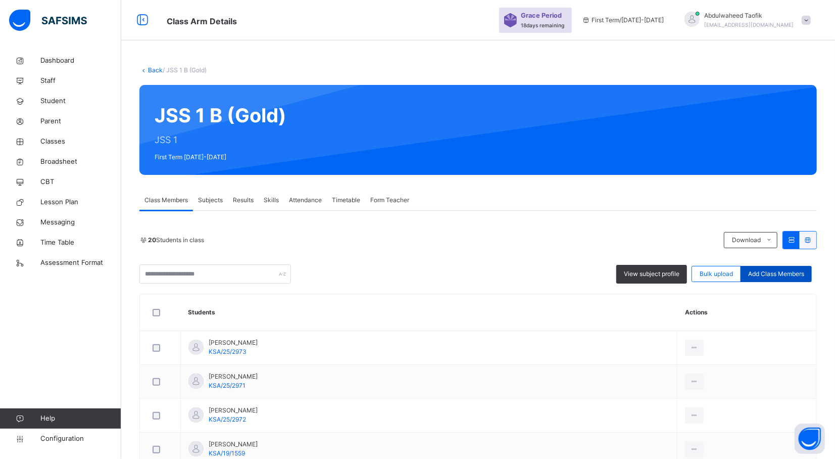
click at [795, 278] on span "Add Class Members" at bounding box center [776, 273] width 56 height 9
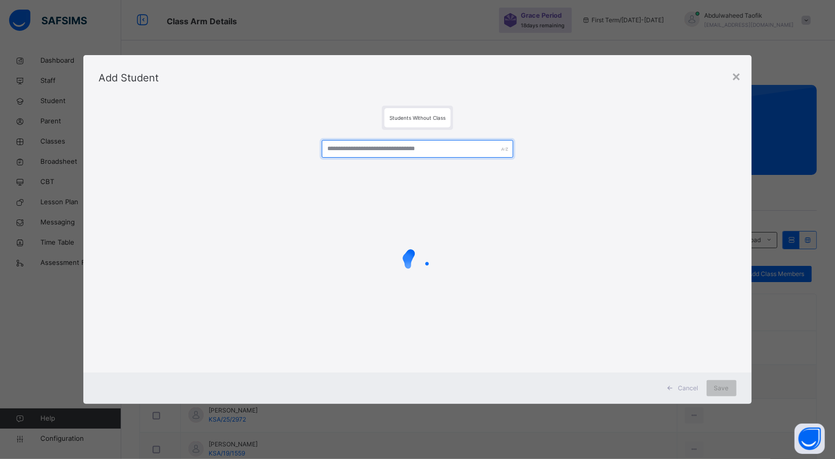
click at [447, 152] on input "text" at bounding box center [417, 149] width 191 height 18
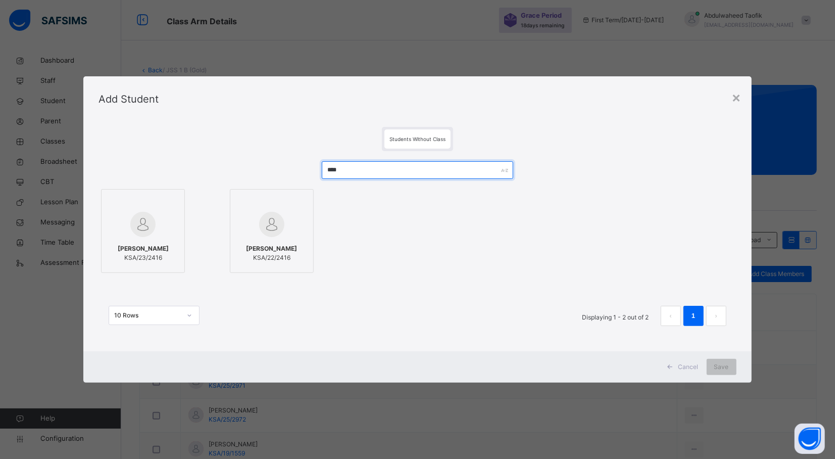
type input "****"
click at [271, 244] on span "ISA IMRAN MUHAMMAD" at bounding box center [271, 248] width 51 height 9
click at [735, 365] on div "Save" at bounding box center [722, 367] width 30 height 16
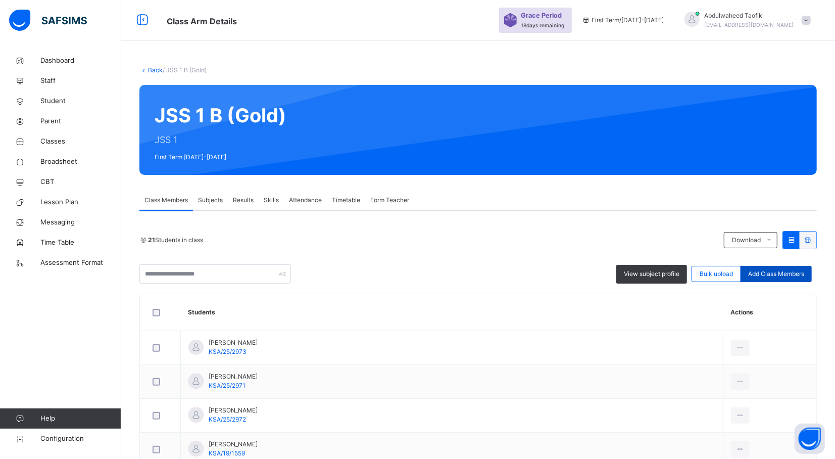
click at [792, 276] on span "Add Class Members" at bounding box center [776, 273] width 56 height 9
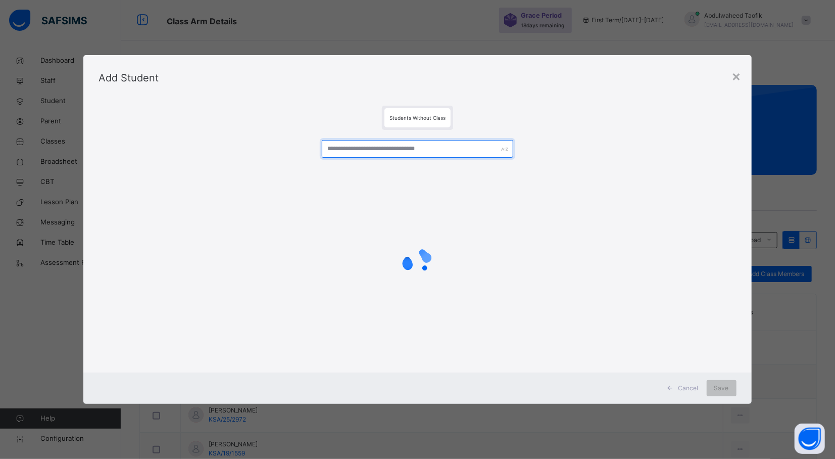
click at [378, 150] on div at bounding box center [416, 248] width 637 height 237
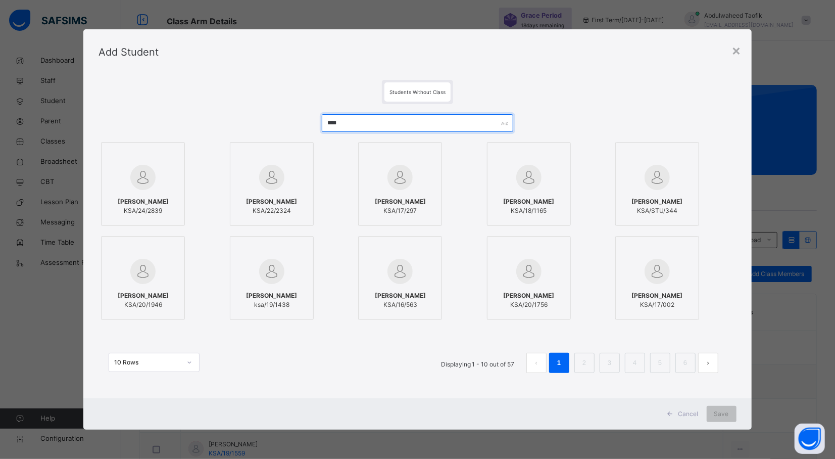
type input "****"
click at [657, 265] on img at bounding box center [657, 271] width 25 height 25
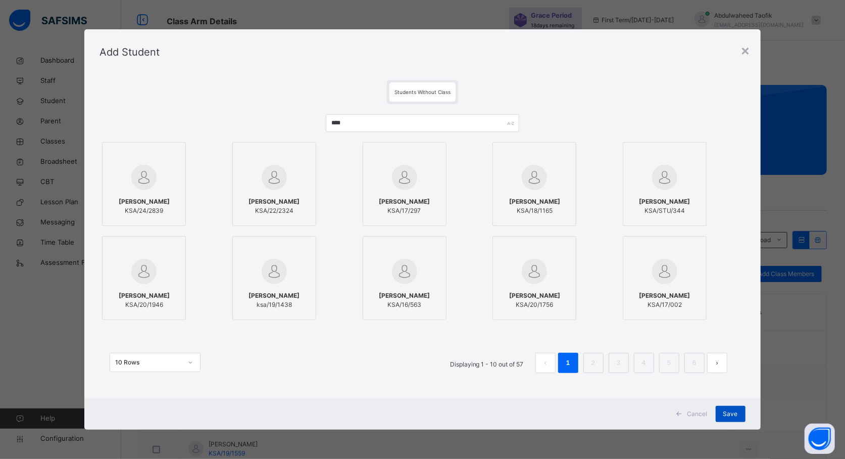
click at [734, 409] on span "Save" at bounding box center [730, 413] width 15 height 9
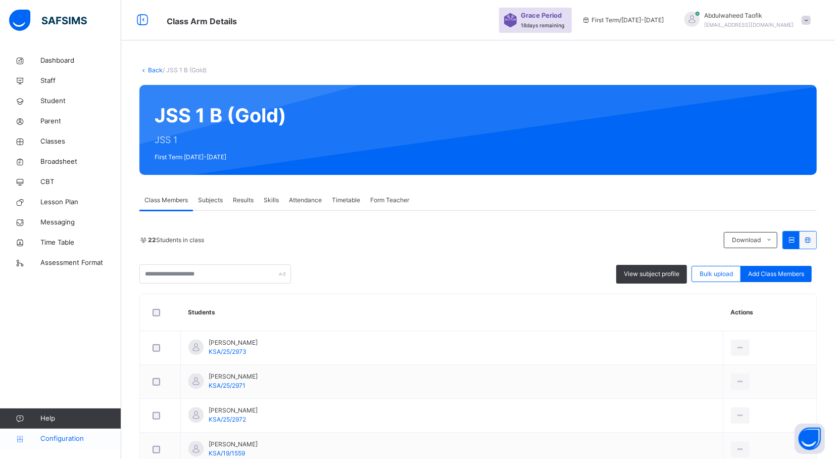
click at [61, 433] on span "Configuration" at bounding box center [80, 438] width 80 height 10
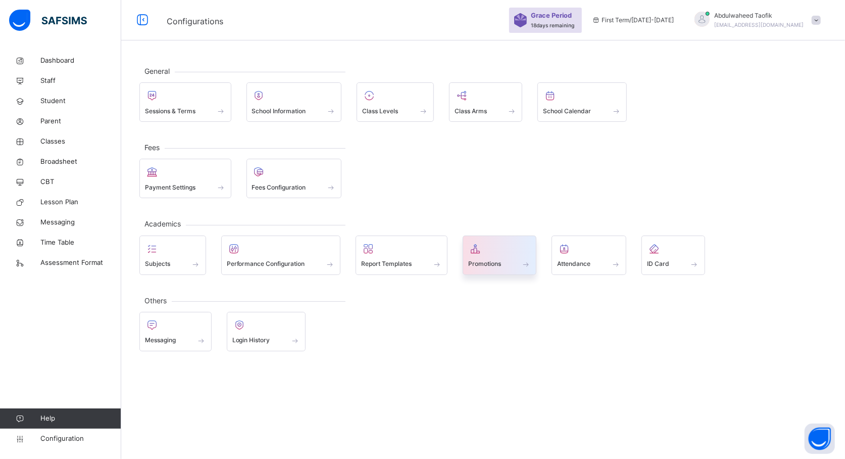
click at [514, 259] on div "Promotions" at bounding box center [499, 264] width 63 height 11
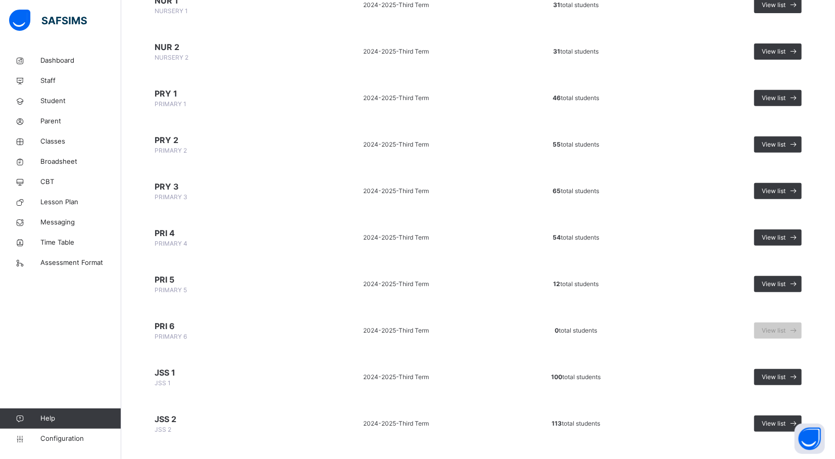
scroll to position [241, 0]
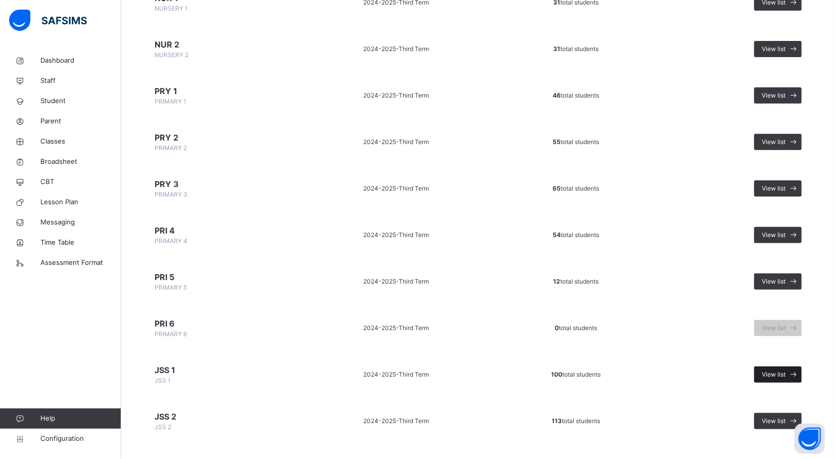
click at [785, 370] on span "View list" at bounding box center [774, 374] width 24 height 9
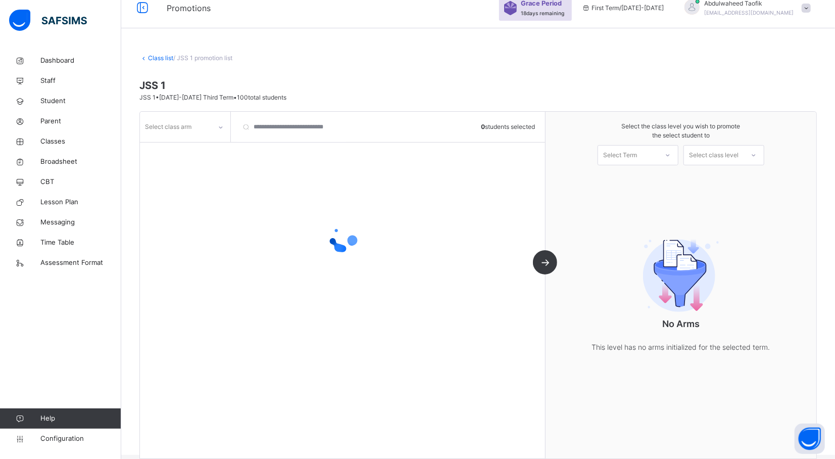
scroll to position [27, 0]
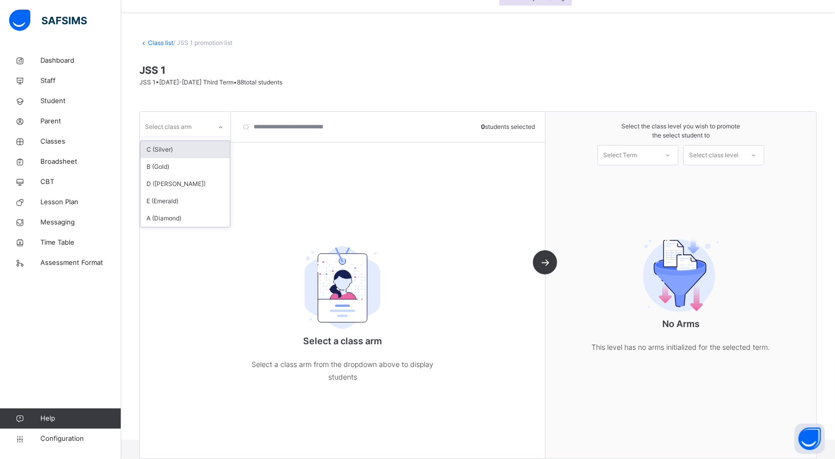
click at [221, 125] on icon at bounding box center [221, 127] width 6 height 10
click at [186, 201] on div "E (Emerald)" at bounding box center [184, 200] width 89 height 17
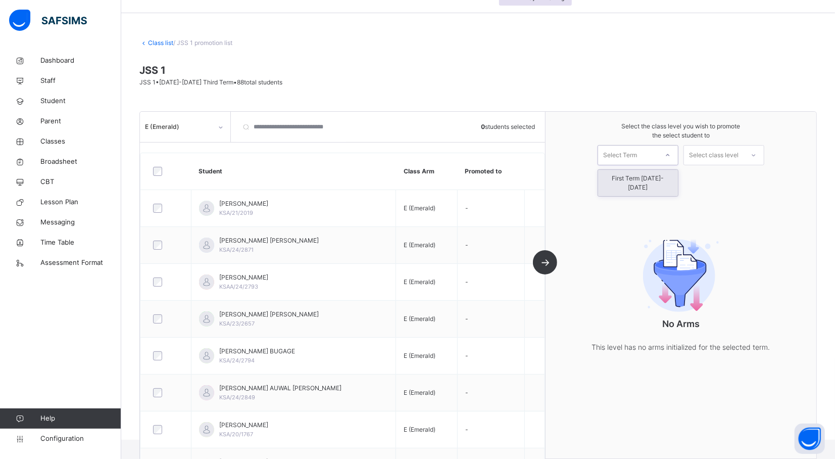
click at [658, 154] on div "Select Term" at bounding box center [628, 155] width 60 height 16
click at [659, 176] on div "First Term [DATE]-[DATE]" at bounding box center [638, 183] width 80 height 26
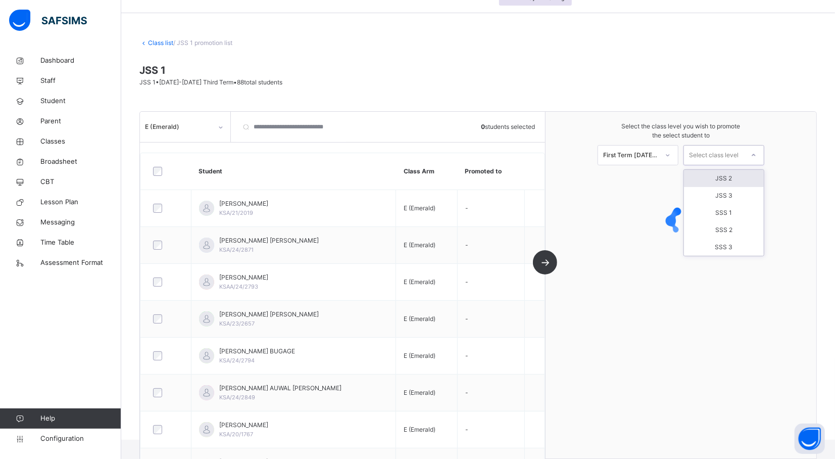
click at [726, 152] on div "Select class level" at bounding box center [714, 155] width 50 height 20
click at [734, 179] on div "JSS 2" at bounding box center [724, 178] width 80 height 17
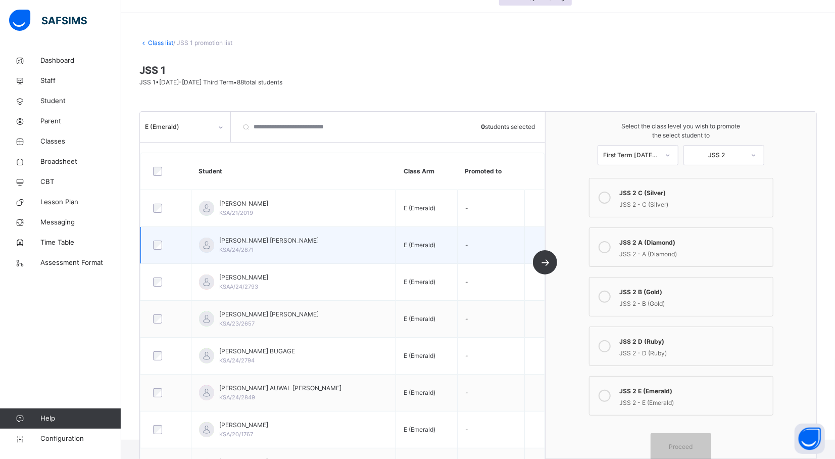
click at [267, 252] on div "ISMAIL MANSUR JULI KSA/24/2871" at bounding box center [269, 245] width 100 height 18
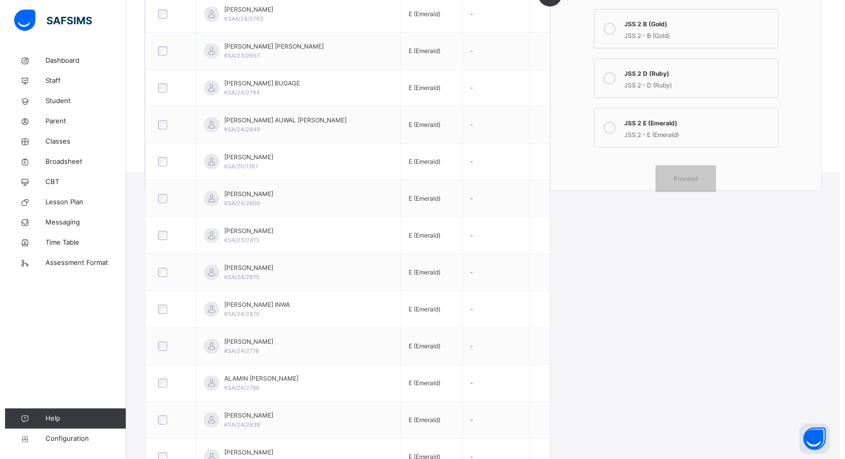
scroll to position [297, 0]
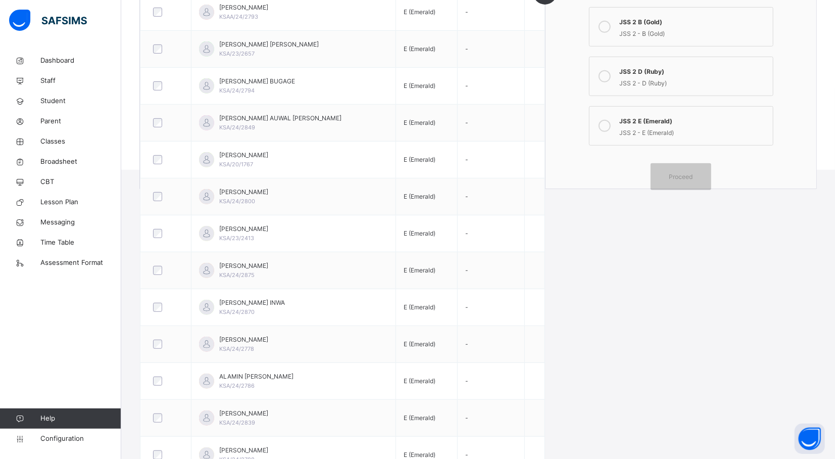
click at [703, 29] on div "JSS 2 - B (Gold)" at bounding box center [694, 33] width 148 height 12
click at [677, 180] on span "Proceed" at bounding box center [681, 176] width 24 height 9
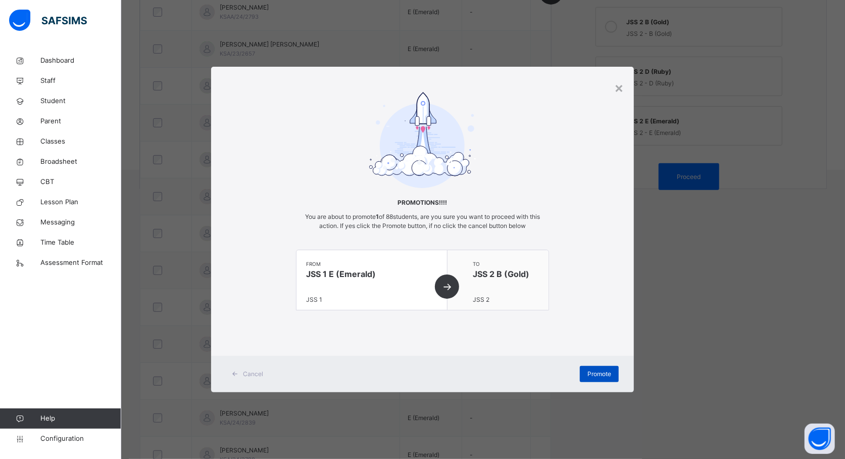
click at [590, 369] on span "Promote" at bounding box center [599, 373] width 24 height 9
drag, startPoint x: 590, startPoint y: 369, endPoint x: 599, endPoint y: 367, distance: 9.3
click at [599, 367] on div "Promote" at bounding box center [599, 374] width 39 height 16
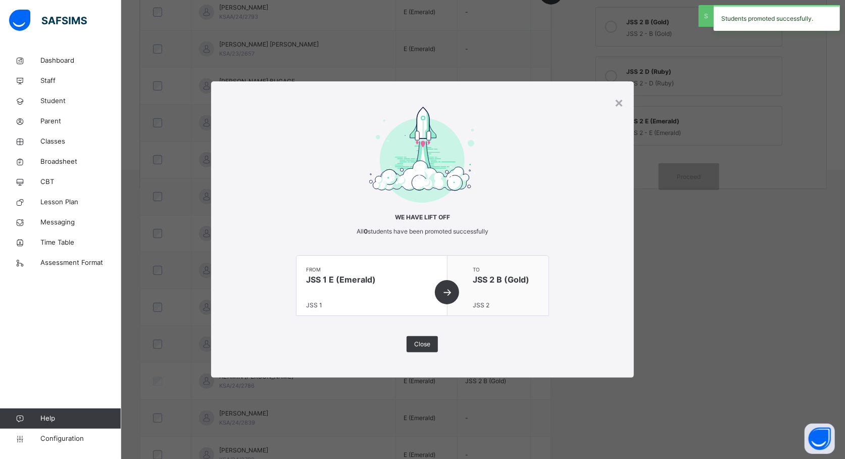
click at [413, 352] on div "× We have lift off All 0 students have been promoted successfully from JSS 1 E …" at bounding box center [422, 229] width 423 height 297
click at [419, 345] on span "Close" at bounding box center [422, 343] width 16 height 9
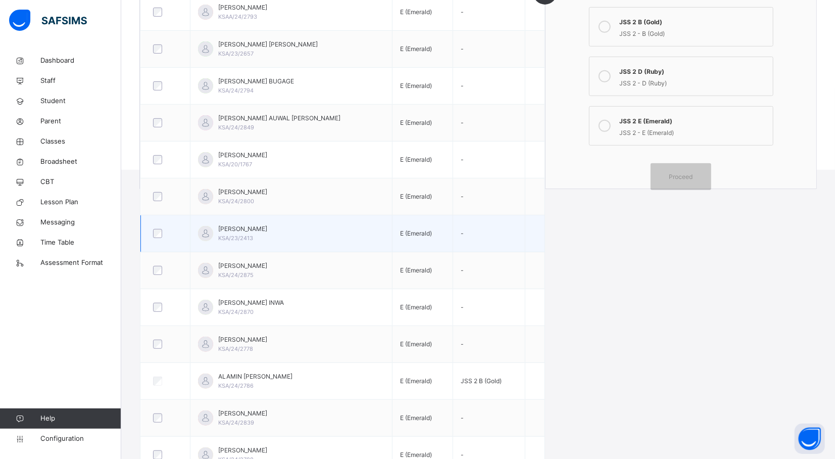
click at [514, 221] on td "-" at bounding box center [489, 233] width 72 height 37
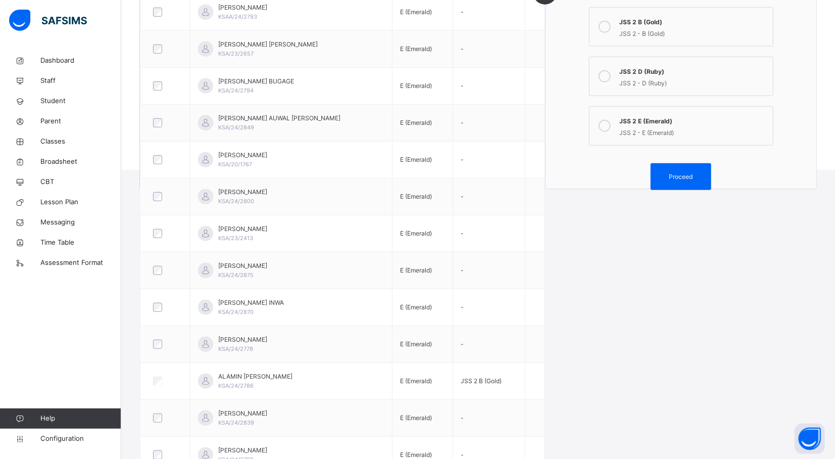
click at [717, 86] on div "JSS 2 - D (Ruby)" at bounding box center [694, 82] width 148 height 12
click at [701, 180] on span "Proceed" at bounding box center [680, 176] width 45 height 9
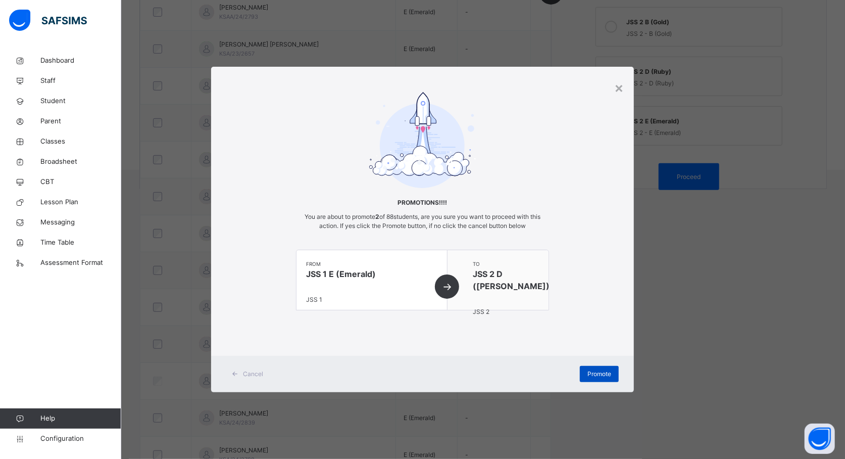
click at [587, 370] on span "Promote" at bounding box center [599, 373] width 24 height 9
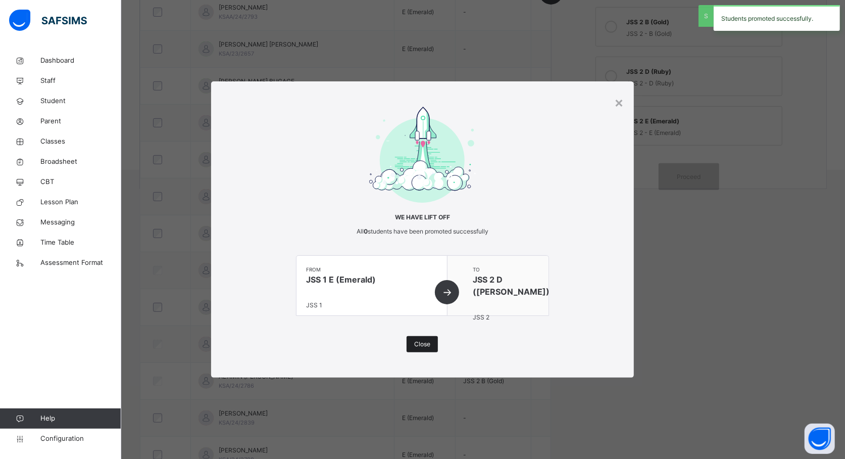
click at [421, 338] on div "Close" at bounding box center [422, 344] width 31 height 16
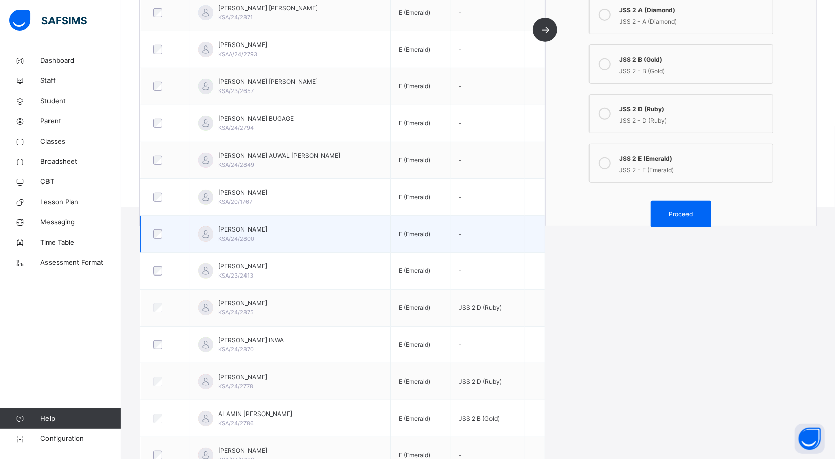
scroll to position [284, 0]
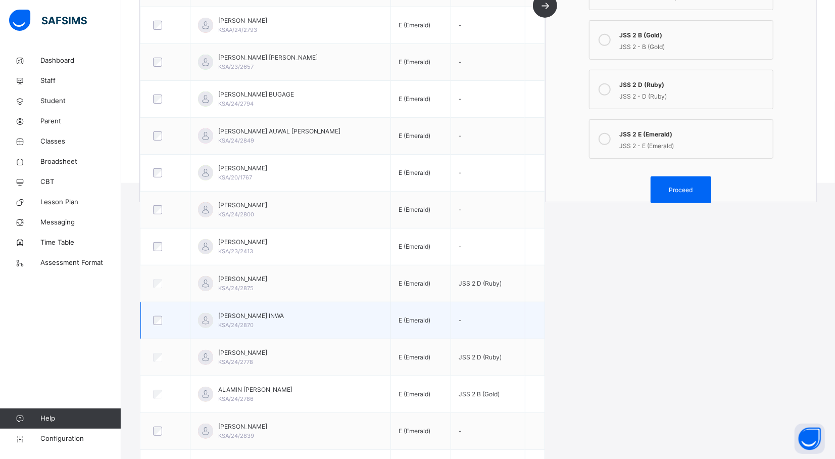
click at [158, 314] on div at bounding box center [166, 320] width 34 height 21
click at [158, 316] on div at bounding box center [166, 320] width 34 height 21
click at [155, 328] on div at bounding box center [166, 320] width 34 height 21
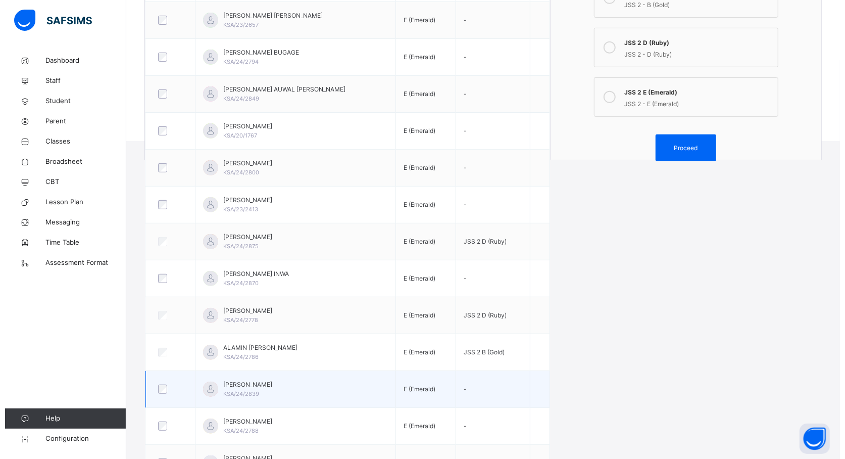
scroll to position [389, 0]
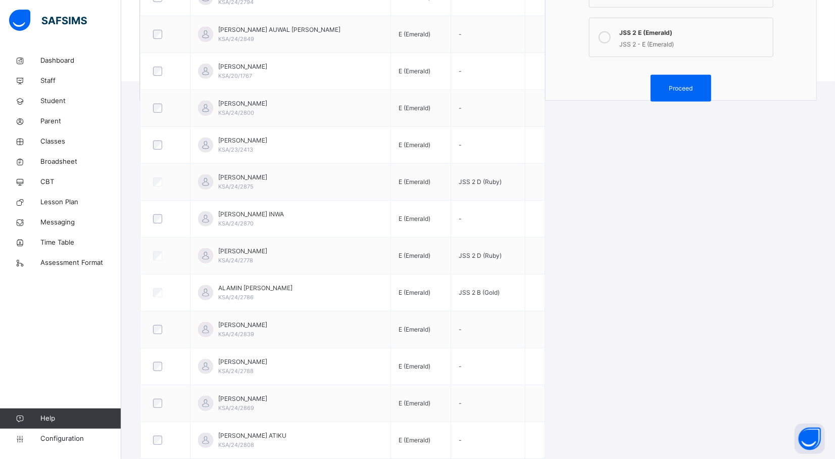
click at [646, 53] on label "JSS 2 E (Emerald) JSS 2 - E (Emerald)" at bounding box center [681, 37] width 184 height 39
click at [684, 79] on div "Proceed" at bounding box center [681, 88] width 61 height 27
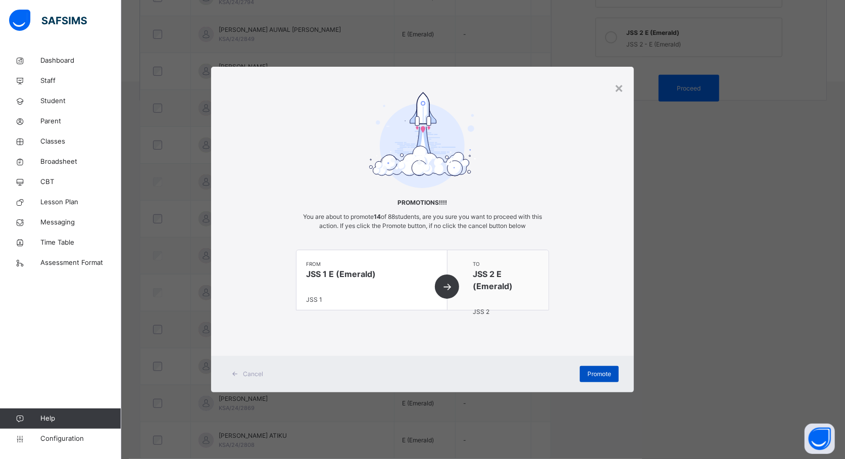
click at [600, 366] on div "Promote" at bounding box center [599, 374] width 39 height 16
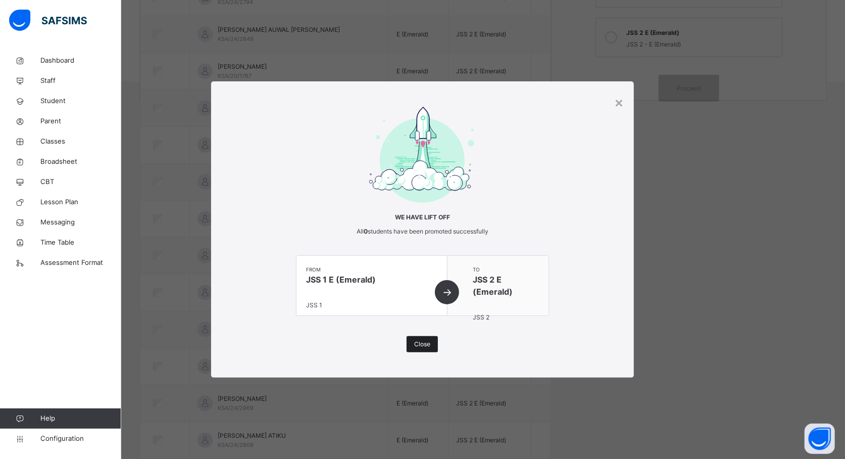
click at [429, 349] on div "Close" at bounding box center [422, 344] width 31 height 16
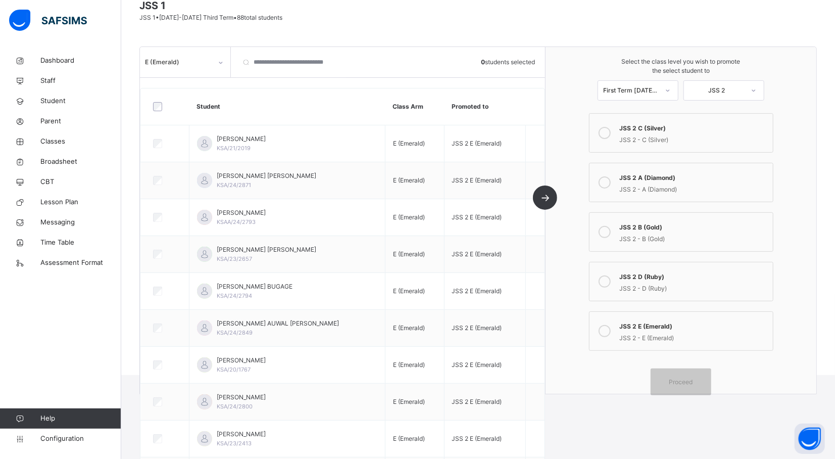
scroll to position [66, 0]
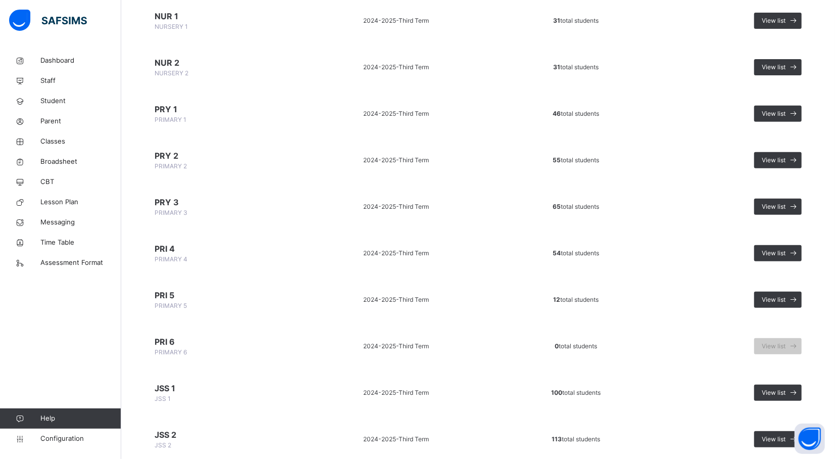
scroll to position [225, 0]
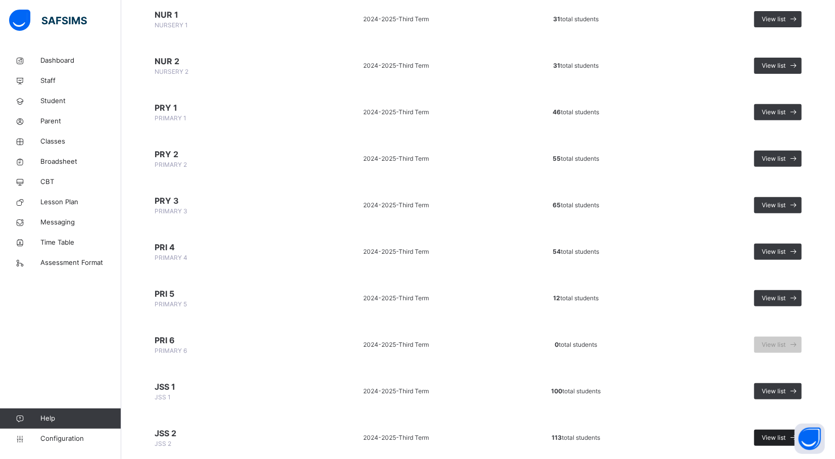
click at [782, 433] on span "View list" at bounding box center [774, 437] width 24 height 9
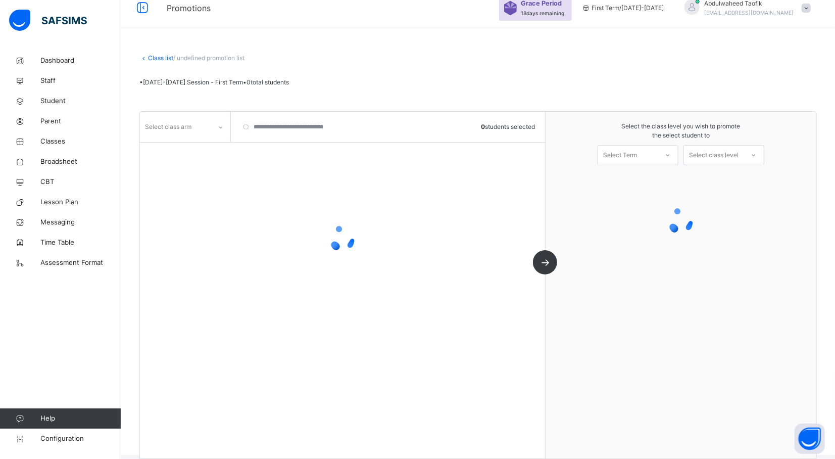
scroll to position [12, 0]
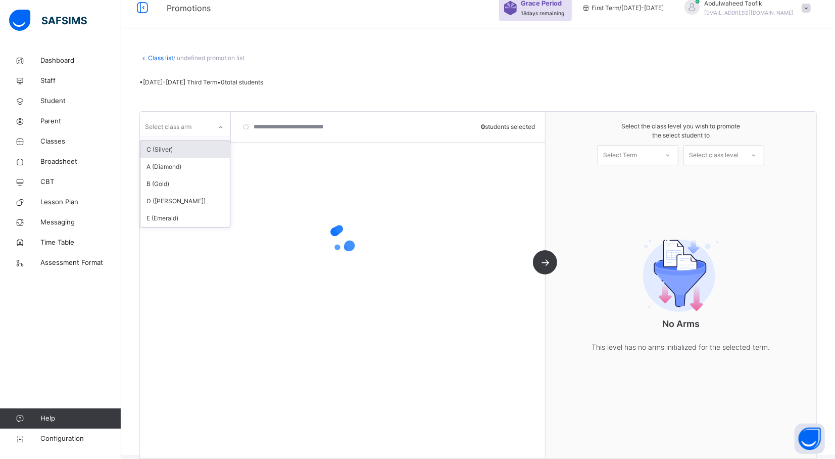
click at [215, 126] on div at bounding box center [220, 127] width 17 height 16
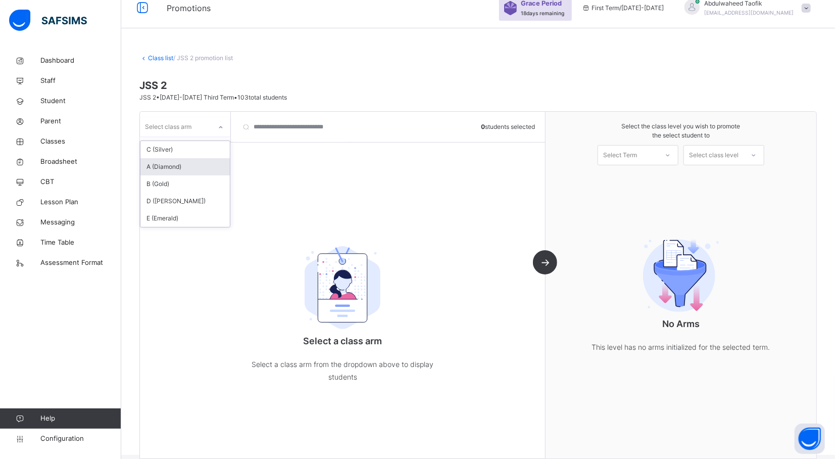
click at [195, 167] on div "A (Diamond)" at bounding box center [184, 166] width 89 height 17
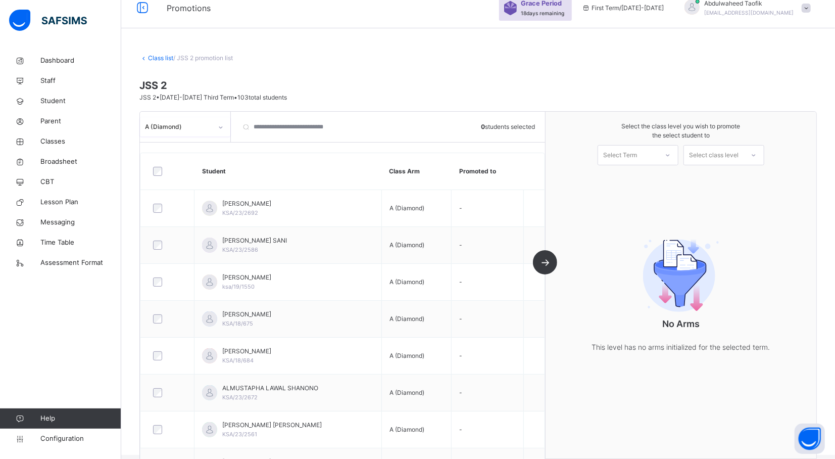
click at [658, 156] on div "Select Term" at bounding box center [628, 155] width 60 height 16
click at [663, 183] on div "First Term [DATE]-[DATE]" at bounding box center [638, 183] width 80 height 26
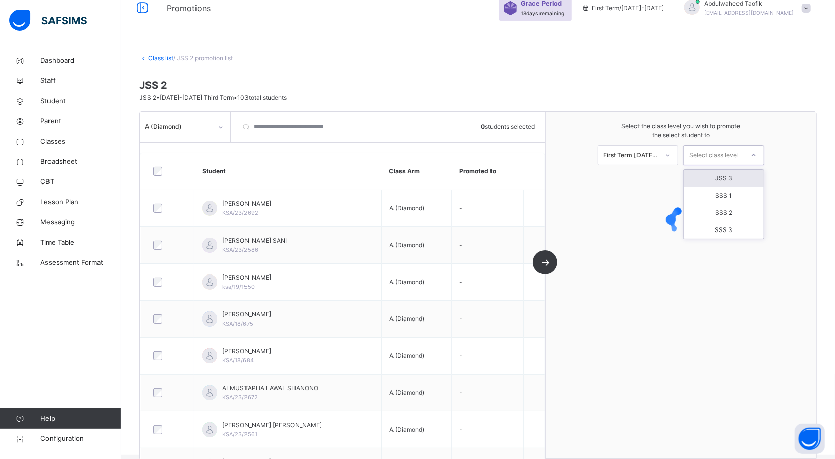
click at [757, 158] on div at bounding box center [754, 154] width 18 height 17
click at [746, 183] on div "JSS 3" at bounding box center [724, 178] width 80 height 17
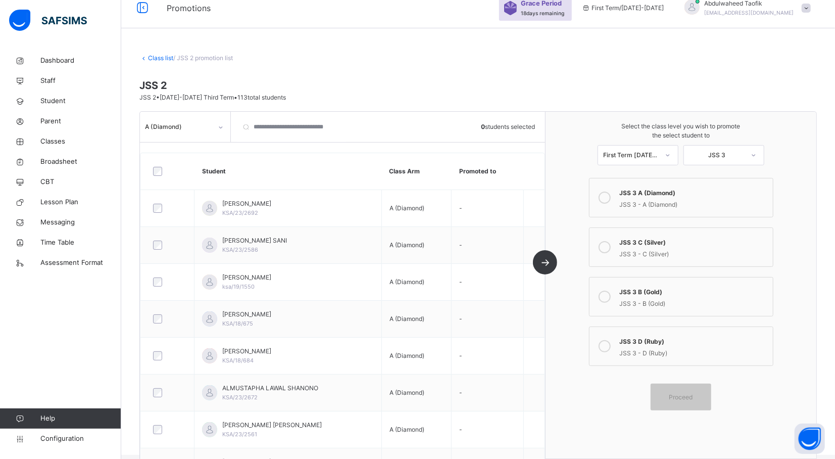
click at [708, 192] on div "JSS 3 A (Diamond)" at bounding box center [694, 192] width 148 height 12
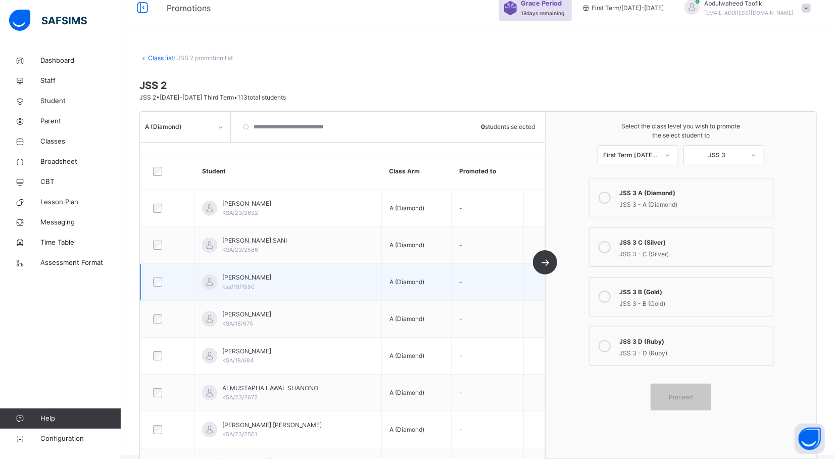
click at [340, 283] on div "Abdullah Abdulkadir Labaran ksa/19/1550" at bounding box center [288, 282] width 172 height 18
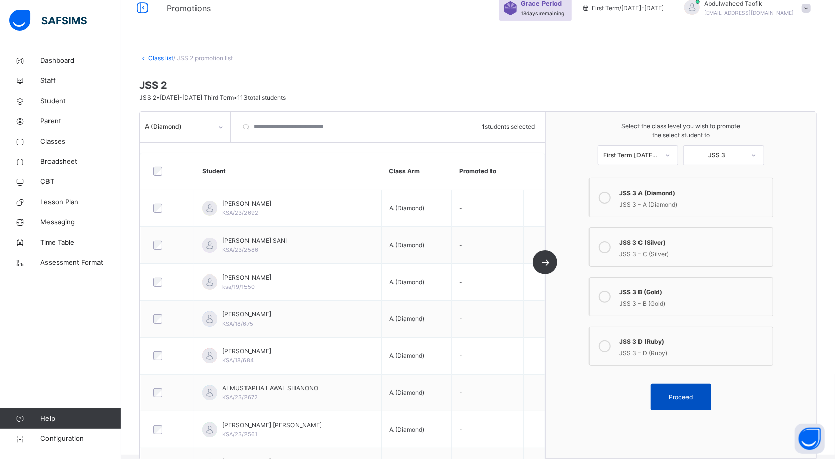
click at [692, 388] on div "Proceed" at bounding box center [681, 396] width 61 height 27
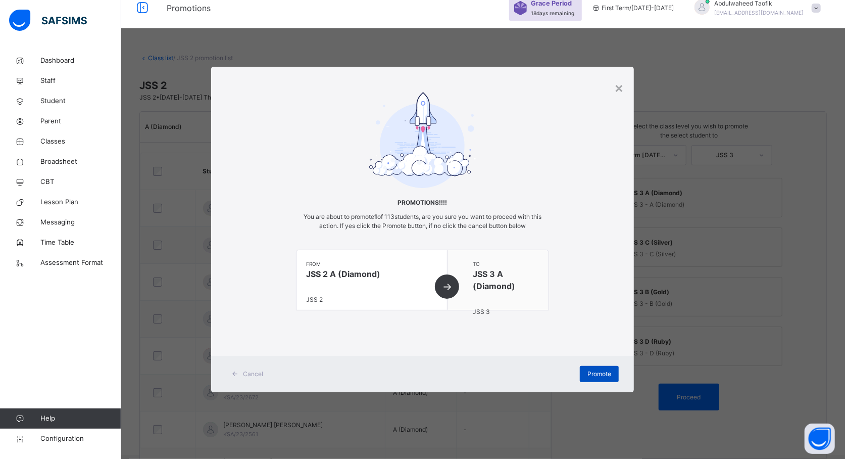
click at [585, 366] on div "Promote" at bounding box center [599, 374] width 39 height 16
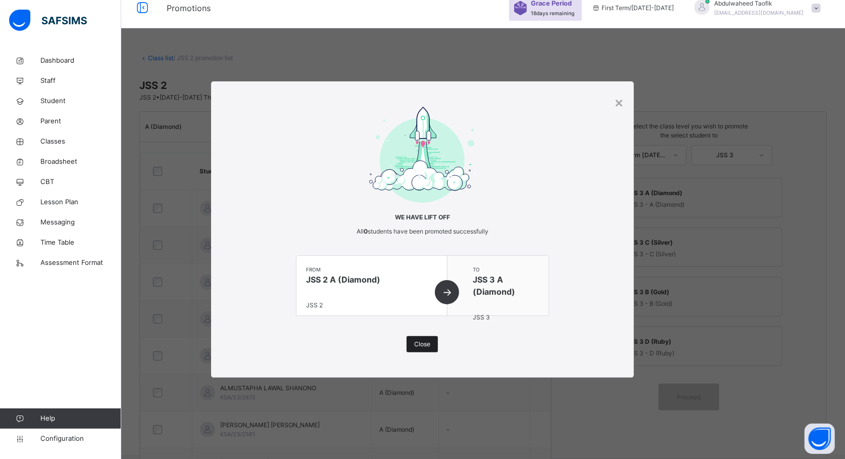
click at [420, 340] on span "Close" at bounding box center [422, 343] width 16 height 9
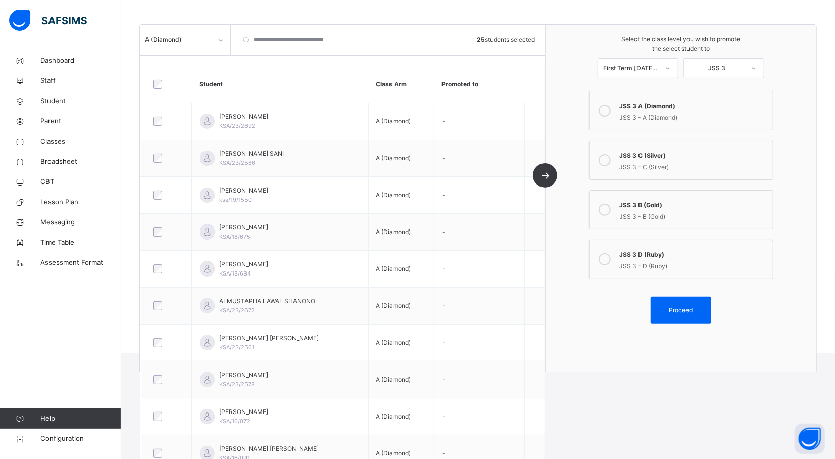
scroll to position [0, 0]
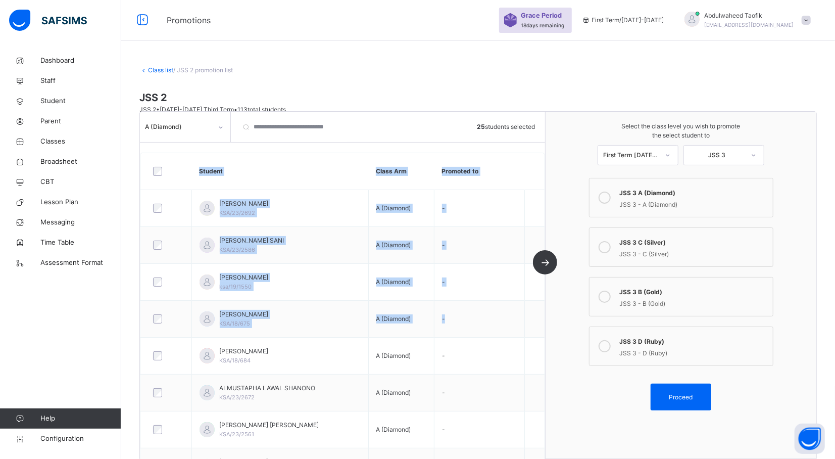
drag, startPoint x: 160, startPoint y: 370, endPoint x: 156, endPoint y: 180, distance: 190.0
click at [189, 160] on th at bounding box center [166, 171] width 51 height 37
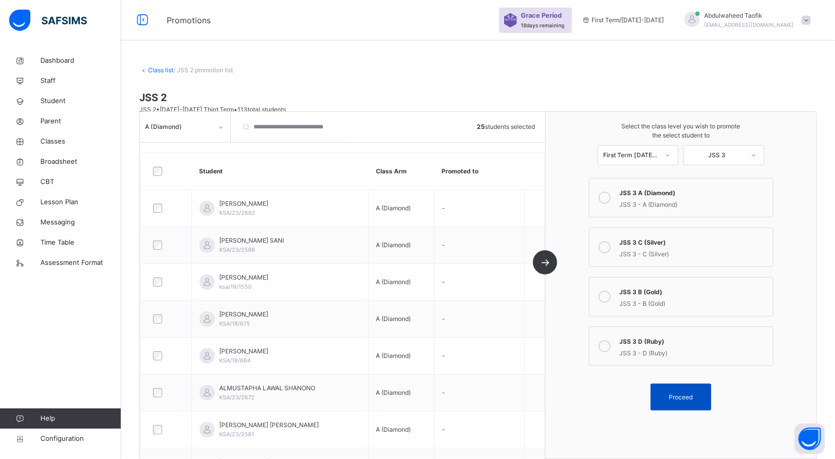
click at [704, 394] on span "Proceed" at bounding box center [680, 396] width 45 height 9
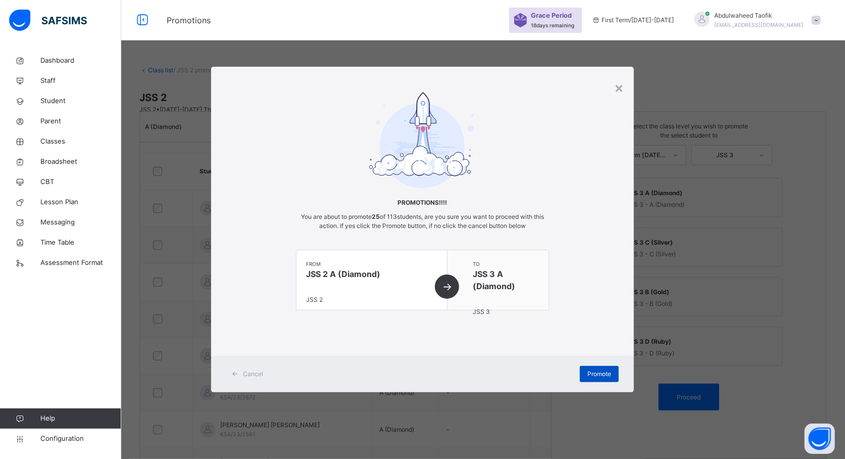
click at [598, 367] on div "Promote" at bounding box center [599, 374] width 39 height 16
click at [595, 372] on div "Promote" at bounding box center [599, 374] width 39 height 16
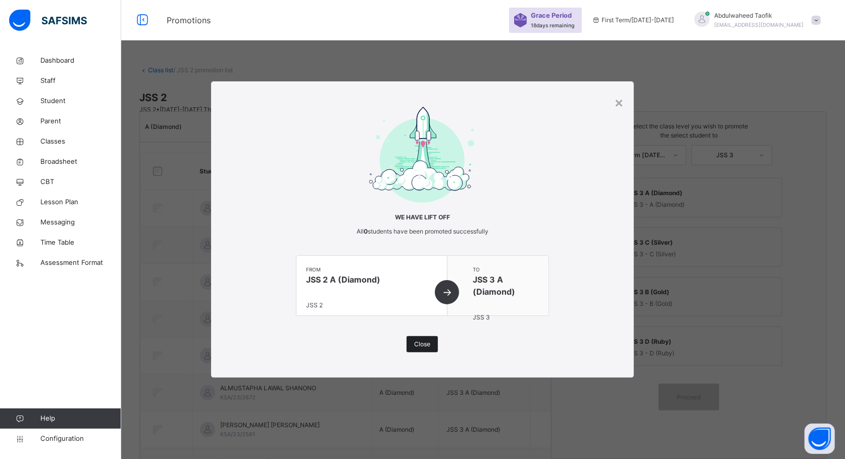
click at [415, 348] on span "Close" at bounding box center [422, 343] width 16 height 9
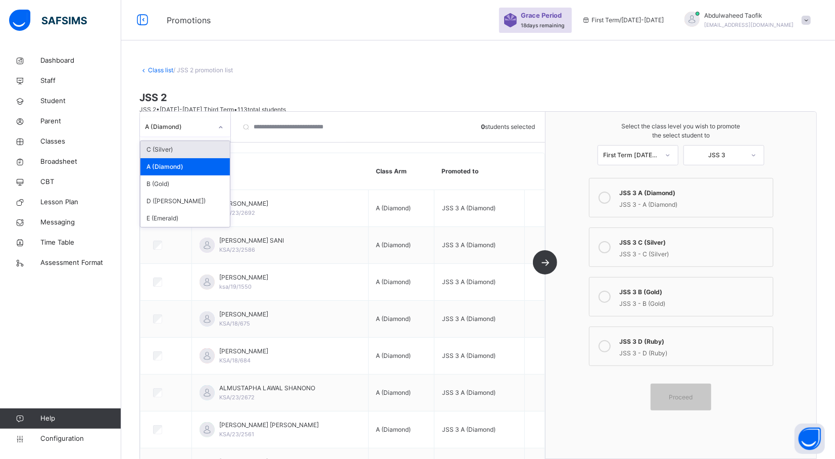
click at [219, 132] on div at bounding box center [220, 127] width 17 height 16
click at [190, 184] on div "B (Gold)" at bounding box center [184, 183] width 89 height 17
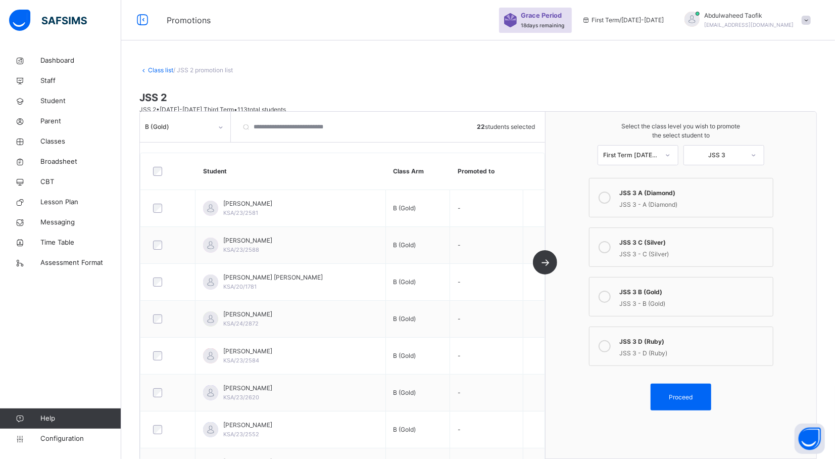
click at [644, 302] on div "JSS 3 - B (Gold)" at bounding box center [694, 303] width 148 height 12
click at [690, 400] on span "Proceed" at bounding box center [681, 396] width 24 height 9
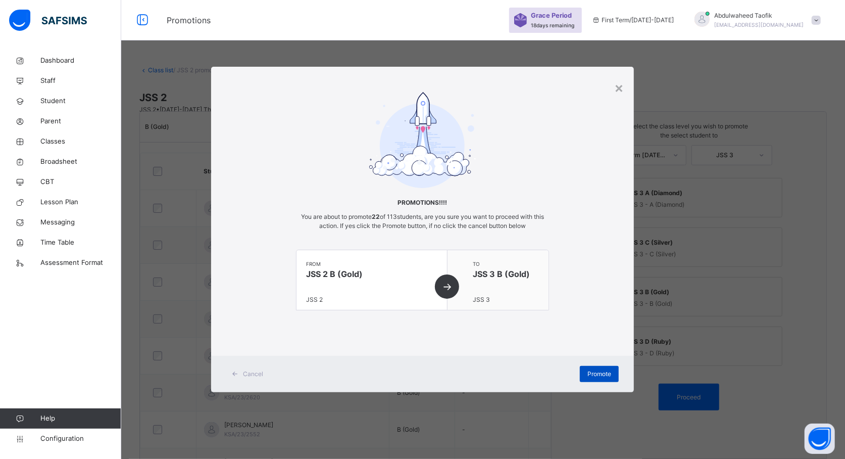
click at [588, 370] on span "Promote" at bounding box center [599, 373] width 24 height 9
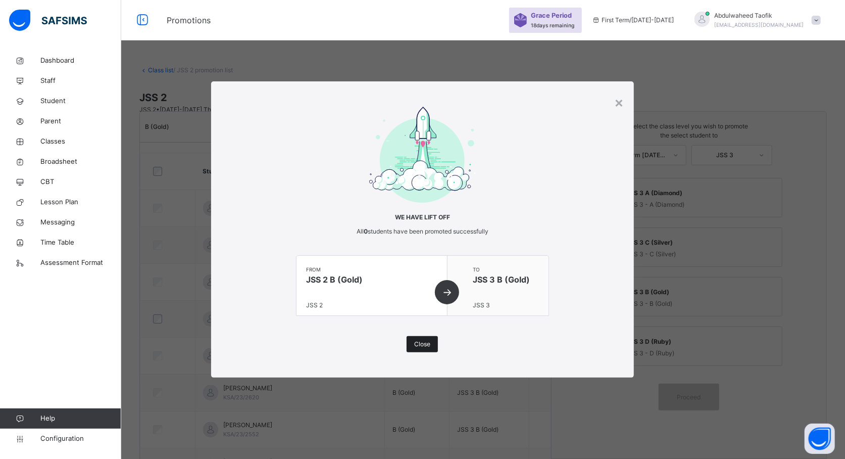
click at [416, 348] on span "Close" at bounding box center [422, 343] width 16 height 9
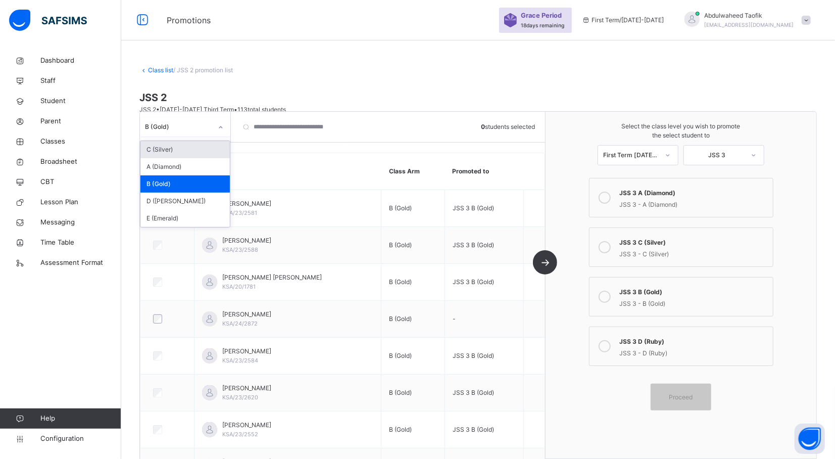
click at [222, 126] on icon at bounding box center [221, 127] width 6 height 10
click at [192, 152] on div "C (Silver)" at bounding box center [184, 149] width 89 height 17
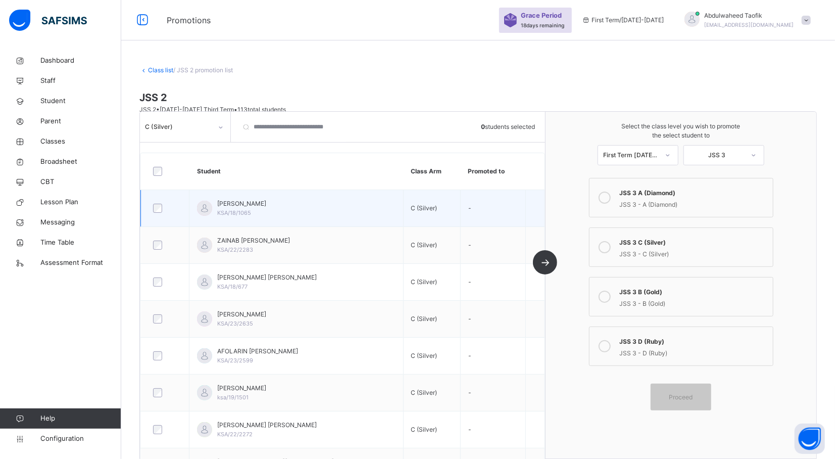
click at [374, 194] on td "FATIMA MUHAMMAD BALA KSA/18/1065" at bounding box center [296, 208] width 214 height 37
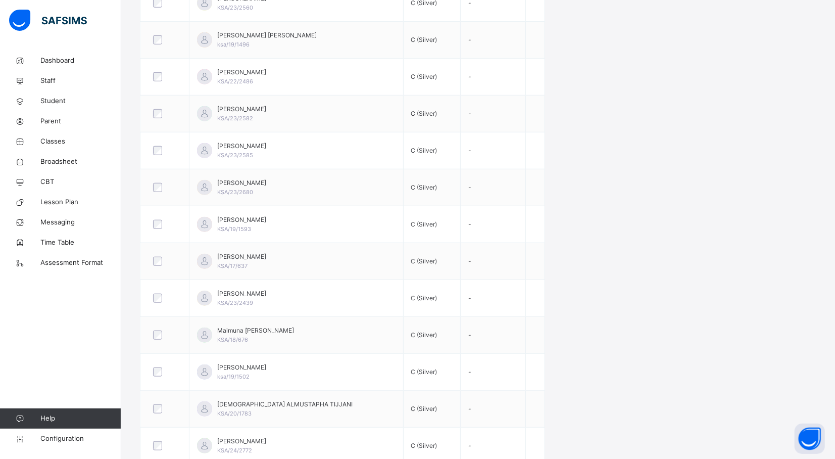
scroll to position [649, 0]
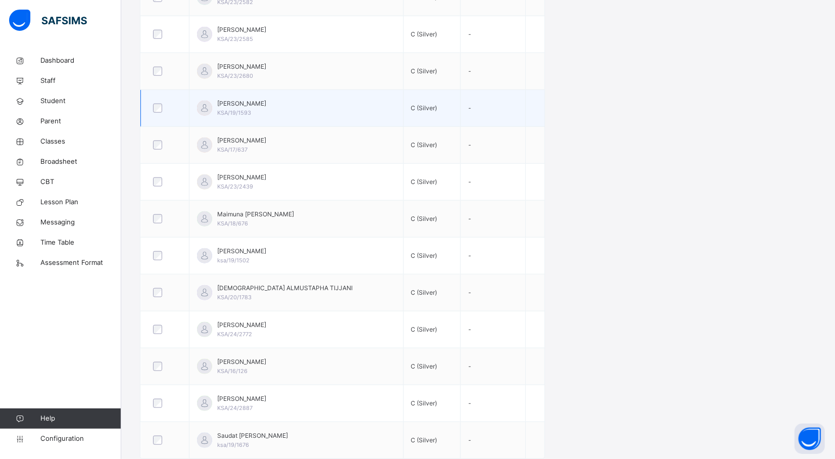
click at [304, 99] on div "Kausar Kabir Muhammad KSA/19/1593" at bounding box center [296, 108] width 198 height 18
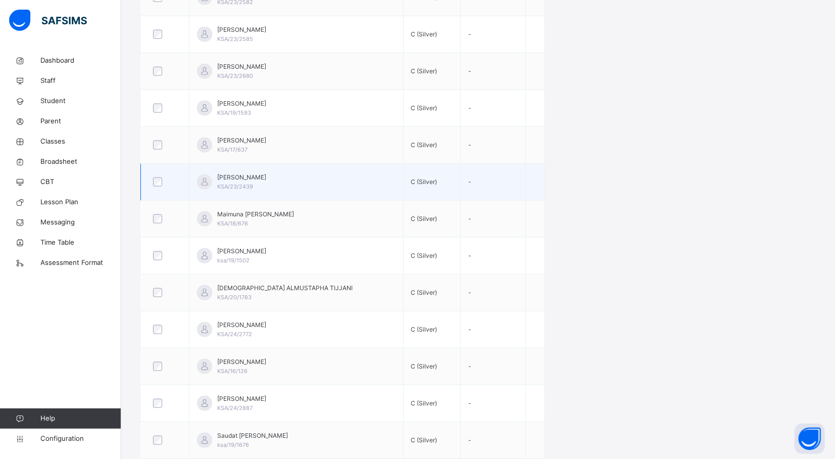
click at [322, 173] on div "MUHAMMAD MUSTAPHA KSA/23/2439" at bounding box center [296, 182] width 198 height 18
click at [489, 167] on td "-" at bounding box center [493, 182] width 65 height 37
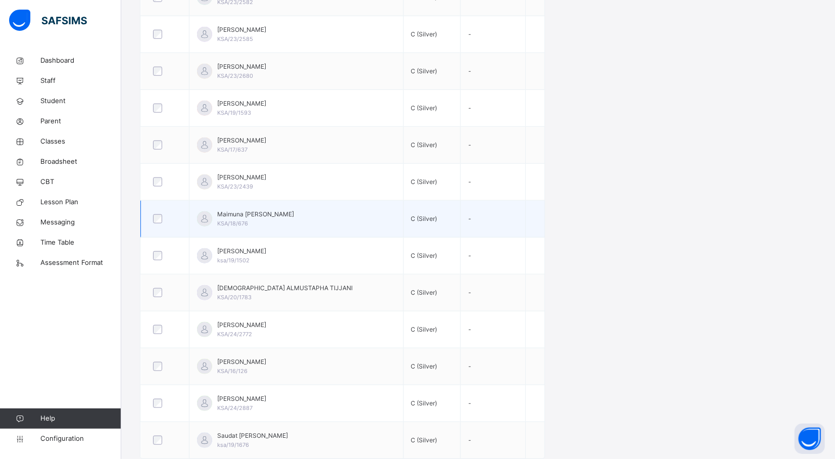
click at [326, 201] on td "Maimuna Jamilu Yakasai KSA/18/676" at bounding box center [296, 219] width 214 height 37
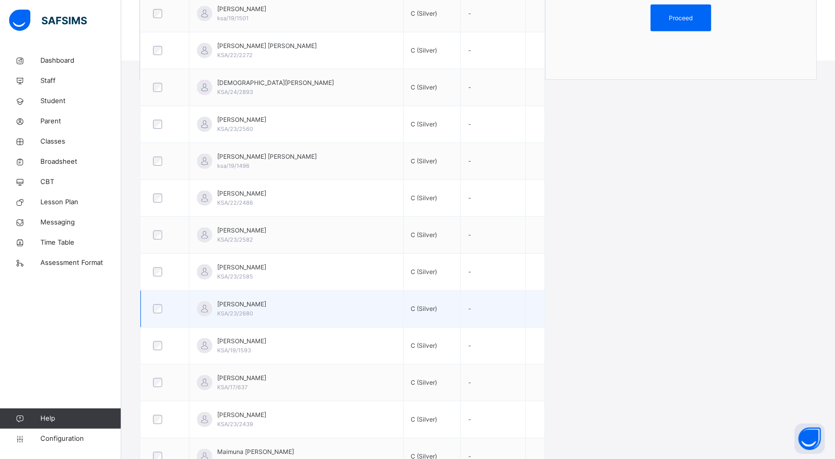
scroll to position [379, 0]
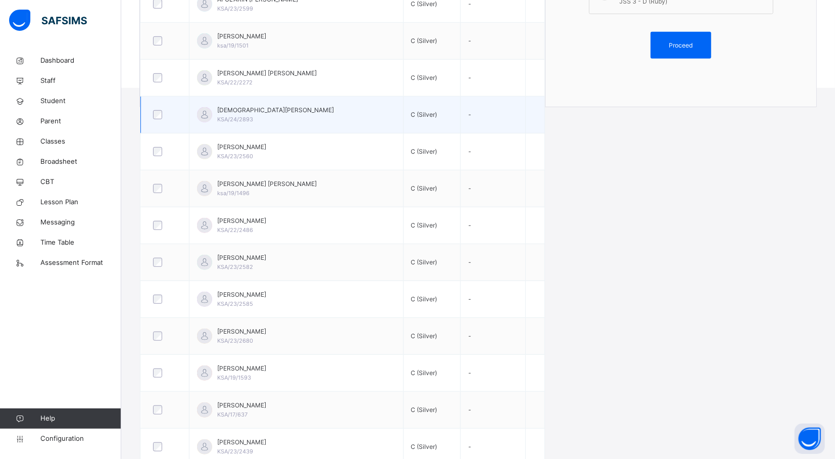
click at [158, 121] on div at bounding box center [165, 114] width 33 height 21
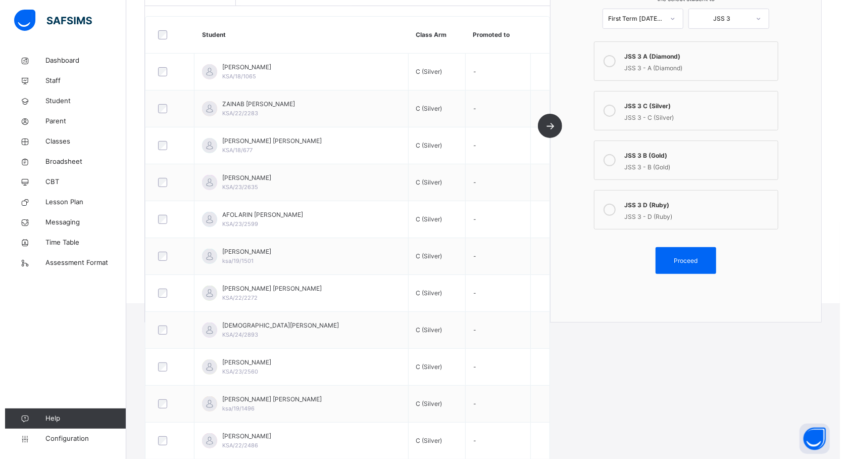
scroll to position [136, 0]
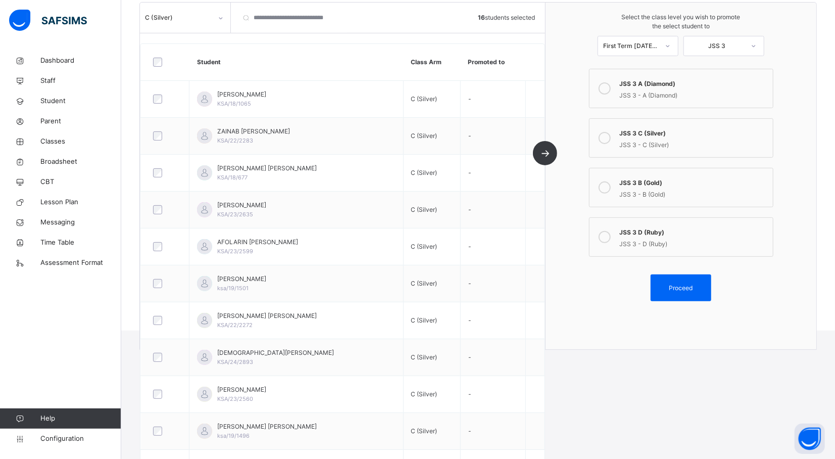
click at [673, 146] on div "JSS 3 - C (Silver)" at bounding box center [694, 144] width 148 height 12
click at [680, 285] on span "Proceed" at bounding box center [681, 287] width 24 height 9
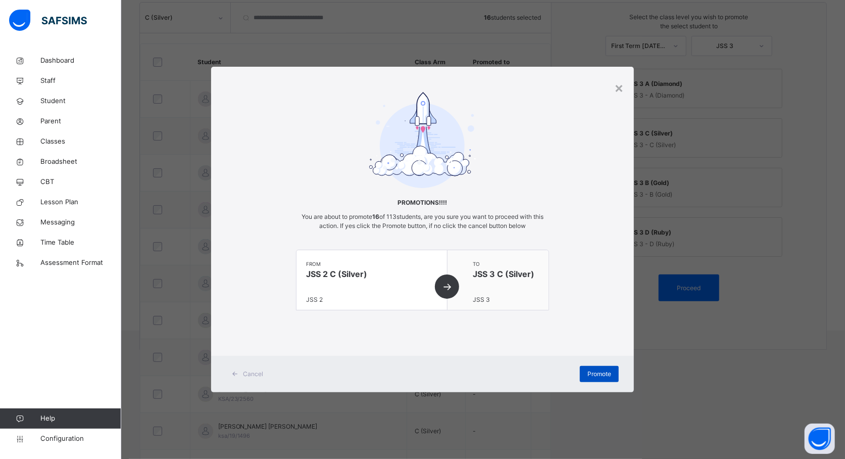
click at [600, 373] on span "Promote" at bounding box center [599, 373] width 24 height 9
click at [597, 374] on span "Promote" at bounding box center [599, 373] width 24 height 9
click at [568, 161] on div "Promotions!!!! You are about to promote 16 of 113 students, are you sure you wa…" at bounding box center [422, 211] width 423 height 239
click at [594, 368] on div "Promote" at bounding box center [599, 374] width 39 height 16
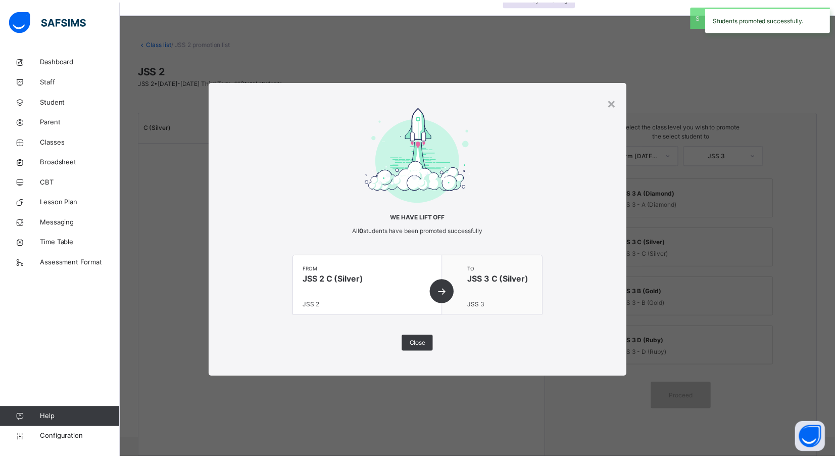
scroll to position [27, 0]
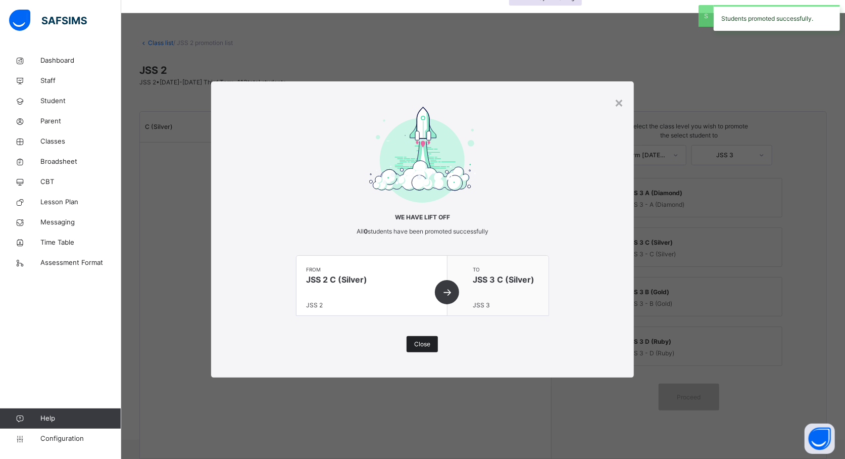
click at [430, 346] on span "Close" at bounding box center [422, 343] width 16 height 9
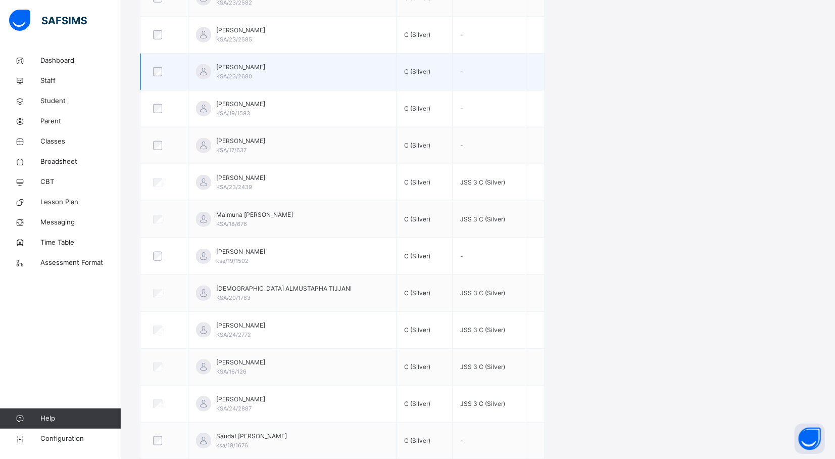
scroll to position [649, 0]
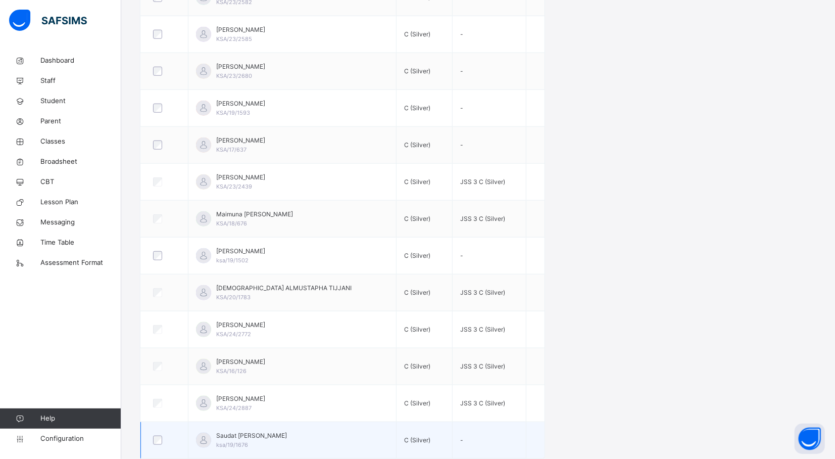
click at [153, 439] on div at bounding box center [164, 439] width 27 height 9
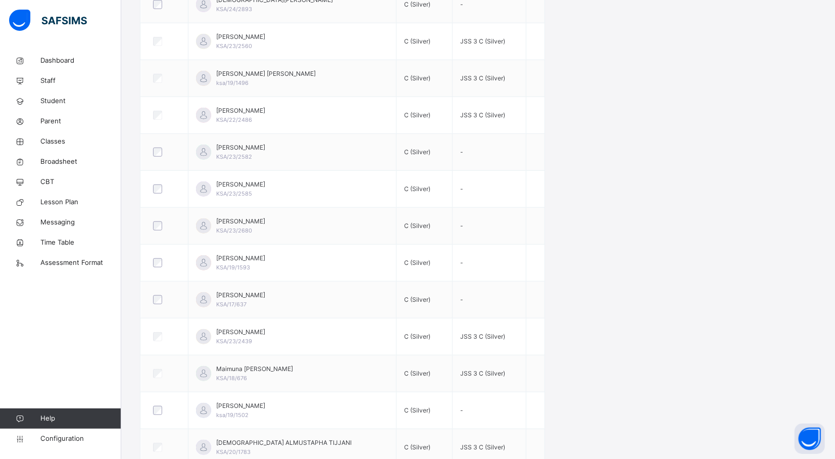
scroll to position [487, 0]
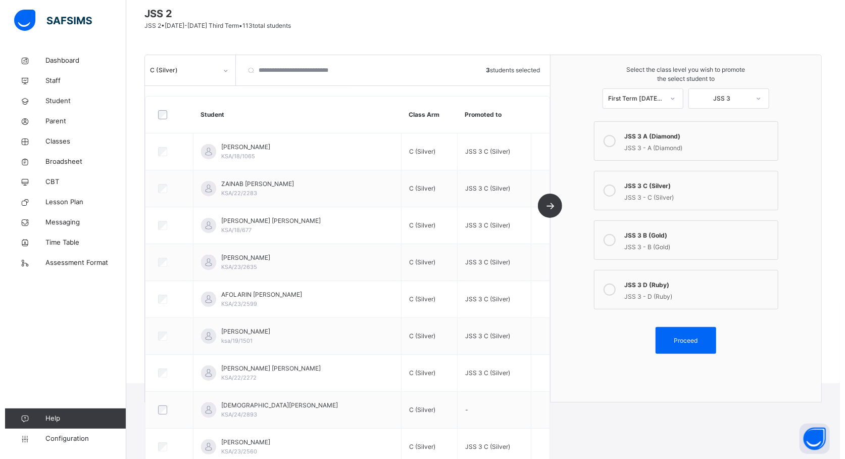
scroll to position [83, 0]
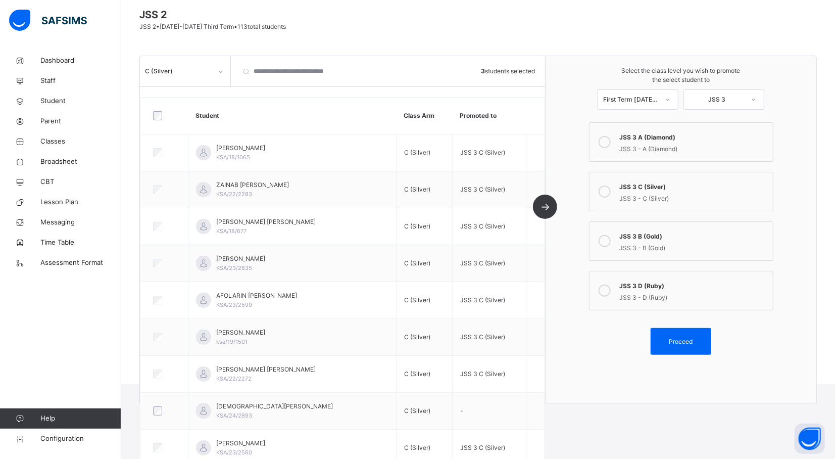
click at [651, 233] on div "JSS 3 B (Gold)" at bounding box center [694, 235] width 148 height 12
click at [689, 334] on div "Proceed" at bounding box center [681, 341] width 61 height 27
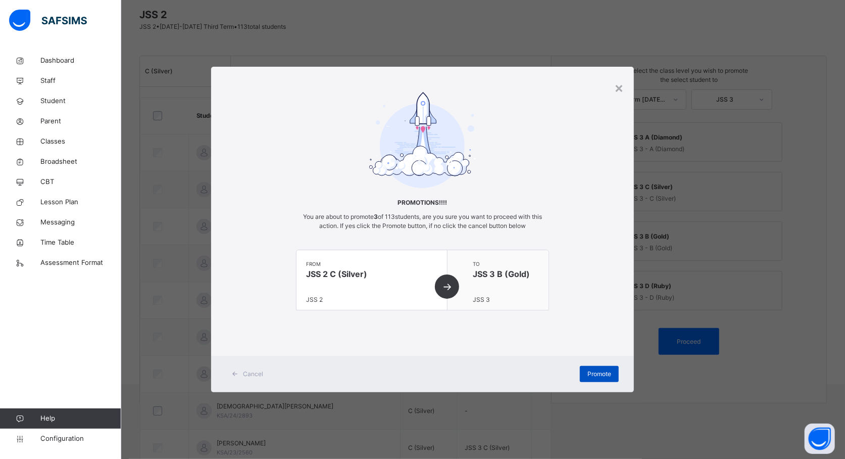
click at [607, 370] on span "Promote" at bounding box center [599, 373] width 24 height 9
click at [542, 428] on div "× Promotions!!!! You are about to promote 3 of 113 students, are you sure you w…" at bounding box center [422, 229] width 845 height 459
click at [601, 374] on span "Promote" at bounding box center [599, 373] width 24 height 9
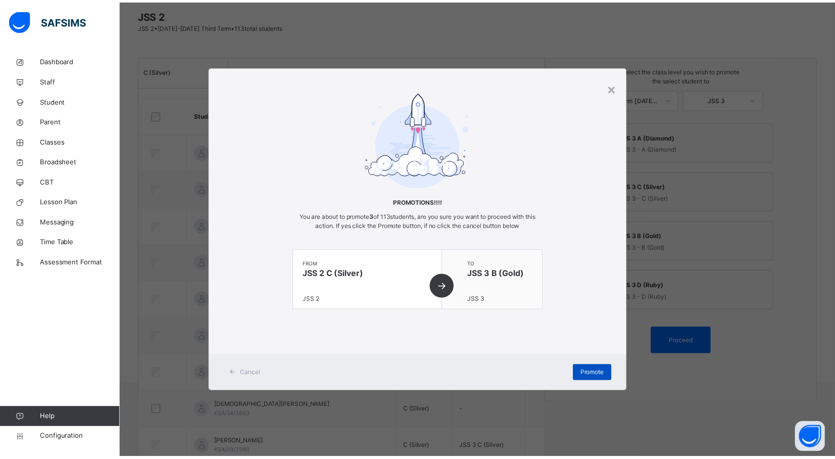
scroll to position [27, 0]
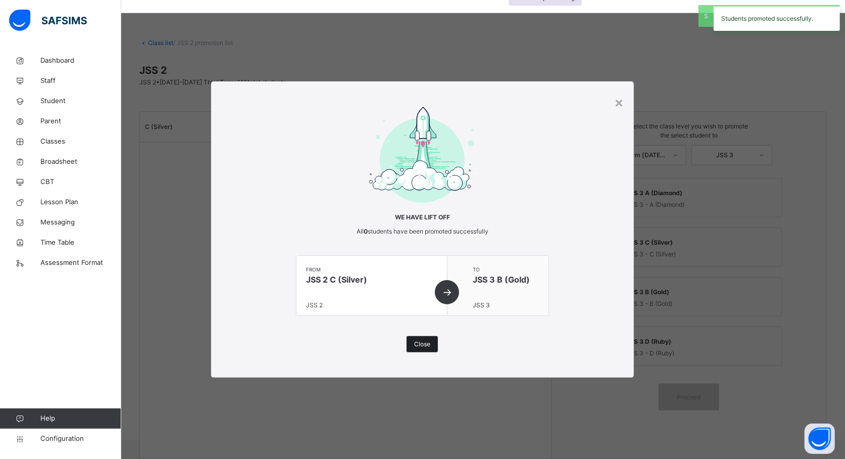
click at [421, 341] on span "Close" at bounding box center [422, 343] width 16 height 9
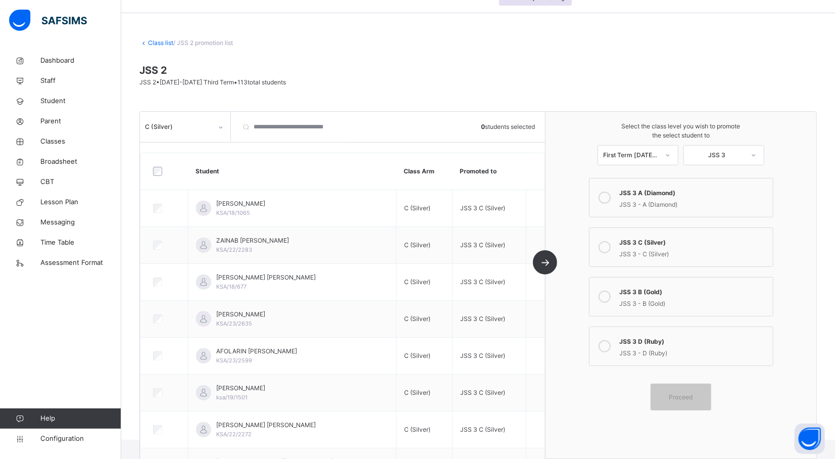
scroll to position [83, 0]
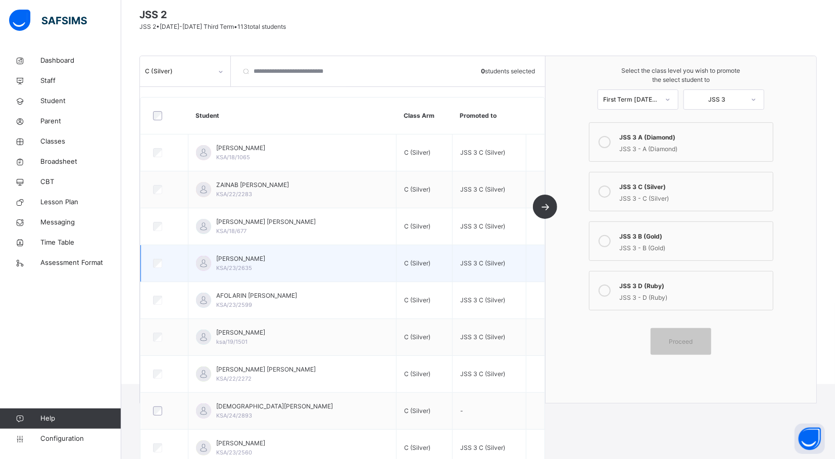
click at [253, 263] on span "[PERSON_NAME]" at bounding box center [240, 258] width 49 height 9
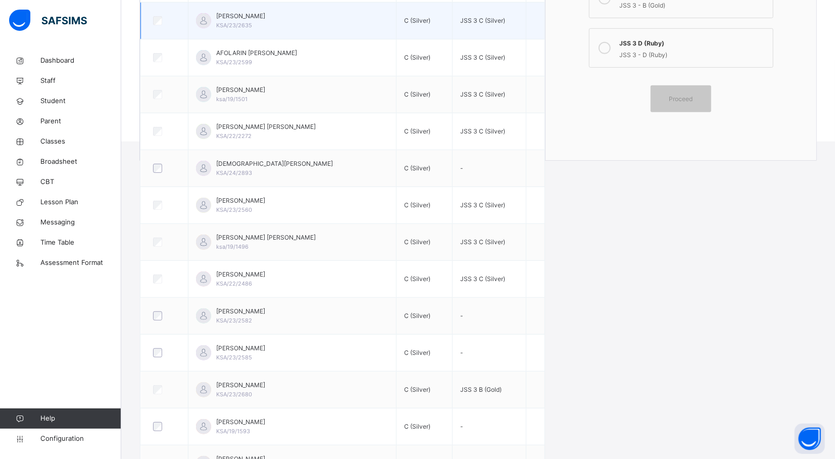
scroll to position [352, 0]
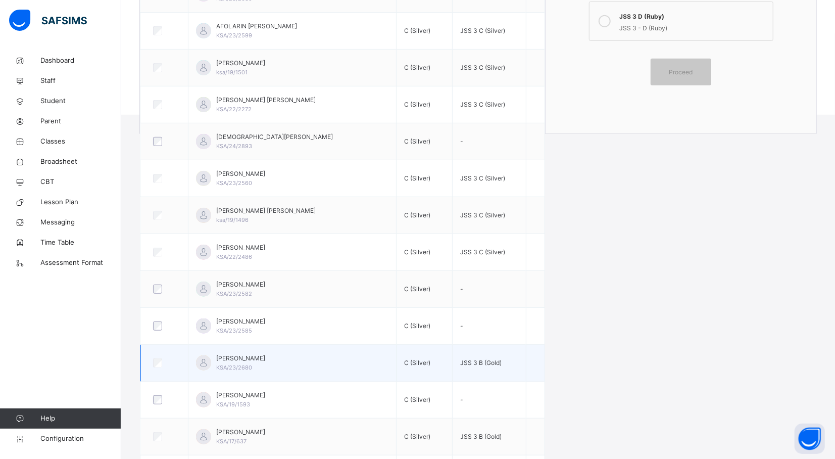
click at [161, 372] on div at bounding box center [165, 362] width 32 height 21
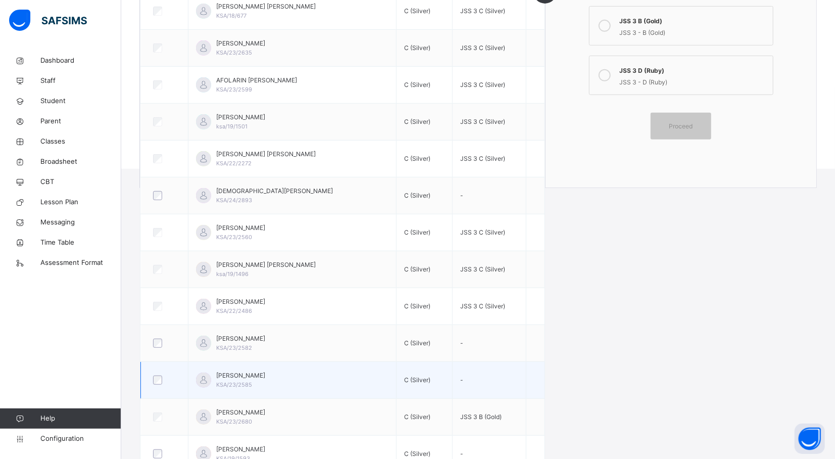
scroll to position [217, 0]
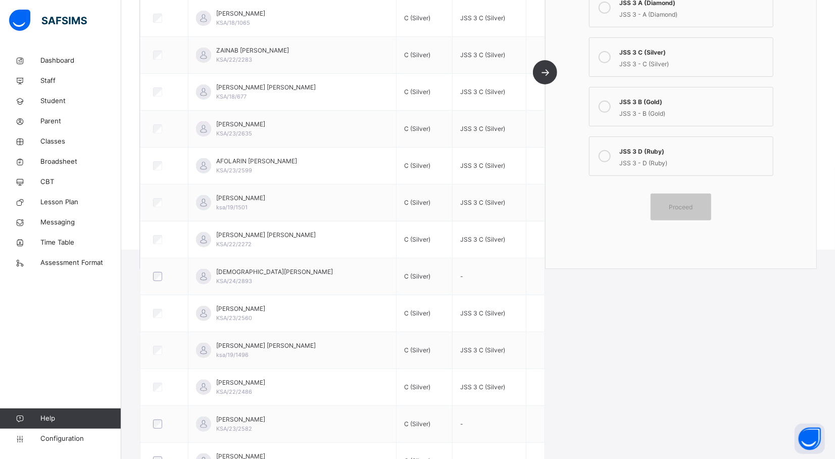
click at [754, 250] on html "Promotions Grace Period 18 days remaining First Term / 2025-2026 Abdulwaheed Ta…" at bounding box center [417, 16] width 835 height 467
click at [687, 145] on div "JSS 3 D (Ruby)" at bounding box center [694, 150] width 148 height 12
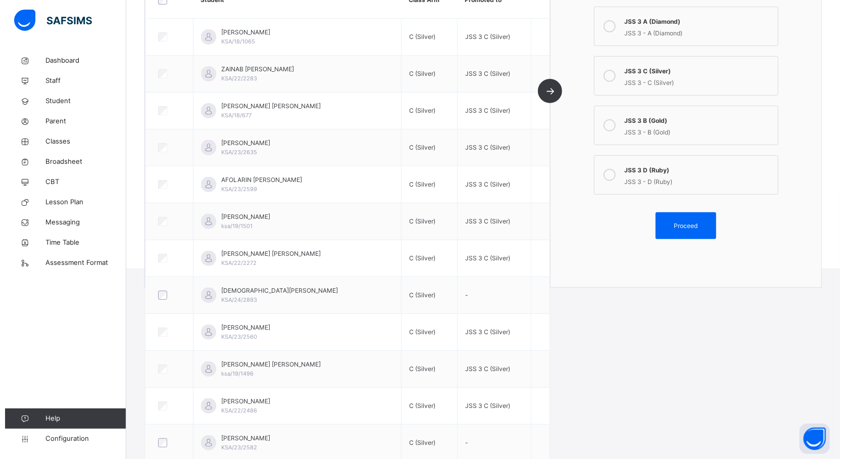
scroll to position [164, 0]
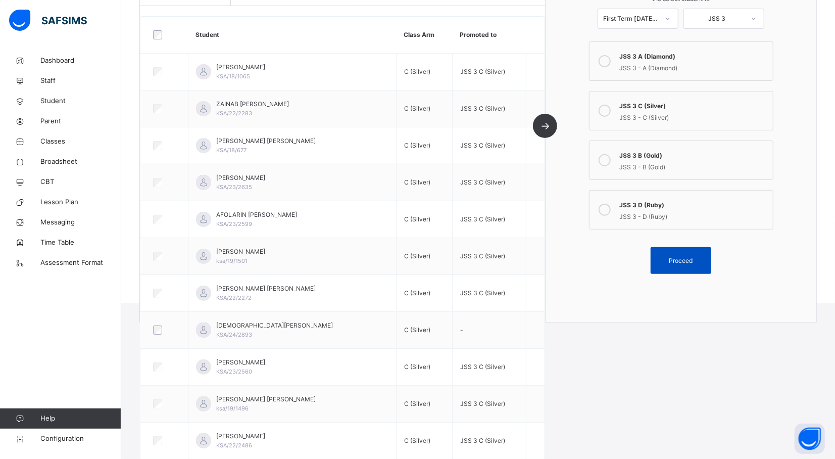
click at [685, 273] on div "Proceed" at bounding box center [681, 260] width 61 height 27
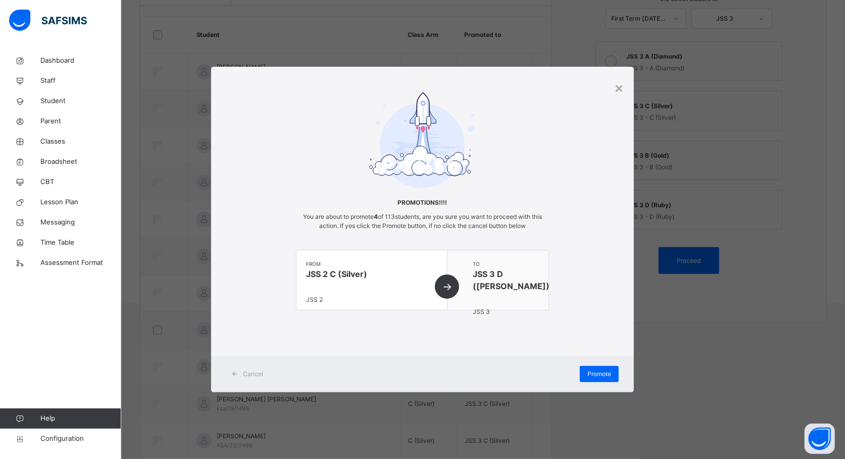
click at [599, 382] on div "Cancel Promote" at bounding box center [422, 374] width 423 height 36
click at [605, 372] on span "Promote" at bounding box center [599, 373] width 24 height 9
click at [446, 412] on div "× Promotions!!!! You are about to promote 4 of 113 students, are you sure you w…" at bounding box center [422, 229] width 845 height 459
click at [598, 370] on span "Promote" at bounding box center [599, 373] width 24 height 9
click at [536, 426] on div "× Promotions!!!! You are about to promote 4 of 113 students, are you sure you w…" at bounding box center [422, 229] width 845 height 459
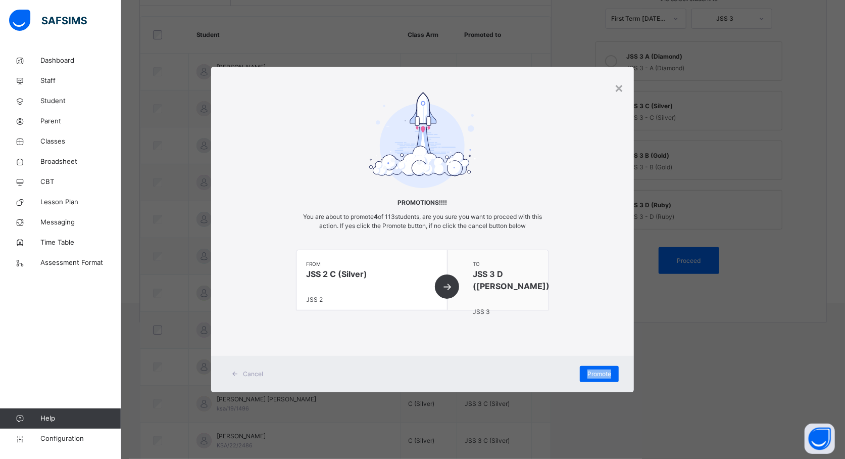
click at [536, 426] on div "× Promotions!!!! You are about to promote 4 of 113 students, are you sure you w…" at bounding box center [422, 229] width 845 height 459
click at [589, 368] on div "Promote" at bounding box center [599, 374] width 39 height 16
click at [590, 295] on div "Promotions!!!! You are about to promote 4 of 113 students, are you sure you wan…" at bounding box center [422, 211] width 423 height 239
click at [595, 369] on div "Promote" at bounding box center [599, 374] width 39 height 16
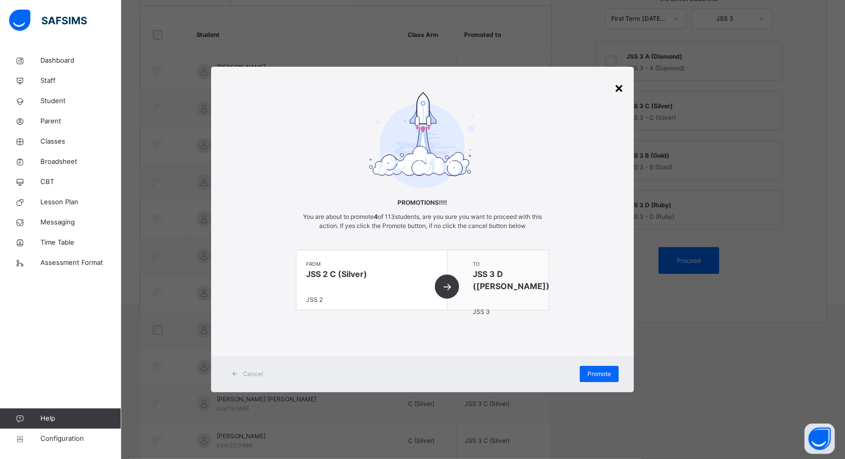
click at [620, 91] on div "×" at bounding box center [619, 87] width 10 height 21
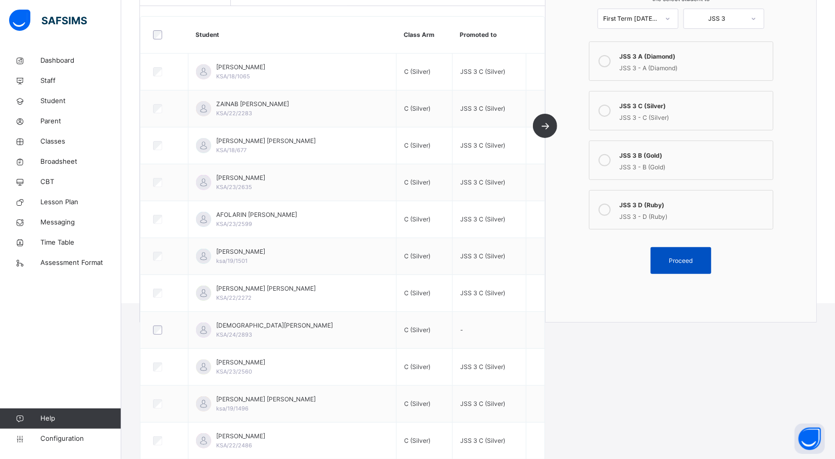
click at [689, 261] on span "Proceed" at bounding box center [681, 260] width 24 height 9
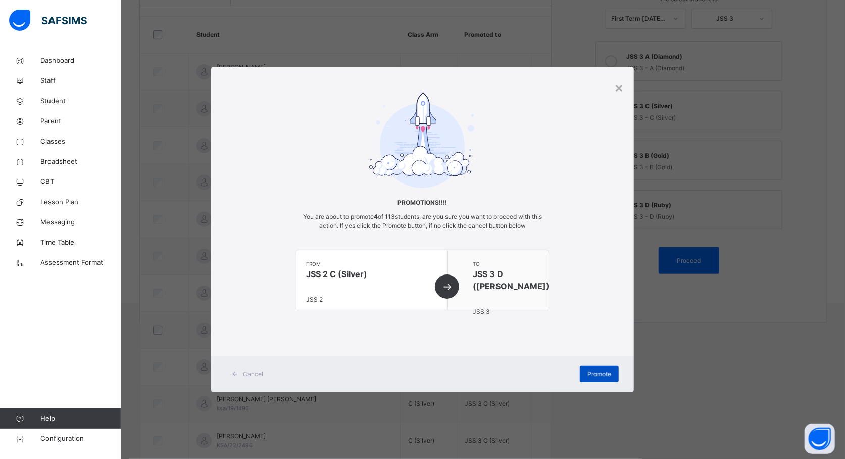
click at [590, 371] on div "Promote" at bounding box center [599, 374] width 39 height 16
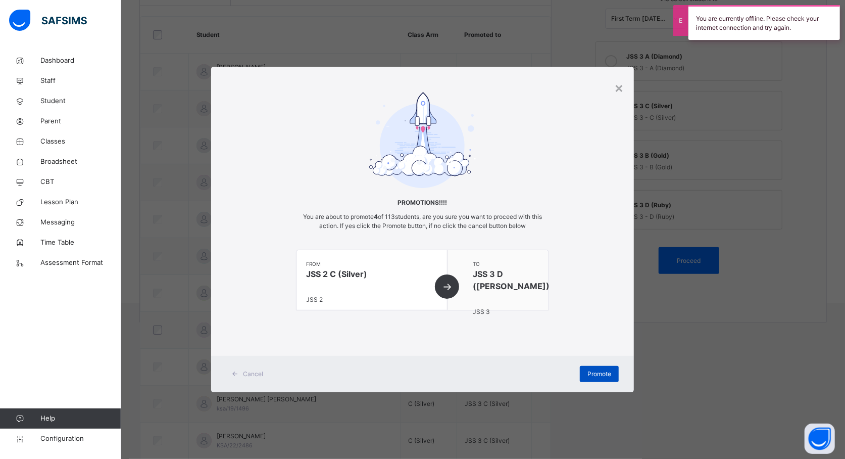
click at [602, 380] on div "Promote" at bounding box center [599, 374] width 39 height 16
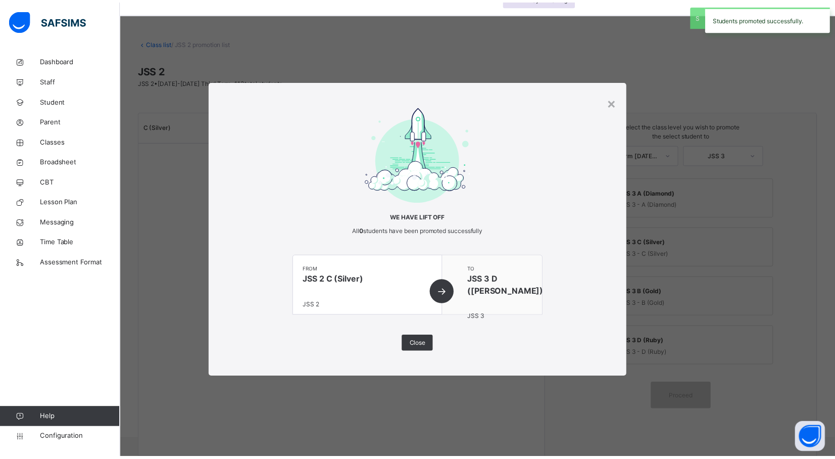
scroll to position [27, 0]
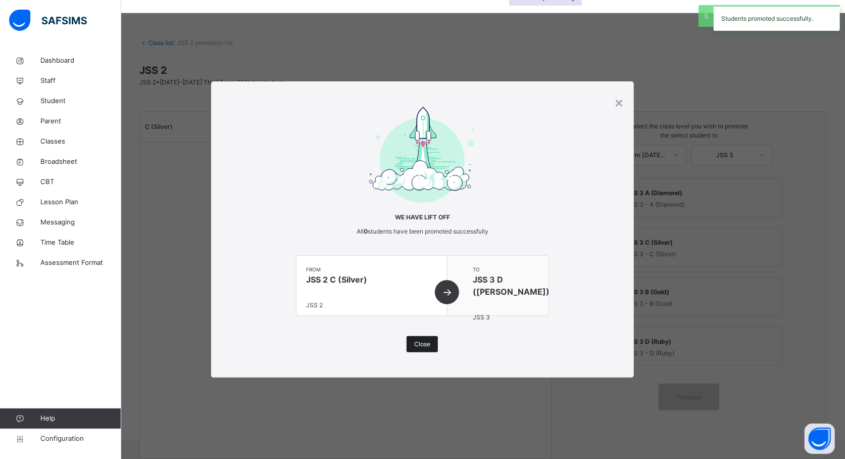
click at [425, 341] on span "Close" at bounding box center [422, 343] width 16 height 9
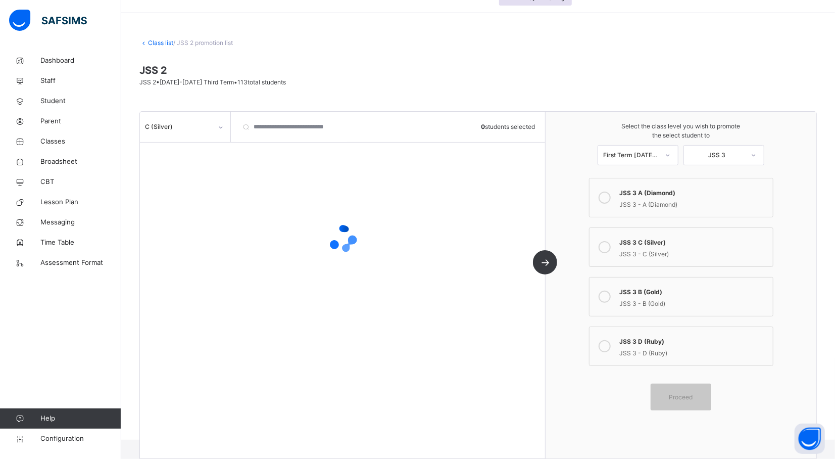
scroll to position [164, 0]
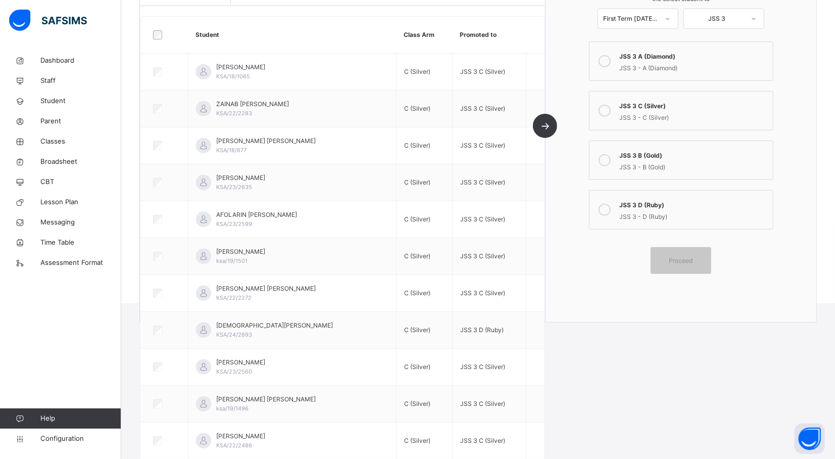
click at [425, 341] on td "C (Silver)" at bounding box center [425, 330] width 56 height 37
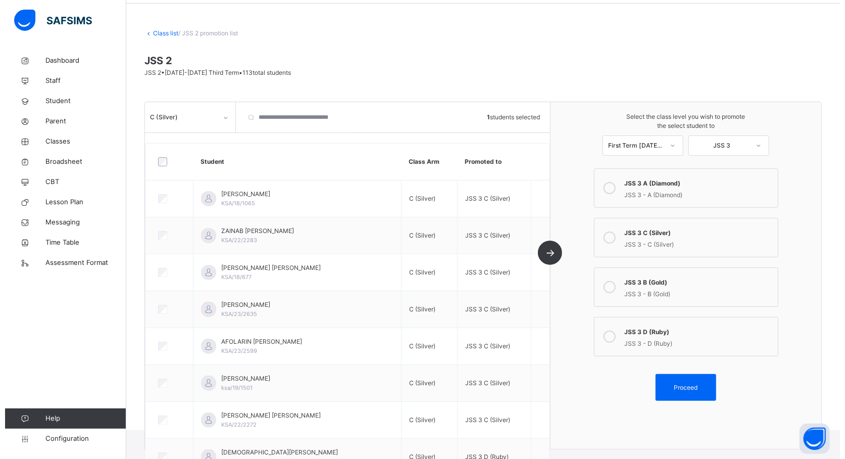
scroll to position [29, 0]
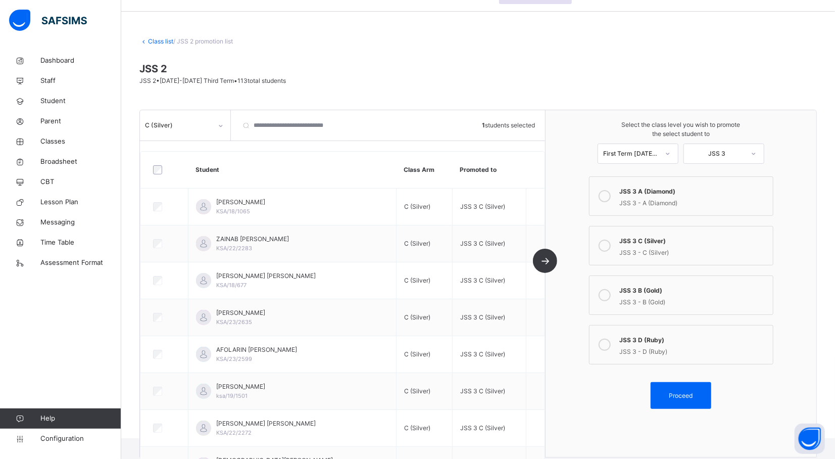
click at [650, 298] on div "JSS 3 - B (Gold)" at bounding box center [694, 301] width 148 height 12
click at [673, 393] on span "Proceed" at bounding box center [680, 395] width 45 height 9
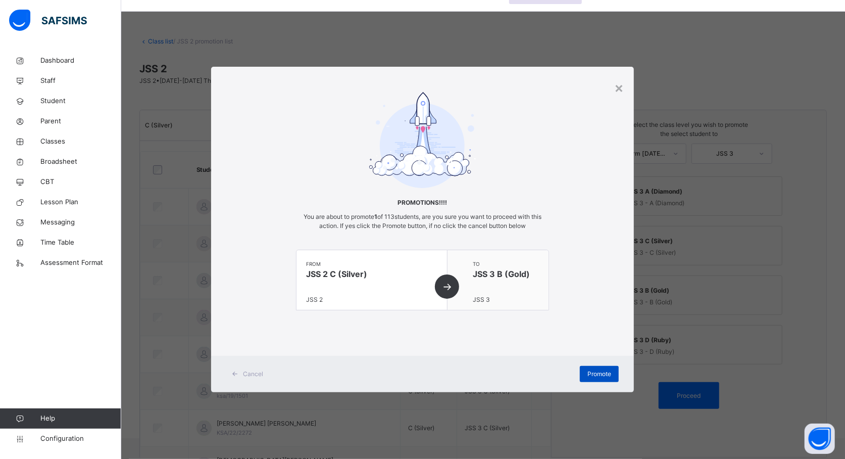
click at [608, 376] on span "Promote" at bounding box center [599, 373] width 24 height 9
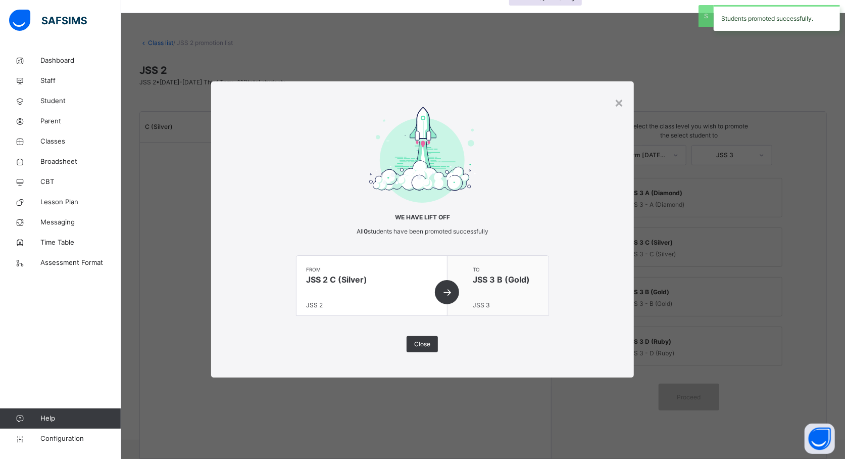
scroll to position [27, 0]
click at [59, 147] on link "Classes" at bounding box center [60, 141] width 121 height 20
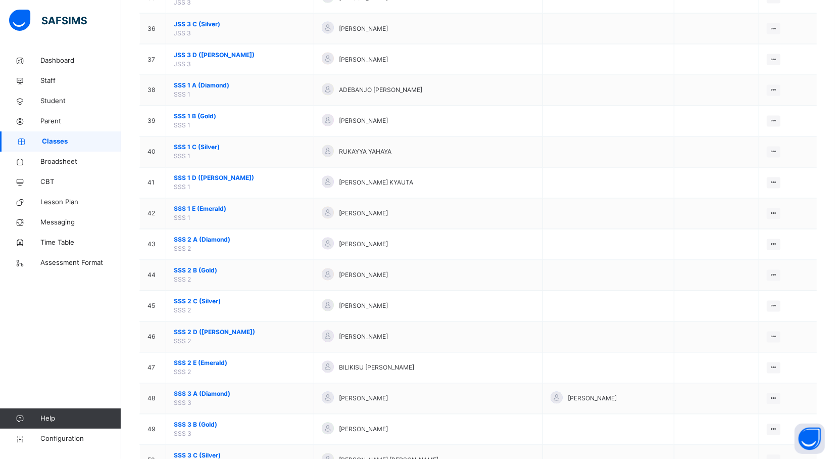
scroll to position [1187, 0]
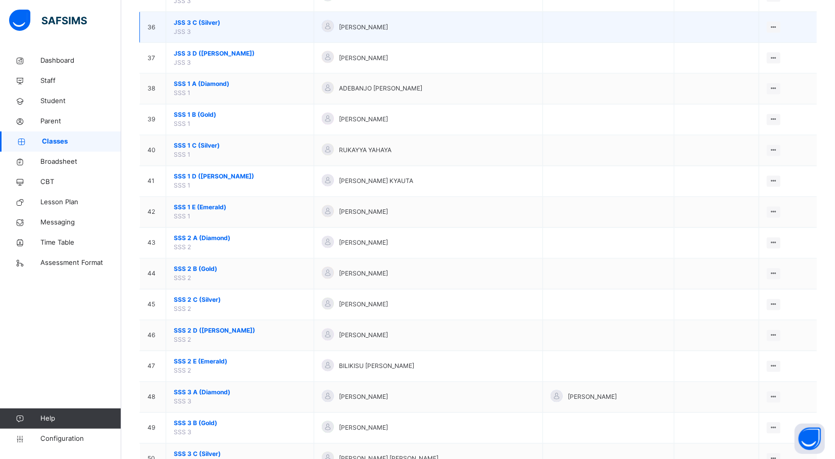
click at [199, 27] on span "JSS 3 C (Silver)" at bounding box center [240, 22] width 132 height 9
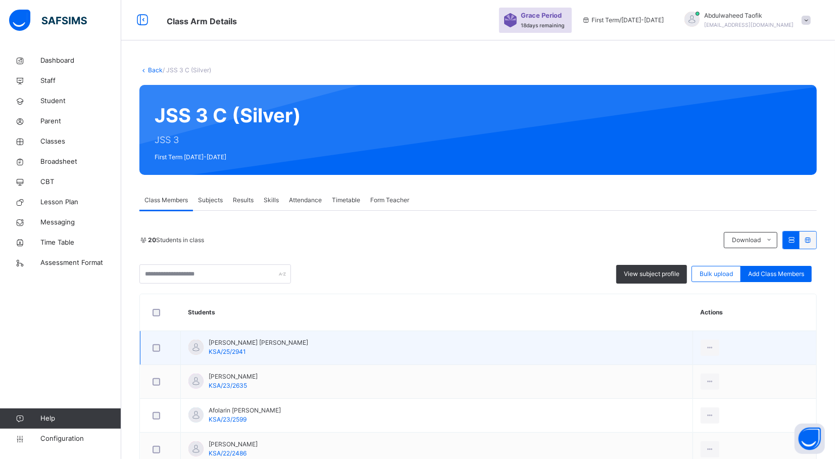
click at [623, 363] on td "Abdulkadir Tahir Abdallah KSA/25/2941" at bounding box center [437, 348] width 512 height 34
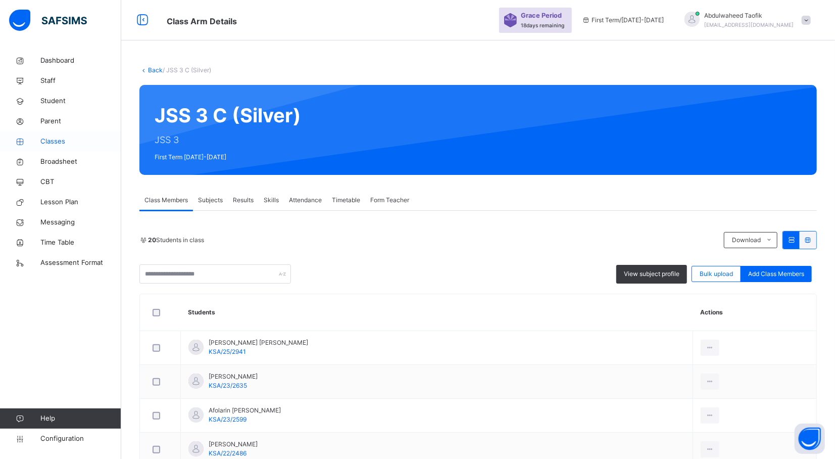
click at [55, 140] on span "Classes" at bounding box center [80, 141] width 81 height 10
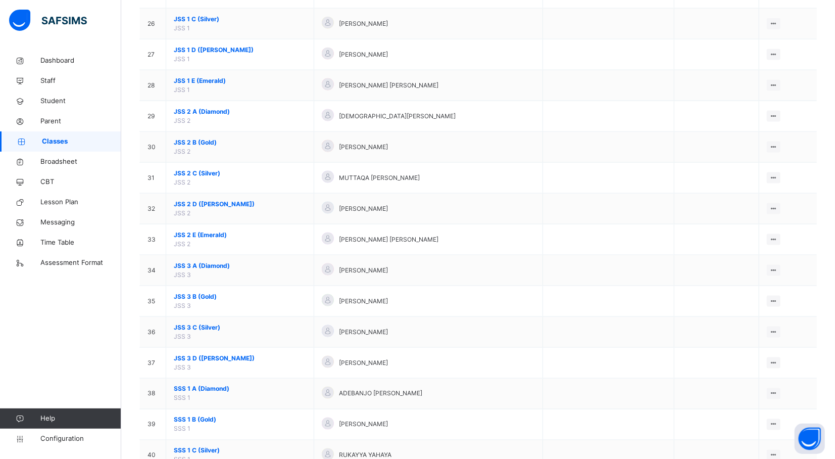
scroll to position [889, 0]
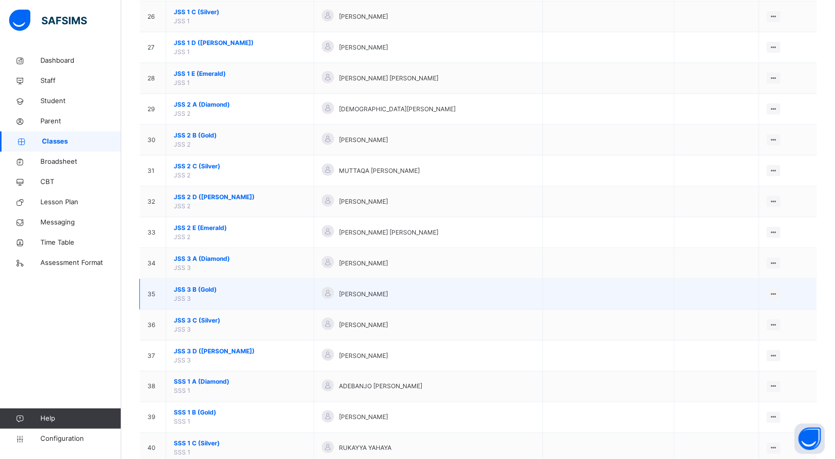
click at [199, 293] on span "JSS 3 B (Gold)" at bounding box center [240, 289] width 132 height 9
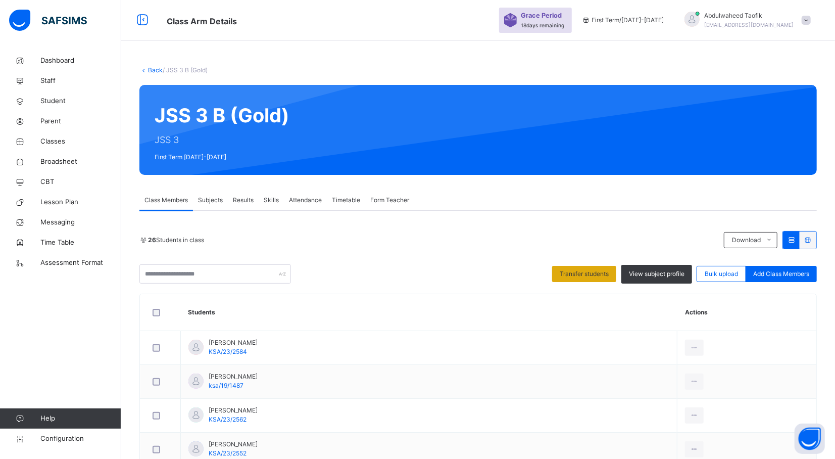
click at [599, 273] on span "Transfer students" at bounding box center [584, 273] width 49 height 9
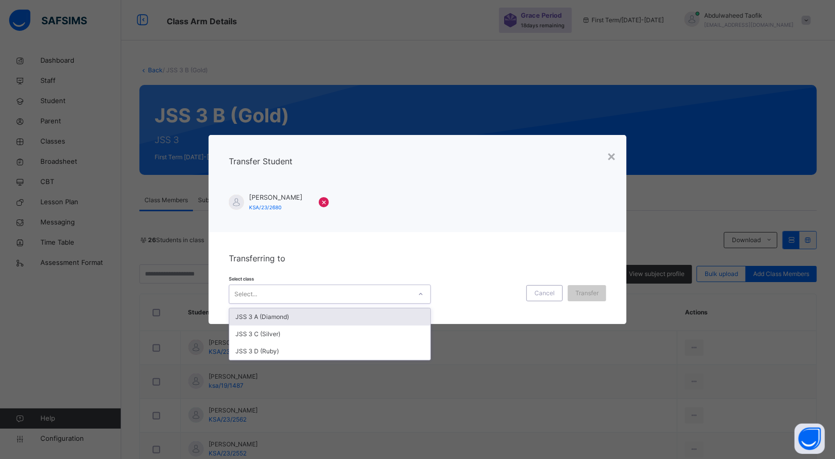
click at [418, 294] on icon at bounding box center [421, 294] width 6 height 10
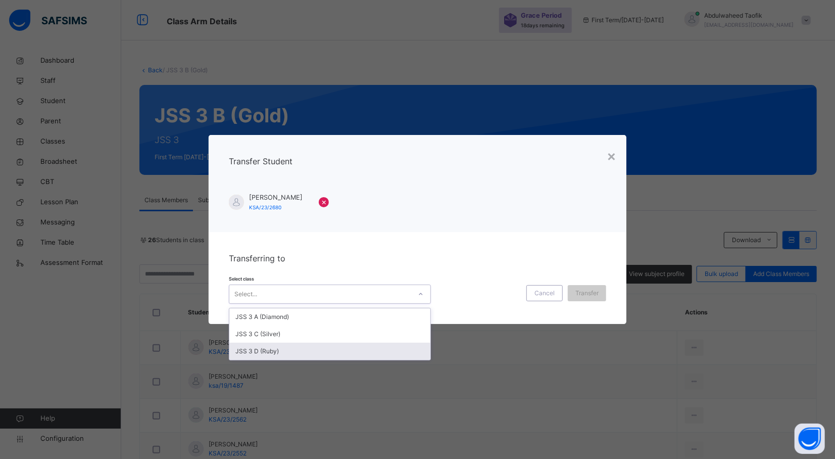
click at [382, 347] on div "JSS 3 D (Ruby)" at bounding box center [329, 350] width 201 height 17
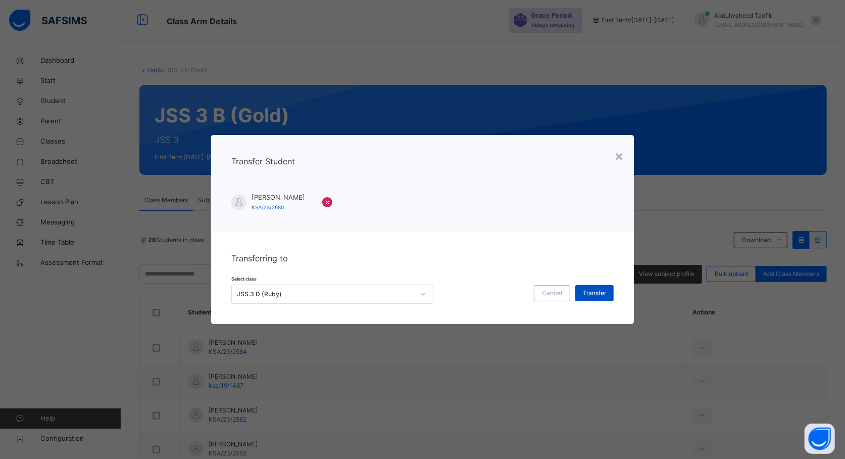
click at [594, 289] on span "Transfer" at bounding box center [594, 292] width 23 height 9
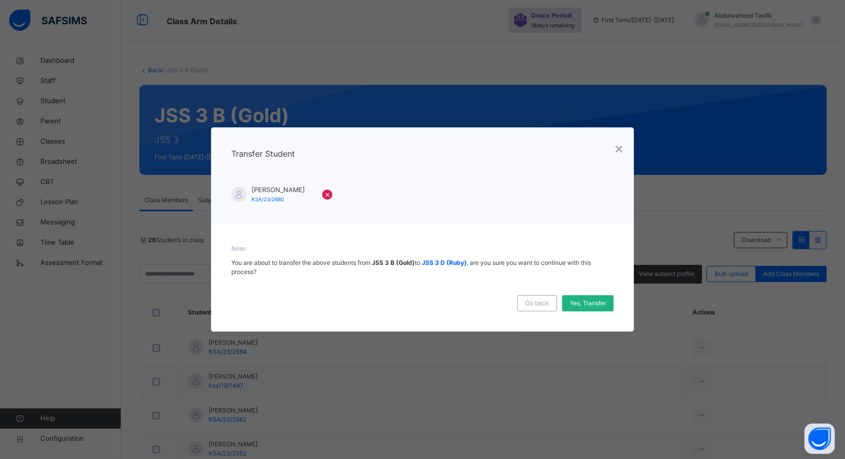
click at [585, 302] on span "Yes, Transfer" at bounding box center [588, 303] width 36 height 9
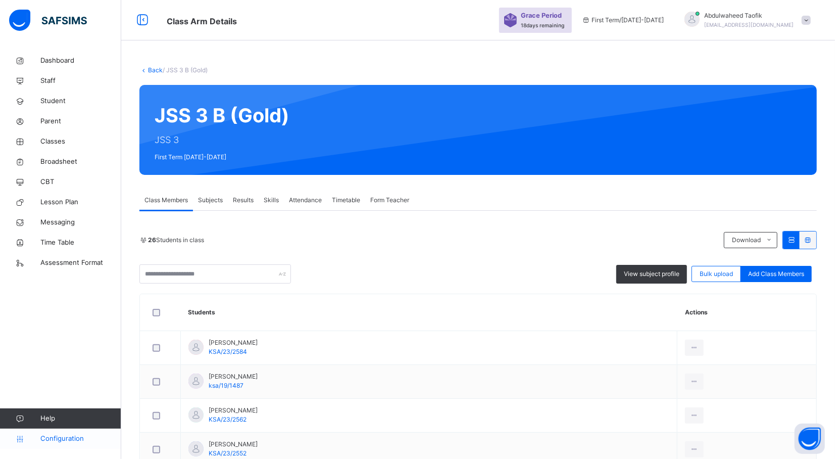
click at [58, 435] on span "Configuration" at bounding box center [80, 438] width 80 height 10
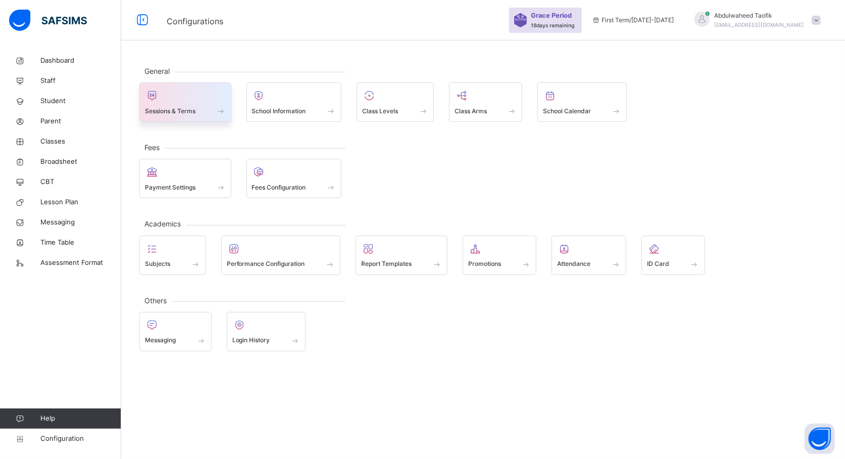
click at [160, 110] on span "Sessions & Terms" at bounding box center [170, 111] width 51 height 9
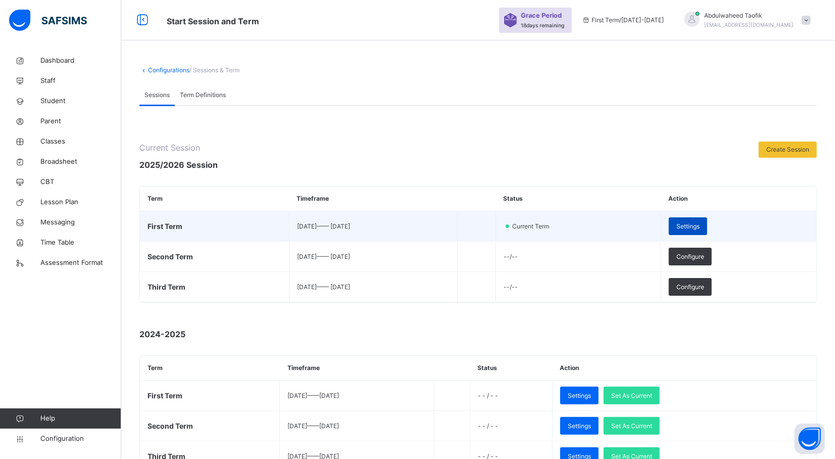
click at [700, 227] on span "Settings" at bounding box center [687, 226] width 23 height 9
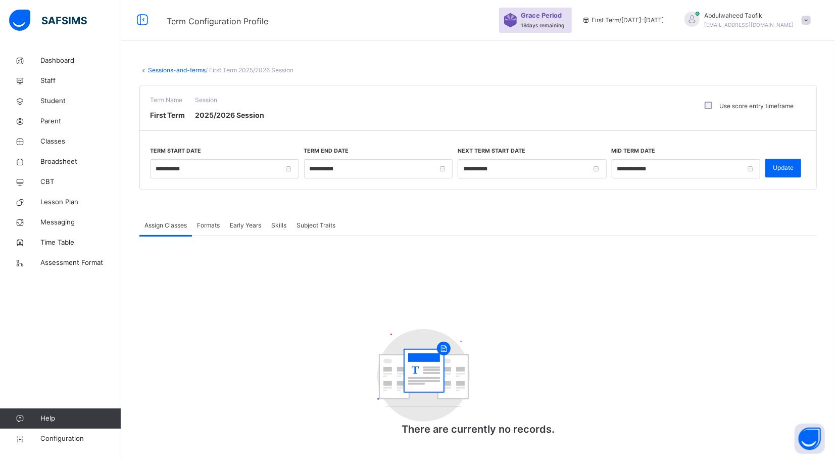
click at [332, 293] on div "T There are currently no records." at bounding box center [477, 341] width 677 height 211
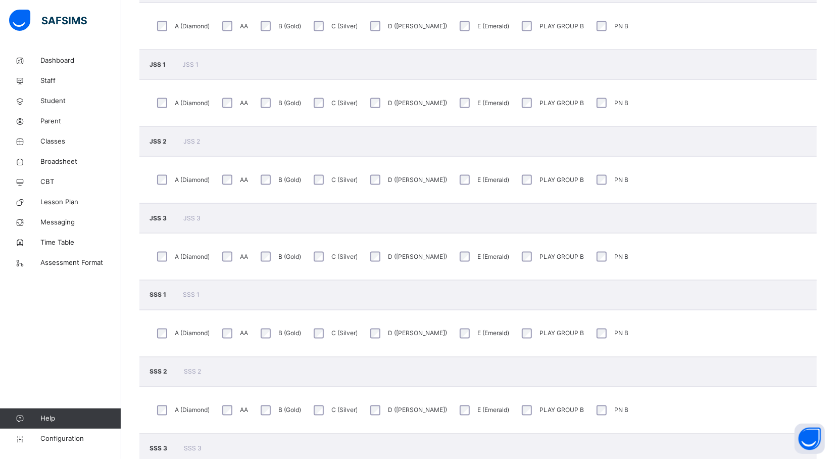
scroll to position [988, 0]
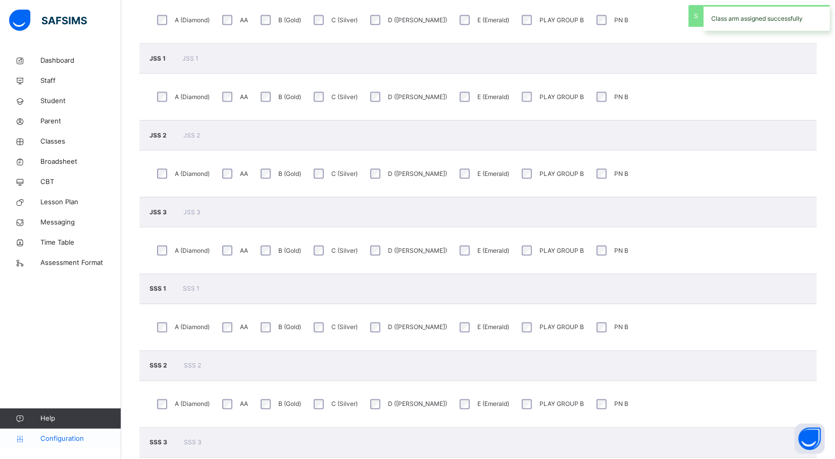
click at [63, 443] on span "Configuration" at bounding box center [80, 438] width 80 height 10
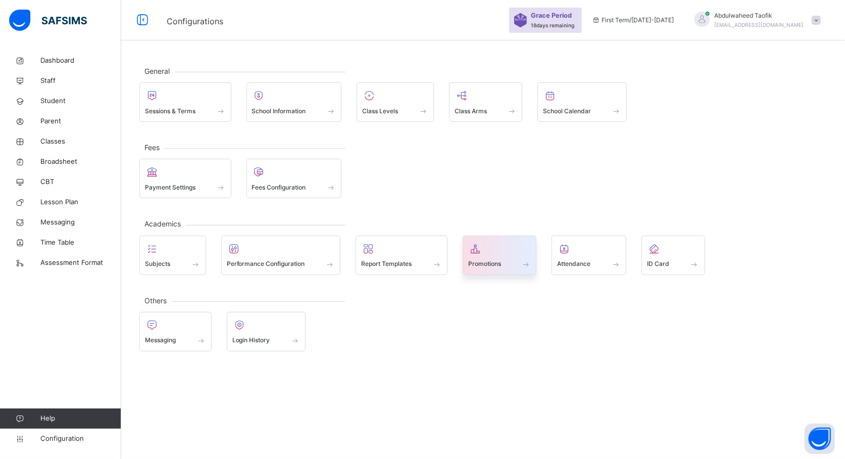
click at [491, 257] on span at bounding box center [499, 257] width 63 height 3
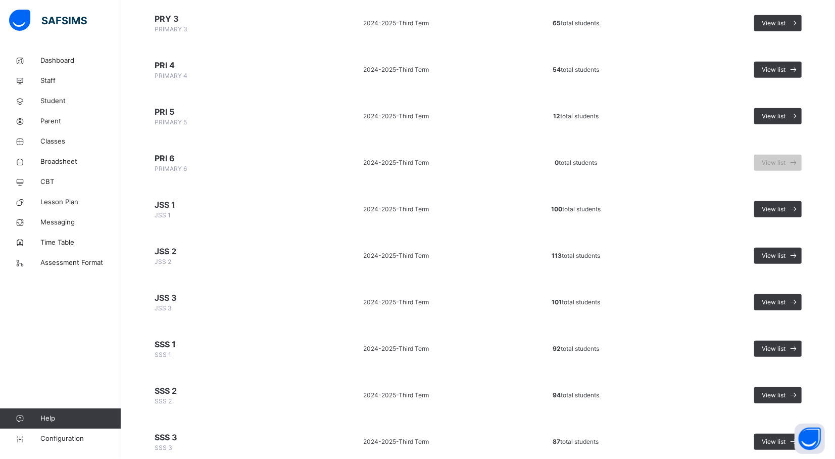
scroll to position [439, 0]
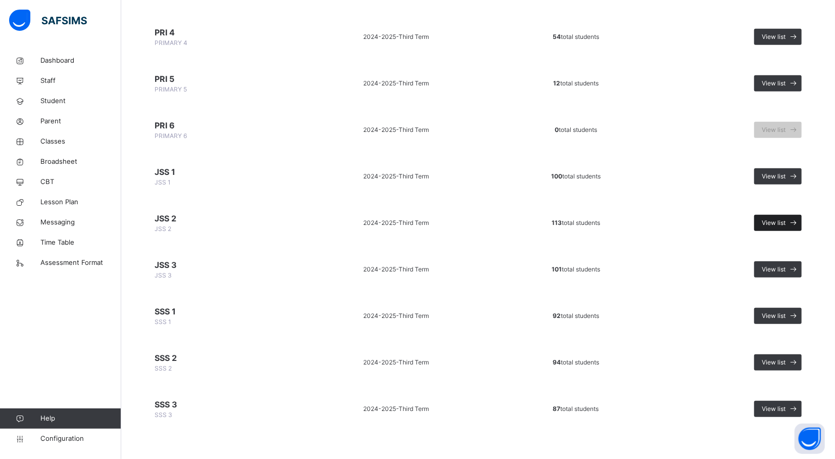
click at [784, 219] on span "View list" at bounding box center [774, 222] width 24 height 9
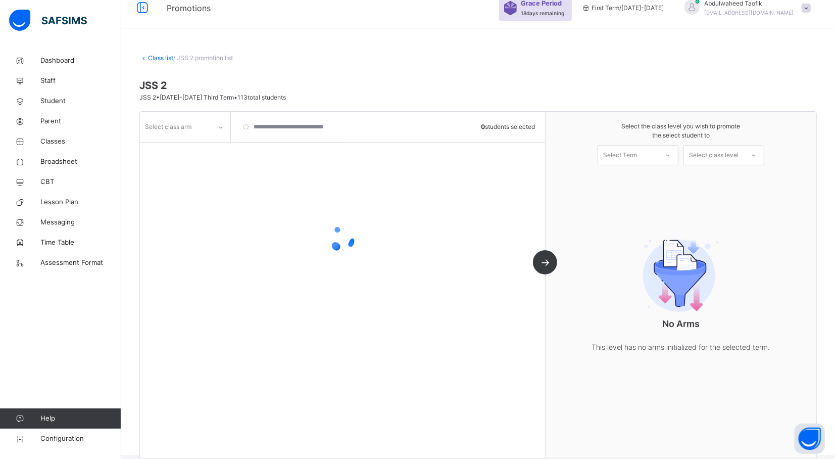
scroll to position [27, 0]
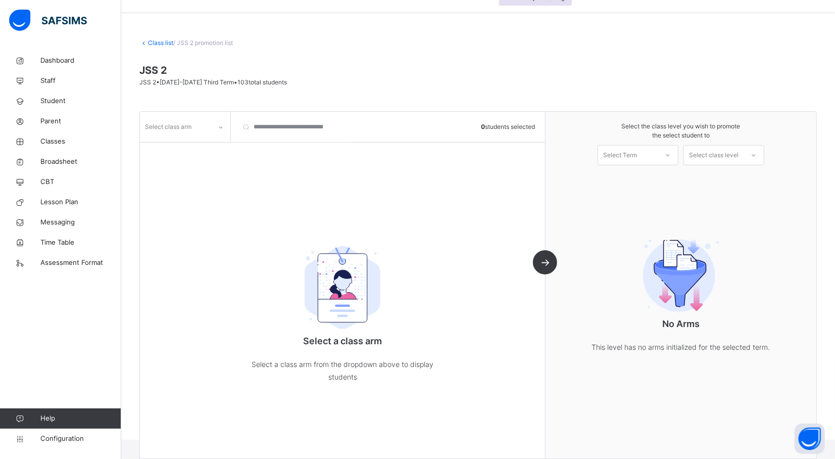
click at [215, 119] on div at bounding box center [220, 127] width 17 height 16
click at [199, 195] on div "D ([PERSON_NAME])" at bounding box center [184, 200] width 89 height 17
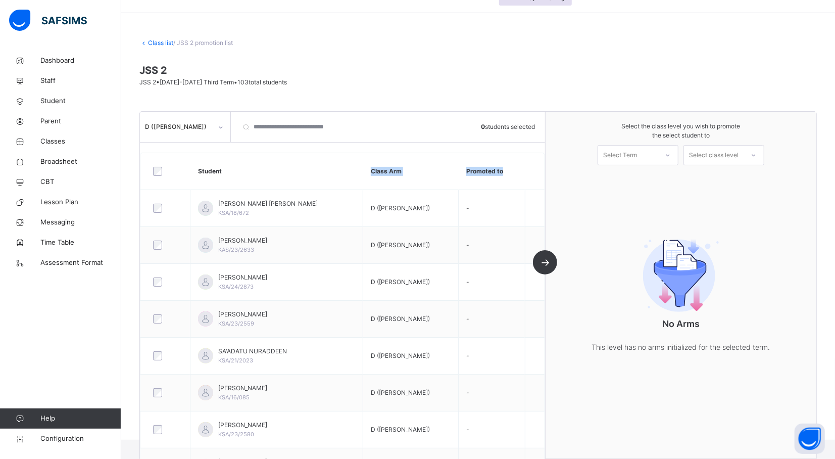
drag, startPoint x: 199, startPoint y: 195, endPoint x: 356, endPoint y: 185, distance: 157.4
click at [356, 185] on th "Student" at bounding box center [276, 171] width 173 height 37
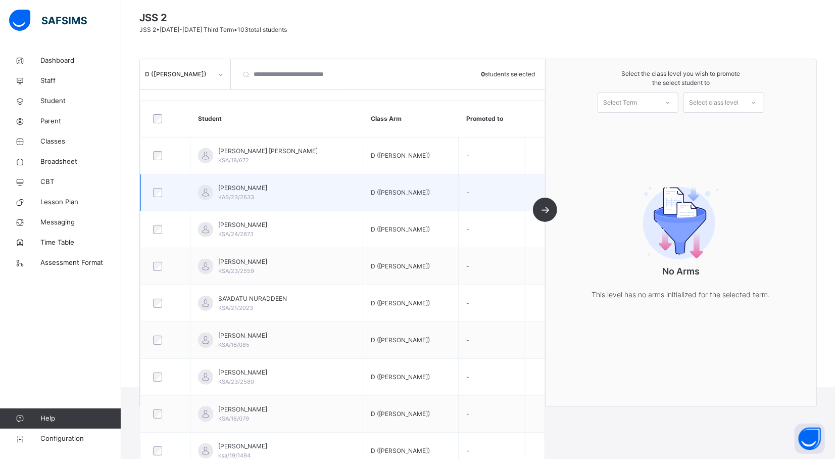
scroll to position [81, 0]
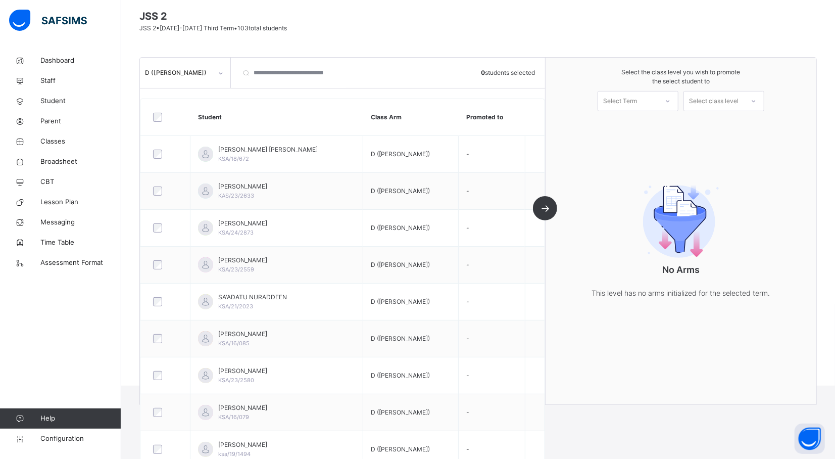
click at [671, 103] on icon at bounding box center [668, 101] width 6 height 10
click at [661, 130] on div "First Term [DATE]-[DATE]" at bounding box center [638, 129] width 80 height 26
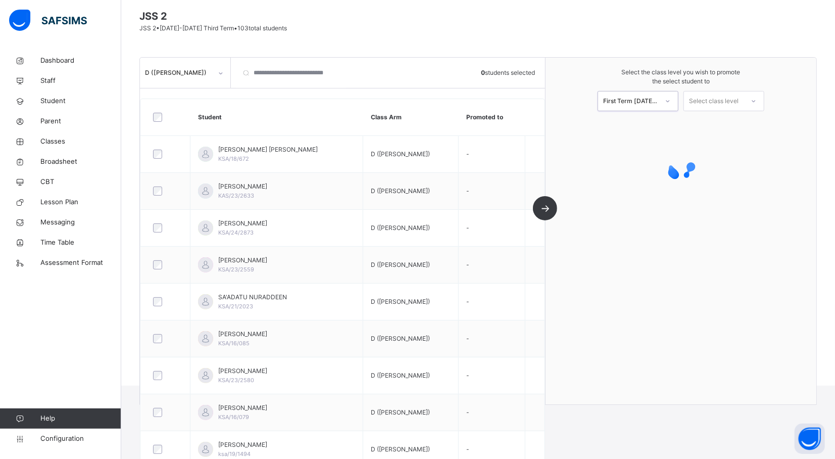
click at [754, 101] on div at bounding box center [754, 100] width 18 height 17
click at [740, 128] on div "JSS 3" at bounding box center [724, 124] width 80 height 17
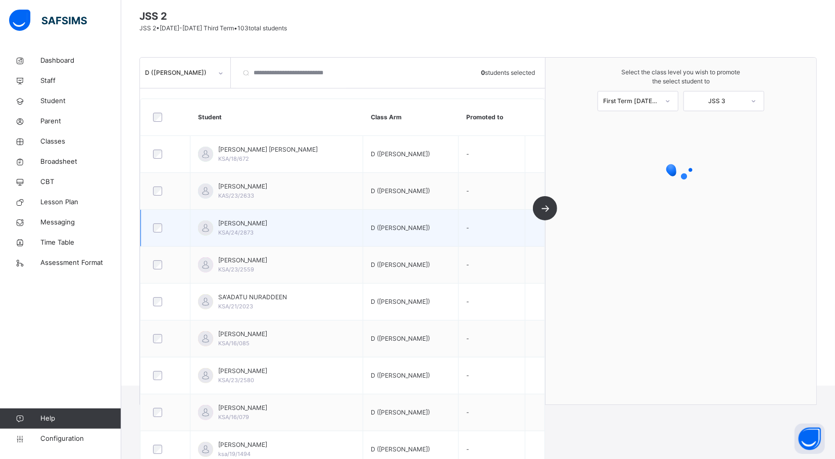
click at [342, 239] on td "ABUBAKAR MANSUR JULI KSA/24/2873" at bounding box center [276, 228] width 173 height 37
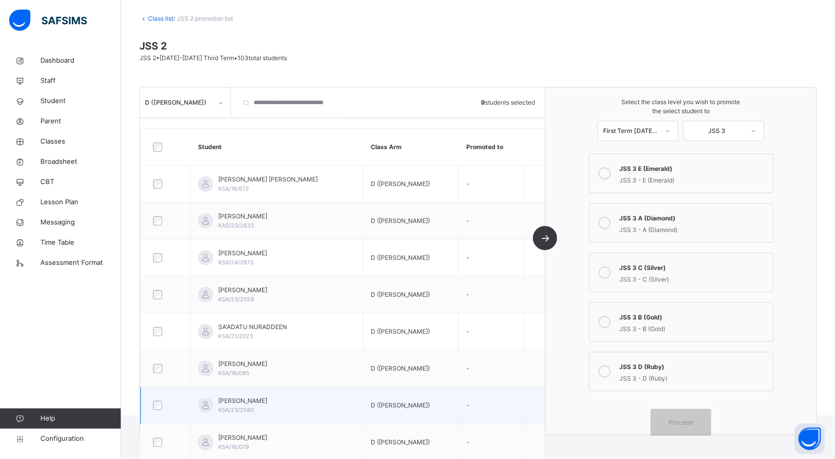
scroll to position [15, 0]
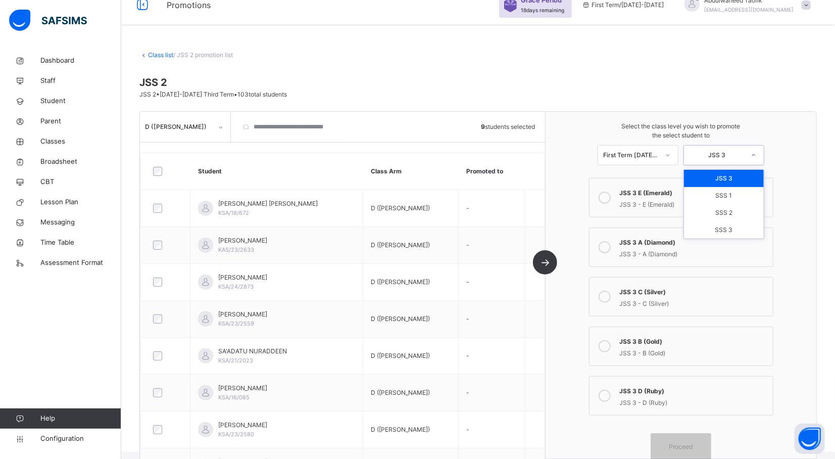
click at [757, 150] on icon at bounding box center [754, 155] width 6 height 10
click at [608, 326] on div "JSS 3 E (Emerald) JSS 3 - E (Emerald) JSS 3 A (Diamond) JSS 3 - A (Diamond) JSS…" at bounding box center [680, 319] width 189 height 282
click at [632, 306] on div "JSS 3 - C (Silver)" at bounding box center [694, 303] width 148 height 12
click at [681, 446] on span "Proceed" at bounding box center [681, 446] width 24 height 9
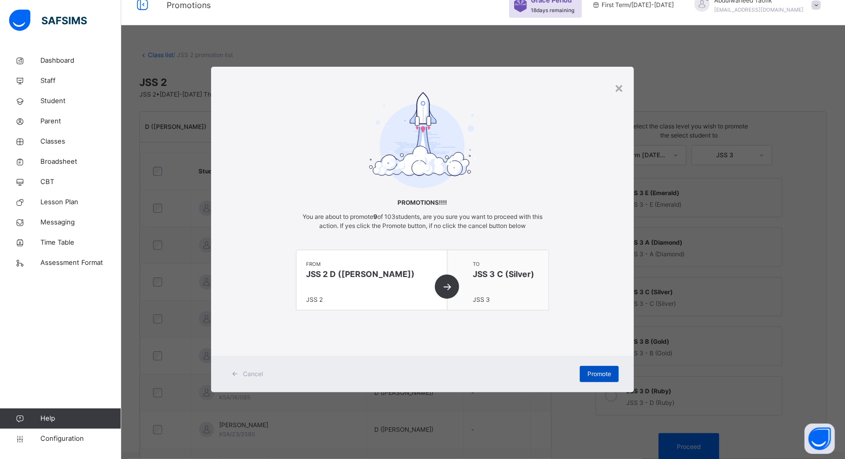
click at [607, 372] on span "Promote" at bounding box center [599, 373] width 24 height 9
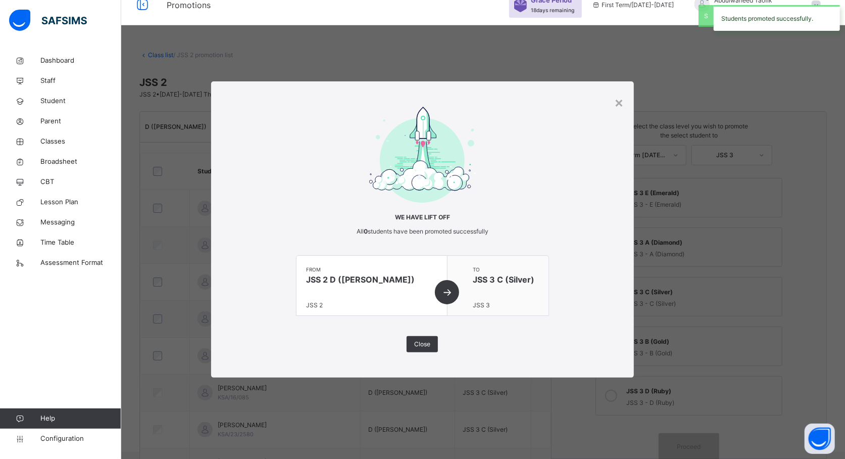
click at [441, 320] on div "from JSS 2 D (Ruby) JSS 2" at bounding box center [372, 288] width 151 height 64
click at [425, 345] on span "Close" at bounding box center [422, 343] width 16 height 9
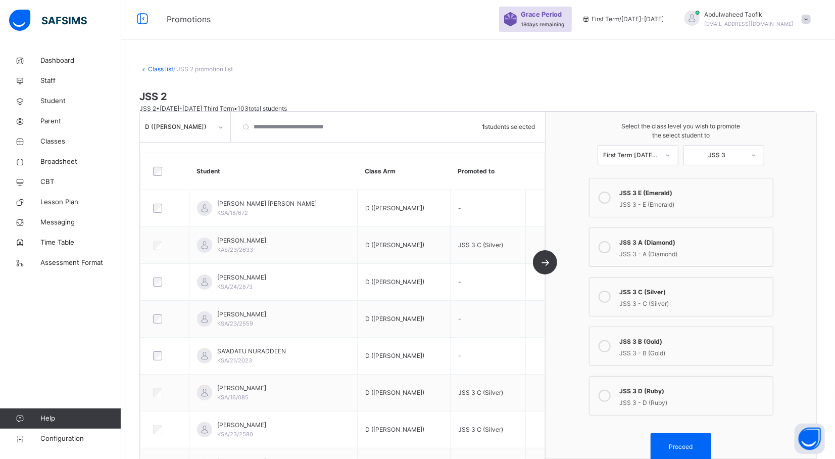
scroll to position [0, 0]
click at [686, 208] on div "JSS 3 - E (Emerald)" at bounding box center [694, 203] width 148 height 12
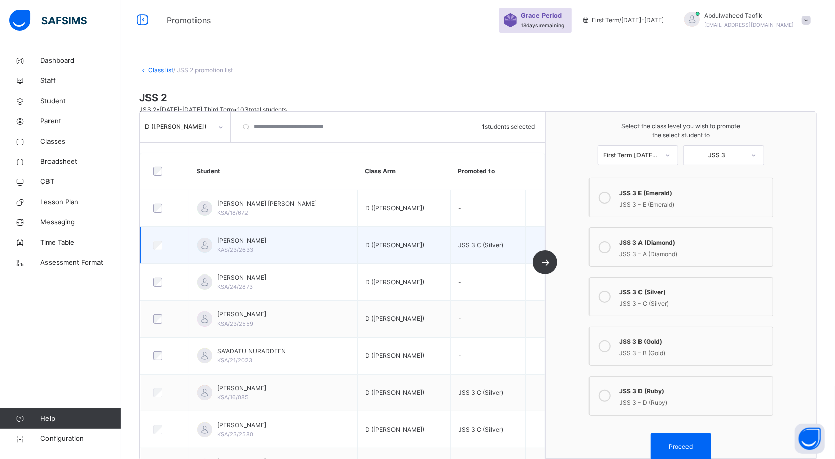
click at [294, 232] on td "FATIMA IBRAHIM MAKKI KAS/23/2633" at bounding box center [273, 245] width 168 height 37
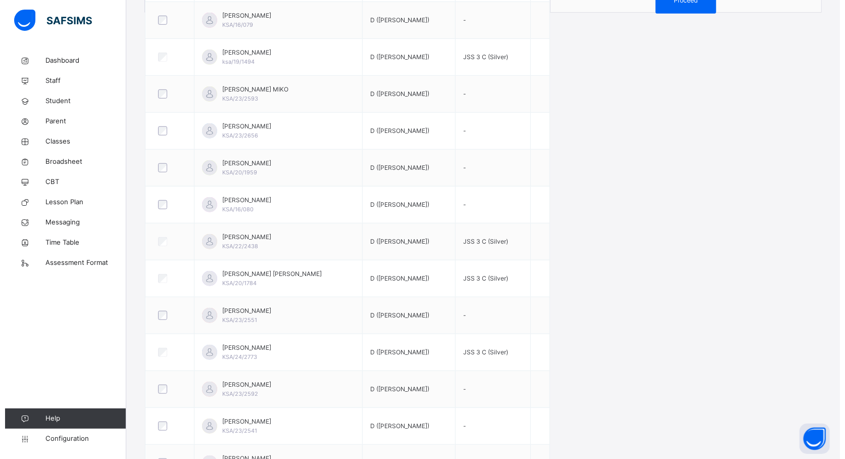
scroll to position [447, 0]
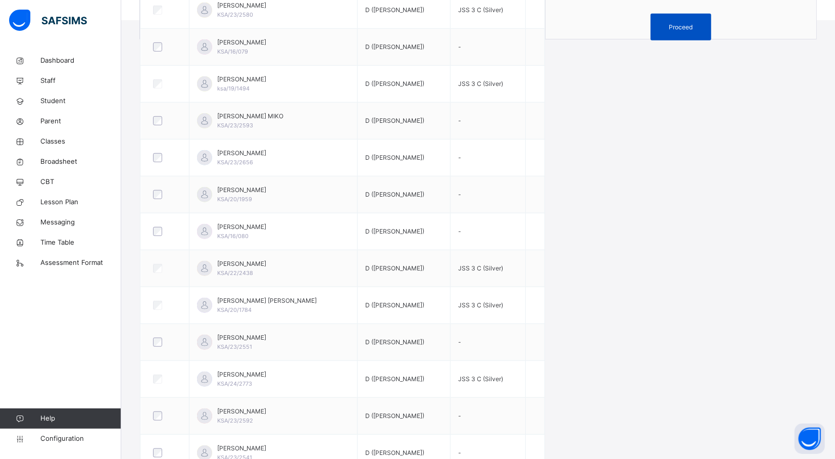
click at [667, 25] on span "Proceed" at bounding box center [680, 27] width 45 height 9
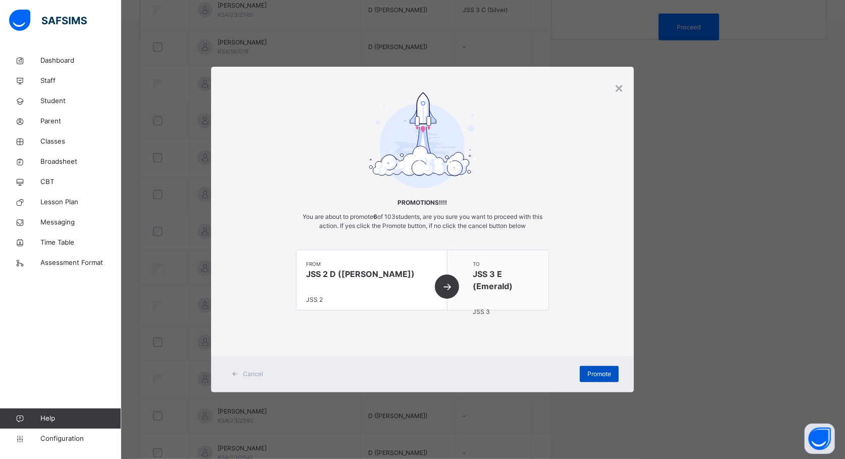
click at [592, 373] on span "Promote" at bounding box center [599, 373] width 24 height 9
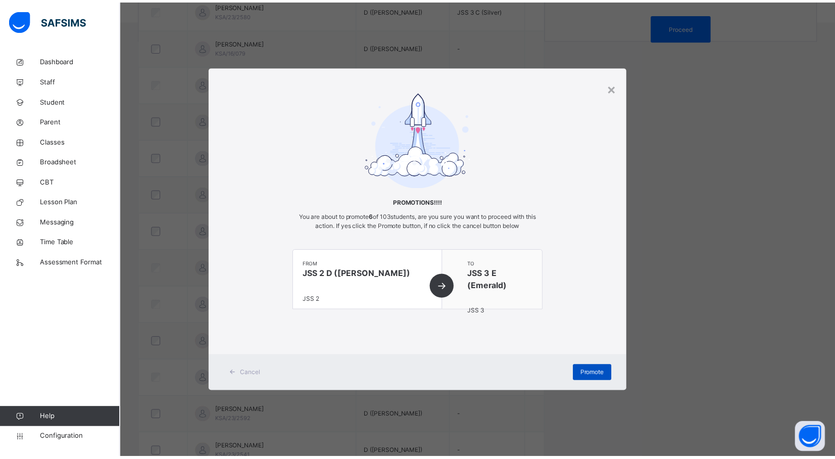
scroll to position [30, 0]
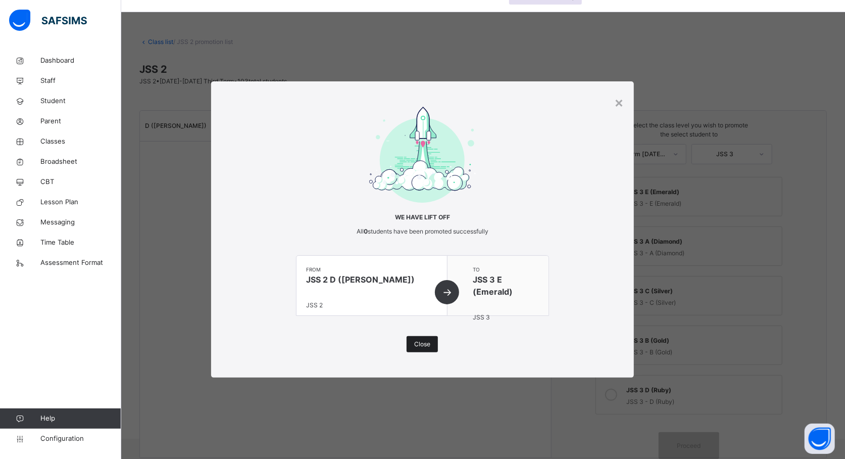
click at [425, 342] on span "Close" at bounding box center [422, 343] width 16 height 9
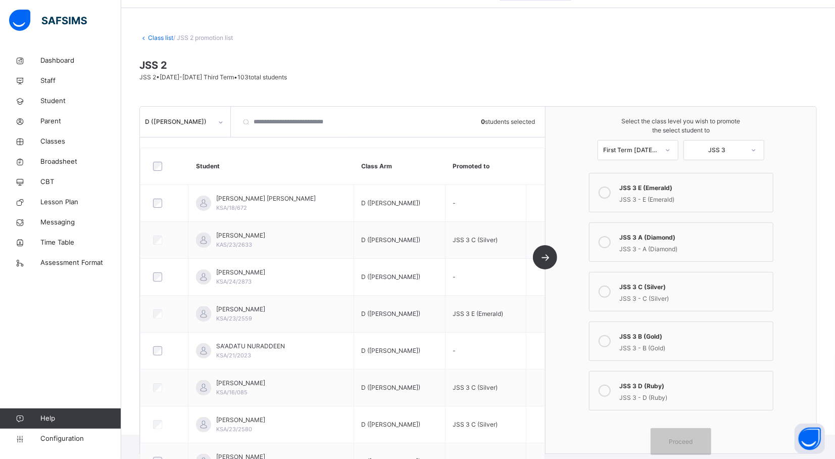
scroll to position [0, 0]
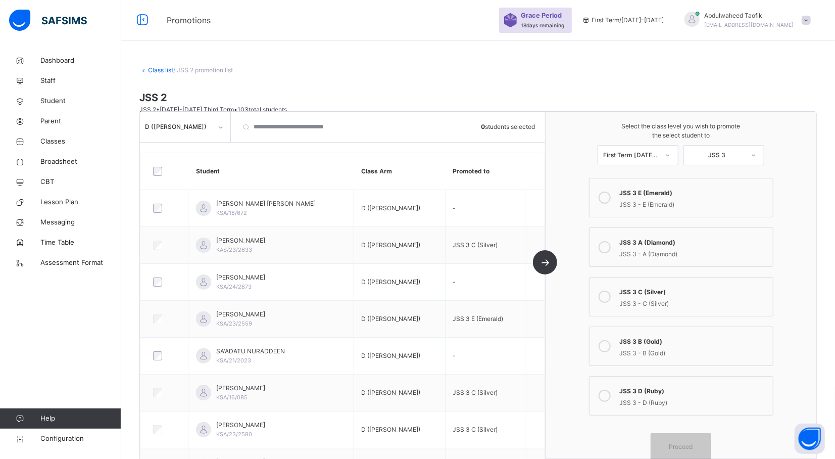
click at [643, 389] on div "JSS 3 D (Ruby)" at bounding box center [694, 390] width 148 height 12
click at [641, 390] on div "JSS 3 D (Ruby)" at bounding box center [694, 390] width 148 height 12
click at [693, 447] on span "Proceed" at bounding box center [681, 446] width 24 height 9
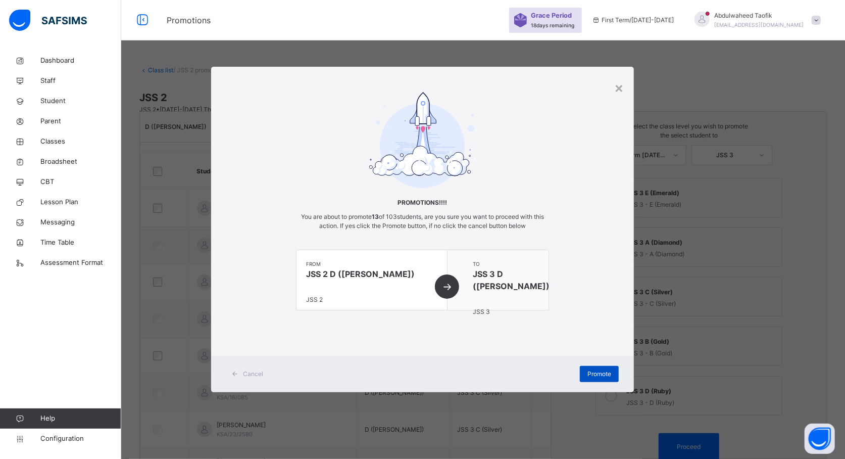
click at [605, 374] on span "Promote" at bounding box center [599, 373] width 24 height 9
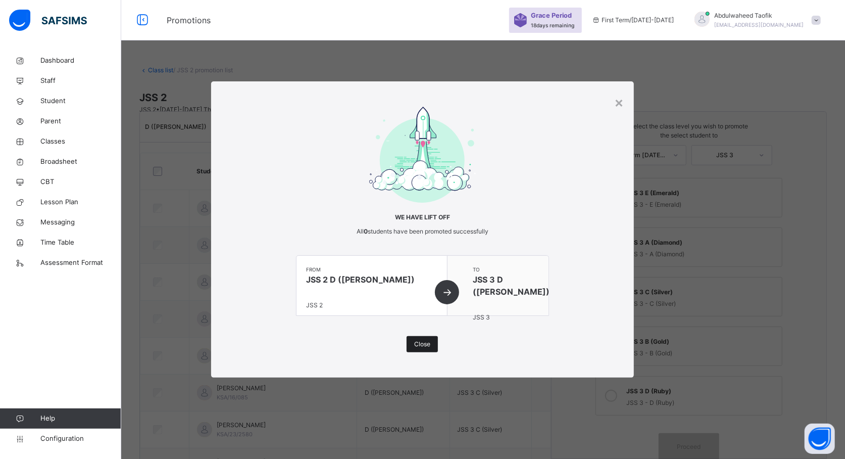
click at [422, 346] on span "Close" at bounding box center [422, 343] width 16 height 9
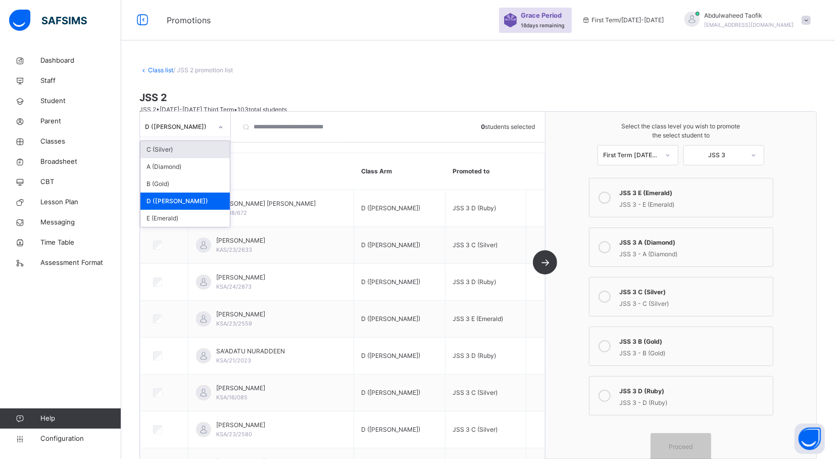
click at [222, 122] on div at bounding box center [220, 127] width 17 height 16
click at [170, 213] on div "E (Emerald)" at bounding box center [184, 218] width 89 height 17
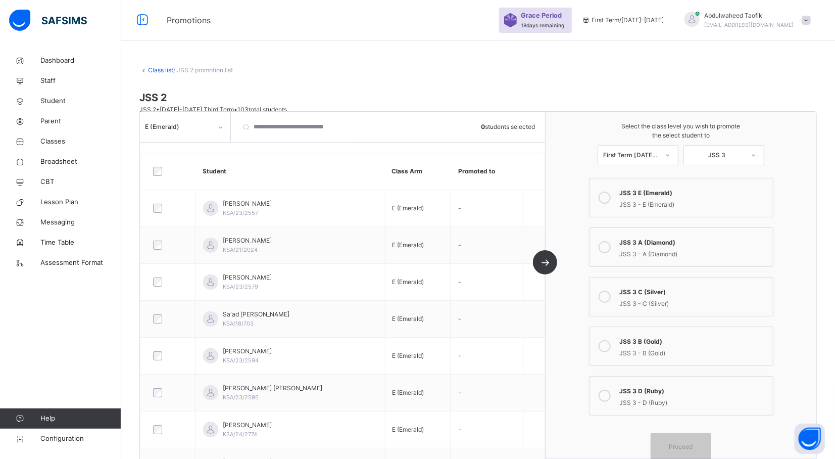
click at [158, 178] on div at bounding box center [168, 171] width 39 height 21
click at [664, 201] on div "JSS 3 - E (Emerald)" at bounding box center [694, 203] width 148 height 12
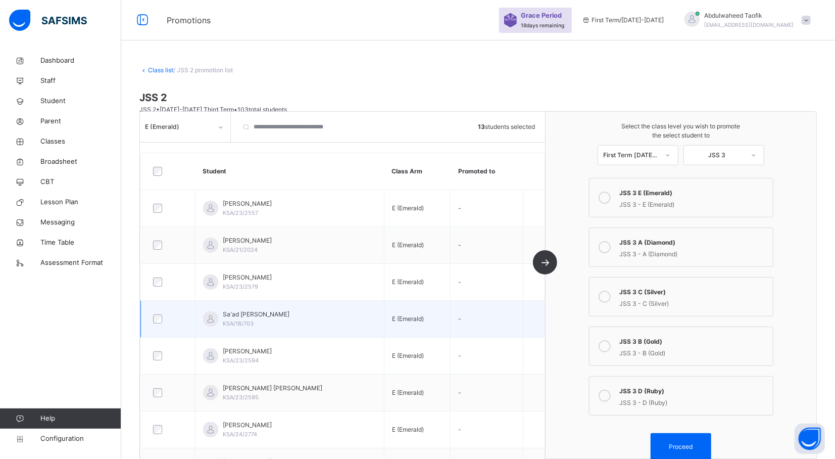
click at [429, 303] on td "E (Emerald)" at bounding box center [417, 319] width 66 height 37
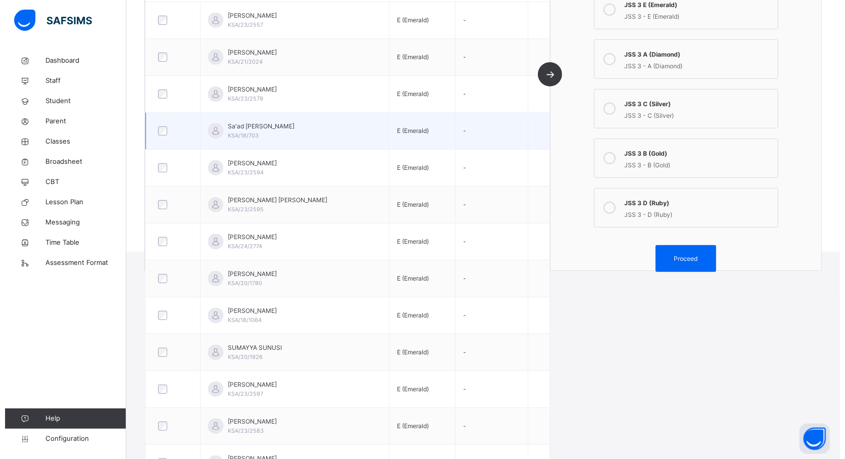
scroll to position [241, 0]
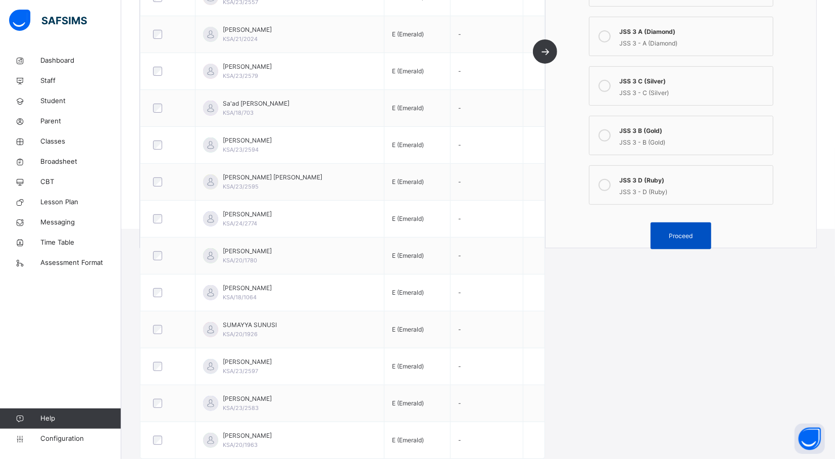
click at [675, 233] on span "Proceed" at bounding box center [680, 235] width 45 height 9
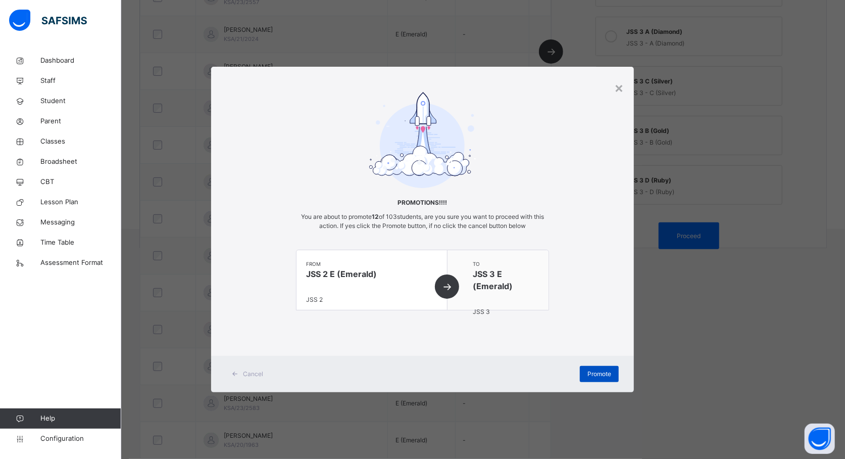
click at [594, 367] on div "Promote" at bounding box center [599, 374] width 39 height 16
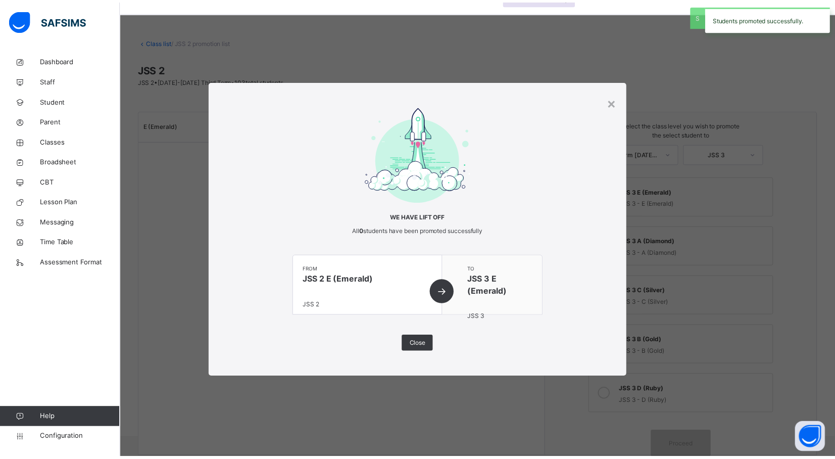
scroll to position [30, 0]
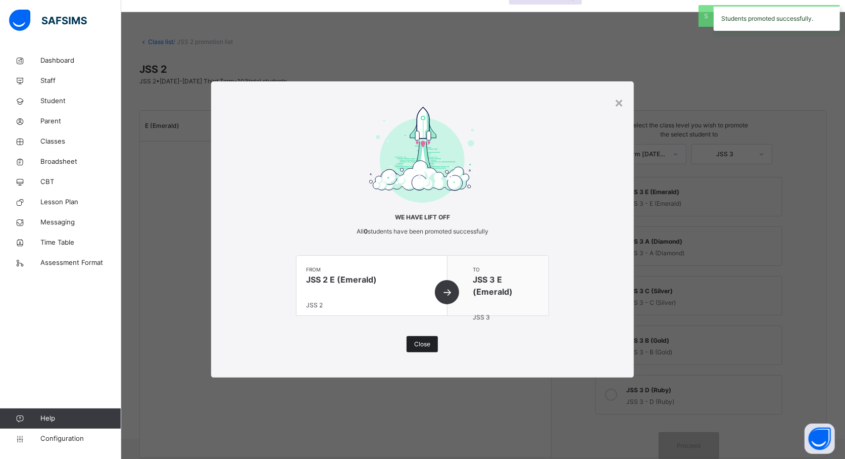
click at [418, 345] on span "Close" at bounding box center [422, 343] width 16 height 9
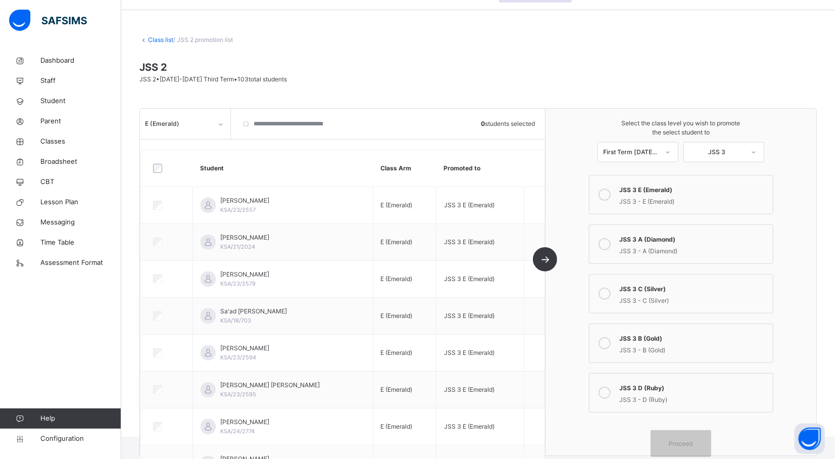
scroll to position [241, 0]
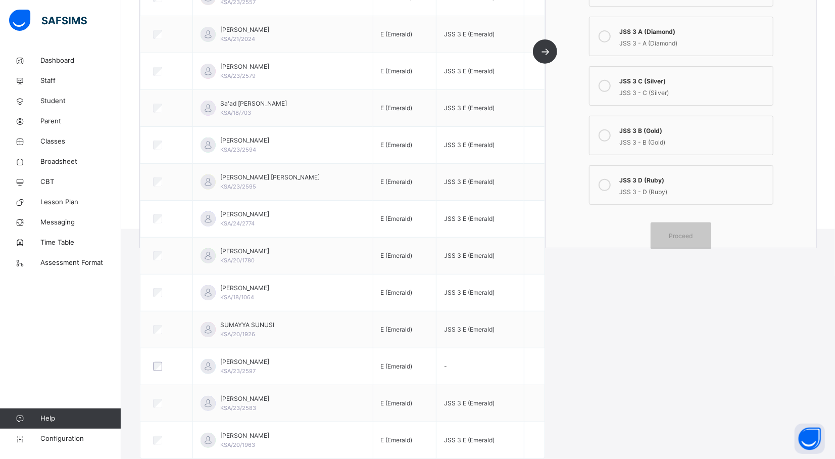
click at [756, 166] on label "JSS 3 D (Ruby) JSS 3 - D (Ruby)" at bounding box center [681, 184] width 184 height 39
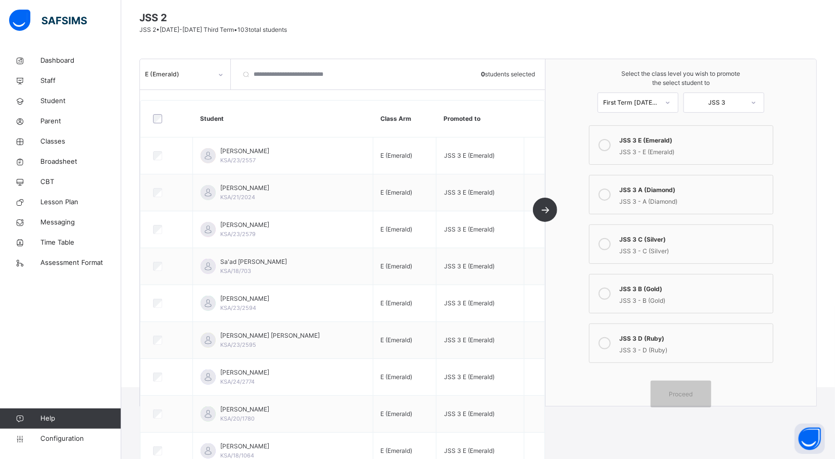
scroll to position [79, 0]
click at [568, 287] on div "Select the class level you wish to promote the select student to First Term 202…" at bounding box center [681, 233] width 271 height 347
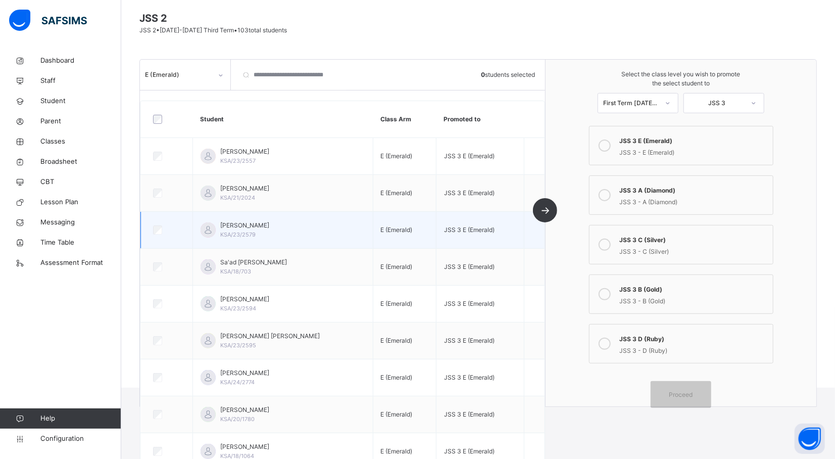
click at [259, 237] on div "AHMAD SALISU KALIYA KSA/23/2579" at bounding box center [245, 230] width 49 height 18
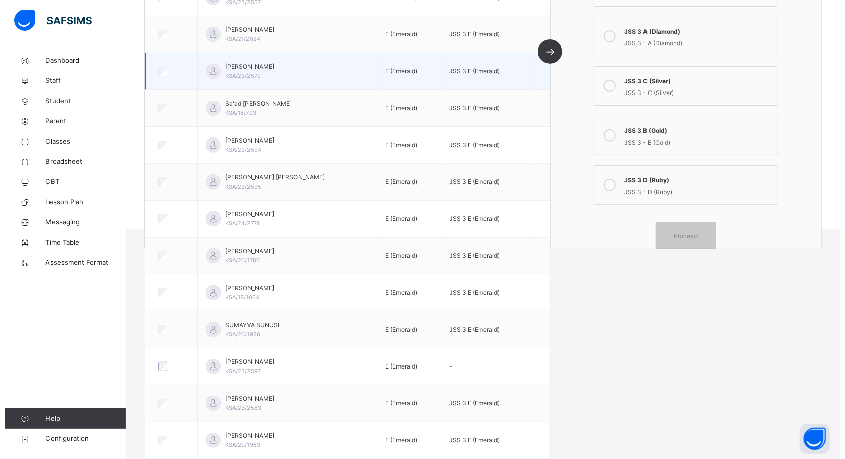
scroll to position [241, 0]
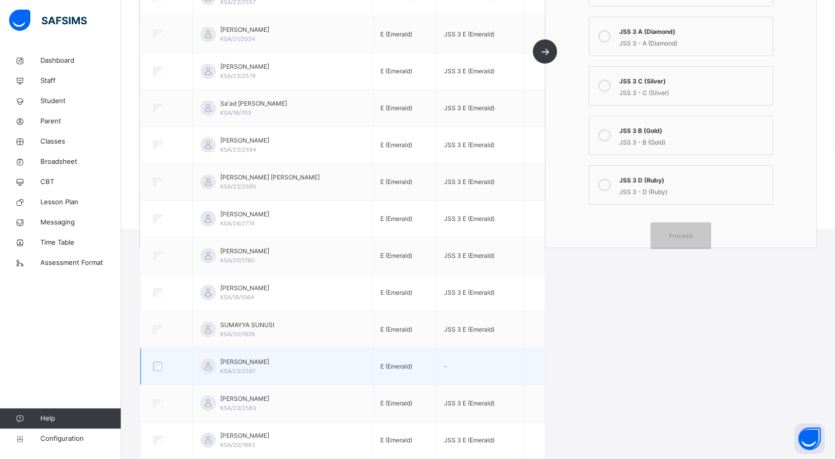
click at [153, 367] on div at bounding box center [166, 366] width 31 height 9
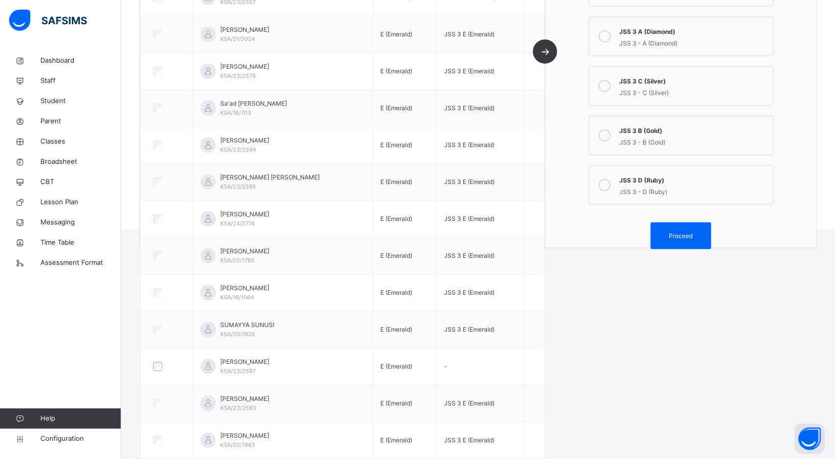
click at [659, 192] on div "JSS 3 - D (Ruby)" at bounding box center [694, 191] width 148 height 12
click at [693, 227] on div "Proceed" at bounding box center [681, 235] width 61 height 27
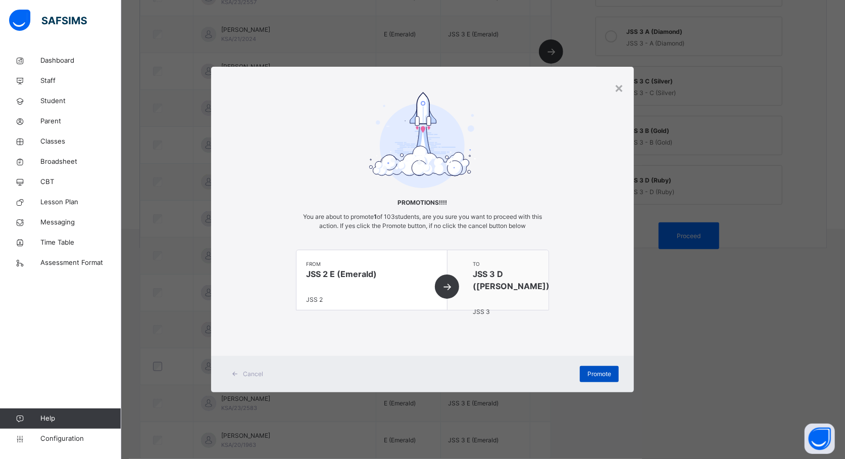
click at [587, 374] on span "Promote" at bounding box center [599, 373] width 24 height 9
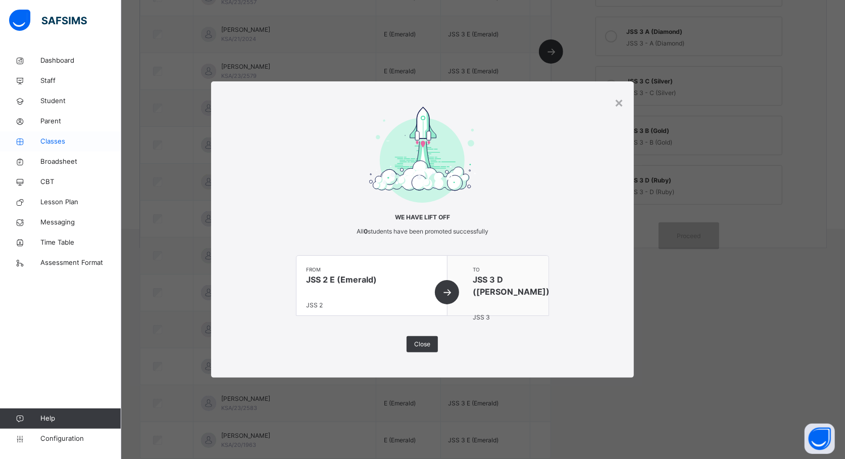
click at [59, 143] on span "Classes" at bounding box center [80, 141] width 81 height 10
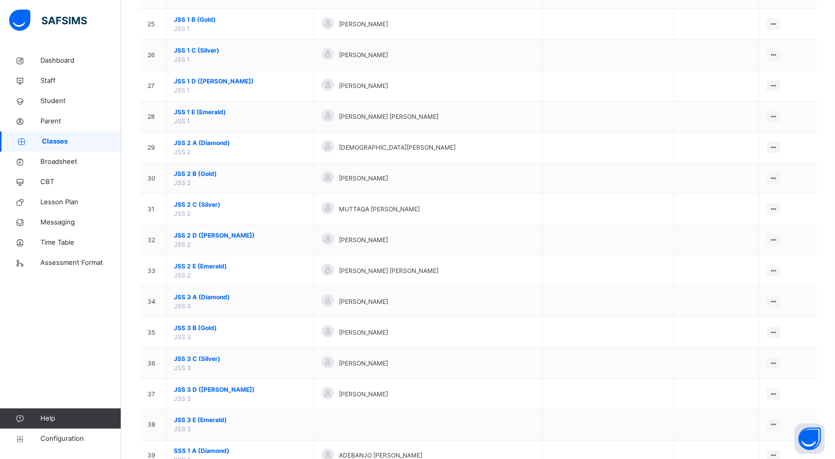
scroll to position [856, 0]
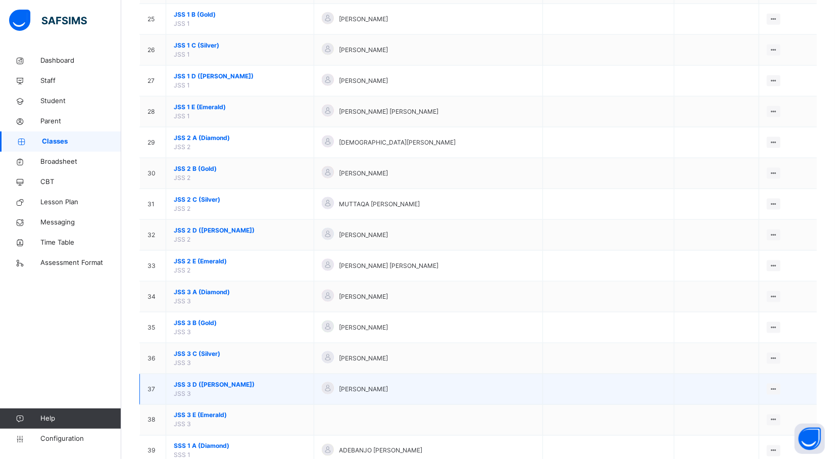
click at [200, 395] on td "JSS 3 D (Ruby) JSS 3" at bounding box center [240, 389] width 148 height 31
click at [208, 387] on span "JSS 3 D (Ruby)" at bounding box center [240, 384] width 132 height 9
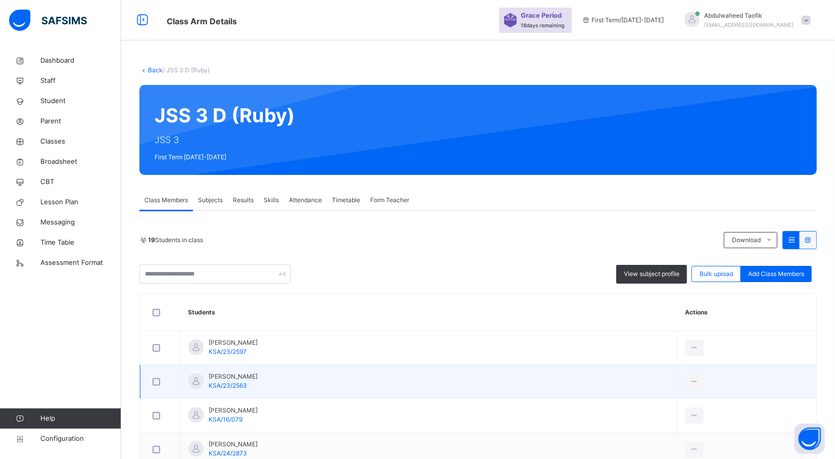
click at [465, 386] on td "Abdullahi Sulaiman Aji KSA/23/2563" at bounding box center [429, 382] width 497 height 34
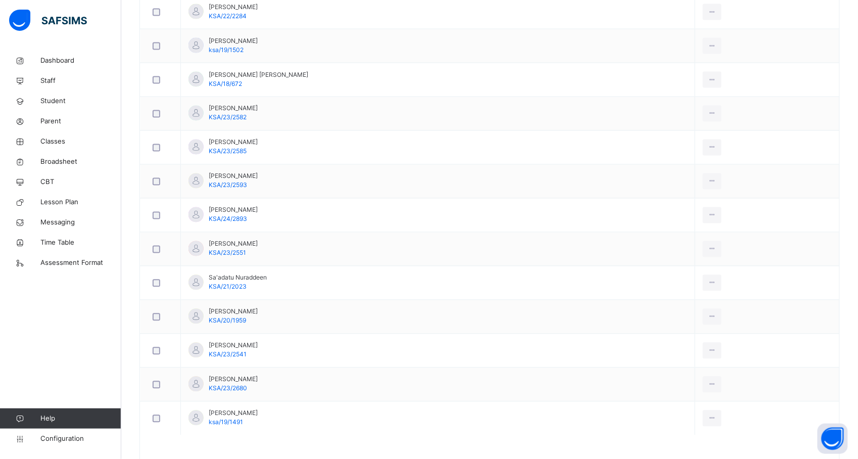
scroll to position [575, 0]
click at [55, 147] on link "Classes" at bounding box center [60, 141] width 121 height 20
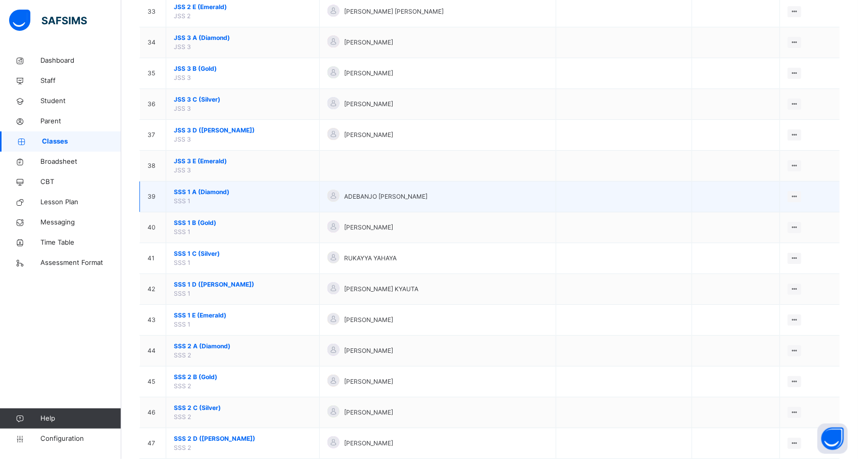
scroll to position [1261, 0]
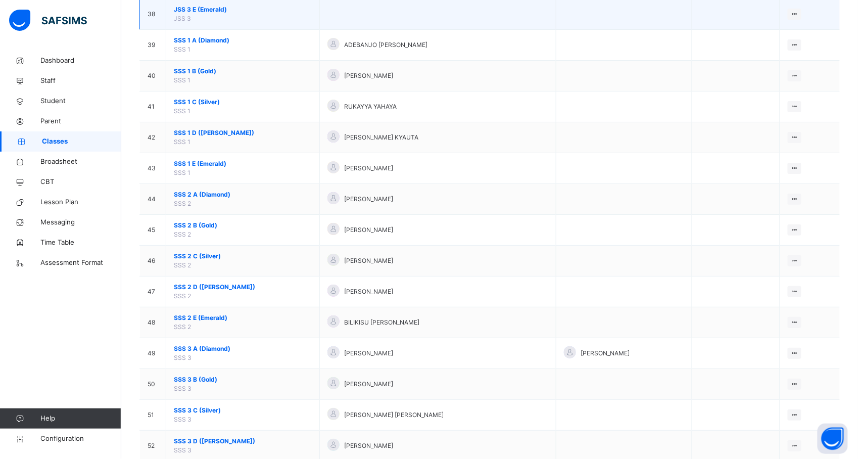
click at [197, 14] on span "JSS 3 E (Emerald)" at bounding box center [243, 9] width 138 height 9
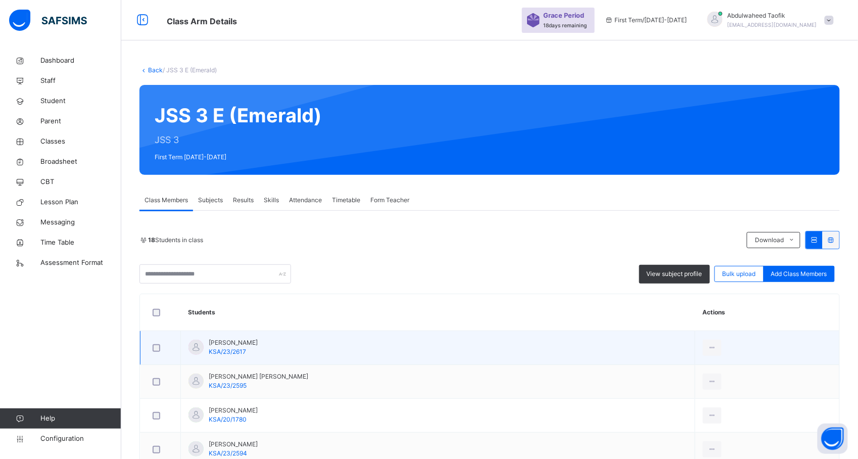
click at [254, 348] on div "[PERSON_NAME] KSA/23/2617" at bounding box center [233, 347] width 49 height 18
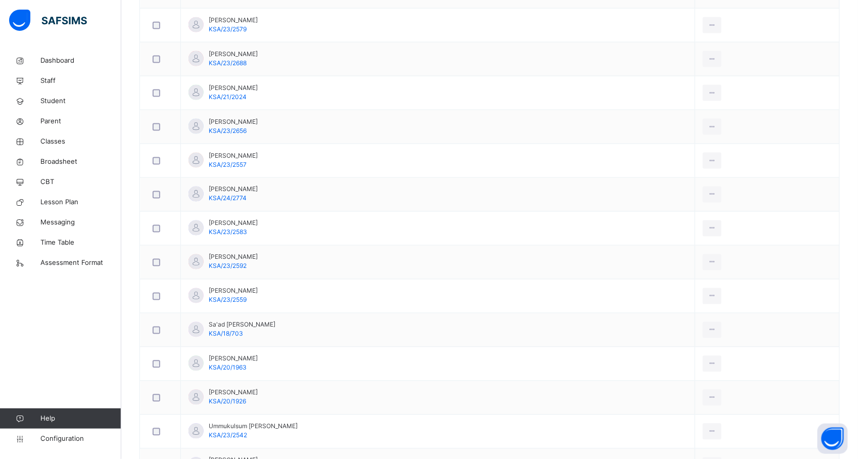
scroll to position [485, 0]
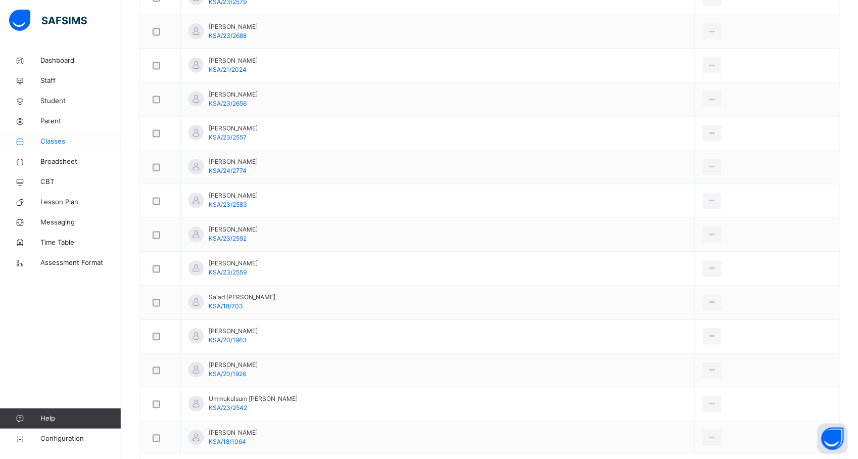
click at [60, 142] on span "Classes" at bounding box center [80, 141] width 81 height 10
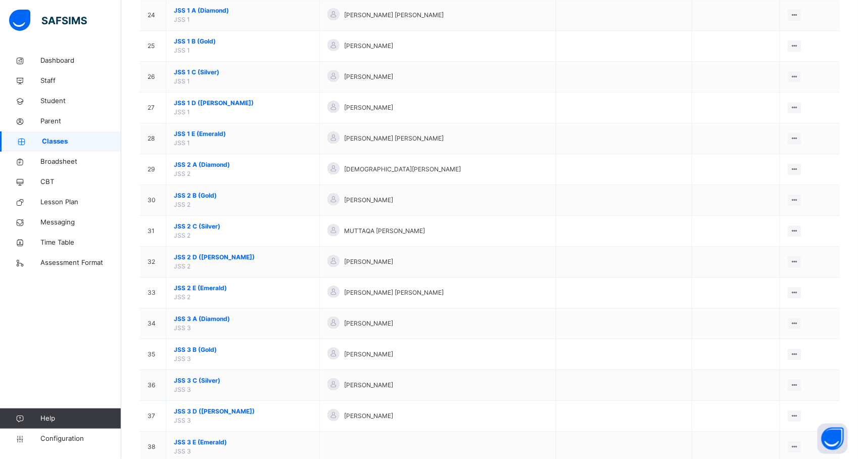
scroll to position [893, 0]
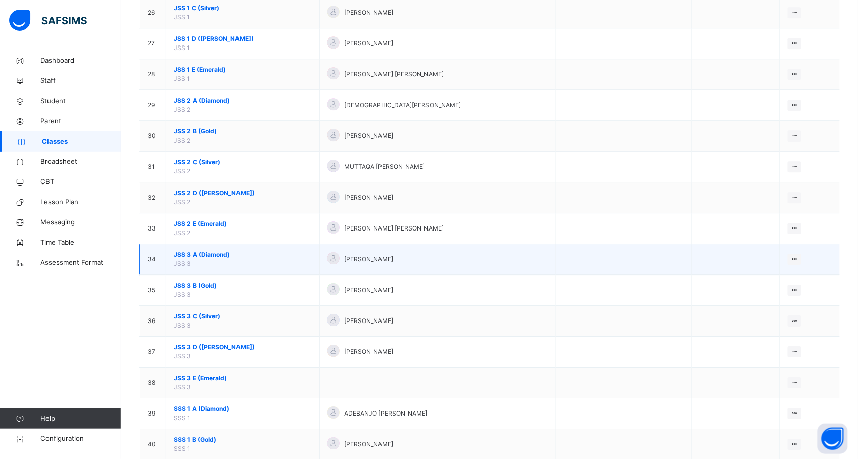
click at [199, 259] on span "JSS 3 A (Diamond)" at bounding box center [243, 254] width 138 height 9
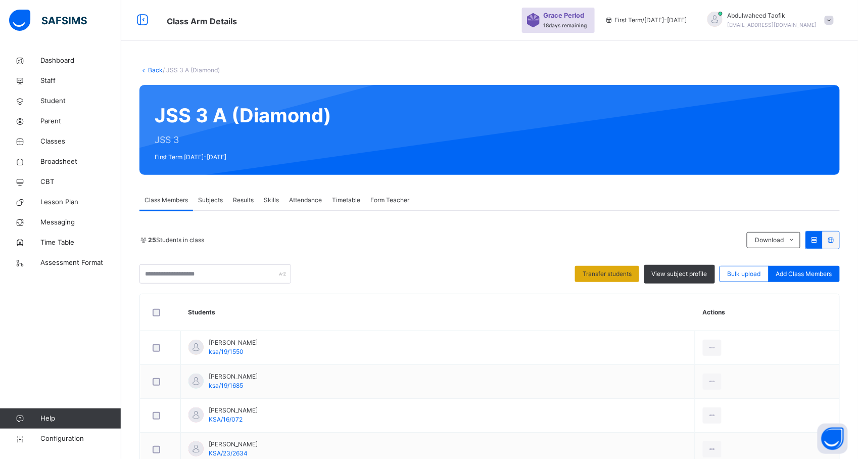
click at [605, 270] on span "Transfer students" at bounding box center [606, 273] width 49 height 9
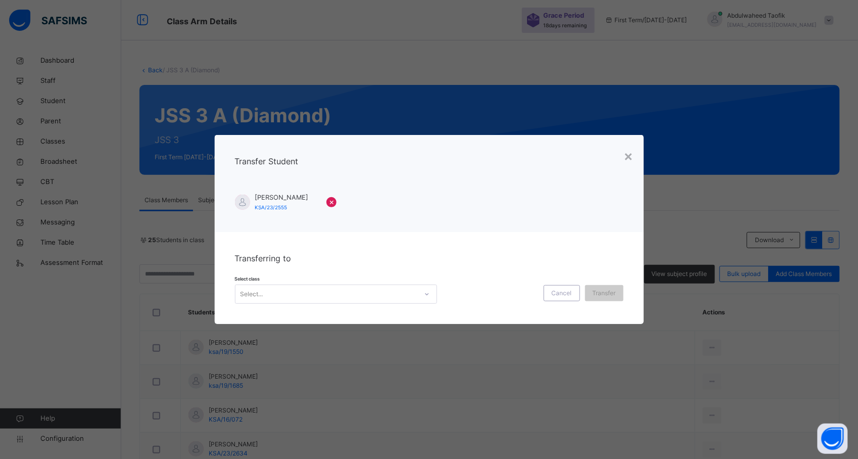
click at [424, 289] on icon at bounding box center [427, 294] width 6 height 10
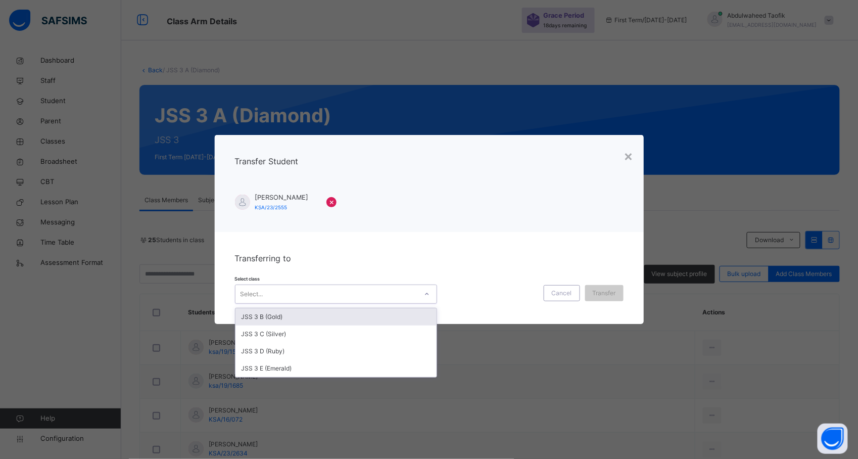
click at [409, 305] on div "Transferring to Select class option JSS 3 B (Gold) focused, 1 of 4. 4 results a…" at bounding box center [429, 278] width 429 height 92
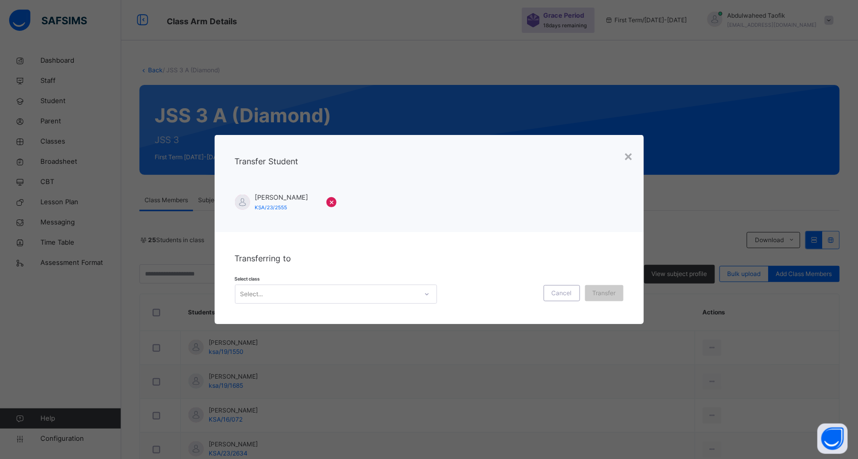
click at [428, 290] on div at bounding box center [426, 294] width 17 height 16
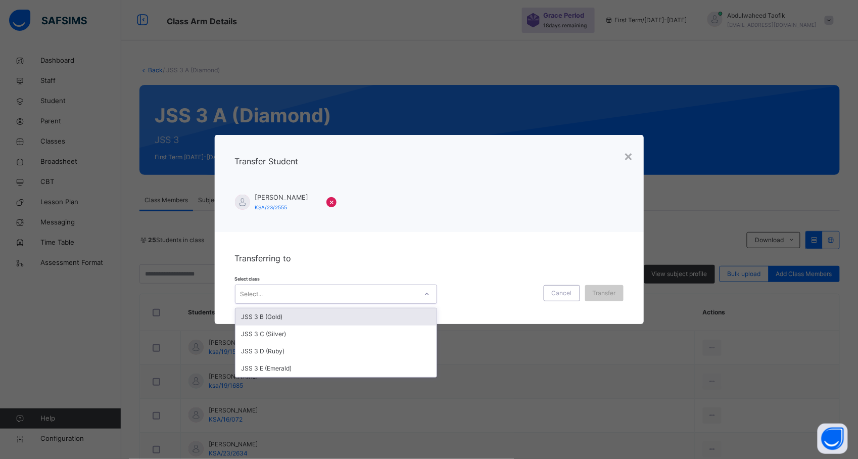
click at [414, 320] on div "JSS 3 B (Gold)" at bounding box center [335, 316] width 201 height 17
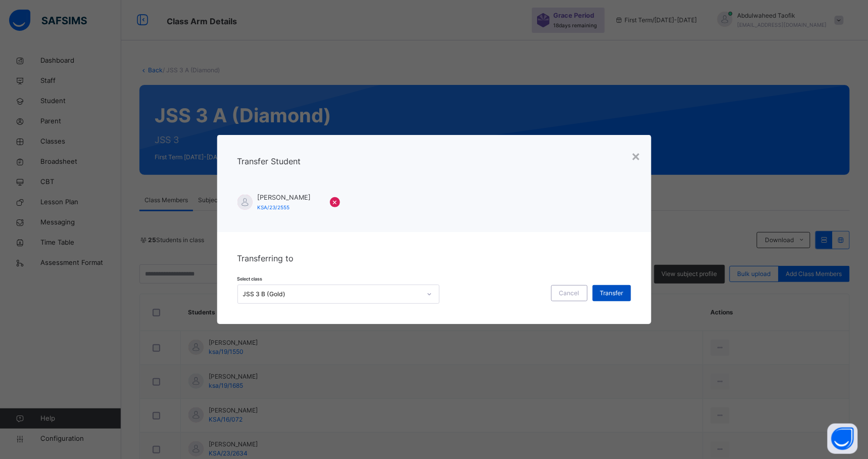
click at [610, 295] on span "Transfer" at bounding box center [611, 292] width 23 height 9
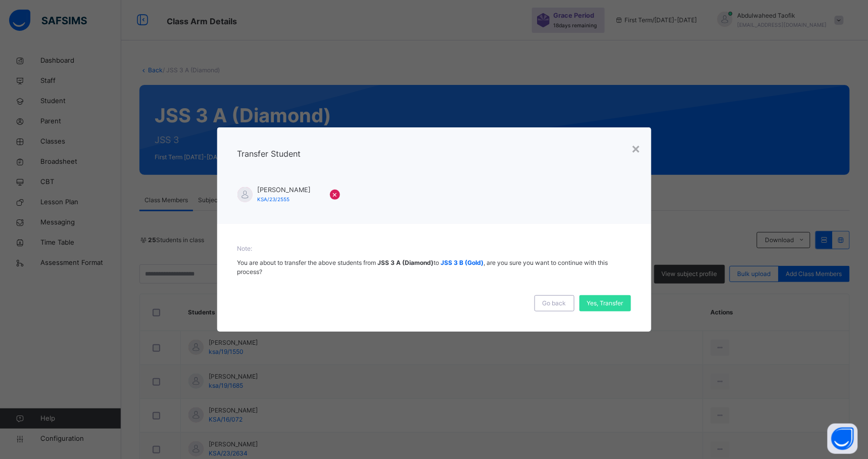
click at [610, 295] on div "Yes, Transfer" at bounding box center [605, 303] width 52 height 16
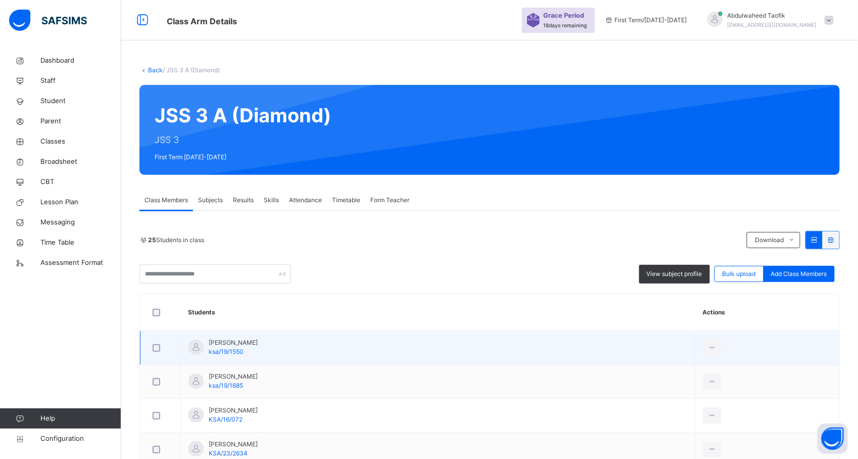
click at [456, 336] on td "Abdullah Abdulkadir Labaran ksa/19/1550" at bounding box center [438, 348] width 514 height 34
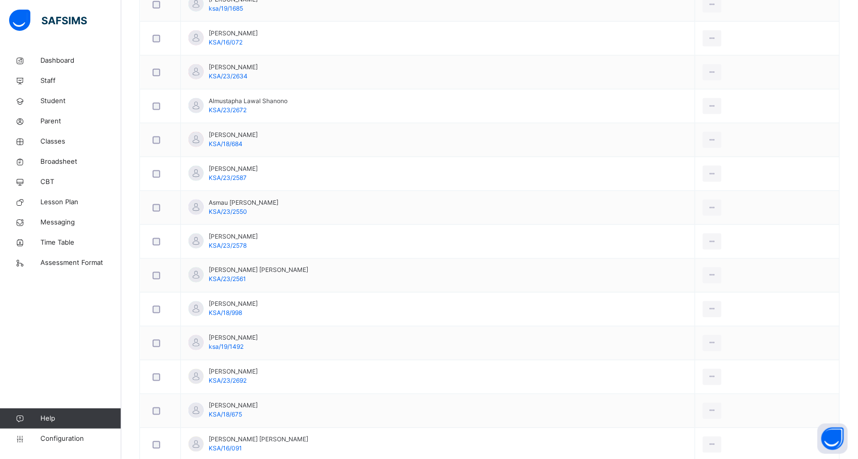
scroll to position [404, 0]
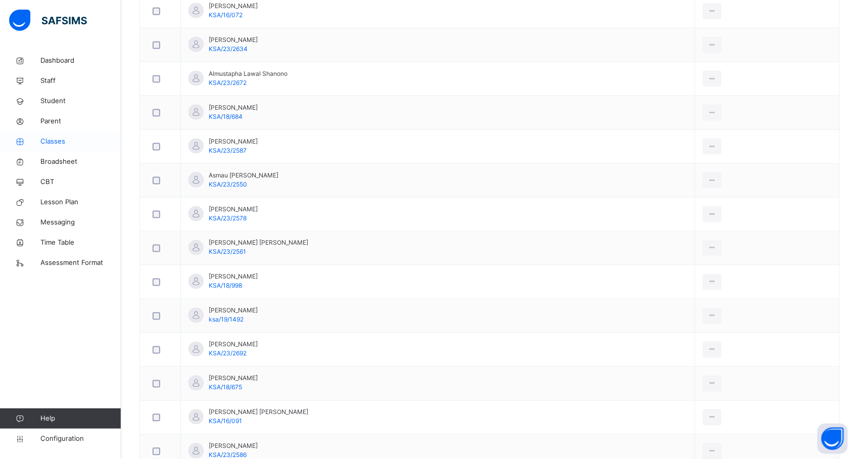
click at [60, 140] on span "Classes" at bounding box center [80, 141] width 81 height 10
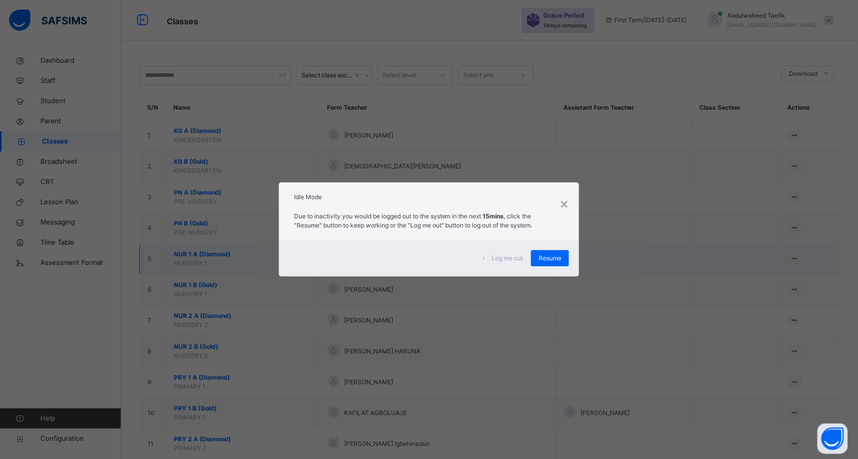
click at [558, 229] on p "Due to inactivity you would be logged out to the system in the next 15mins , cl…" at bounding box center [429, 221] width 270 height 18
click at [536, 262] on div "Resume" at bounding box center [550, 258] width 38 height 16
click at [556, 245] on td at bounding box center [624, 258] width 136 height 31
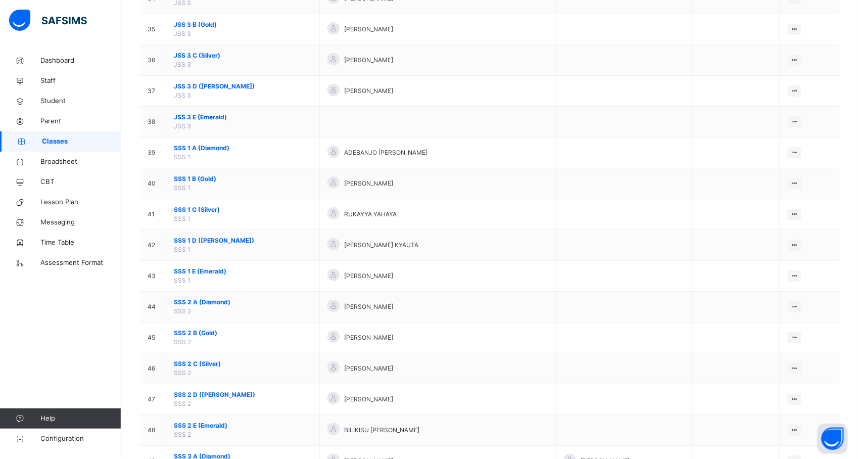
scroll to position [1239, 0]
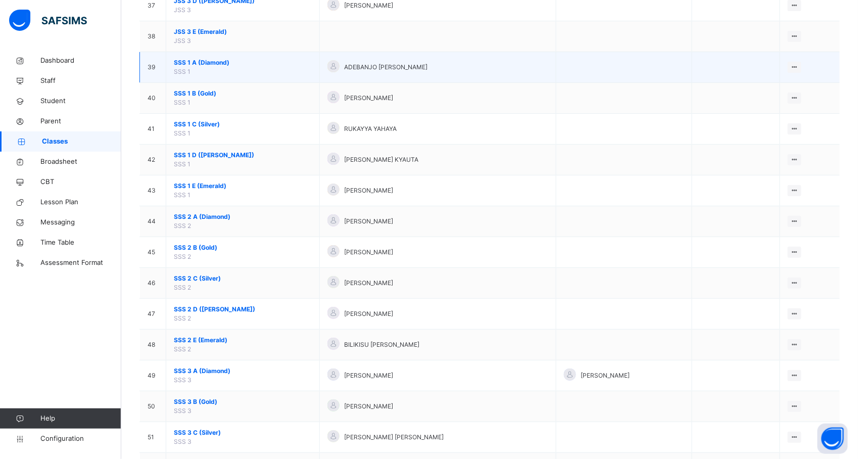
click at [228, 74] on td "SSS 1 A (Diamond) SSS 1" at bounding box center [243, 67] width 154 height 31
click at [208, 67] on span "SSS 1 A (Diamond)" at bounding box center [243, 62] width 138 height 9
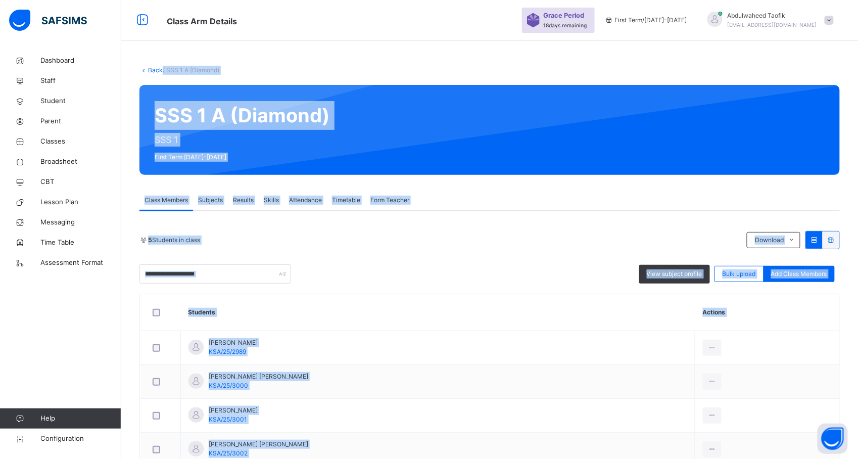
click at [471, 271] on div "View subject profile Bulk upload Add Class Members" at bounding box center [489, 273] width 700 height 19
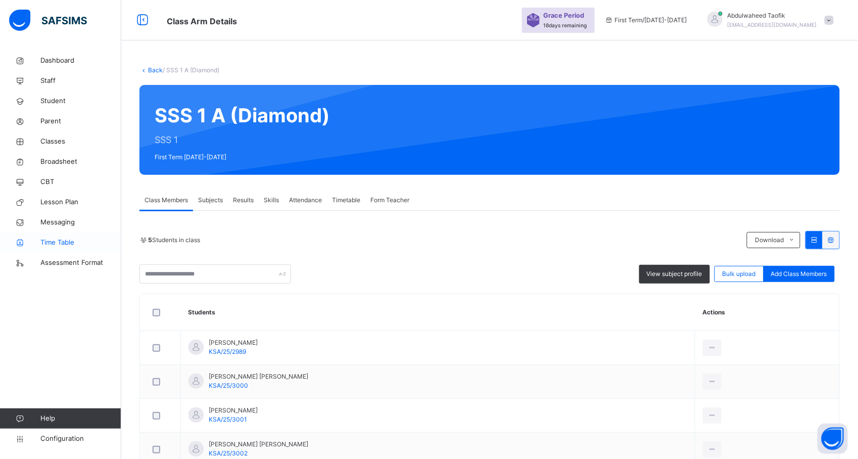
click at [105, 237] on span "Time Table" at bounding box center [80, 242] width 81 height 10
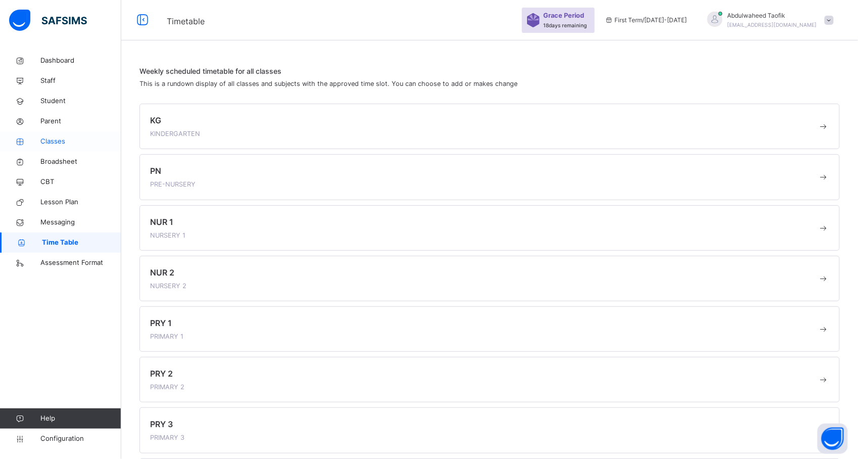
click at [65, 142] on span "Classes" at bounding box center [80, 141] width 81 height 10
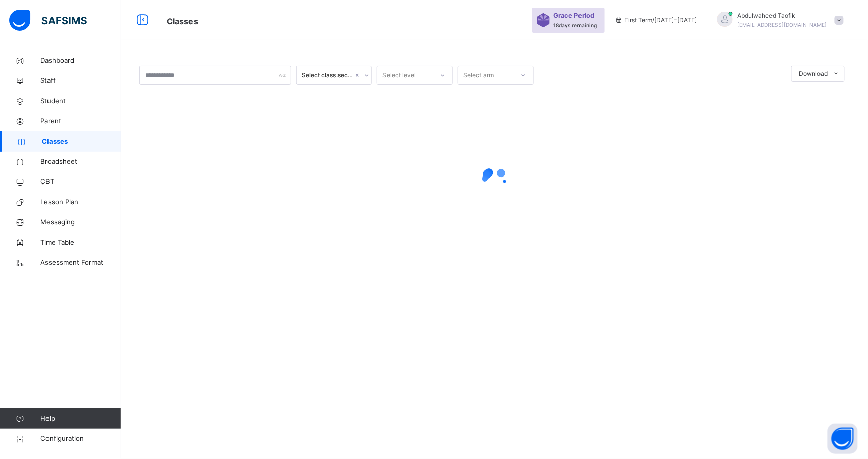
click at [47, 140] on span "Classes" at bounding box center [81, 141] width 79 height 10
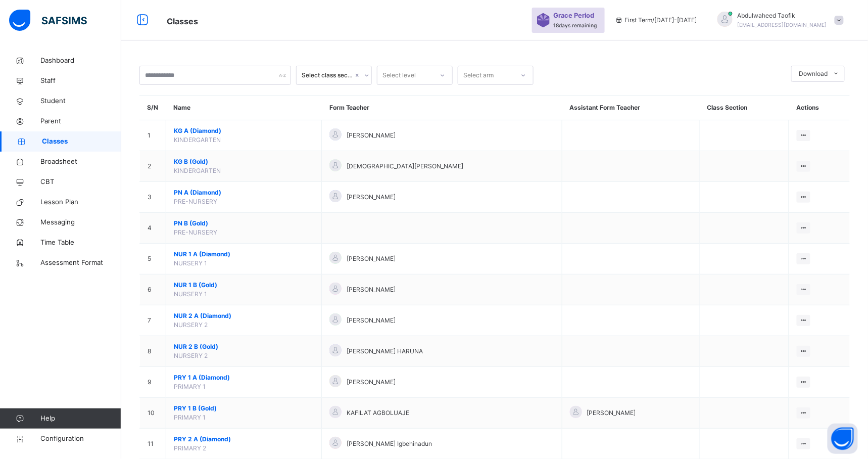
click at [47, 140] on span "Classes" at bounding box center [81, 141] width 79 height 10
